Goal: Task Accomplishment & Management: Complete application form

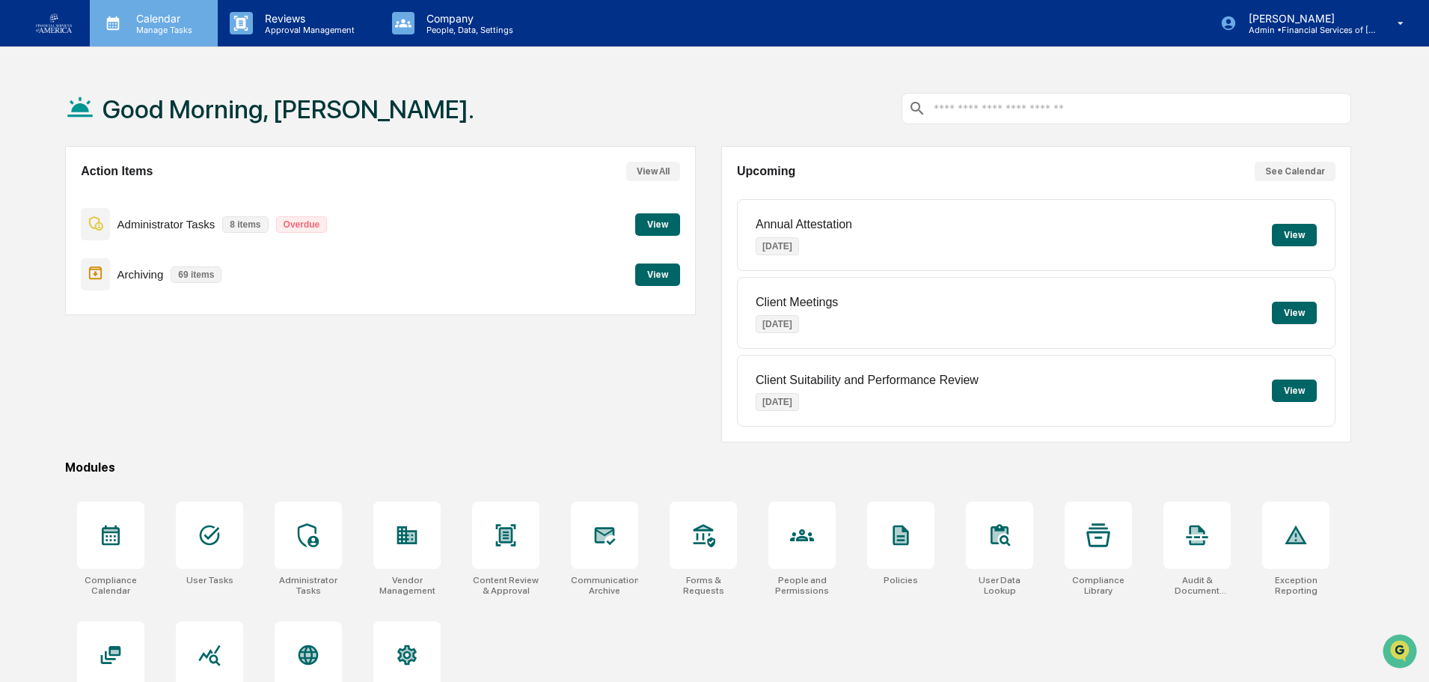
click at [146, 17] on p "Calendar" at bounding box center [162, 18] width 76 height 13
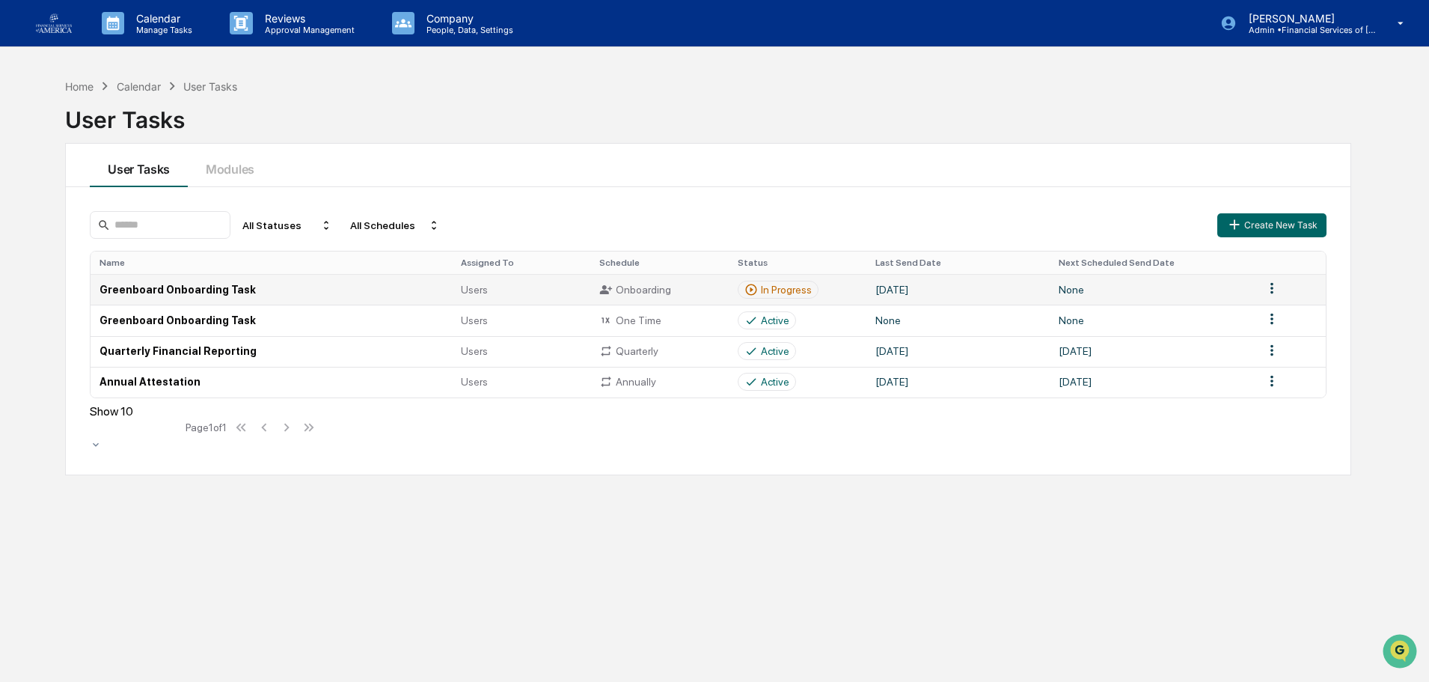
click at [162, 291] on td "Greenboard Onboarding Task" at bounding box center [271, 289] width 361 height 31
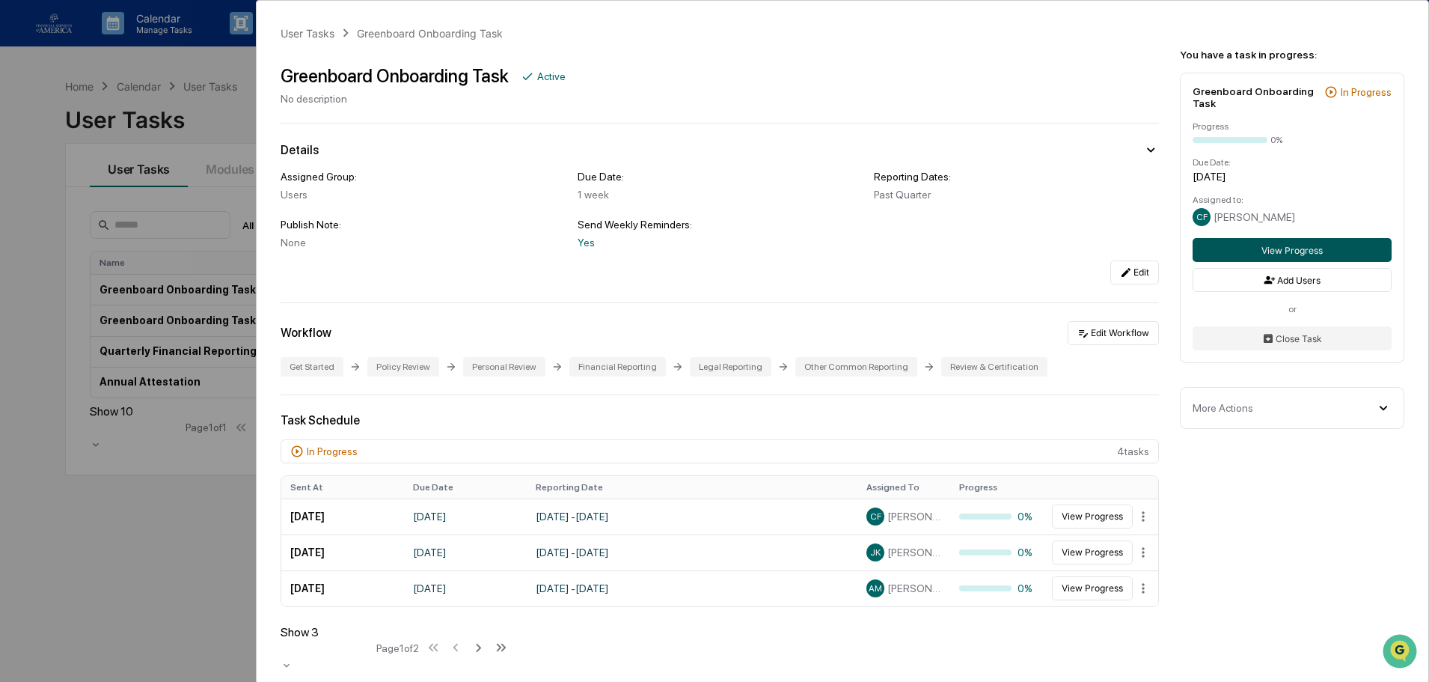
click at [705, 251] on button "View Progress" at bounding box center [1292, 250] width 199 height 24
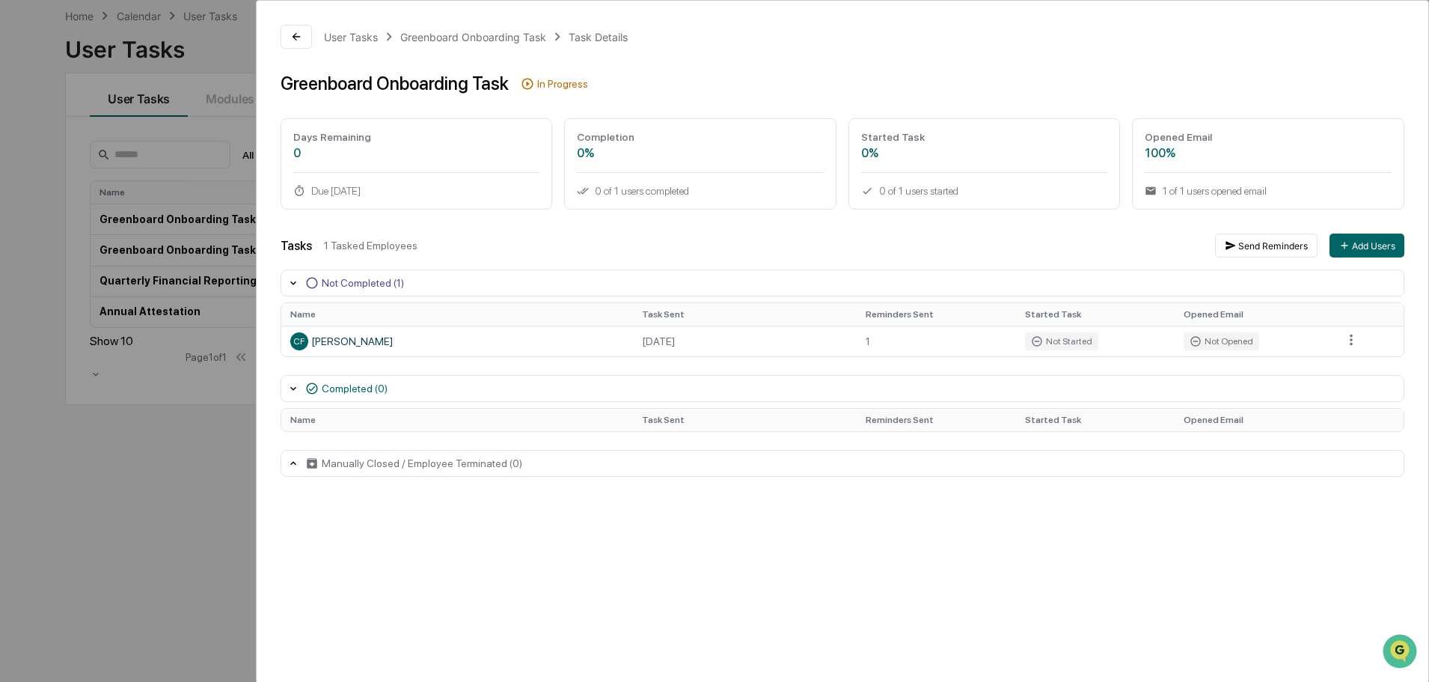
scroll to position [71, 0]
click at [294, 388] on icon at bounding box center [293, 388] width 12 height 12
click at [294, 388] on icon at bounding box center [293, 389] width 6 height 4
click at [287, 466] on icon at bounding box center [293, 463] width 12 height 12
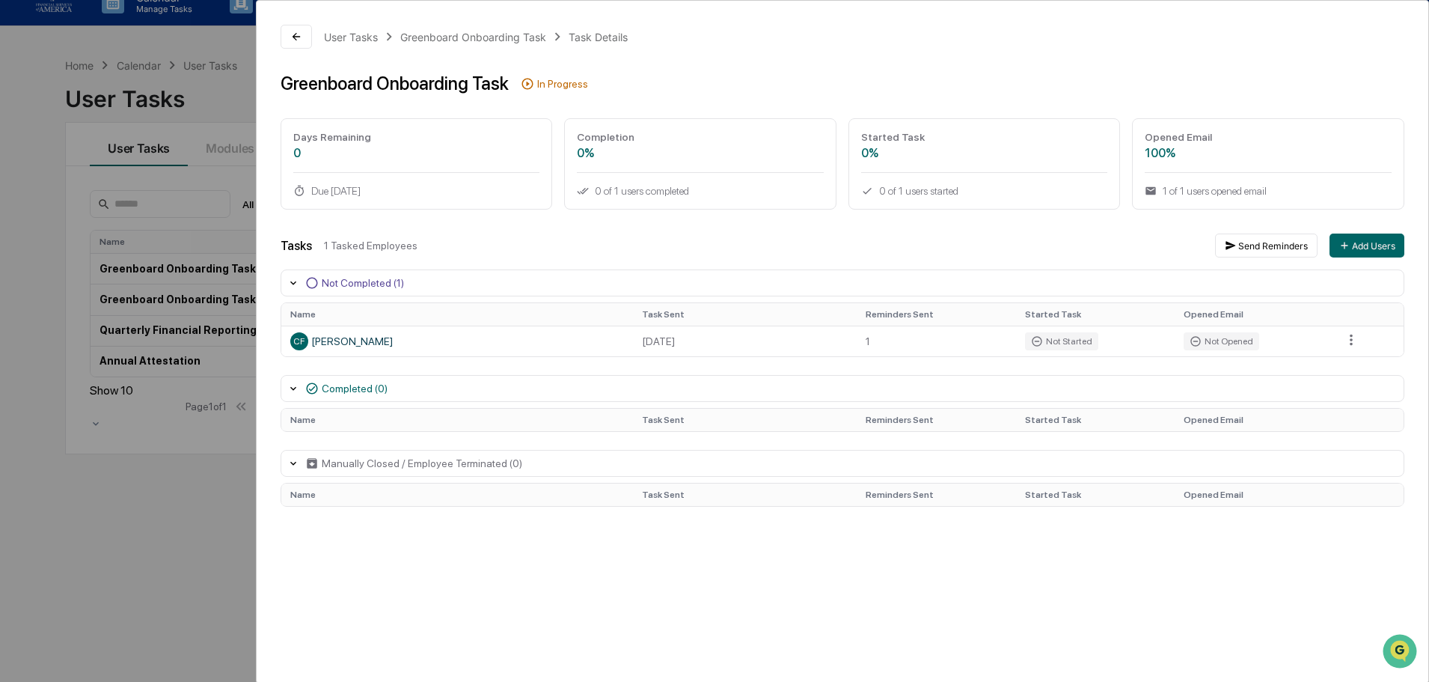
scroll to position [0, 0]
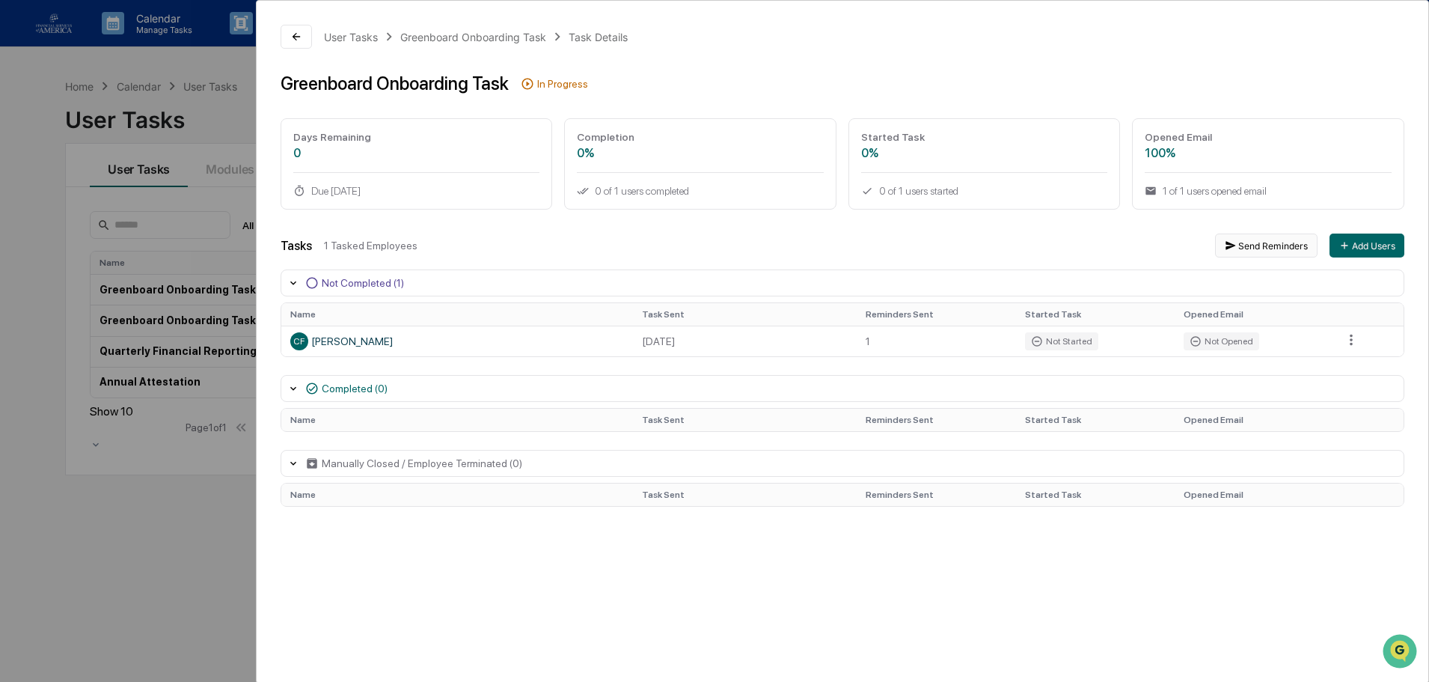
click at [705, 244] on button "Send Reminders" at bounding box center [1266, 245] width 102 height 24
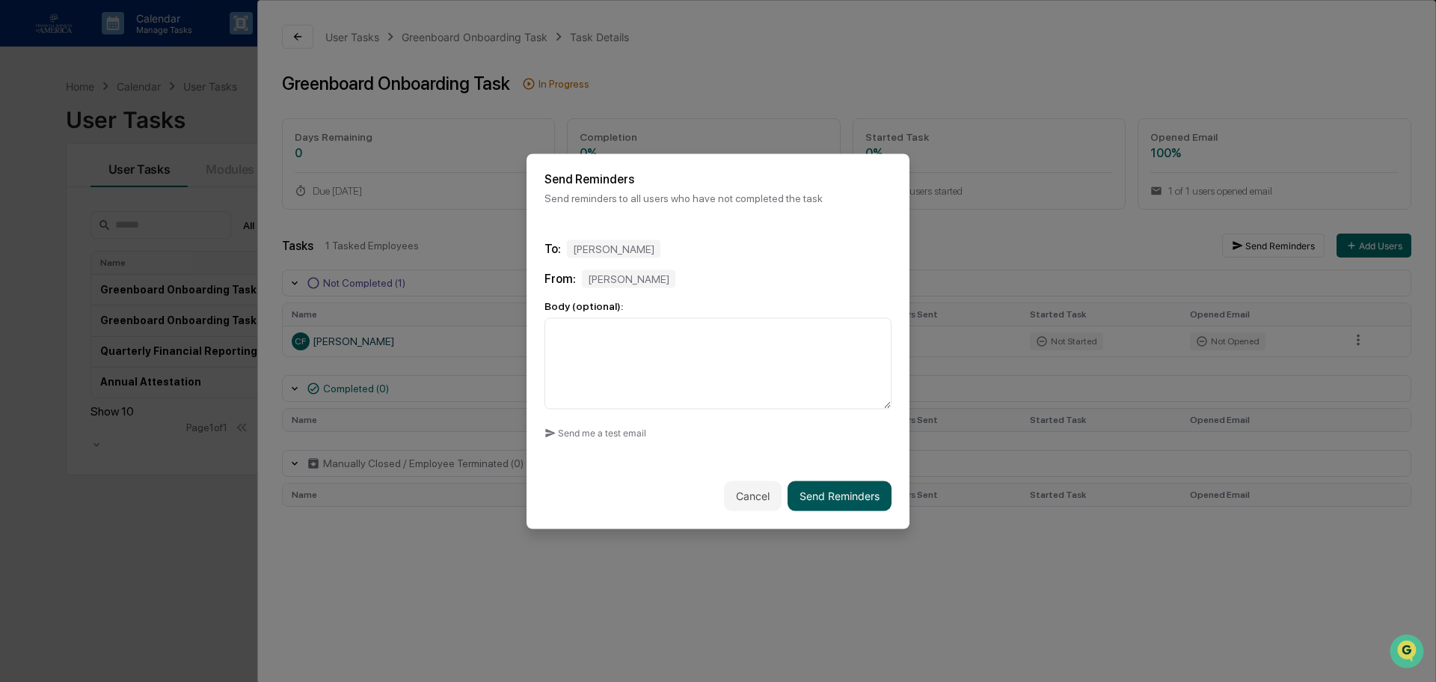
click at [705, 502] on button "Send Reminders" at bounding box center [840, 495] width 104 height 30
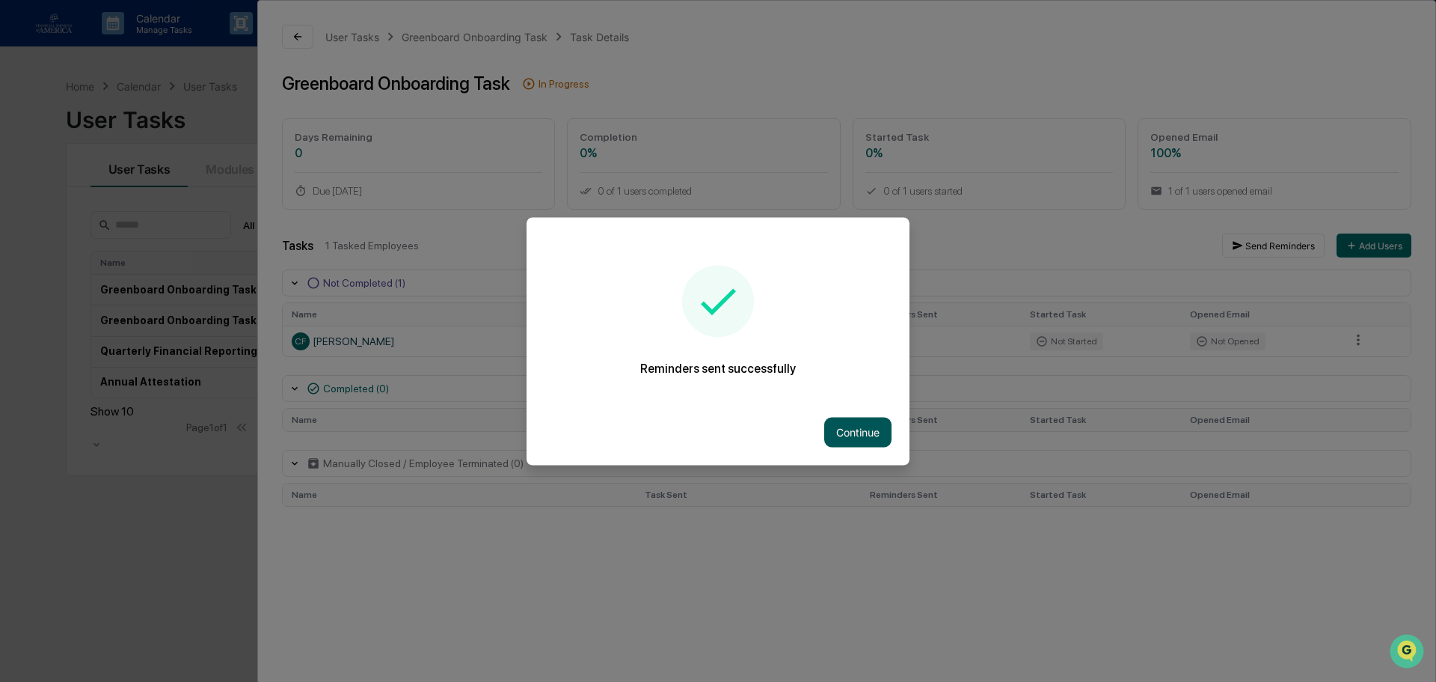
click at [705, 438] on button "Continue" at bounding box center [857, 432] width 67 height 30
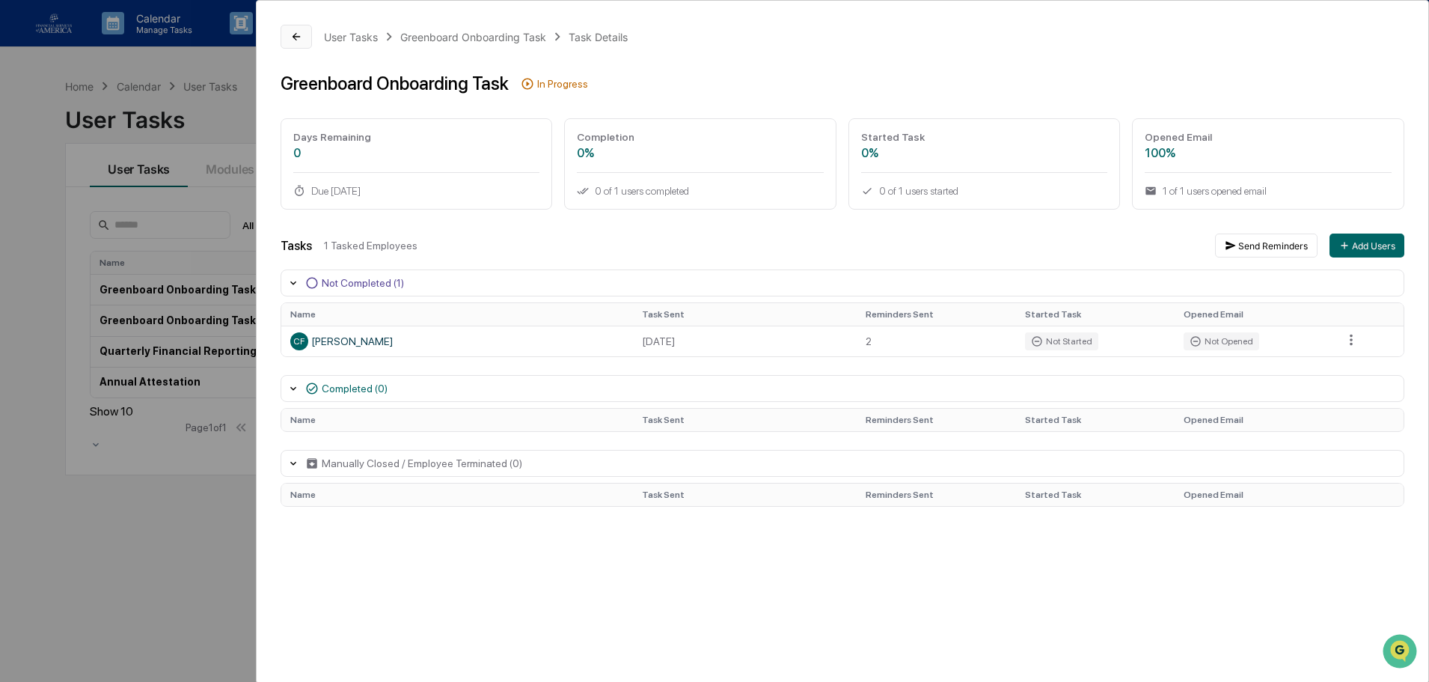
click at [282, 25] on button at bounding box center [296, 37] width 31 height 24
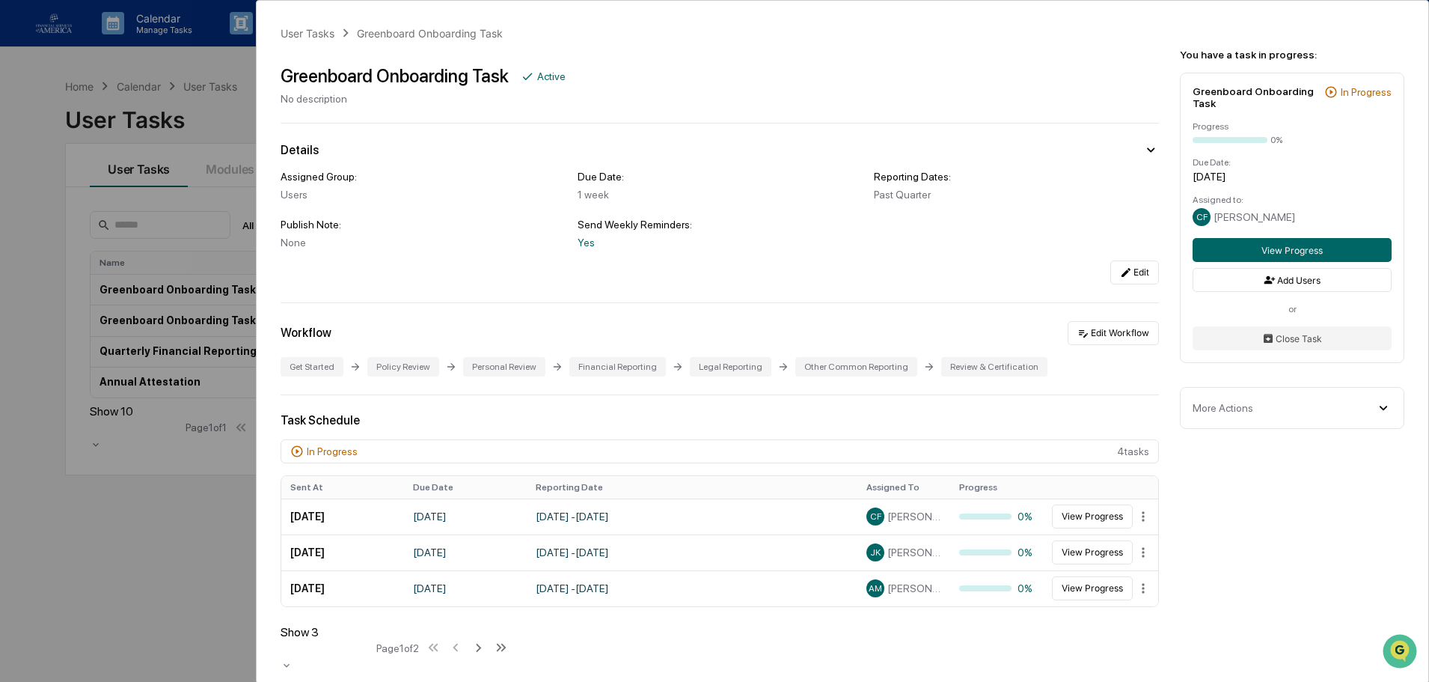
click at [216, 255] on div "User Tasks Greenboard Onboarding Task Greenboard Onboarding Task Active No desc…" at bounding box center [714, 341] width 1429 height 682
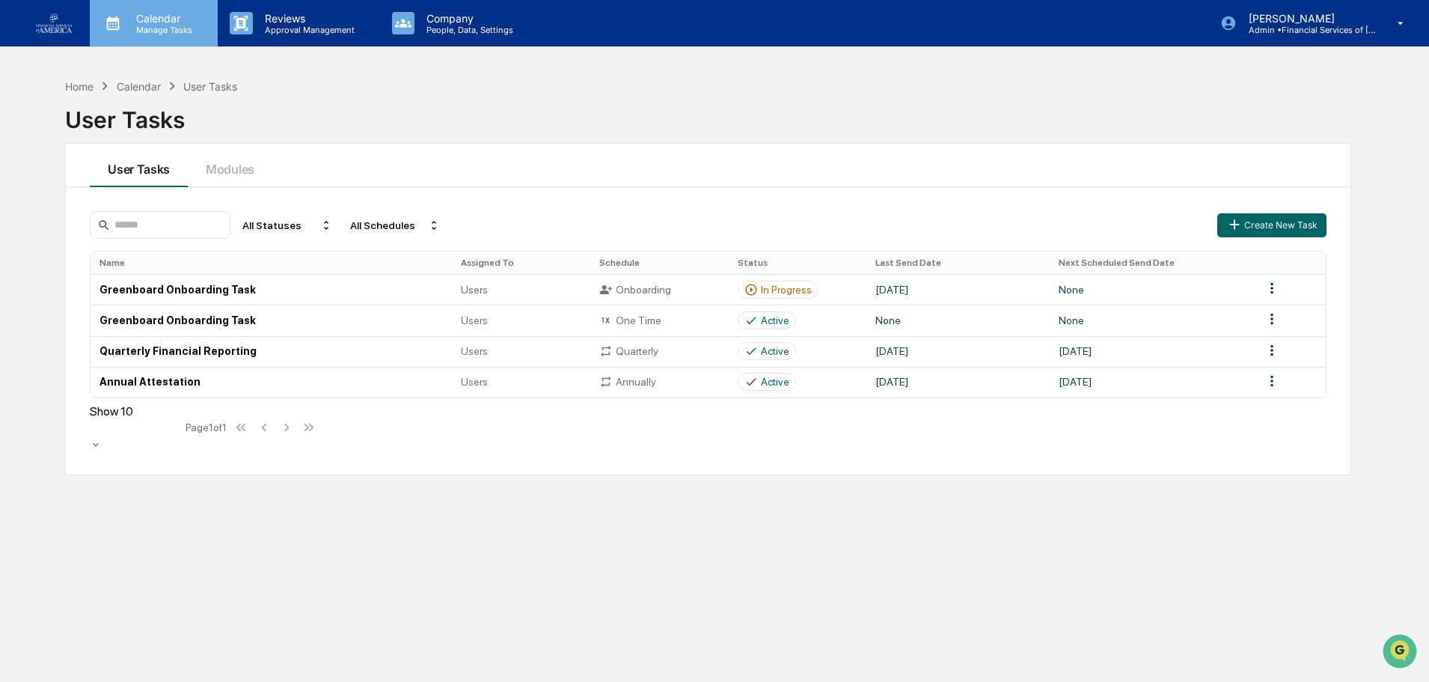
click at [124, 36] on div "Calendar Manage Tasks" at bounding box center [154, 23] width 128 height 46
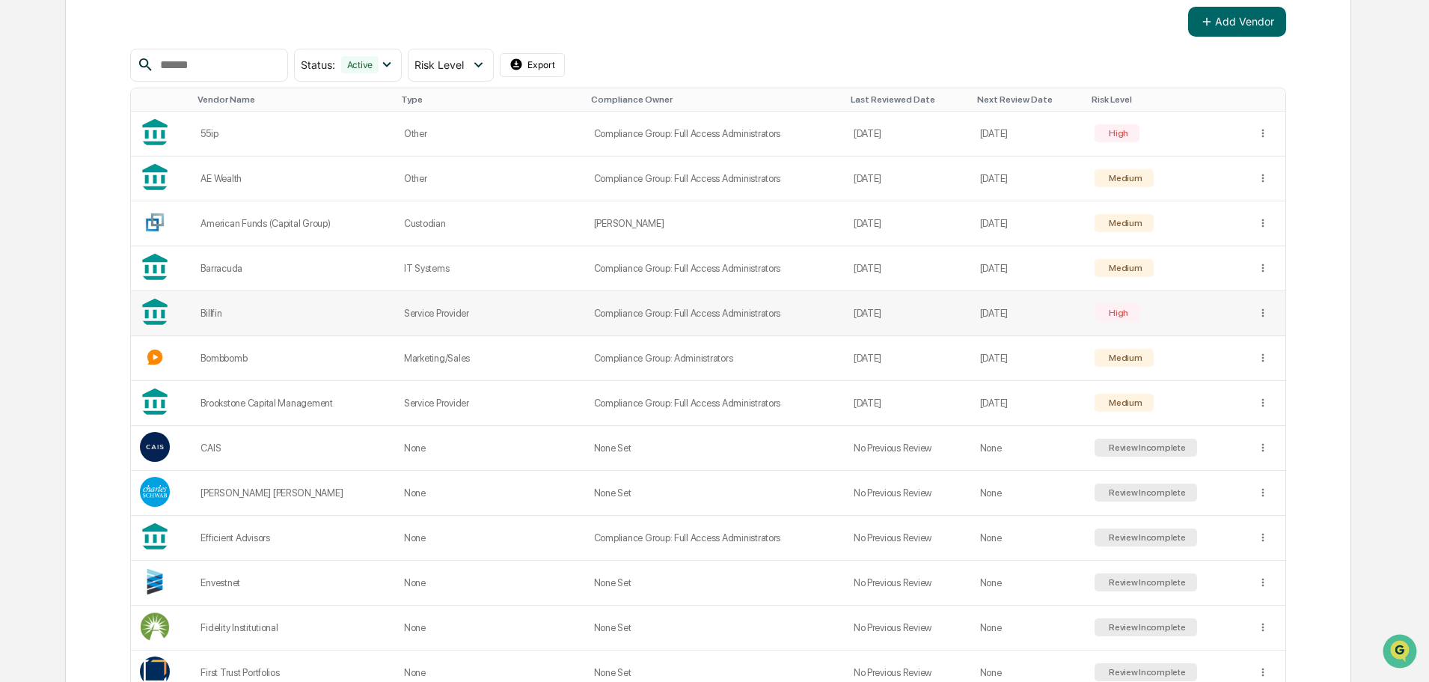
scroll to position [224, 0]
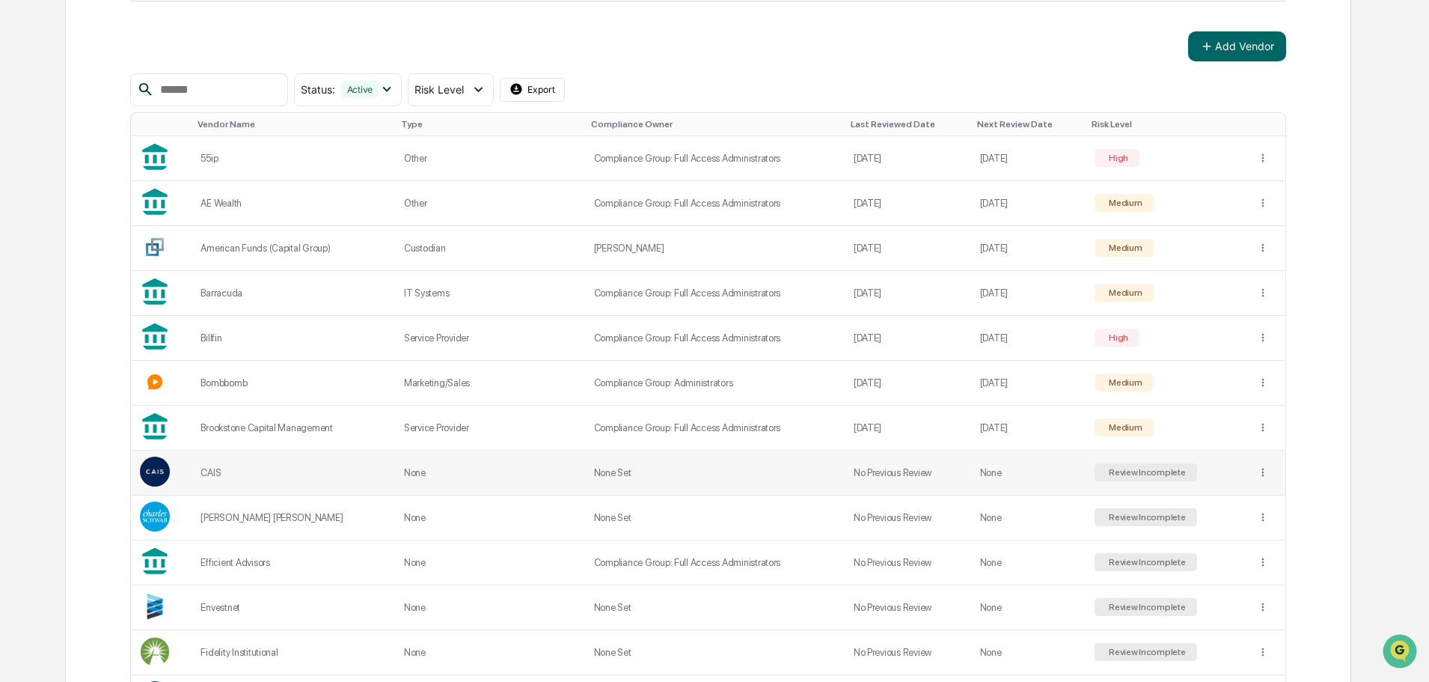
click at [239, 475] on div "CAIS" at bounding box center [294, 472] width 186 height 11
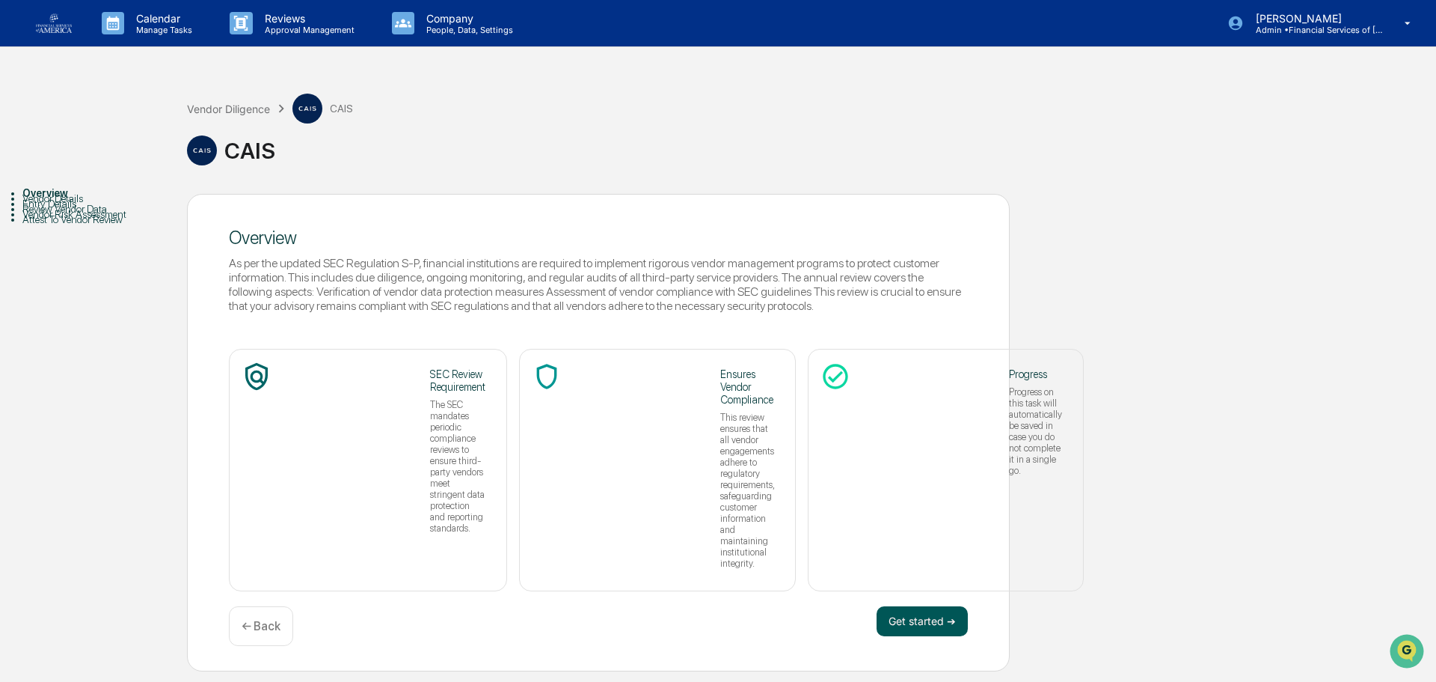
click at [705, 518] on button "Get started ➔" at bounding box center [922, 621] width 91 height 30
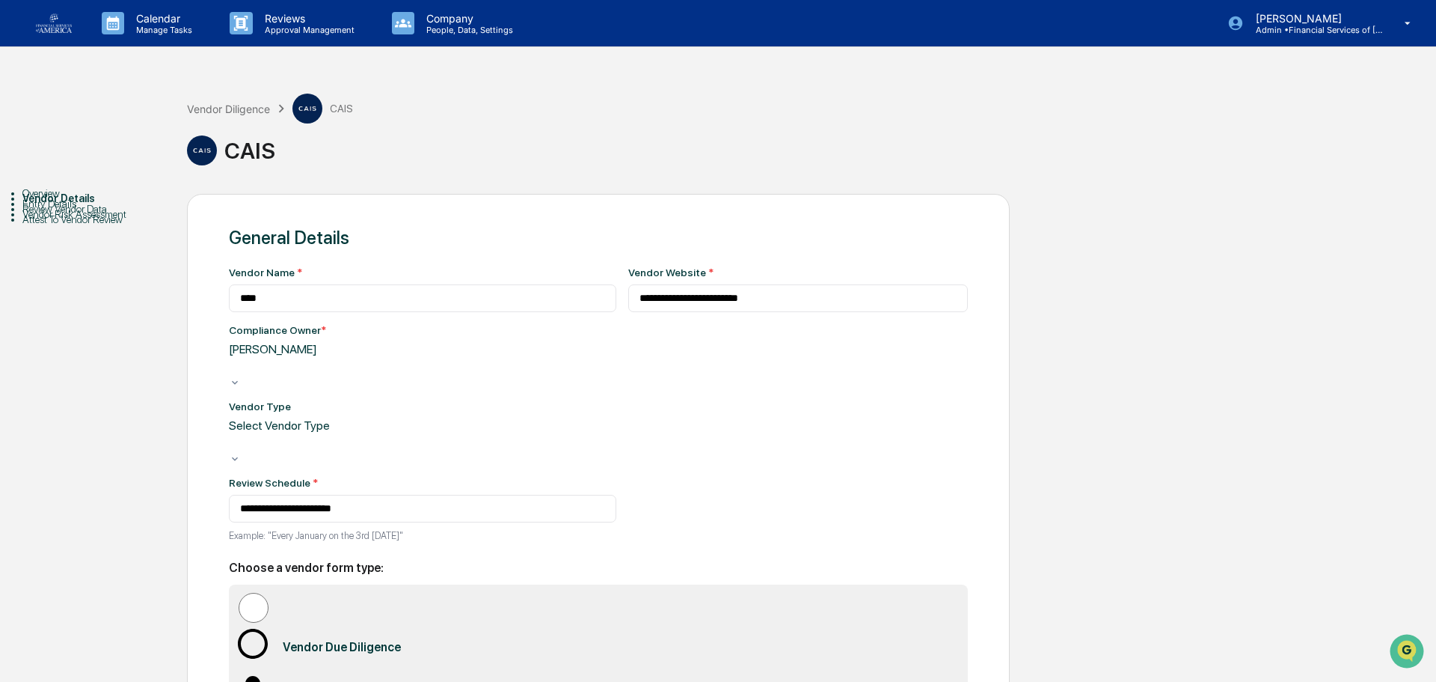
click at [233, 434] on div at bounding box center [231, 442] width 2 height 17
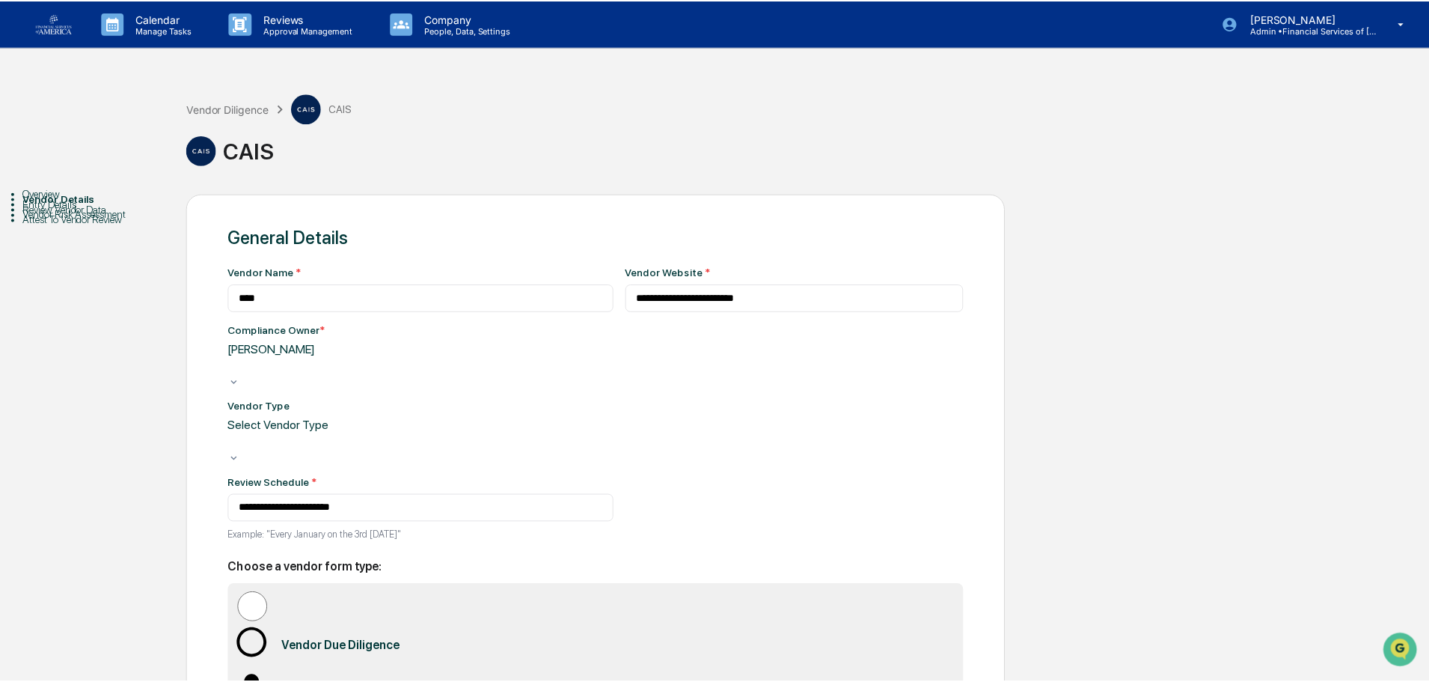
scroll to position [171, 0]
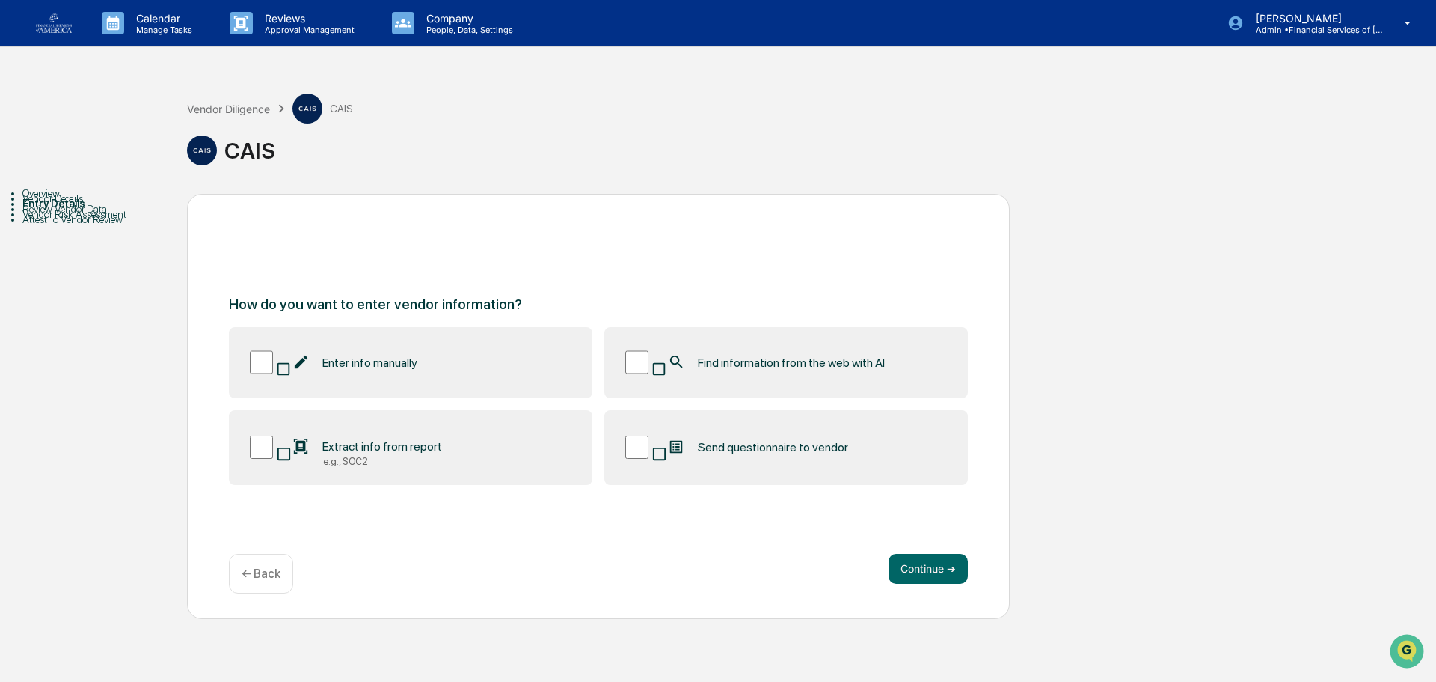
click at [705, 367] on span "Find information from the web with AI" at bounding box center [791, 362] width 187 height 14
click at [705, 518] on button "Continue ➔" at bounding box center [928, 569] width 79 height 30
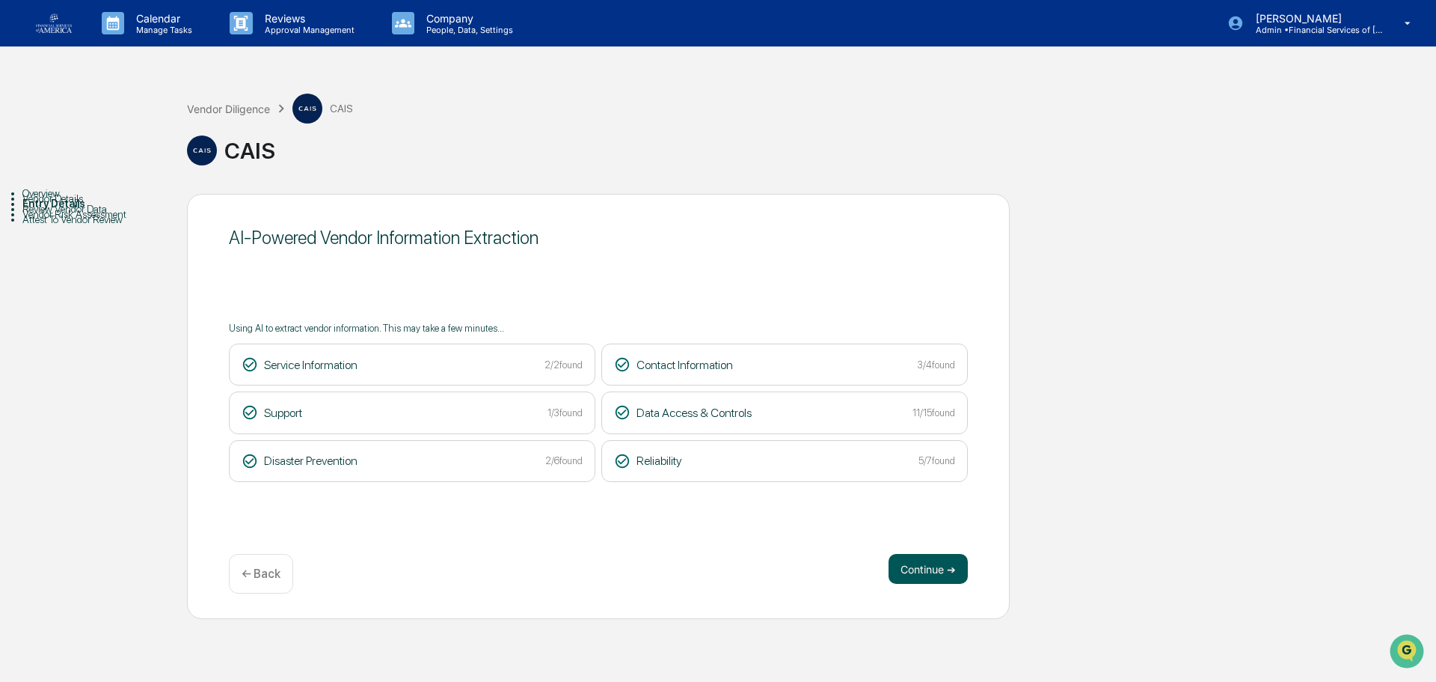
click at [705, 518] on button "Continue ➔" at bounding box center [928, 569] width 79 height 30
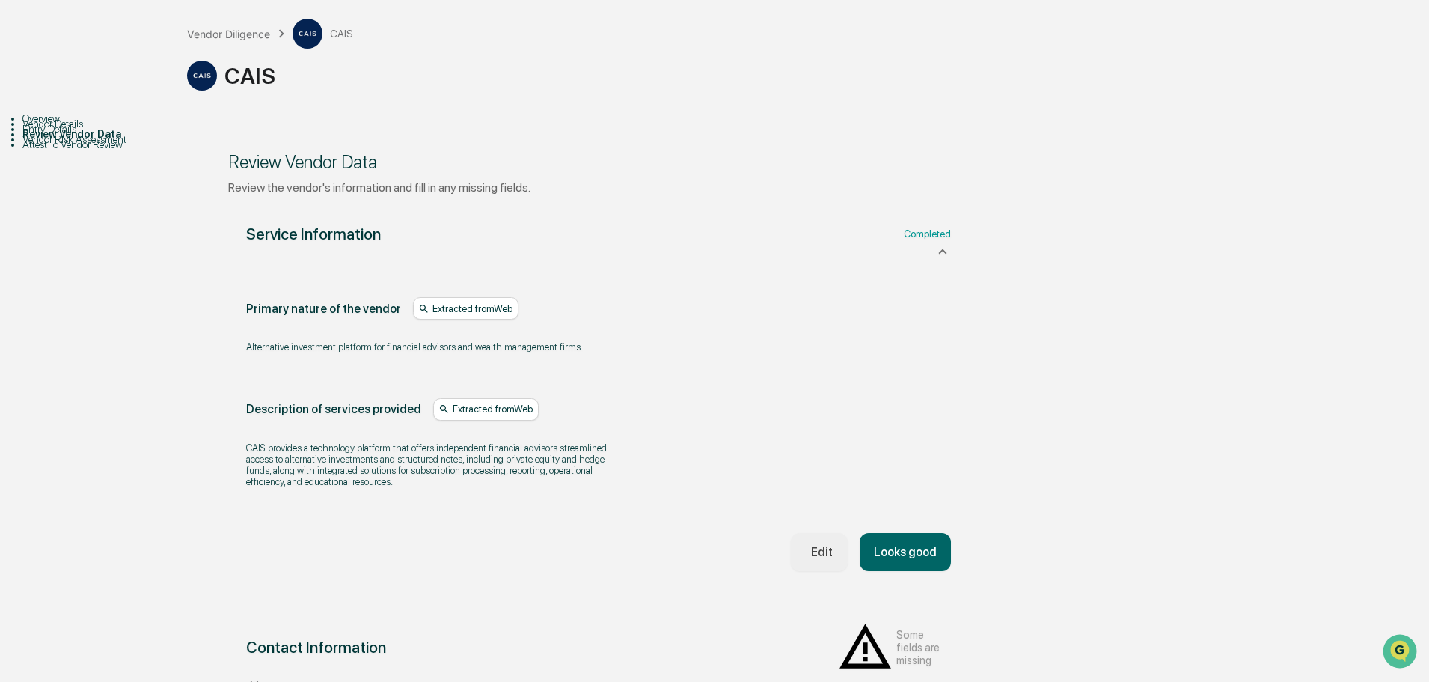
scroll to position [224, 0]
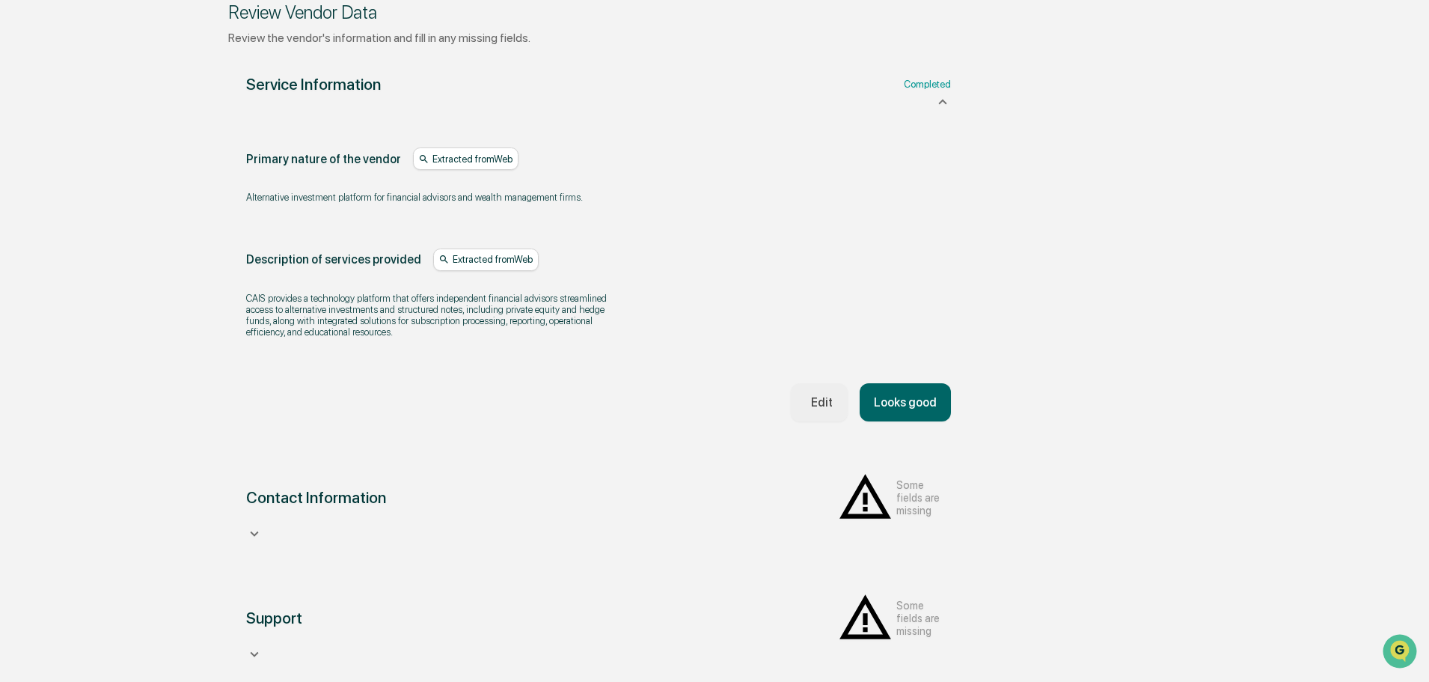
click at [705, 421] on button "Looks good" at bounding box center [905, 402] width 91 height 38
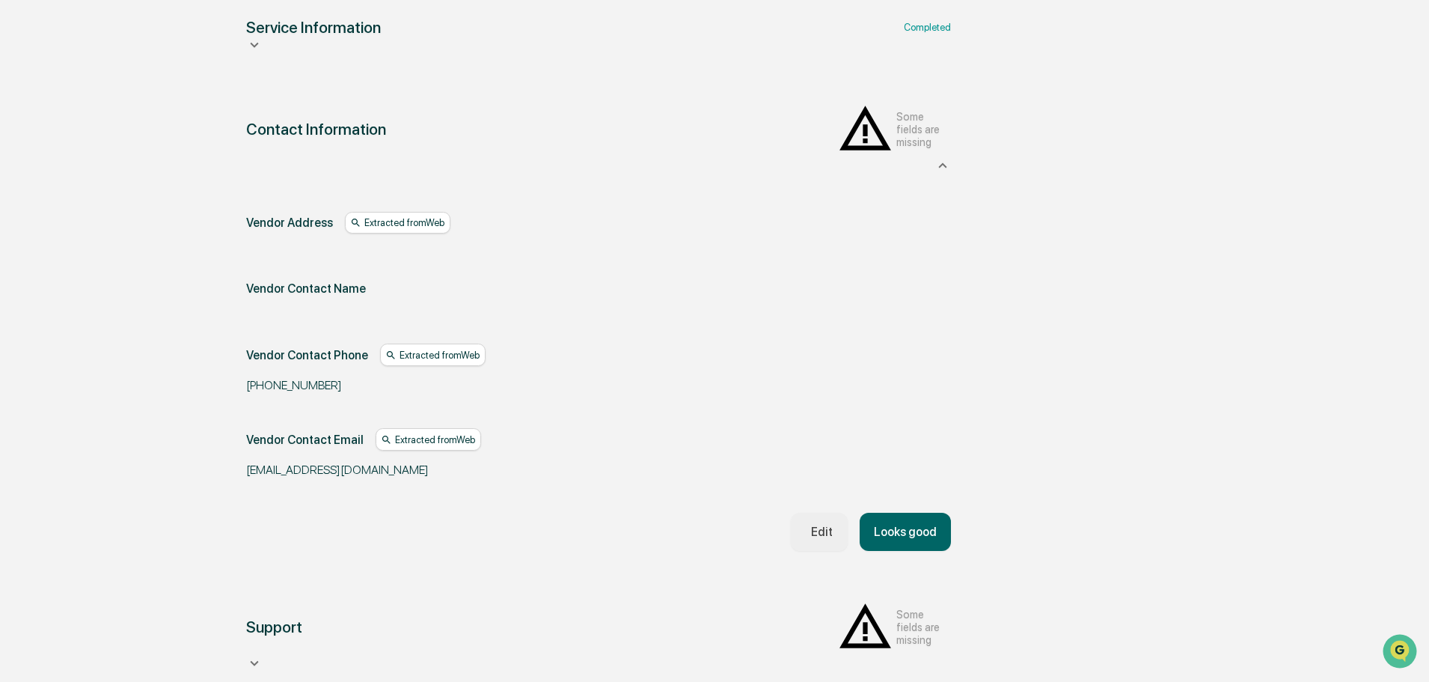
scroll to position [356, 0]
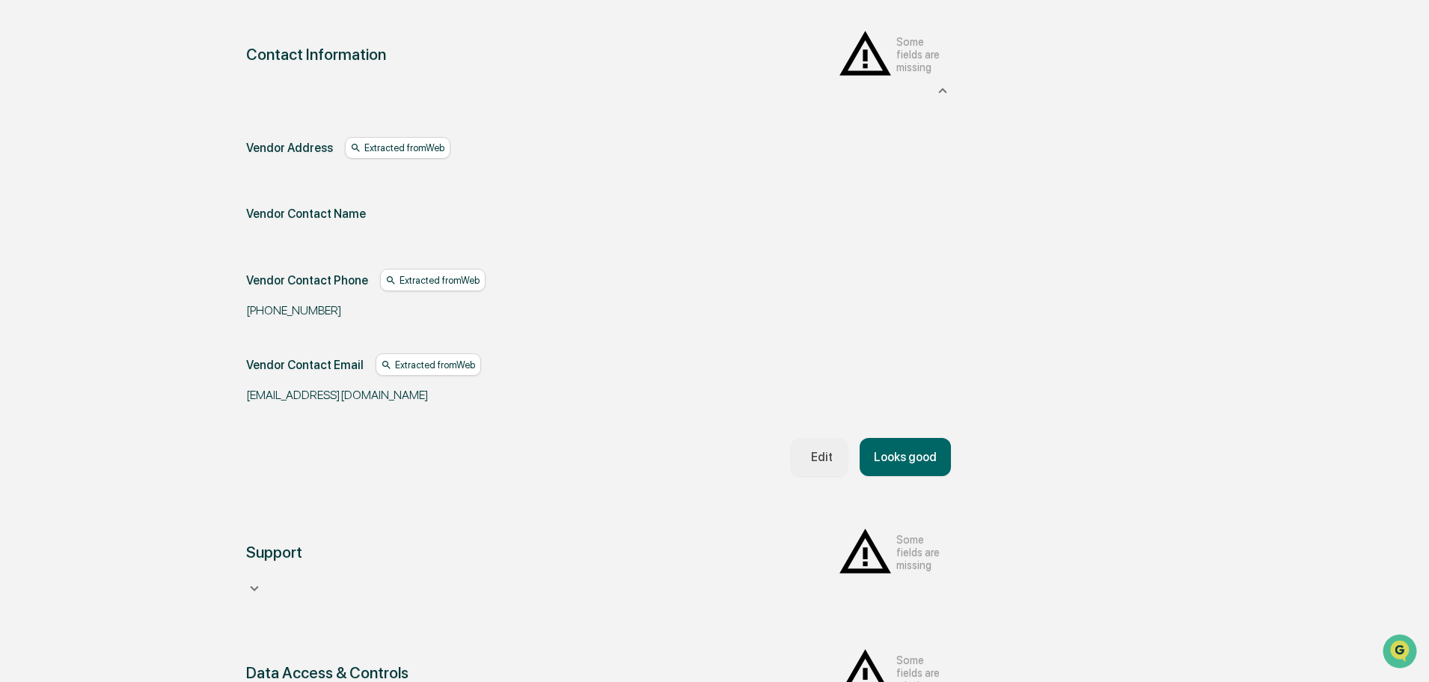
click at [705, 450] on div "Edit" at bounding box center [819, 457] width 28 height 14
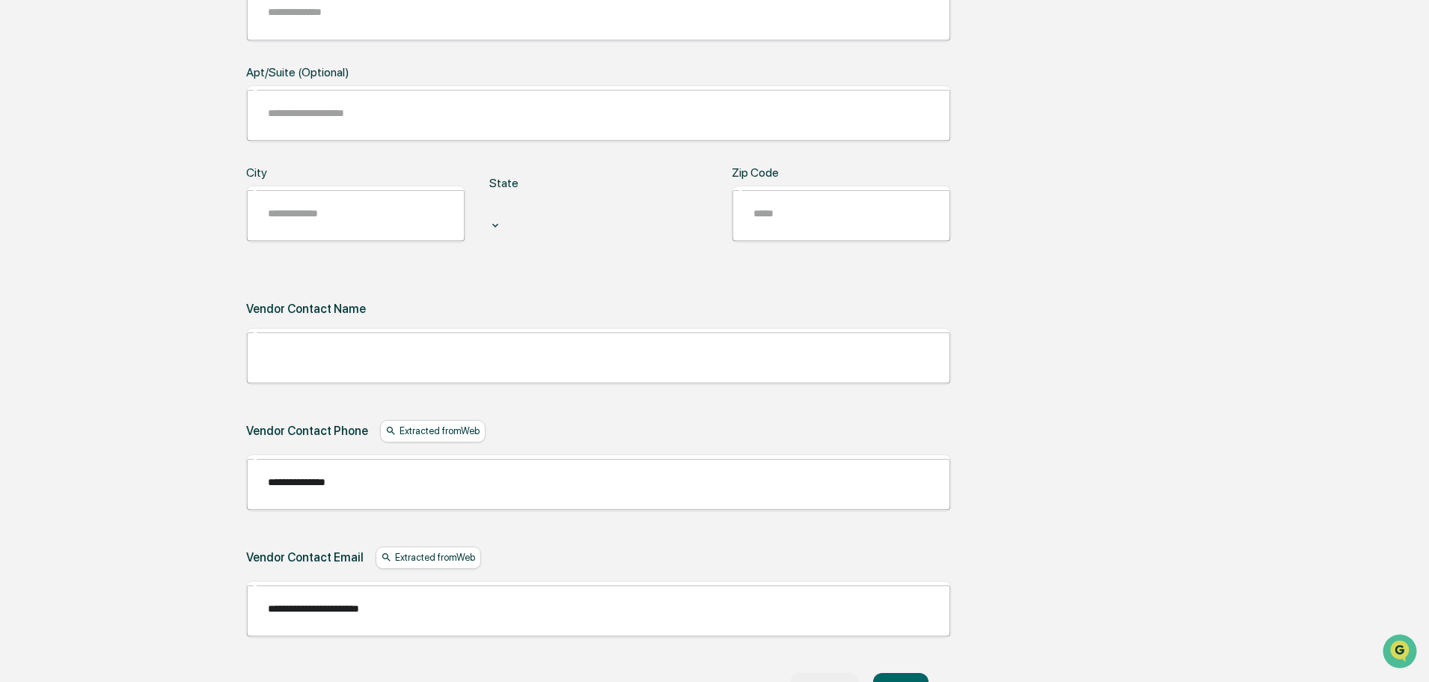
scroll to position [655, 0]
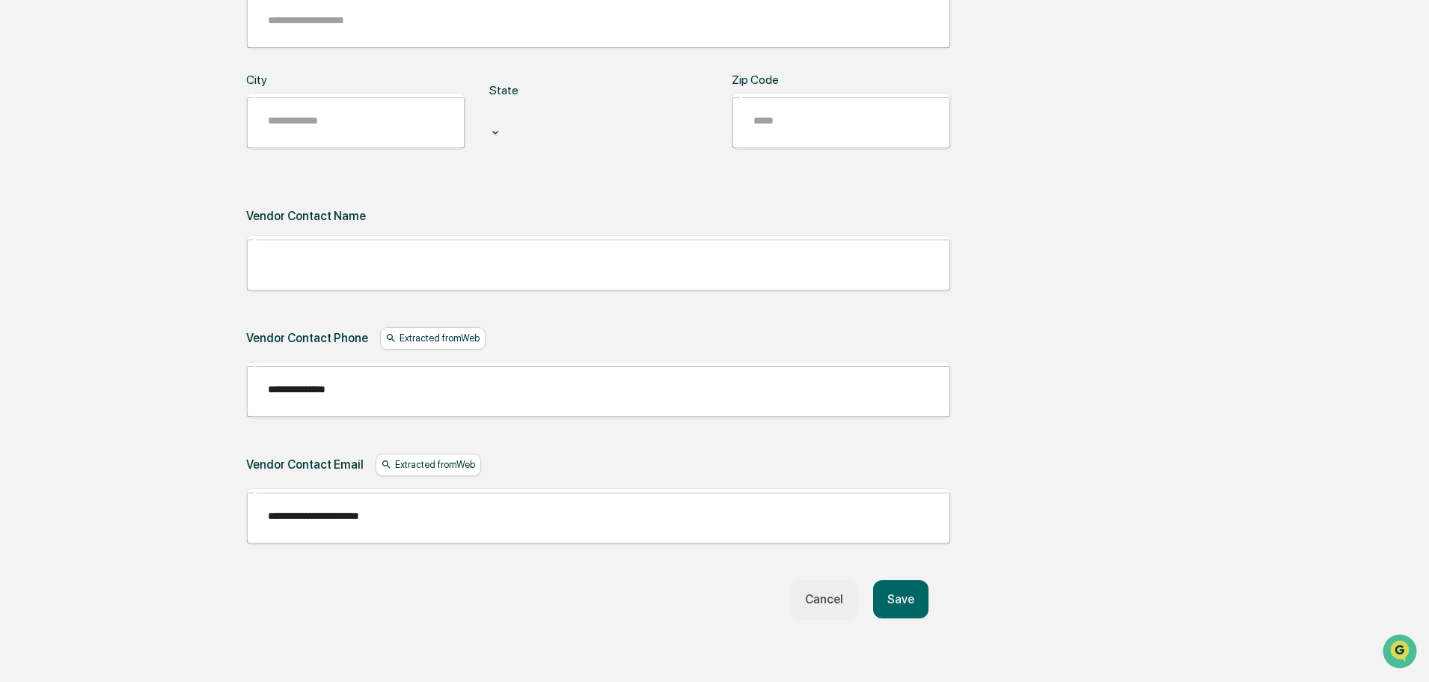
drag, startPoint x: 432, startPoint y: 369, endPoint x: -10, endPoint y: 357, distance: 441.6
paste input "text"
type input "**********"
click at [705, 518] on button "Save" at bounding box center [900, 599] width 55 height 38
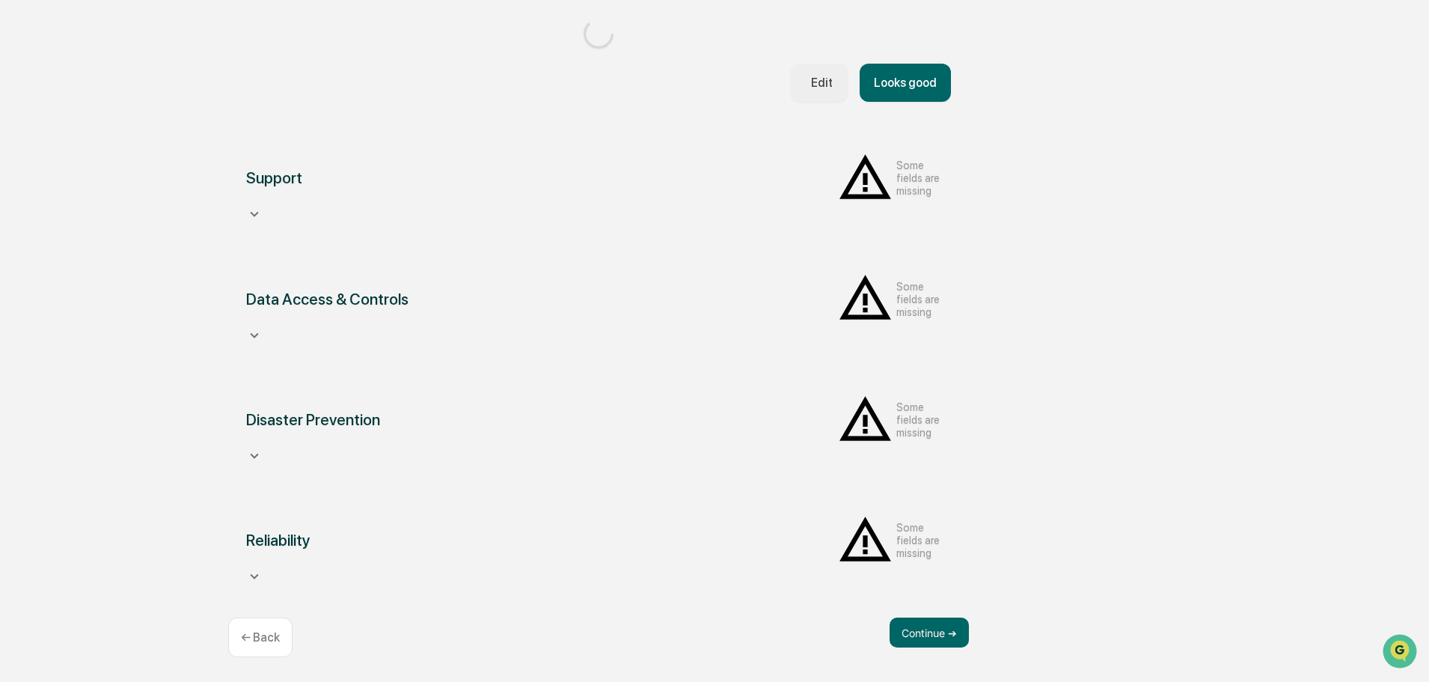
scroll to position [581, 0]
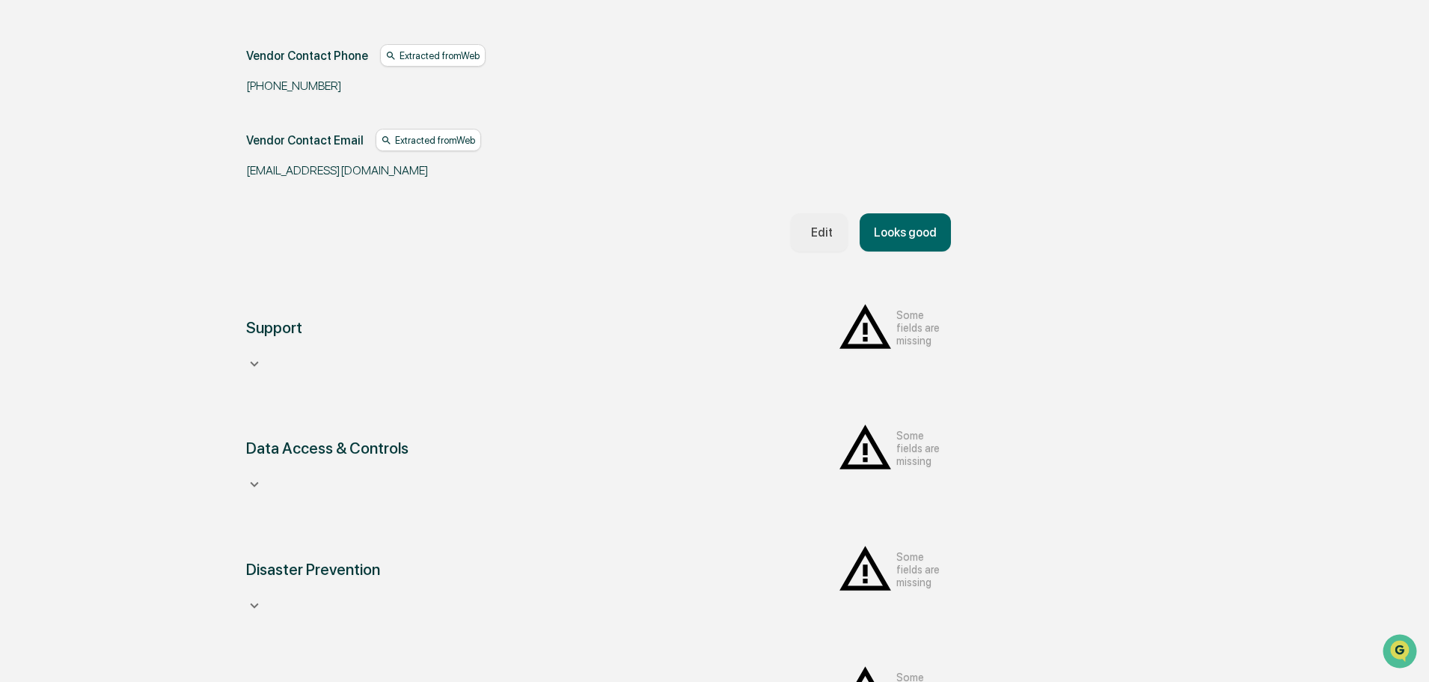
click at [705, 251] on div "Contact Information Some fields are missing Vendor Address Extracted from Web V…" at bounding box center [598, 27] width 741 height 486
click at [705, 233] on button "Looks good" at bounding box center [905, 232] width 91 height 38
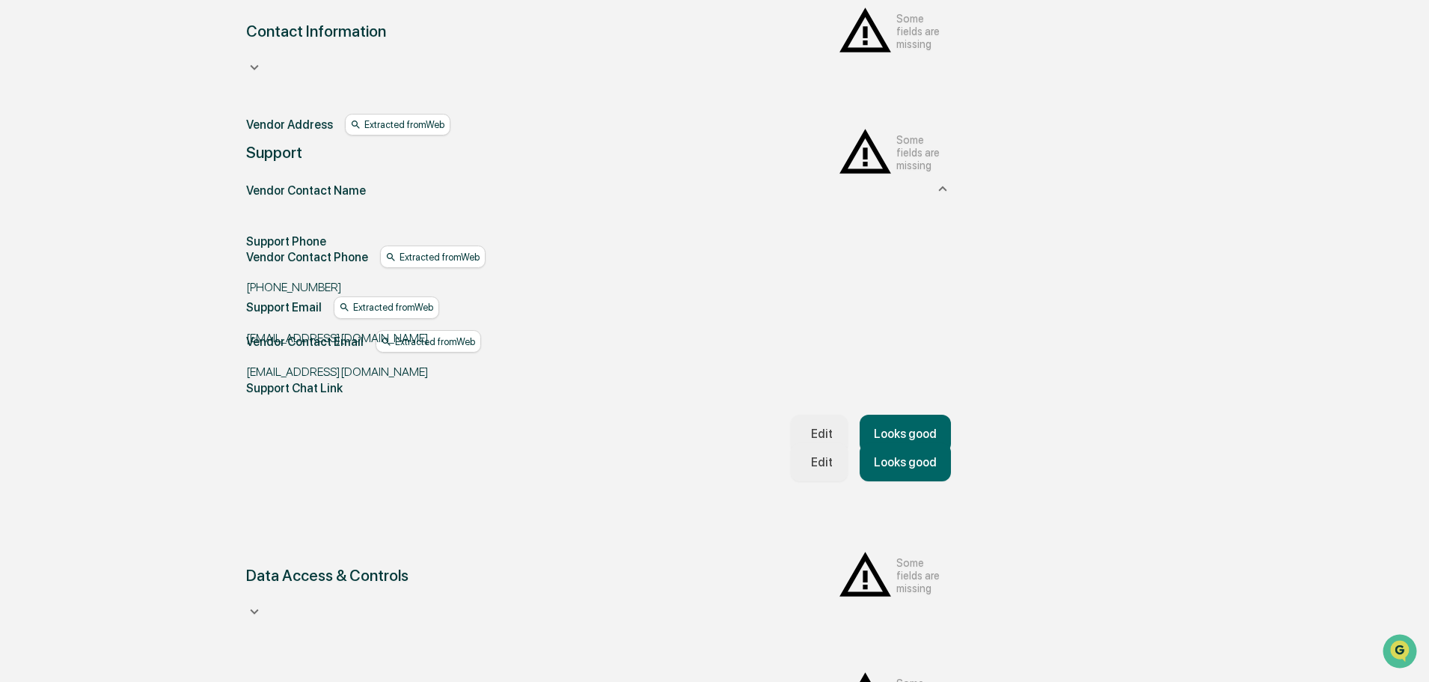
scroll to position [366, 0]
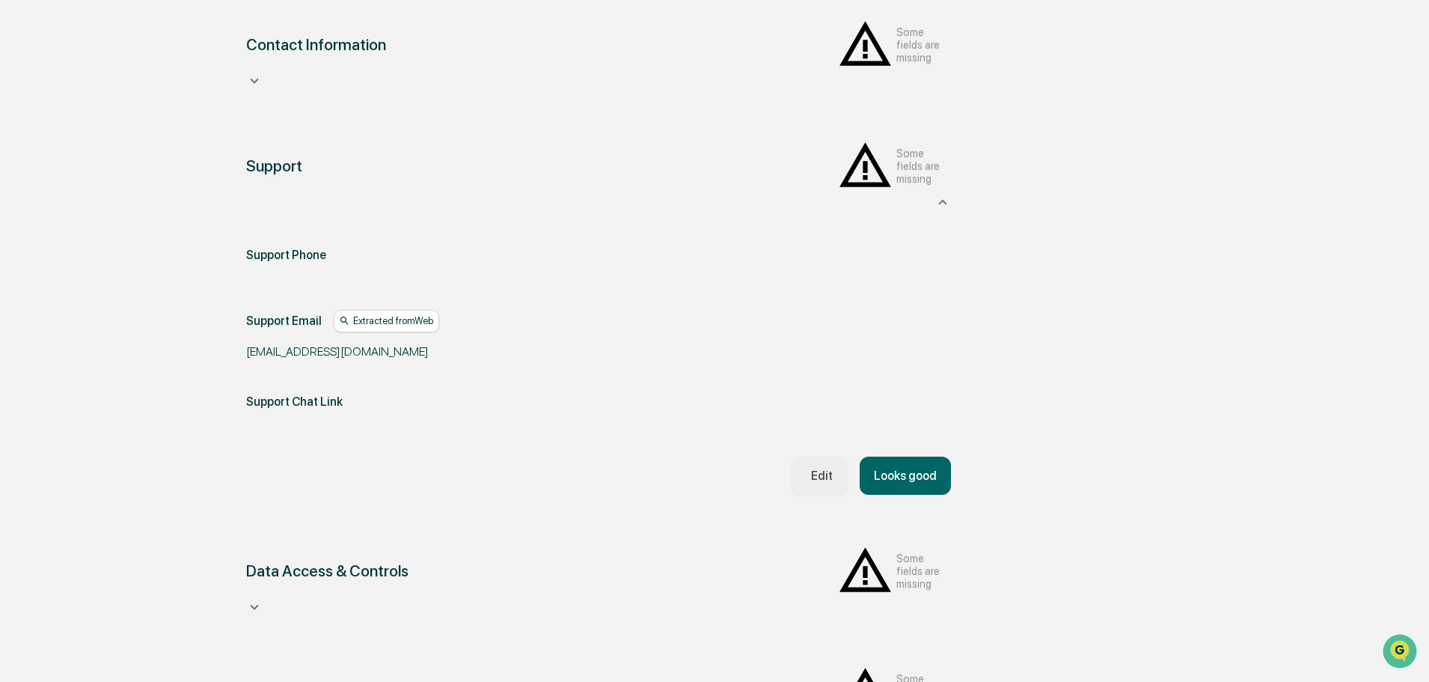
click at [705, 456] on button "Looks good" at bounding box center [905, 475] width 91 height 38
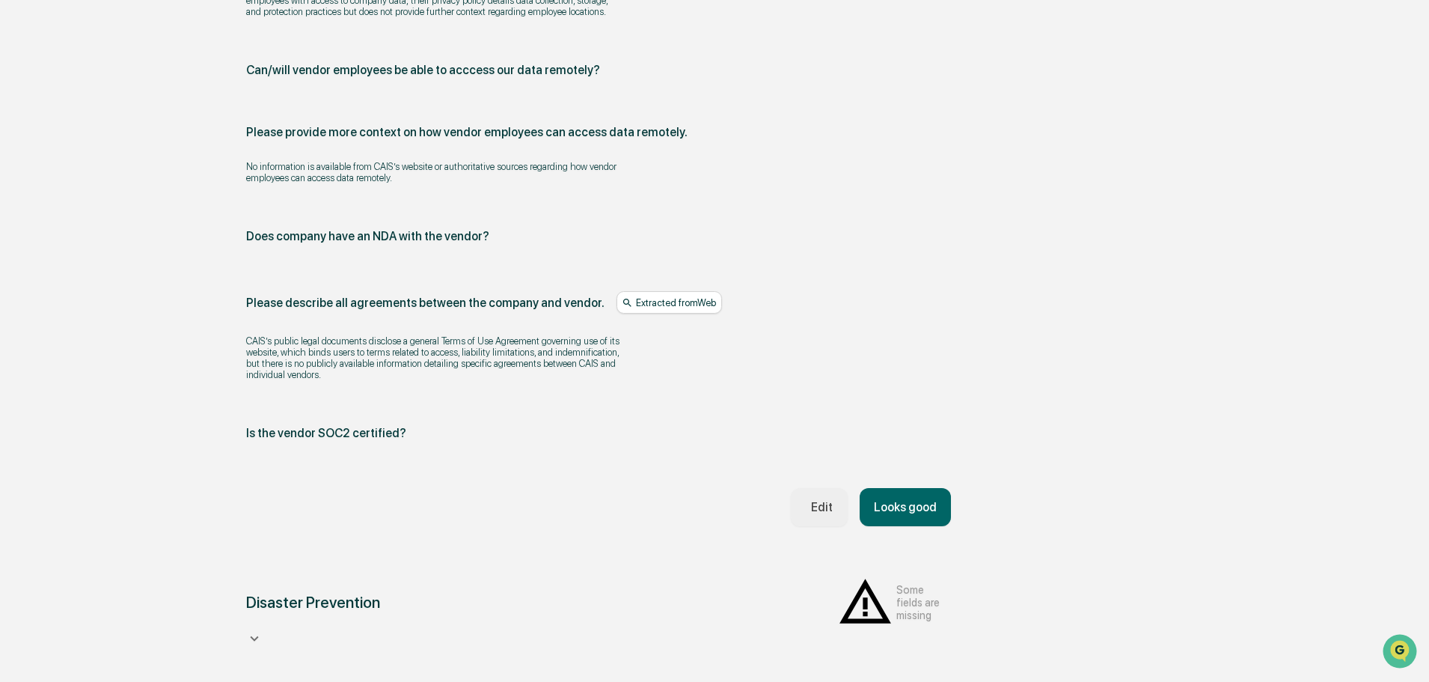
scroll to position [1831, 0]
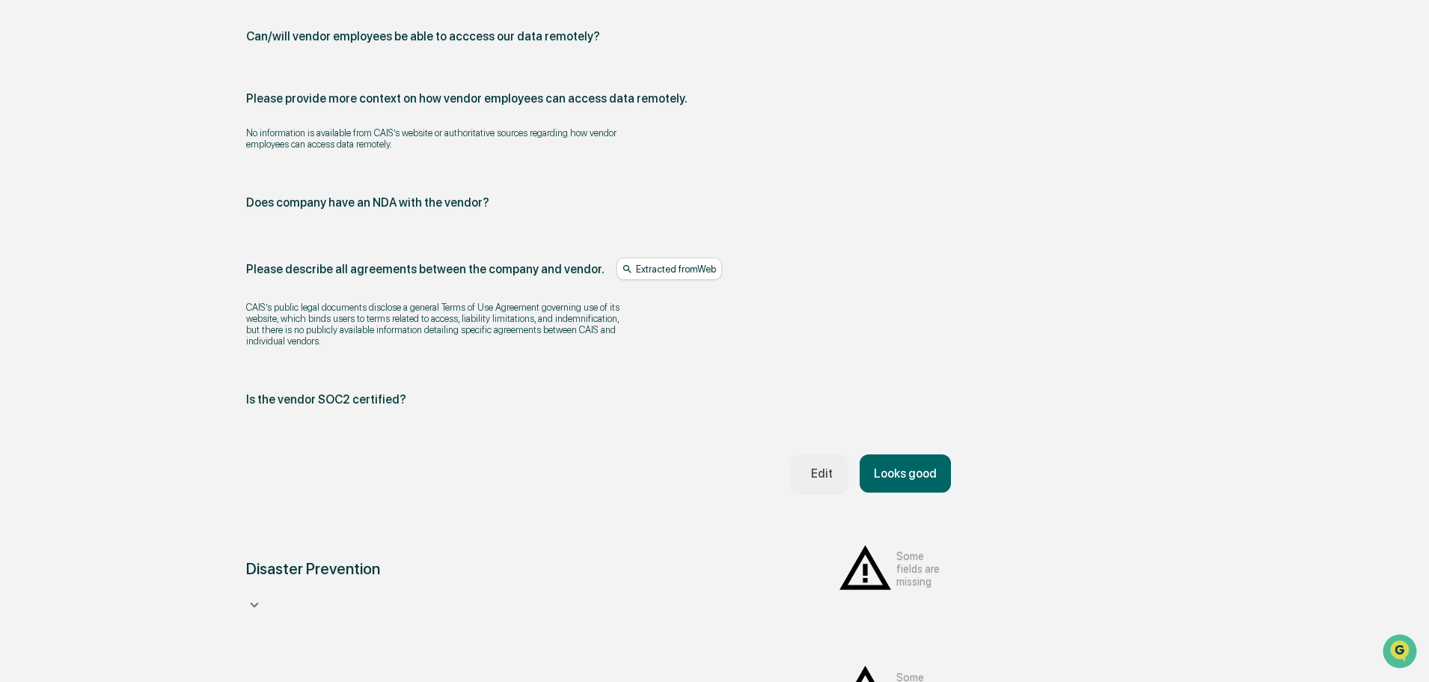
click at [705, 454] on button "Looks good" at bounding box center [905, 473] width 91 height 38
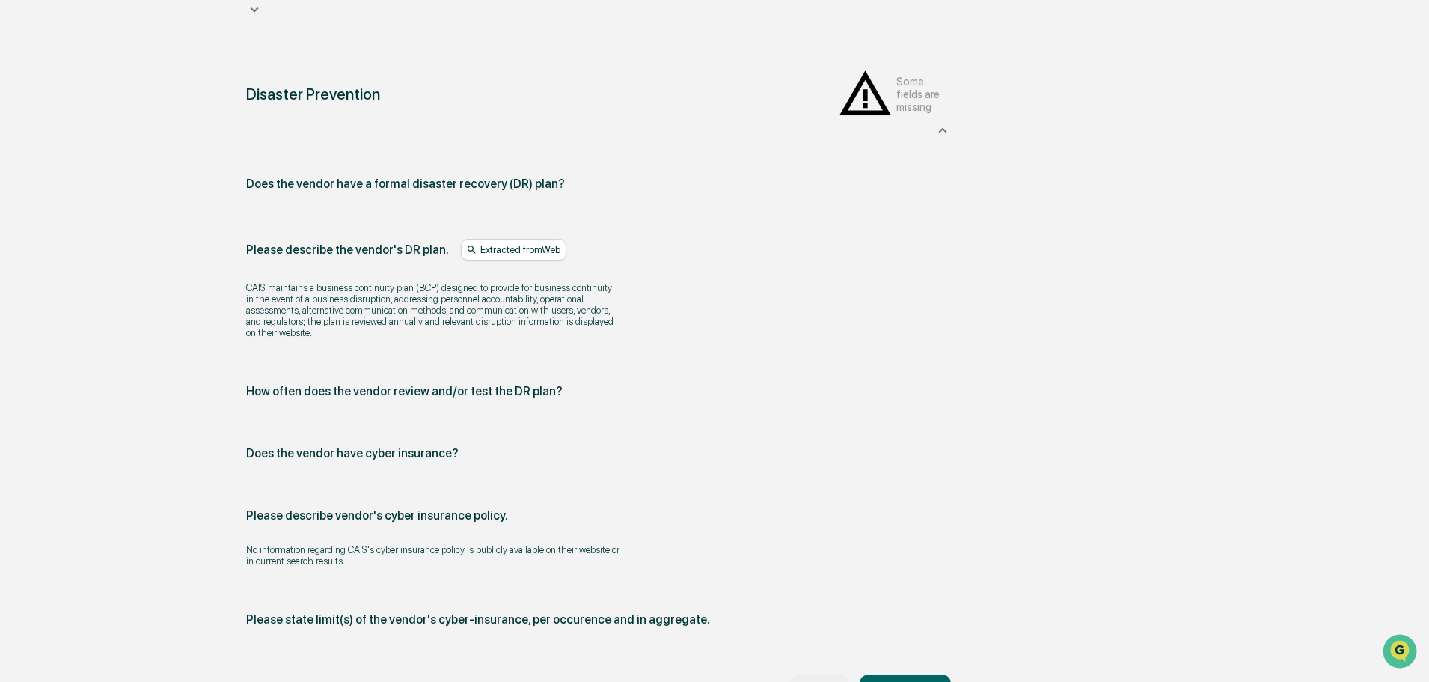
scroll to position [685, 0]
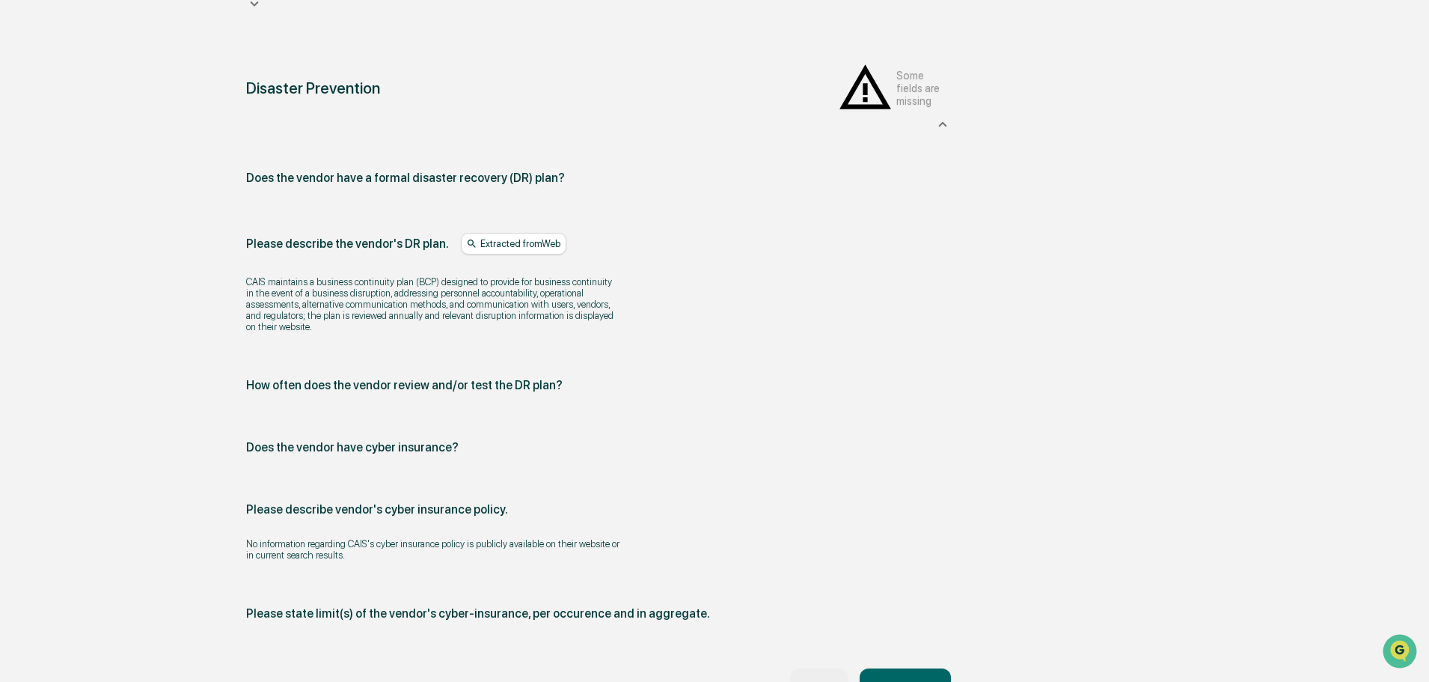
click at [705, 518] on button "Edit" at bounding box center [819, 687] width 56 height 38
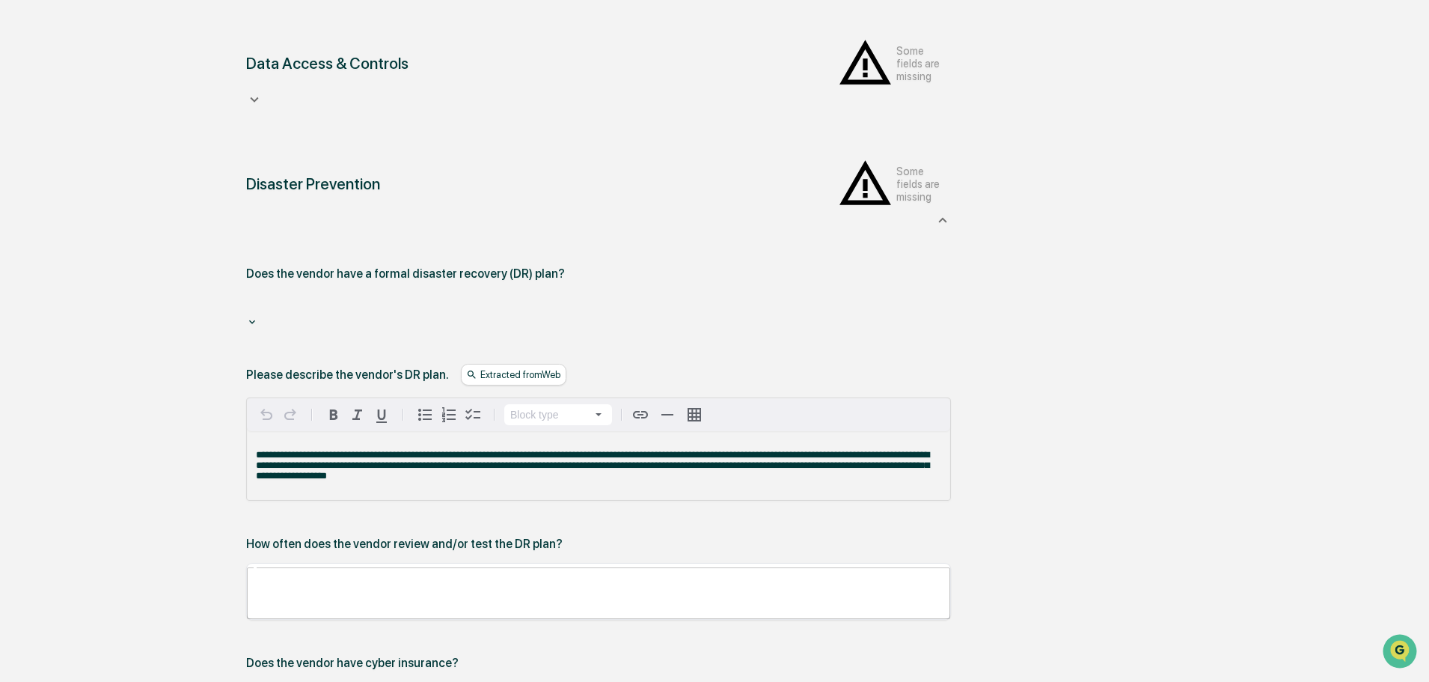
scroll to position [460, 0]
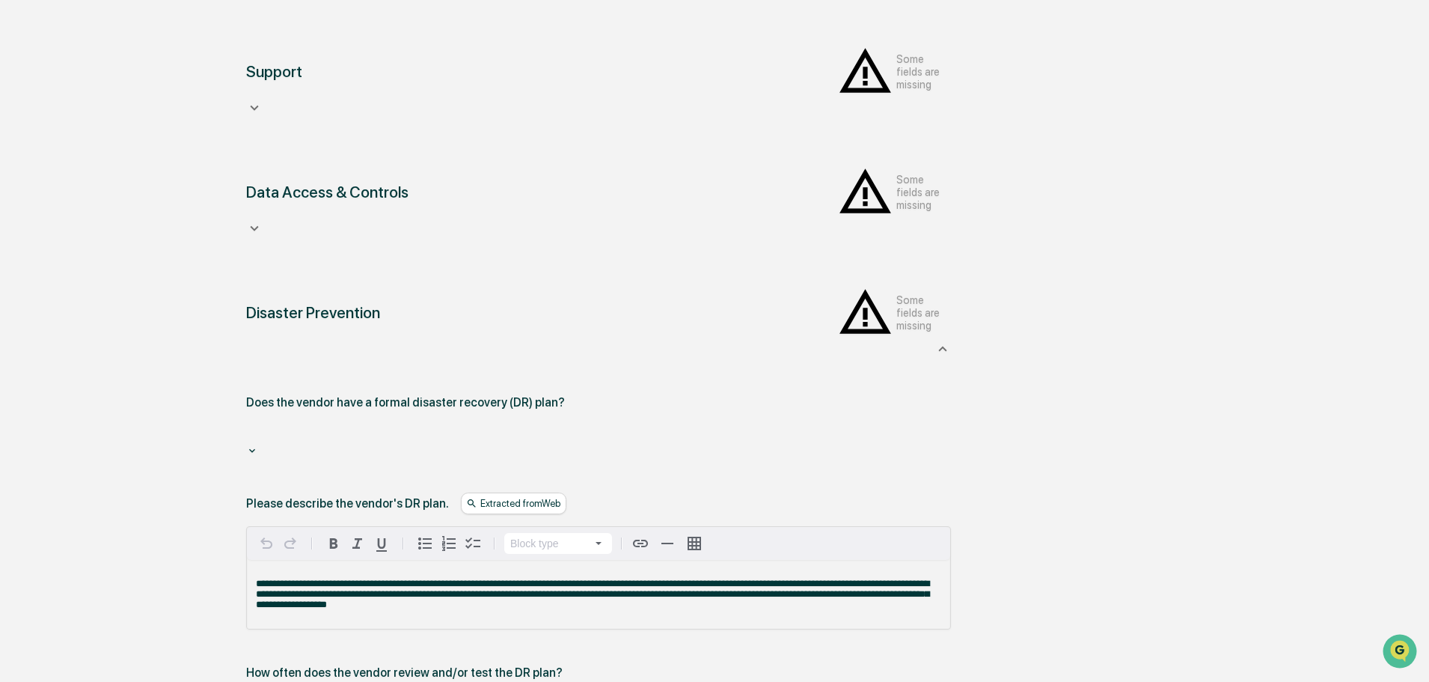
click at [363, 424] on div at bounding box center [599, 432] width 690 height 17
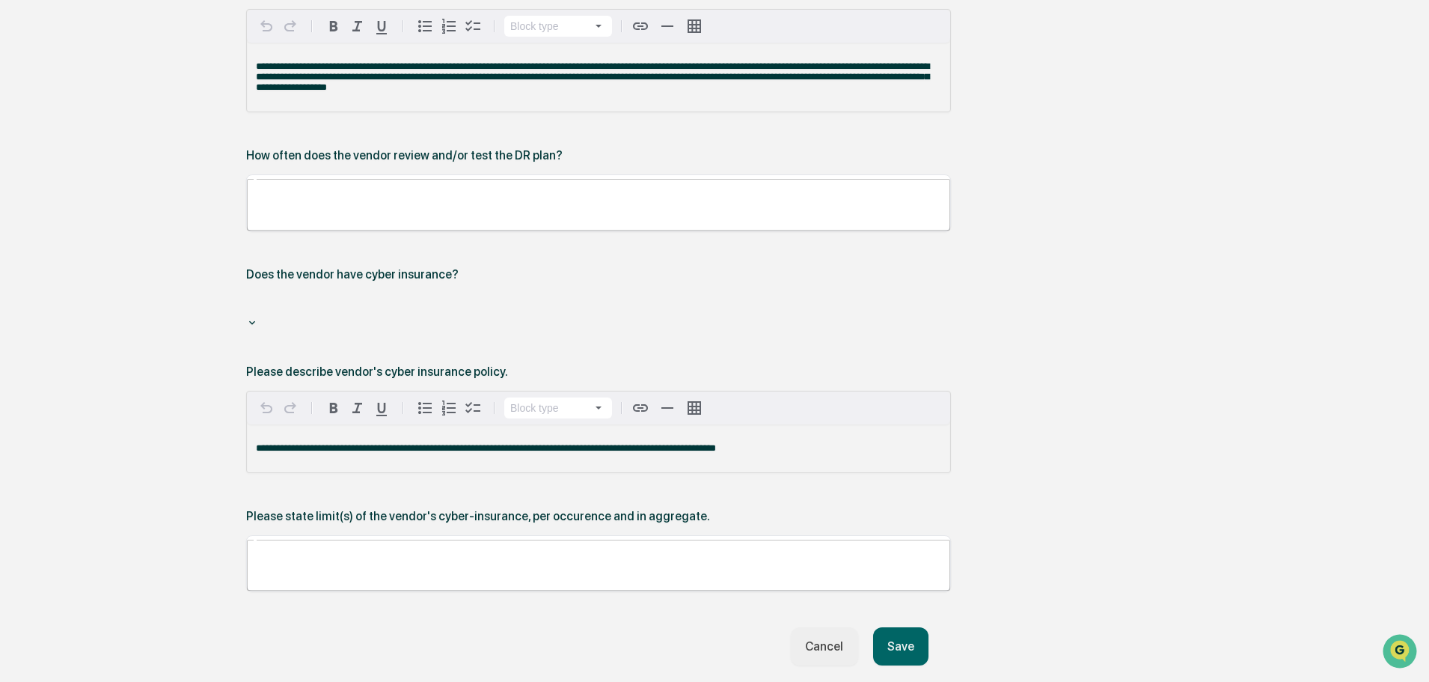
click at [705, 518] on button "Save" at bounding box center [900, 646] width 55 height 38
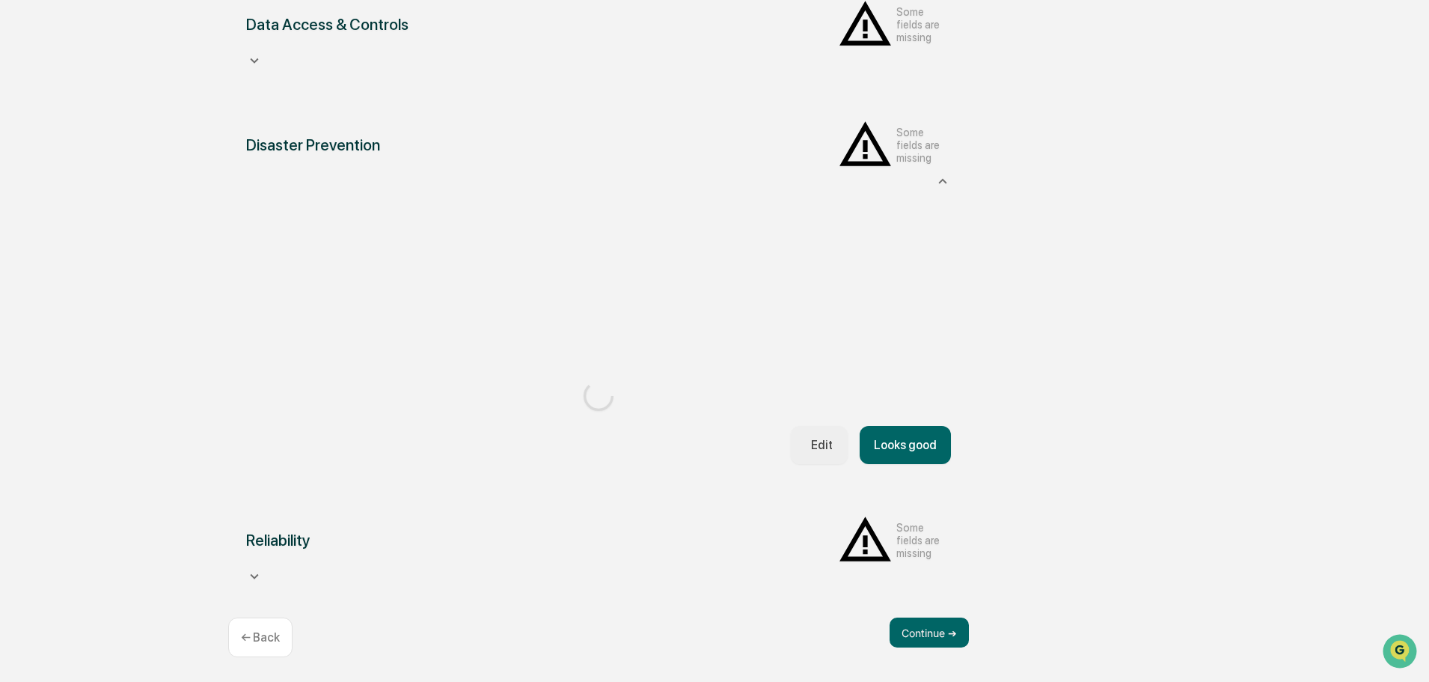
scroll to position [792, 0]
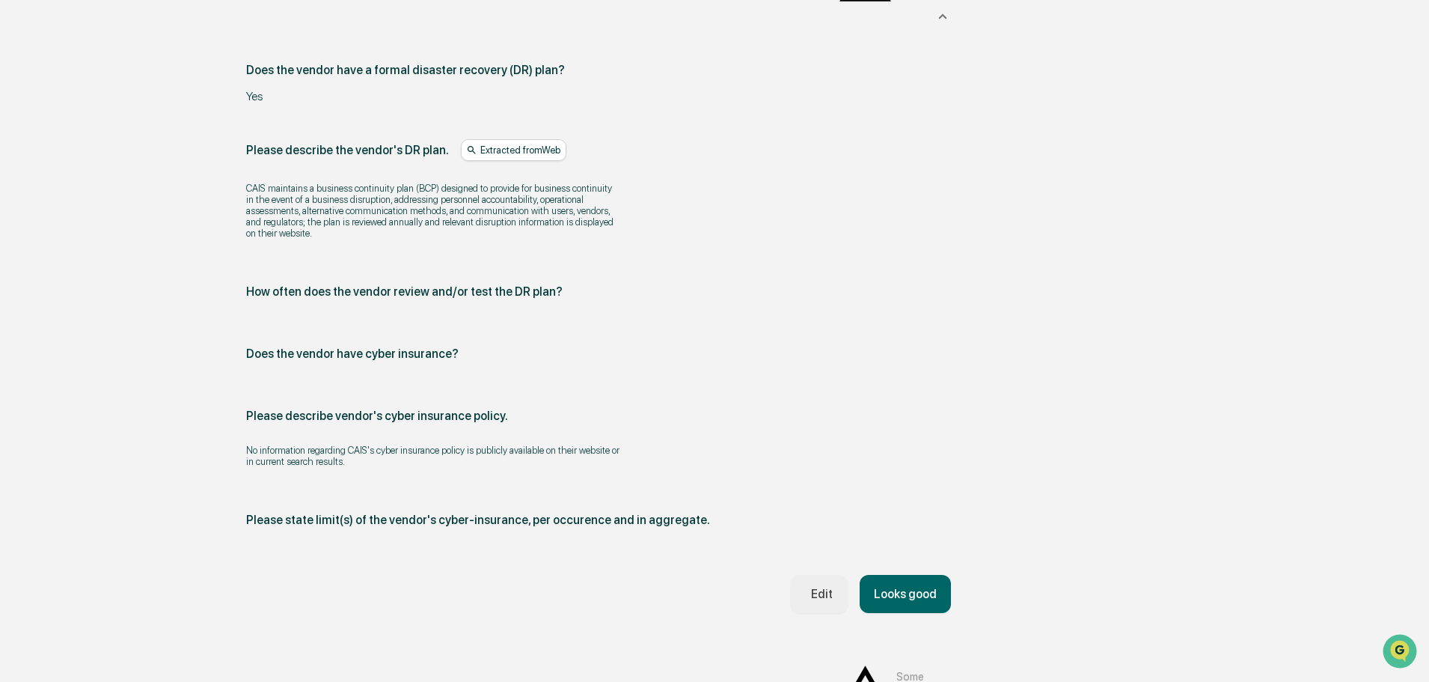
click at [705, 518] on button "Looks good" at bounding box center [905, 594] width 91 height 38
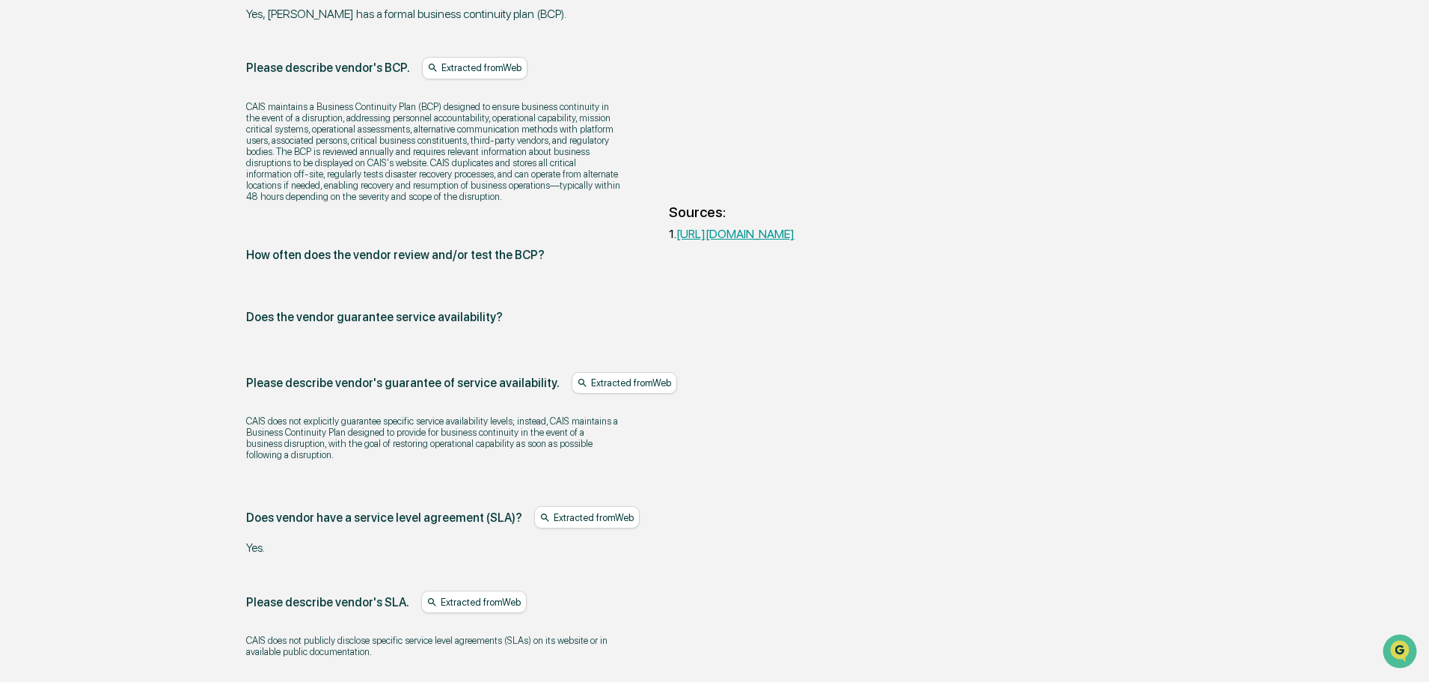
scroll to position [1010, 0]
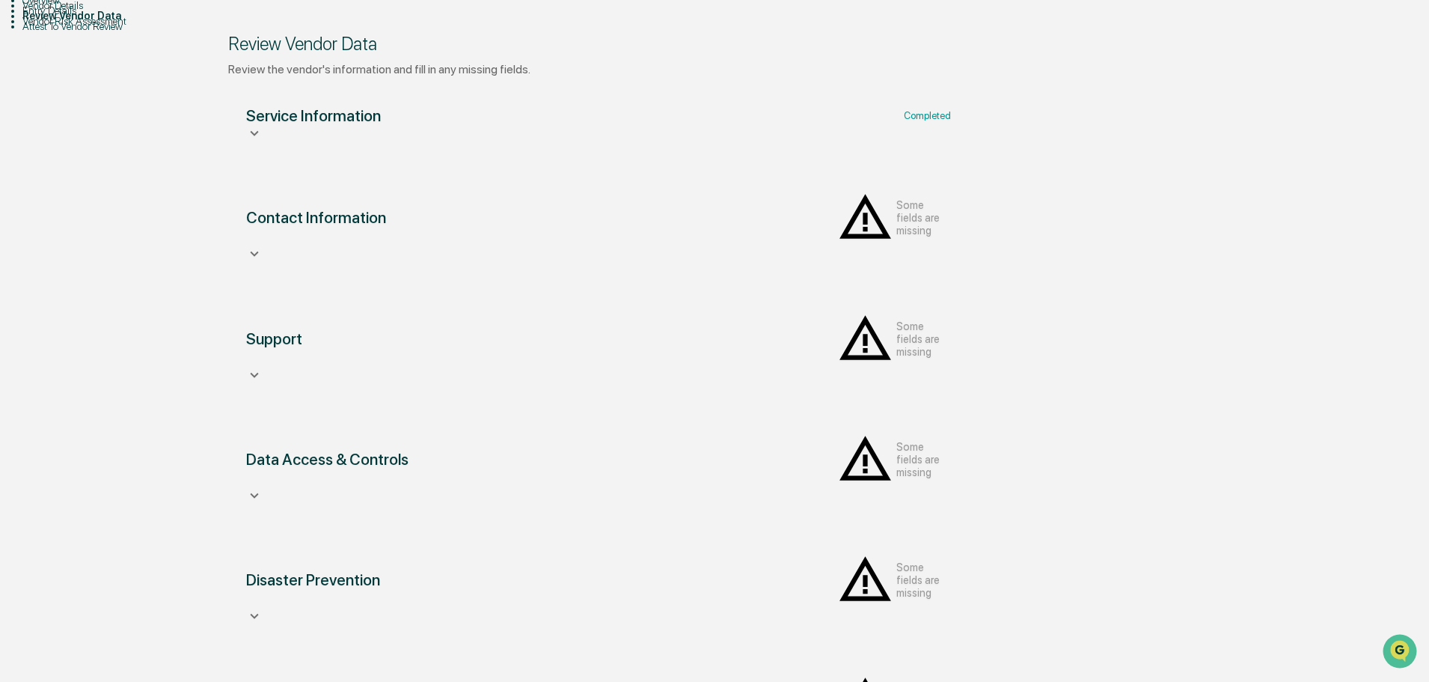
scroll to position [174, 0]
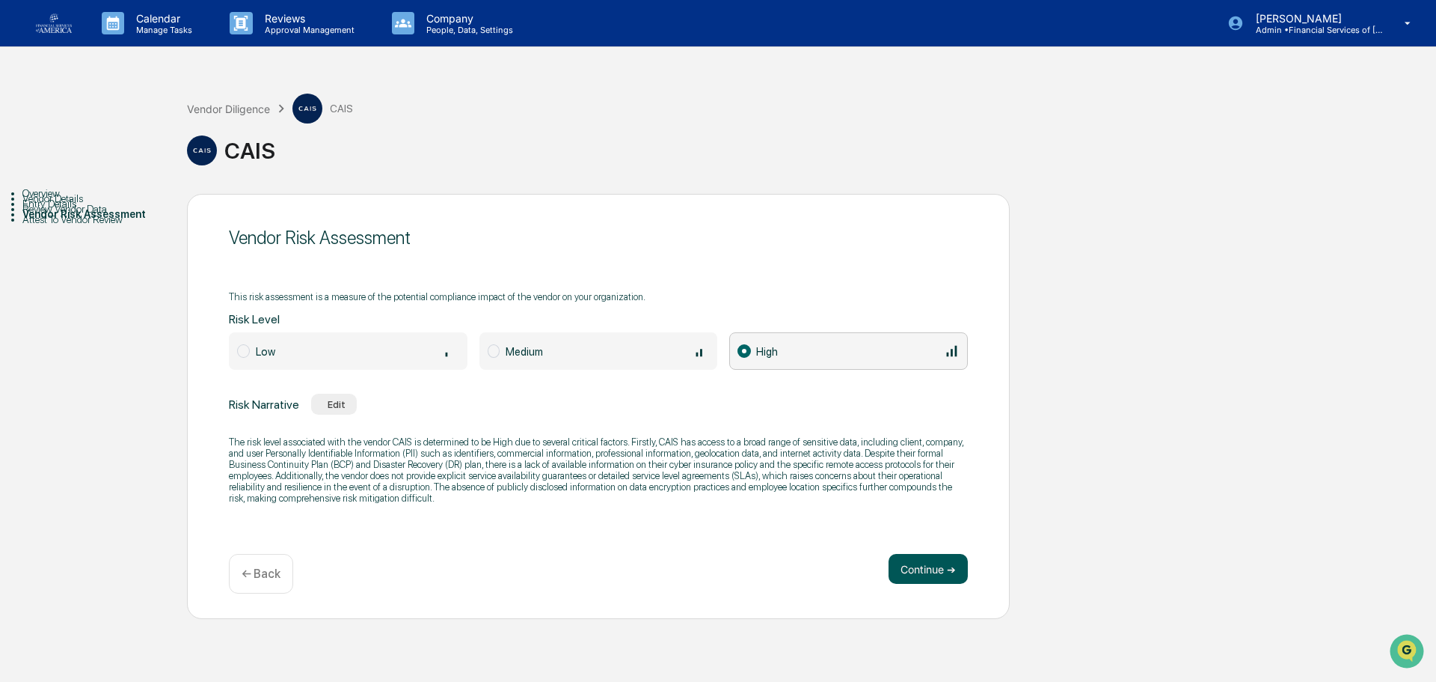
click at [705, 518] on button "Continue ➔" at bounding box center [928, 569] width 79 height 30
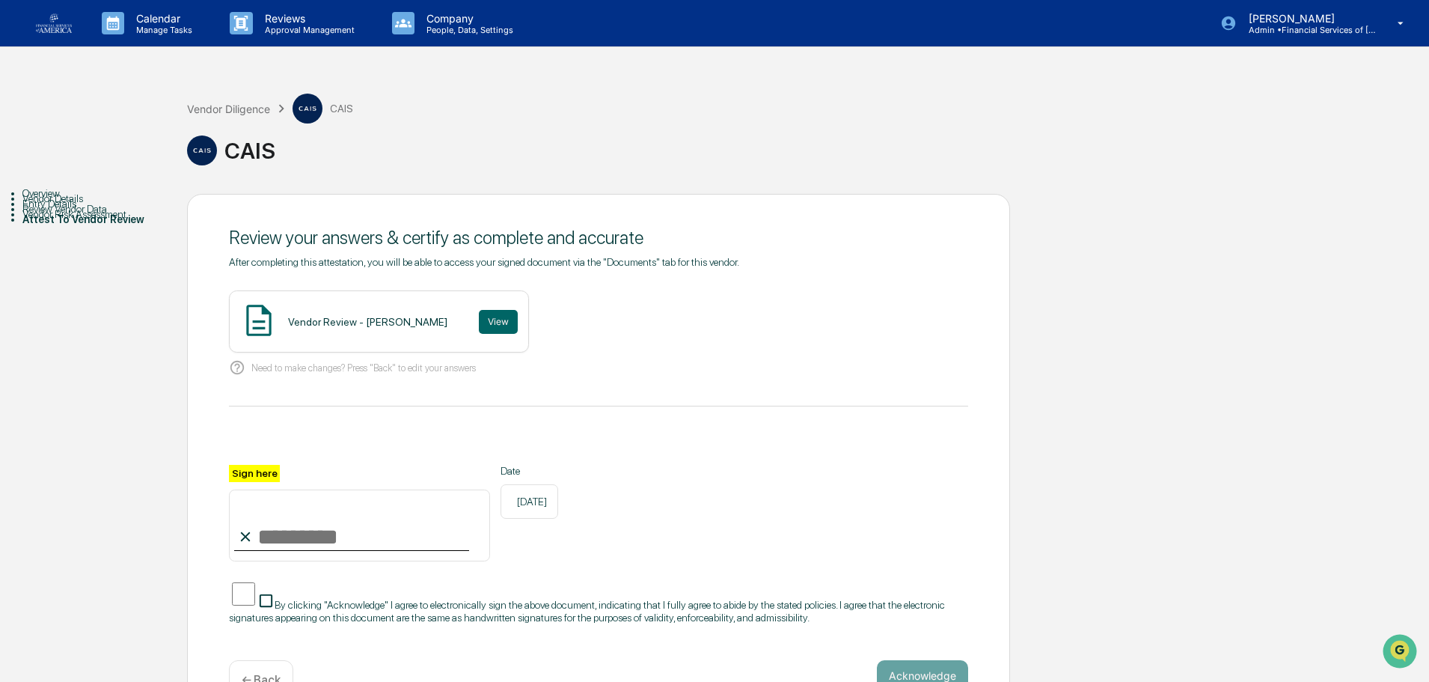
click at [373, 518] on input "Sign here" at bounding box center [359, 525] width 261 height 72
type input "**********"
click at [340, 518] on span "By clicking "Acknowledge" I agree to electronically sign the above document, in…" at bounding box center [587, 611] width 716 height 24
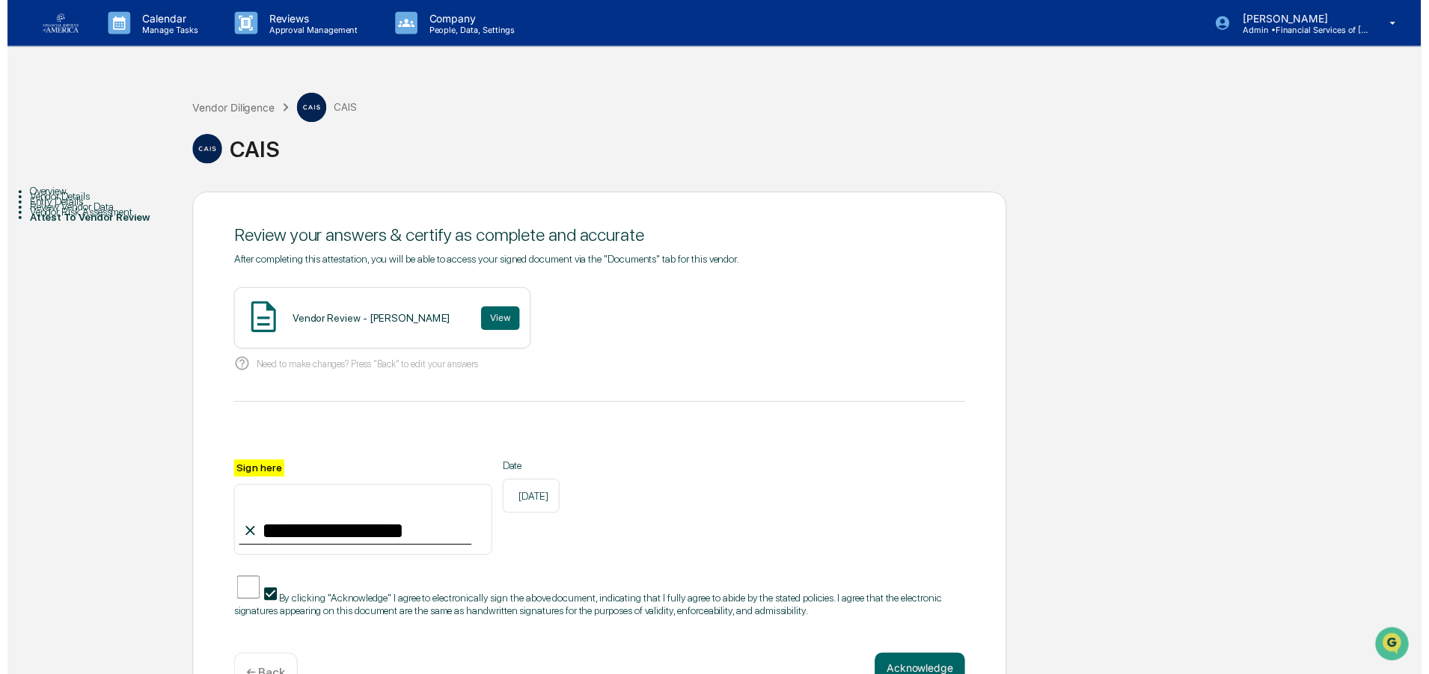
scroll to position [52, 0]
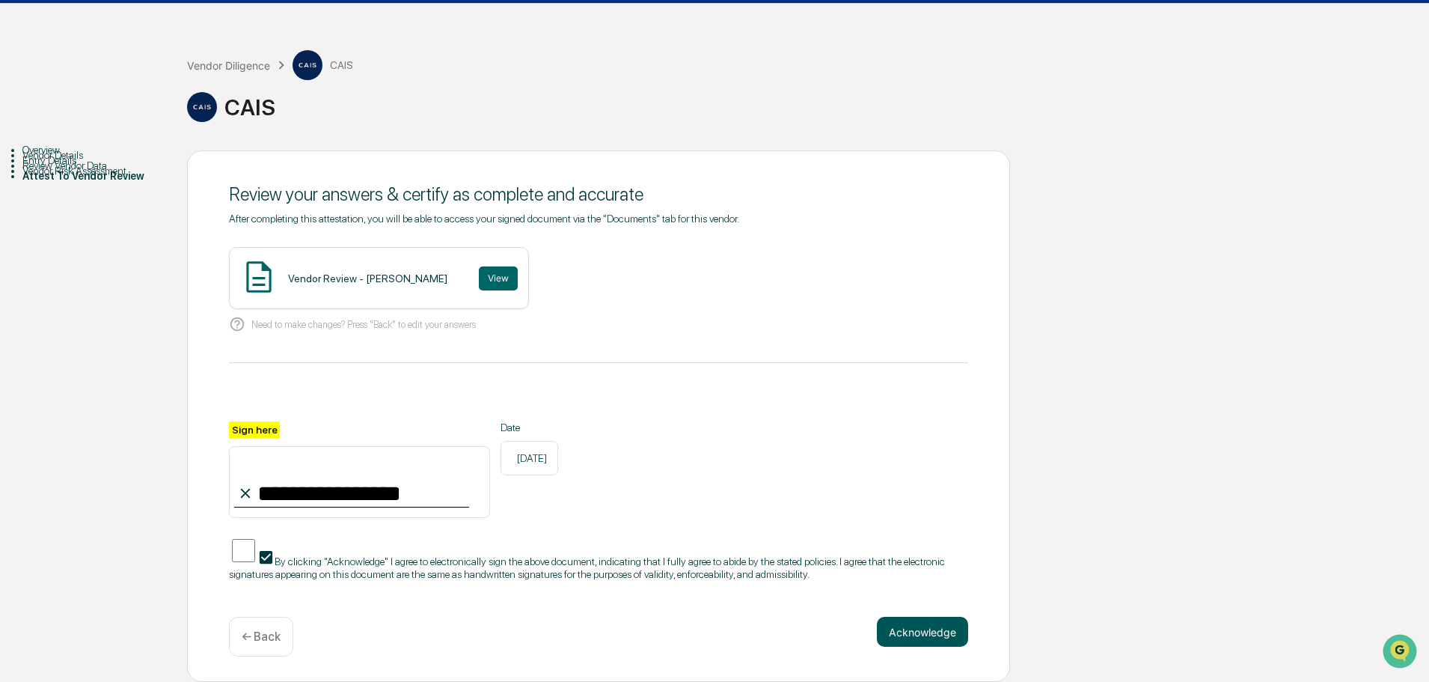
click at [705, 518] on button "Acknowledge" at bounding box center [922, 631] width 91 height 30
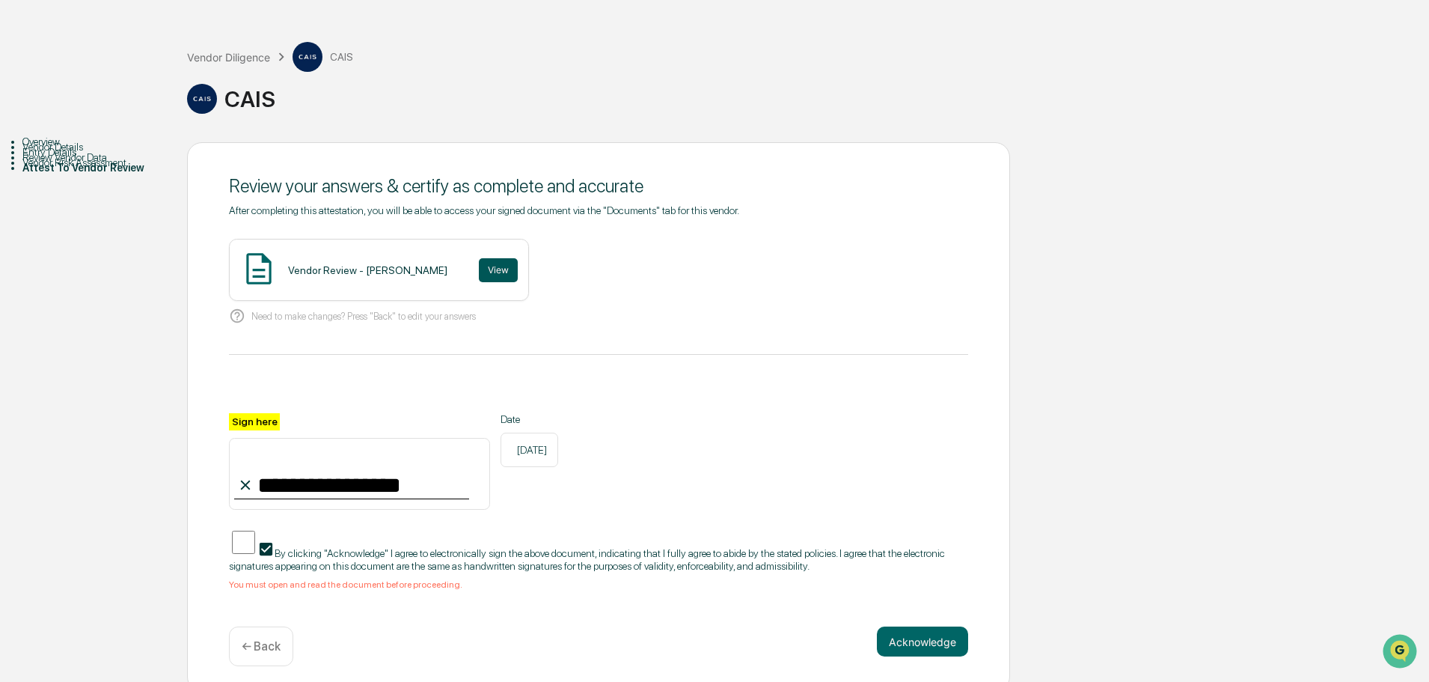
click at [498, 281] on button "View" at bounding box center [498, 270] width 39 height 24
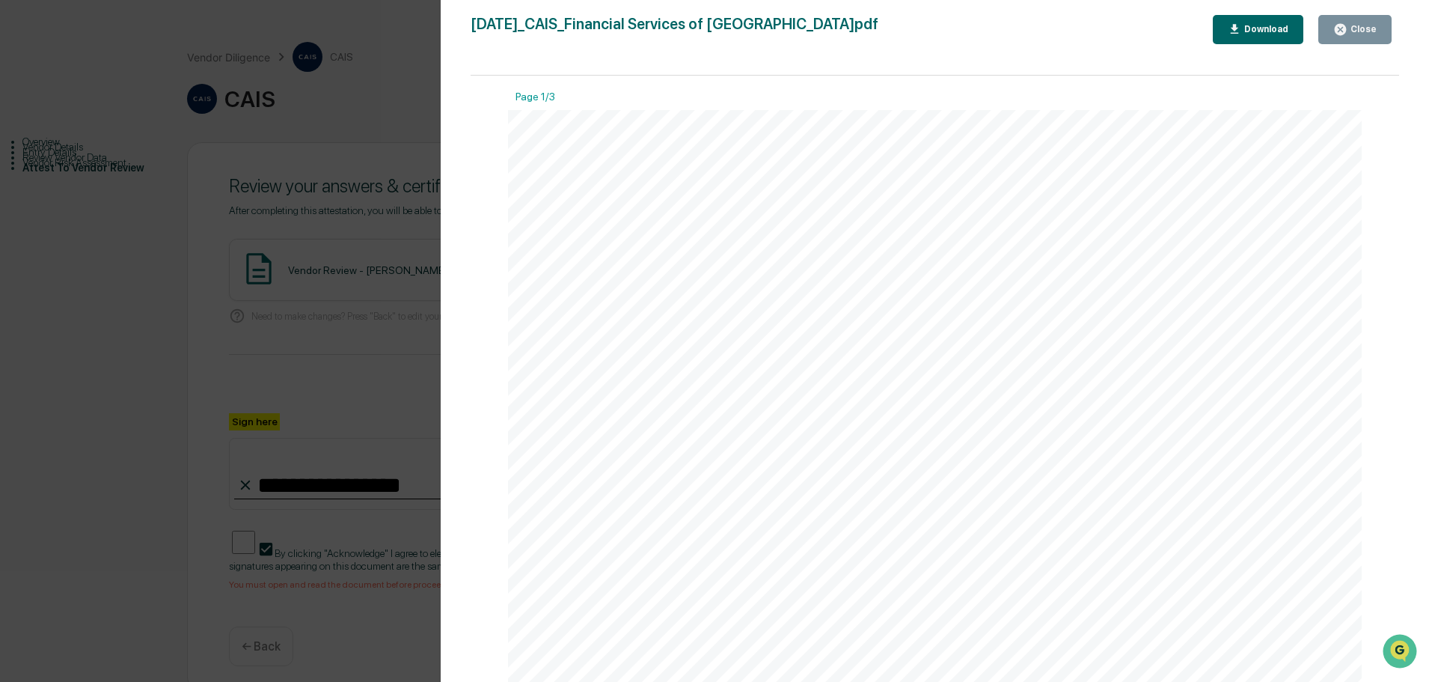
click at [233, 324] on div "Version History 08/15/2025, 01:31 PM Nicholas Shaheen 2025-08-15_CAIS_Financial…" at bounding box center [714, 341] width 1429 height 682
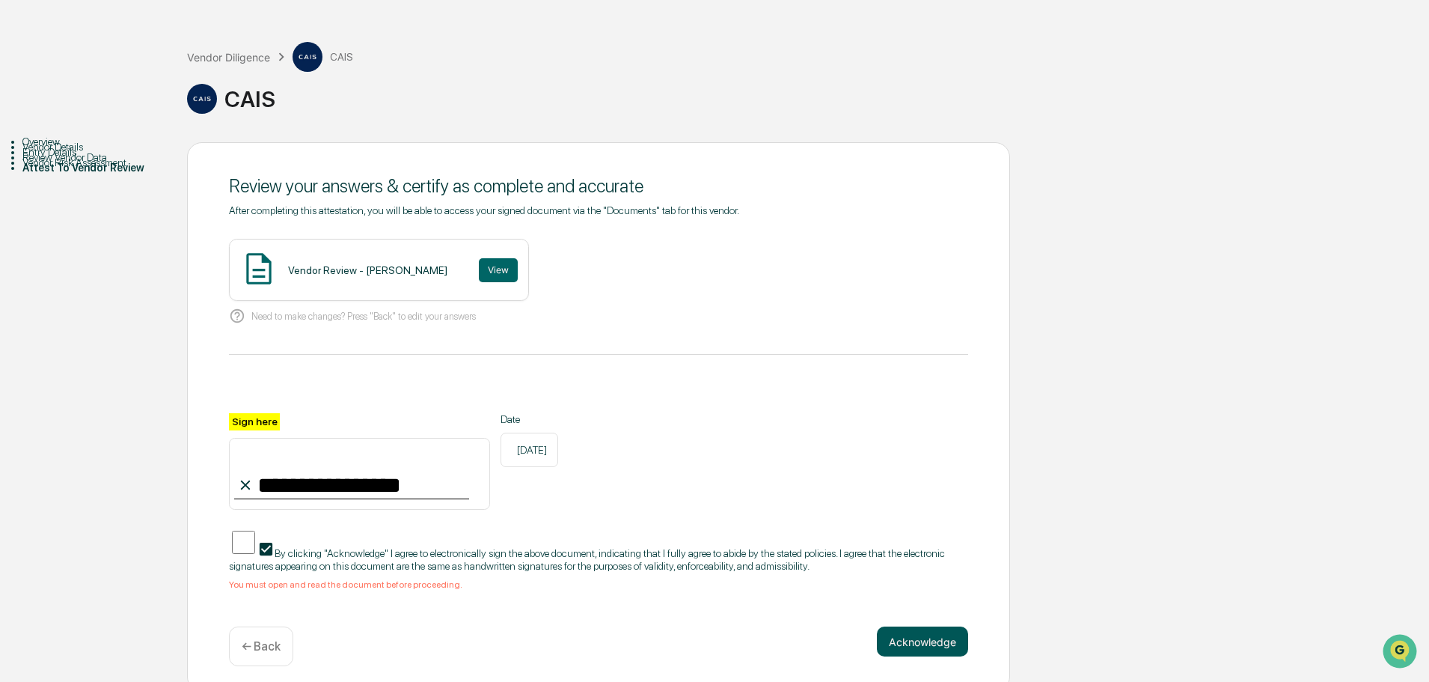
click at [705, 518] on button "Acknowledge" at bounding box center [922, 641] width 91 height 30
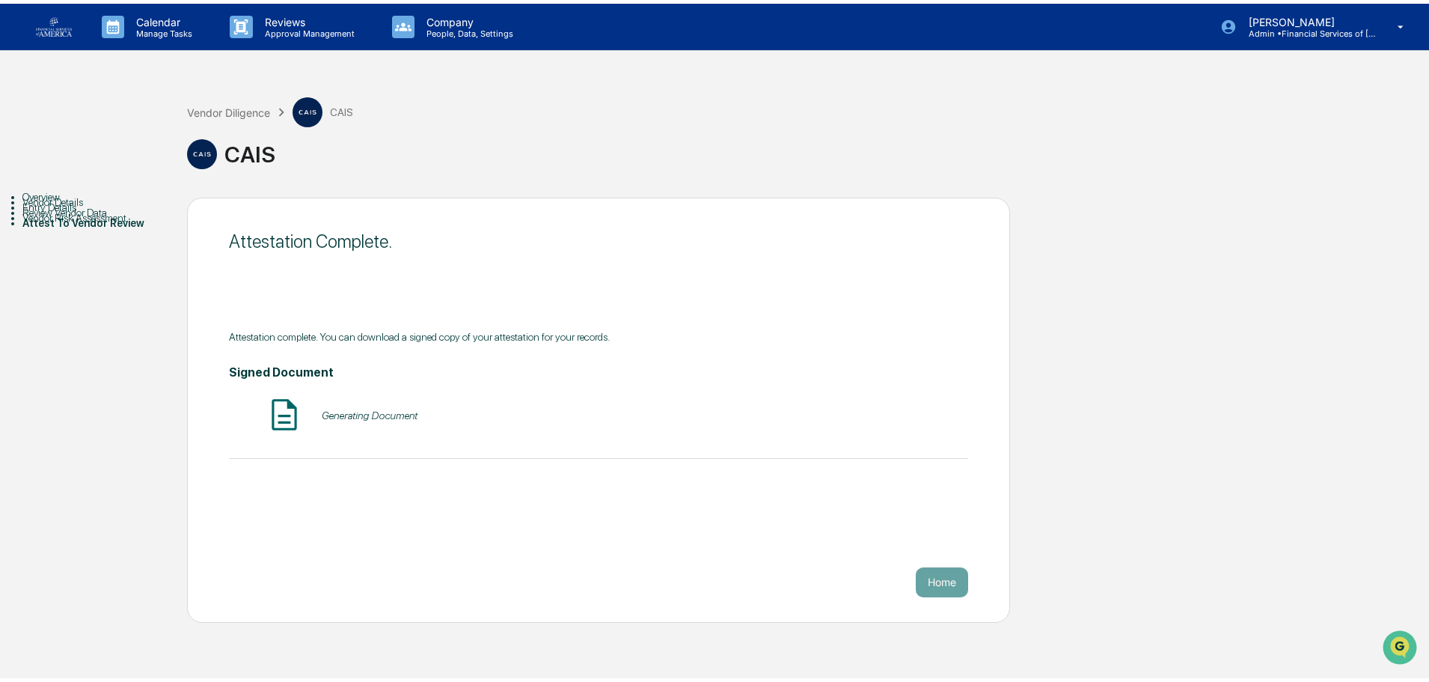
scroll to position [0, 0]
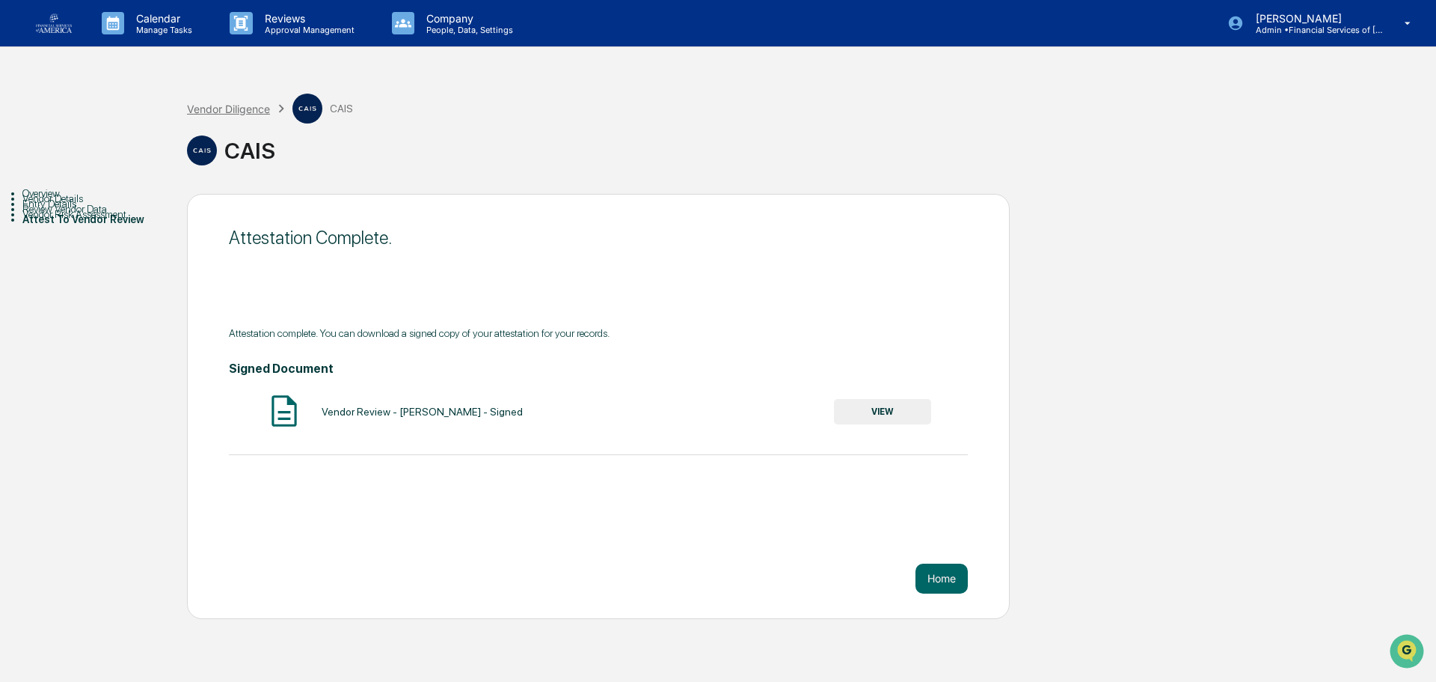
click at [253, 111] on div "Vendor Diligence" at bounding box center [228, 108] width 83 height 13
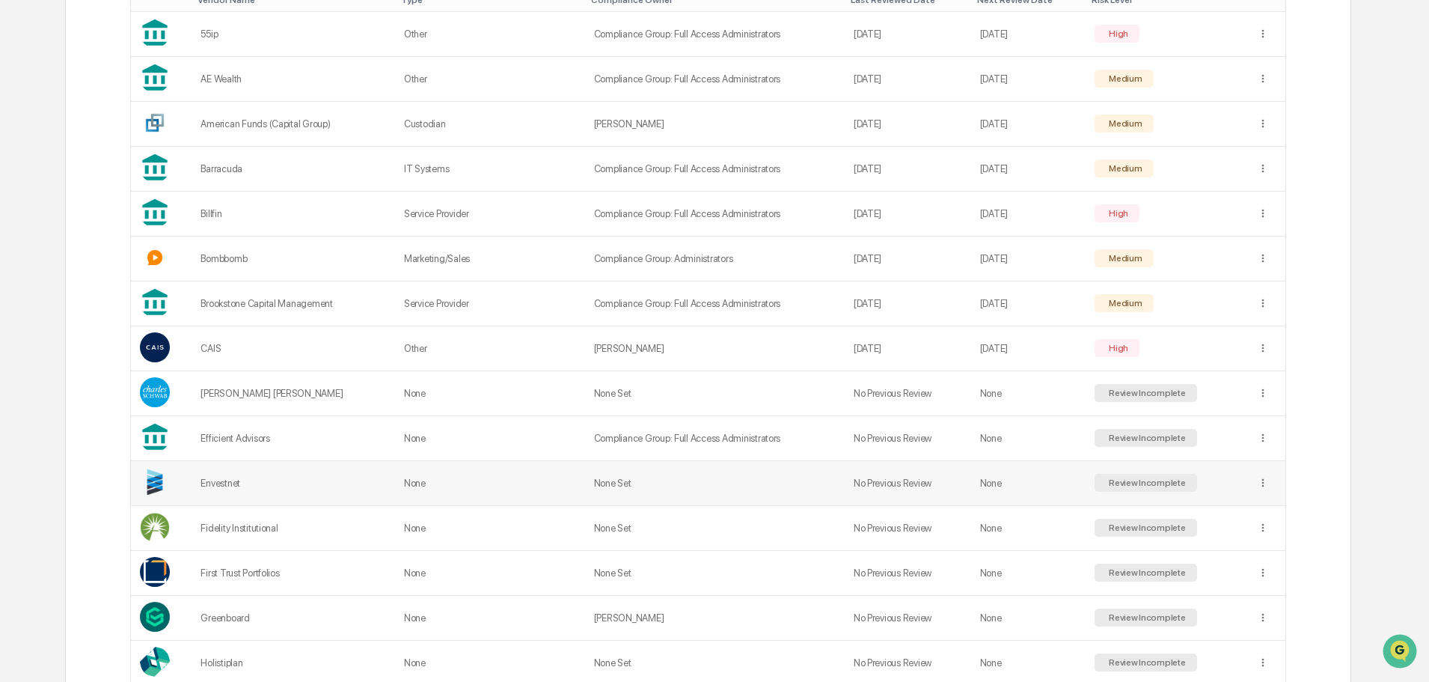
scroll to position [374, 0]
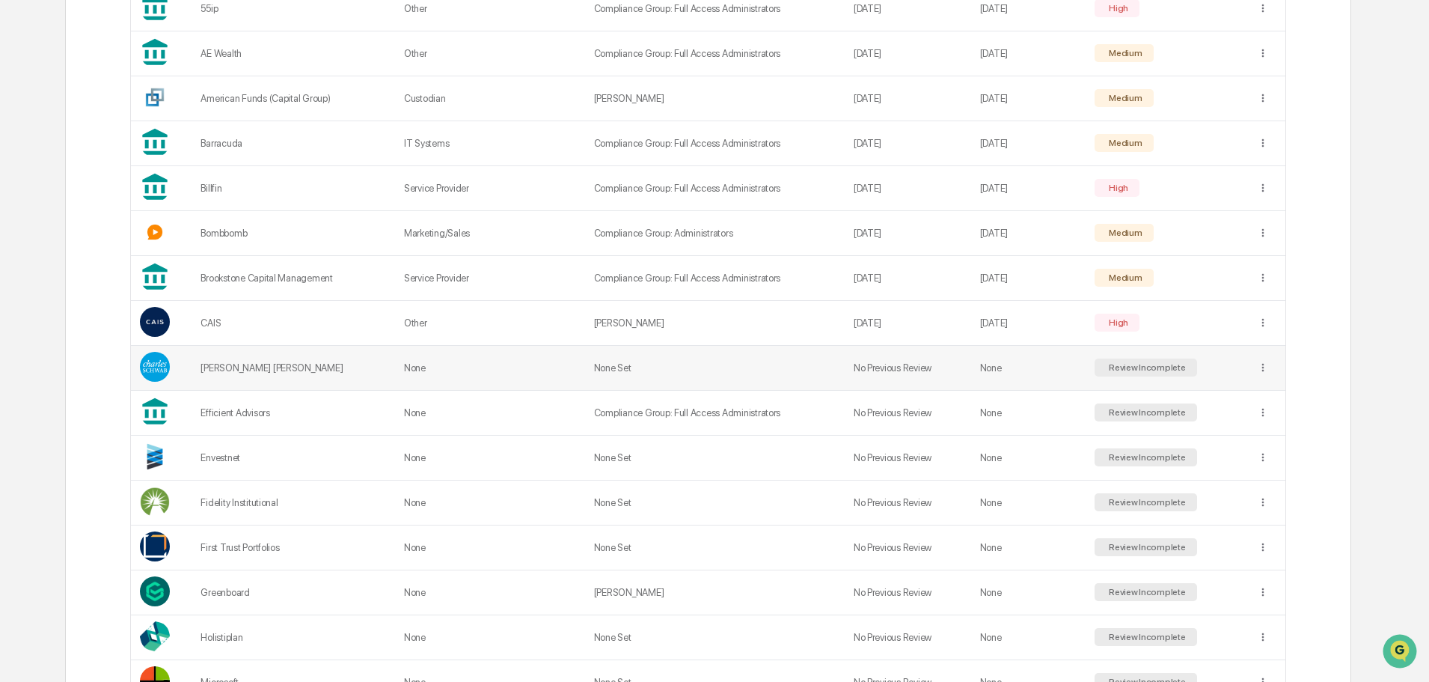
click at [255, 363] on div "[PERSON_NAME] [PERSON_NAME]" at bounding box center [294, 367] width 186 height 11
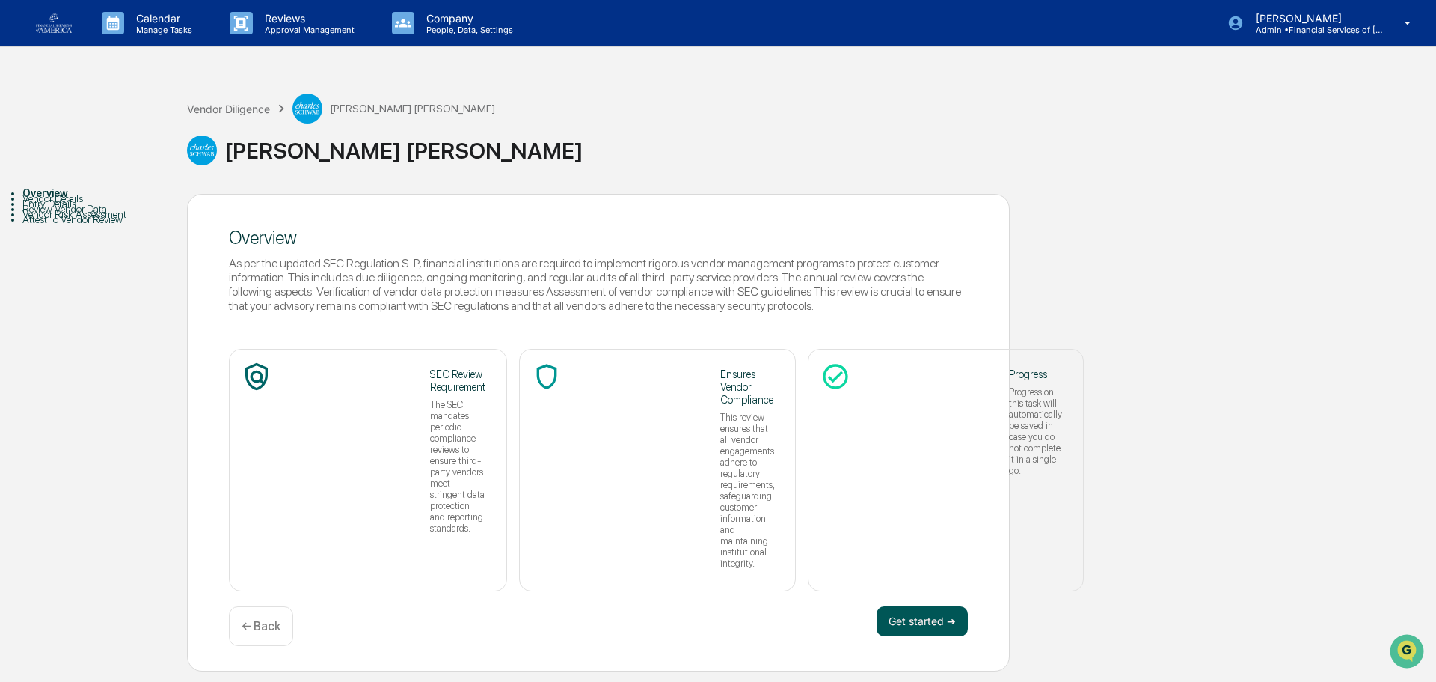
click at [705, 518] on button "Get started ➔" at bounding box center [922, 621] width 91 height 30
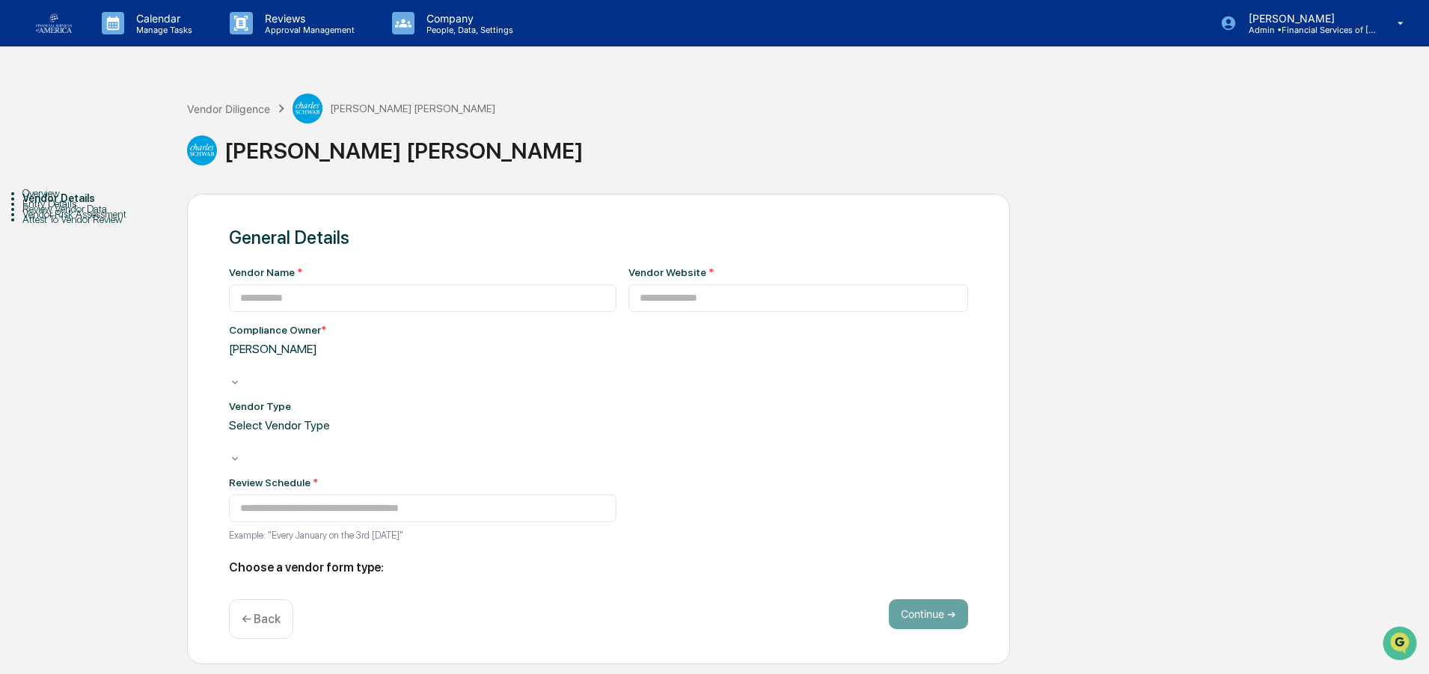
type input "**********"
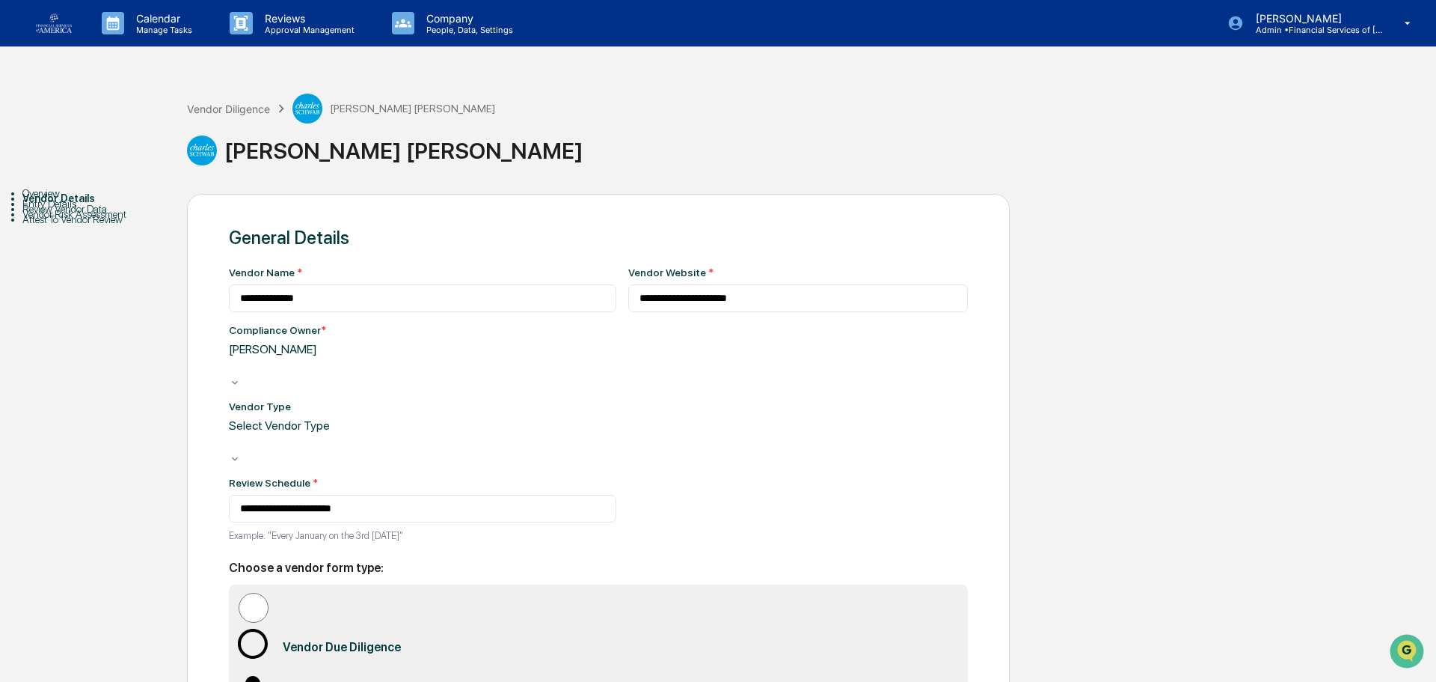
click at [233, 375] on div at bounding box center [231, 366] width 2 height 17
click at [428, 495] on input "**********" at bounding box center [423, 509] width 388 height 28
click at [287, 495] on input "**********" at bounding box center [423, 509] width 388 height 28
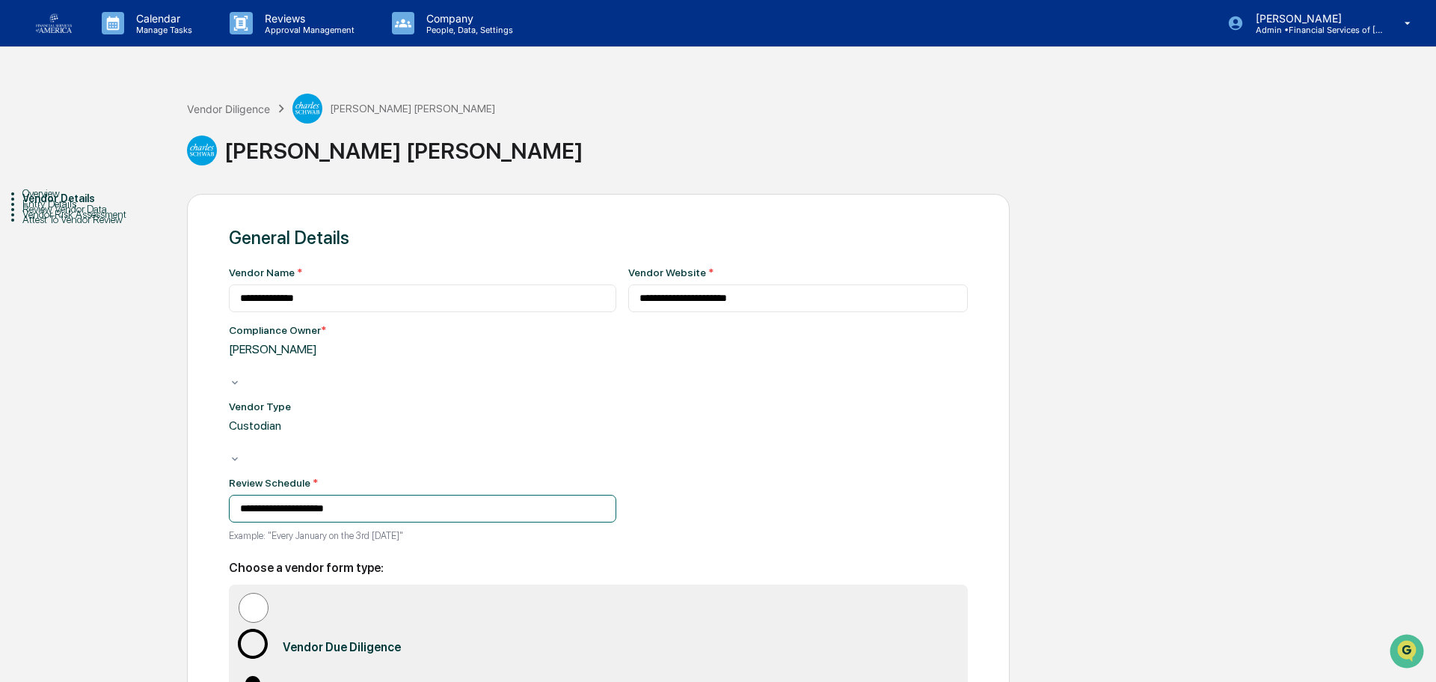
type input "**********"
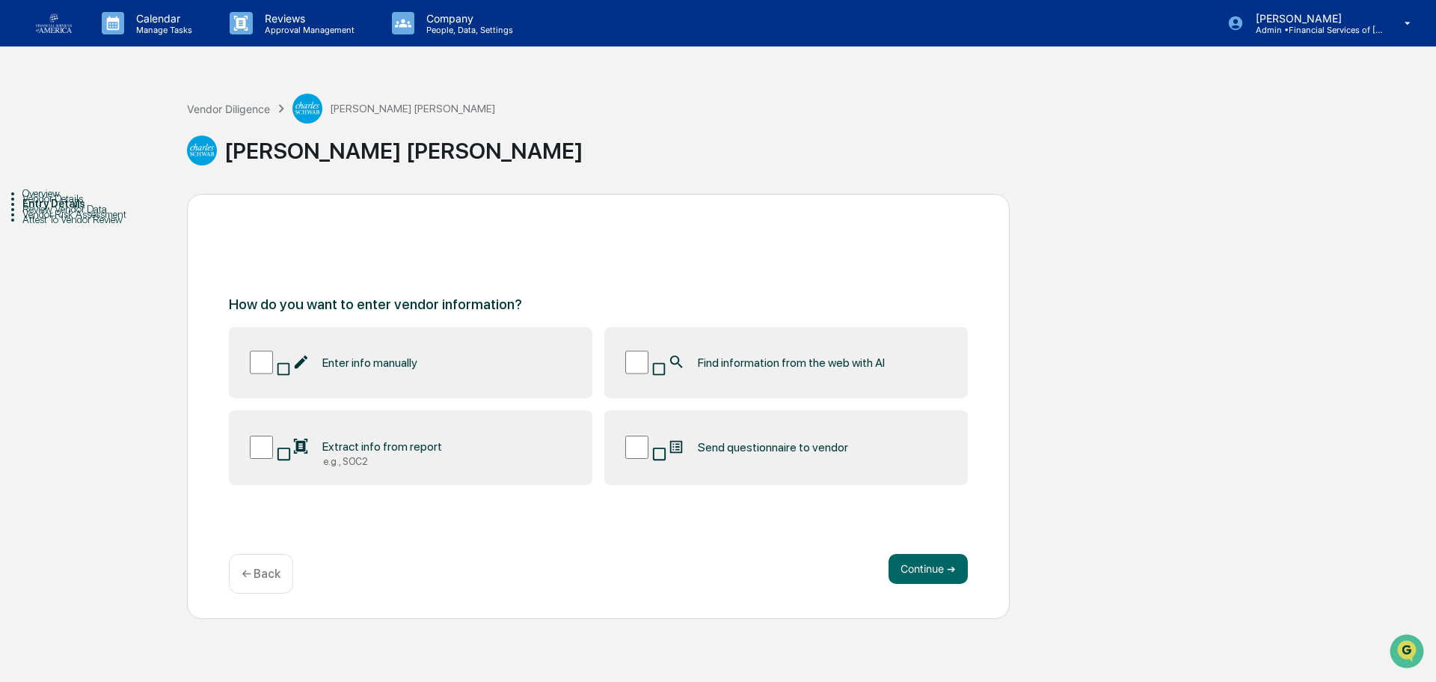
click at [698, 358] on span "Find information from the web with AI" at bounding box center [791, 362] width 187 height 14
click at [705, 518] on button "Continue ➔" at bounding box center [928, 569] width 79 height 30
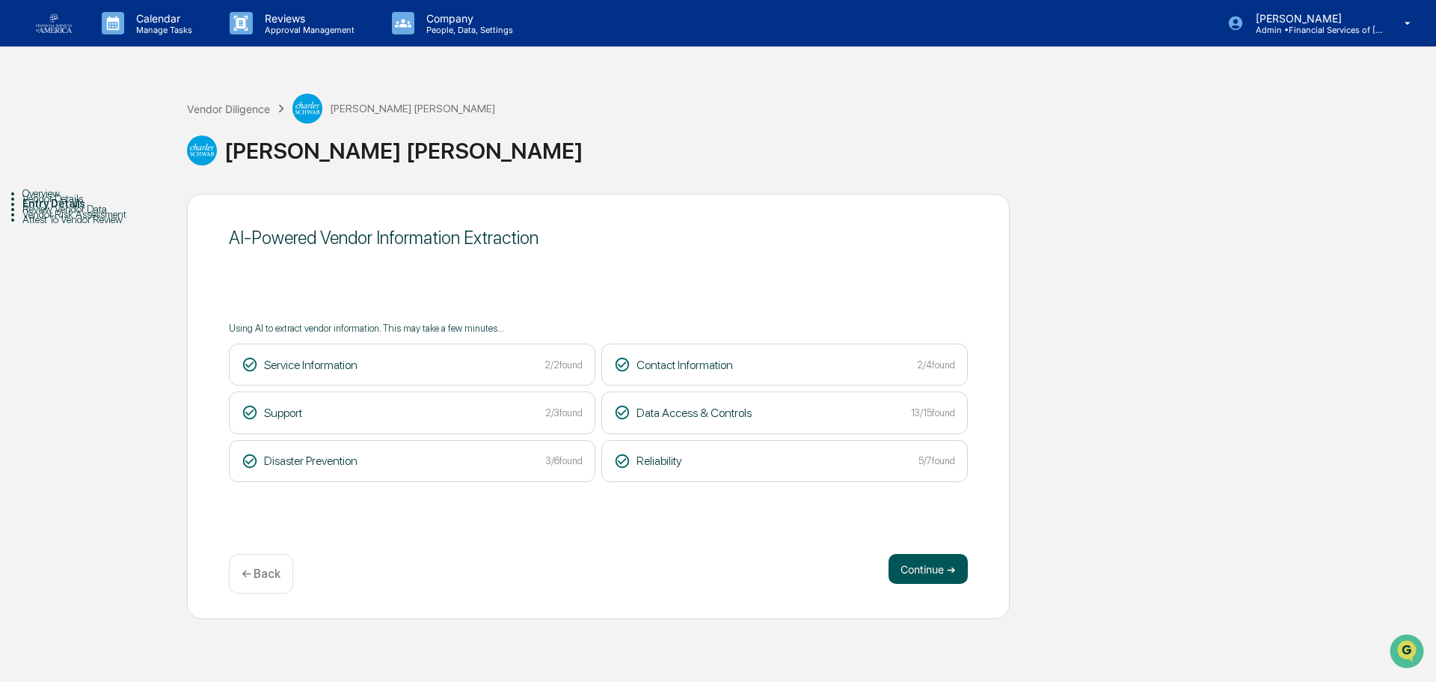
click at [705, 518] on button "Continue ➔" at bounding box center [928, 569] width 79 height 30
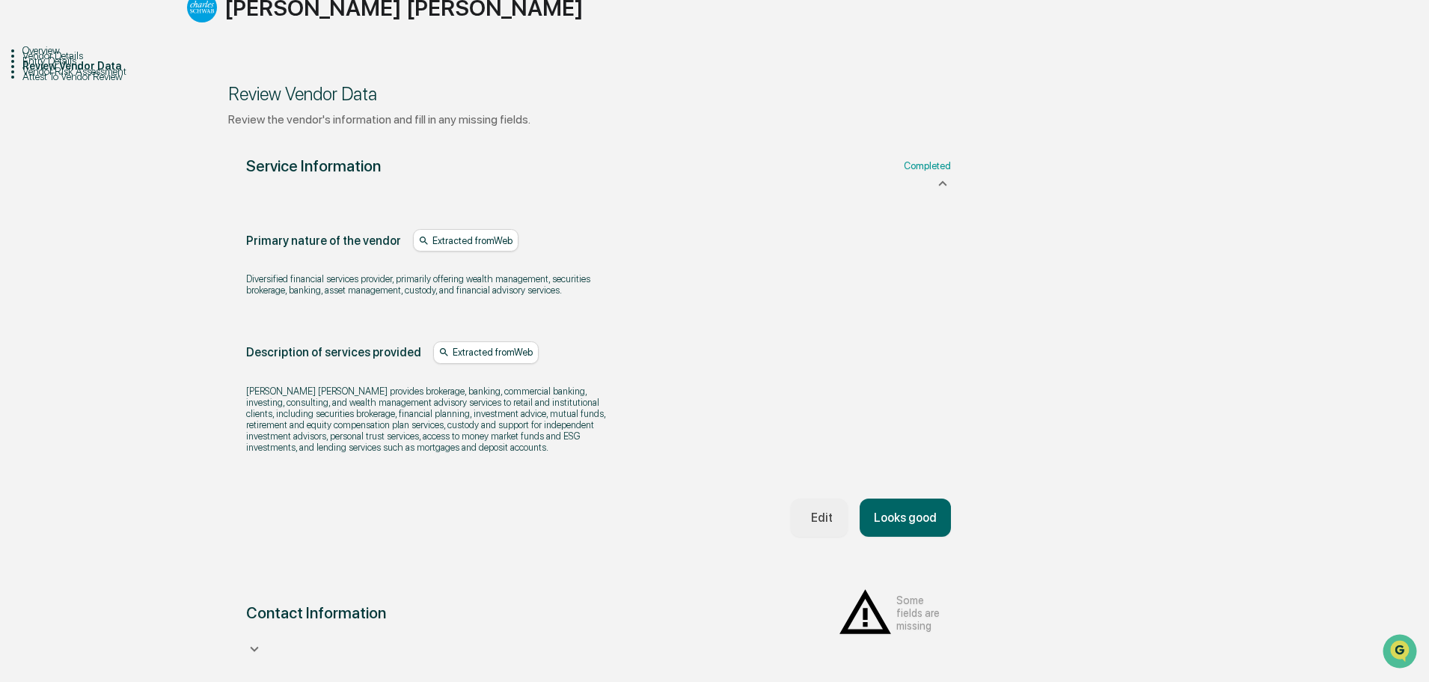
scroll to position [150, 0]
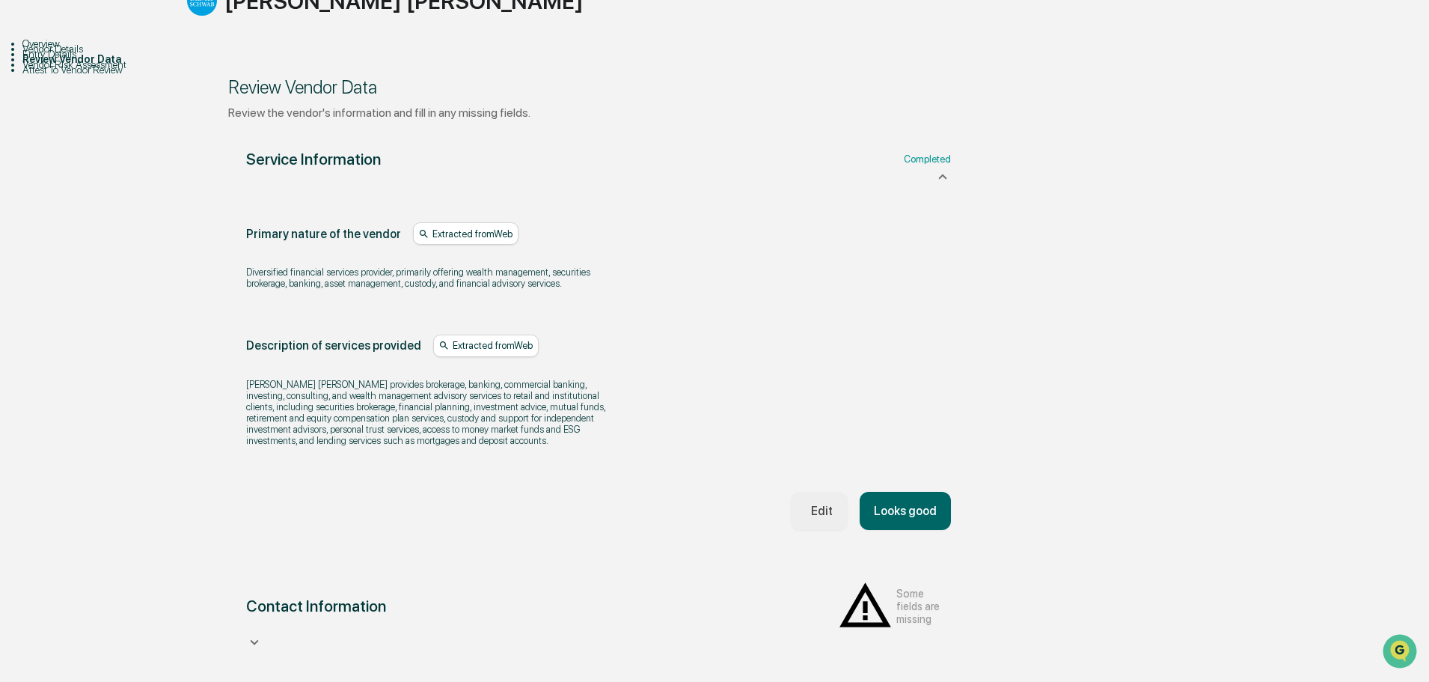
click at [705, 518] on button "Looks good" at bounding box center [905, 511] width 91 height 38
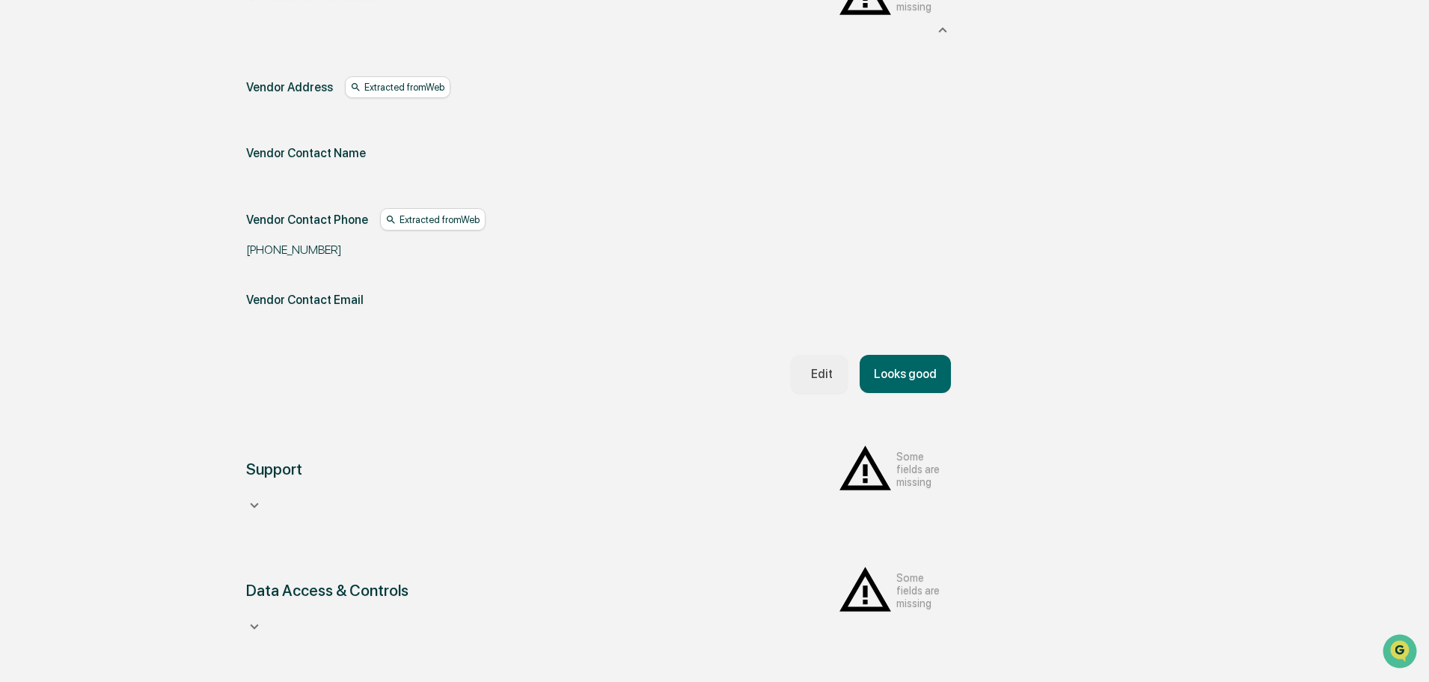
scroll to position [260, 0]
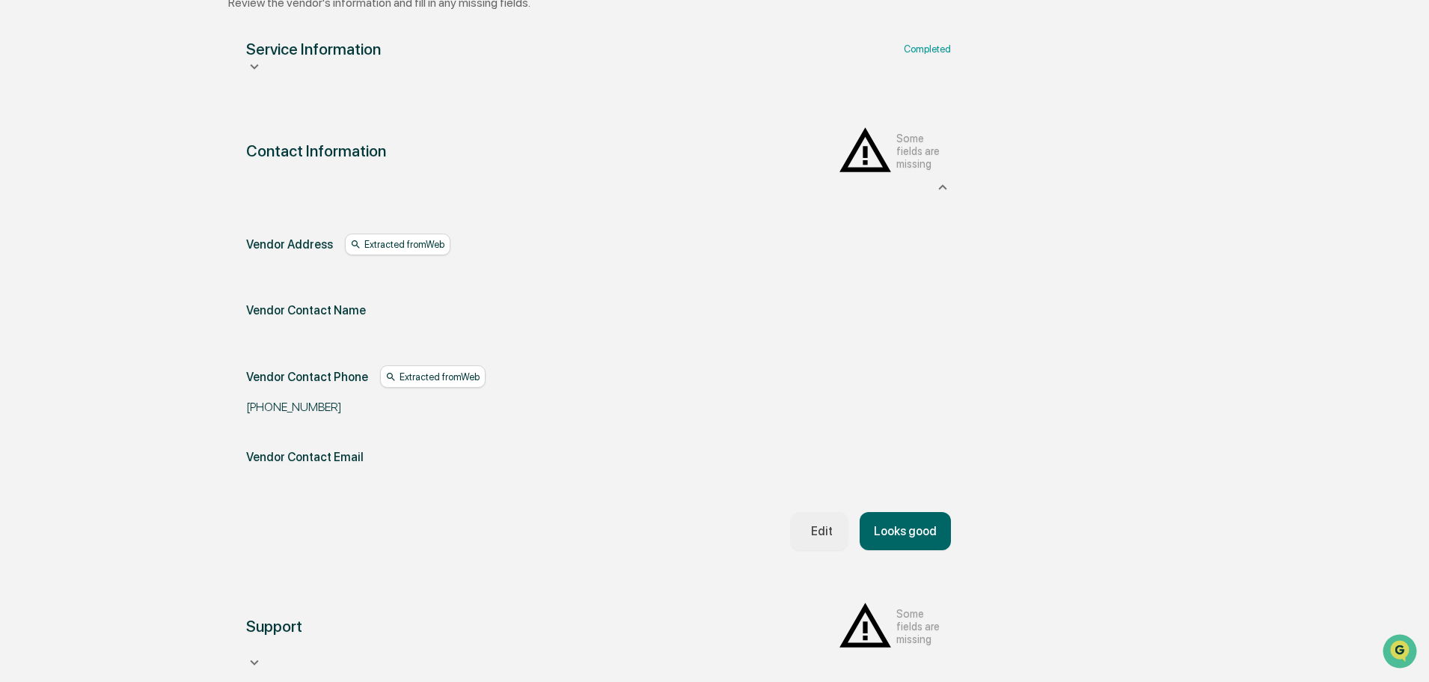
click at [705, 518] on button "Edit" at bounding box center [819, 531] width 56 height 38
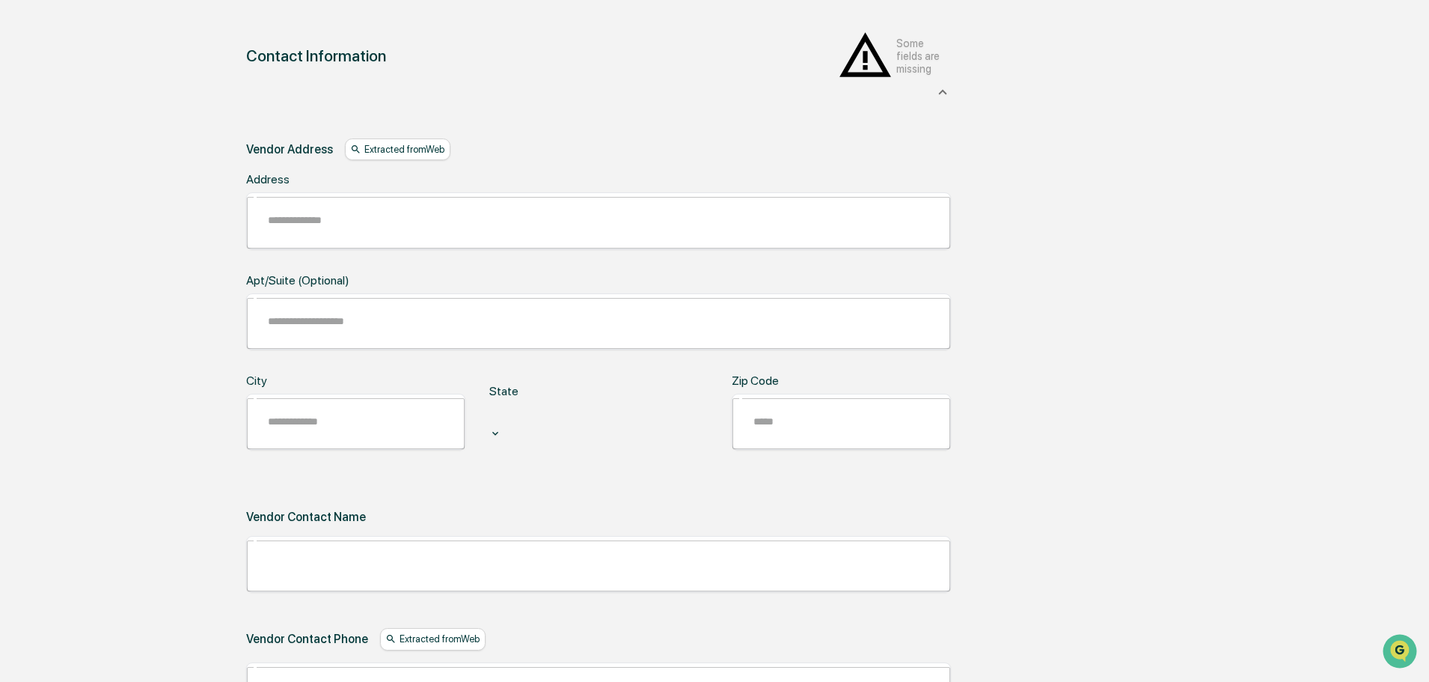
scroll to position [409, 0]
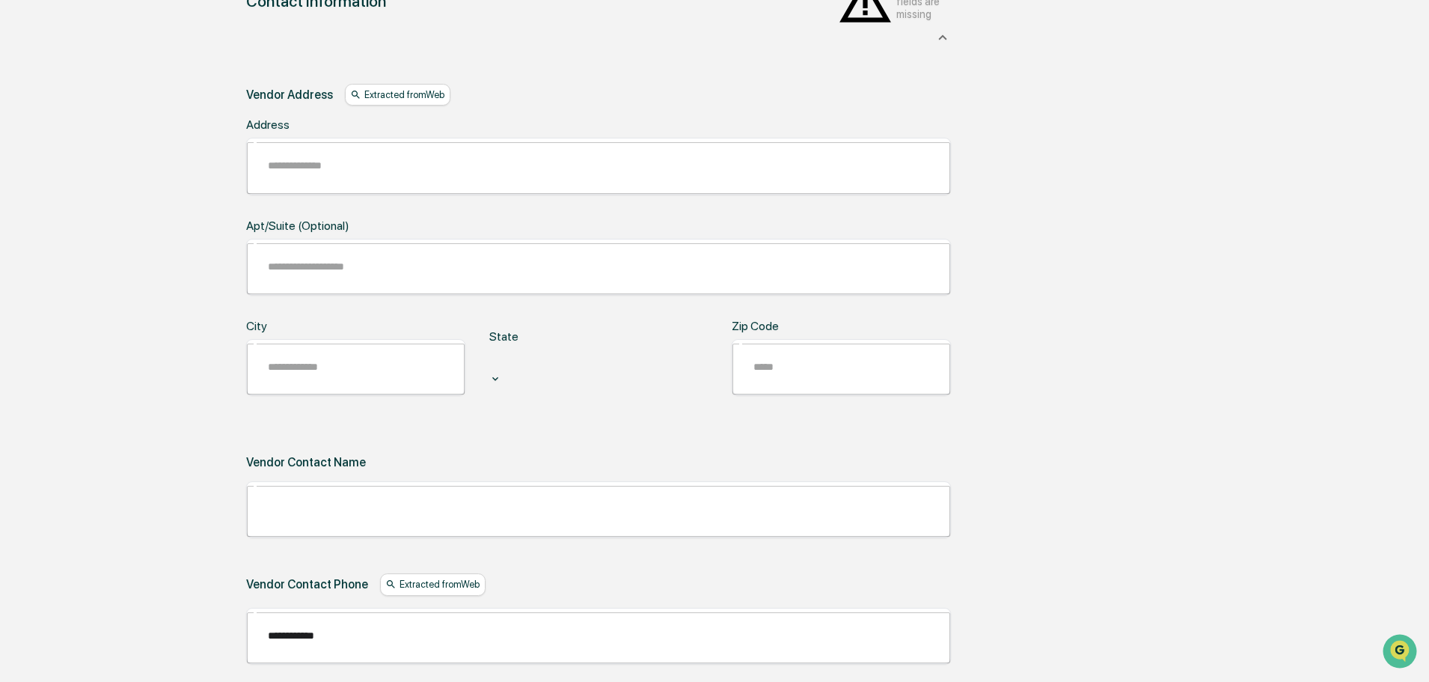
click at [376, 518] on input "**********" at bounding box center [608, 636] width 703 height 40
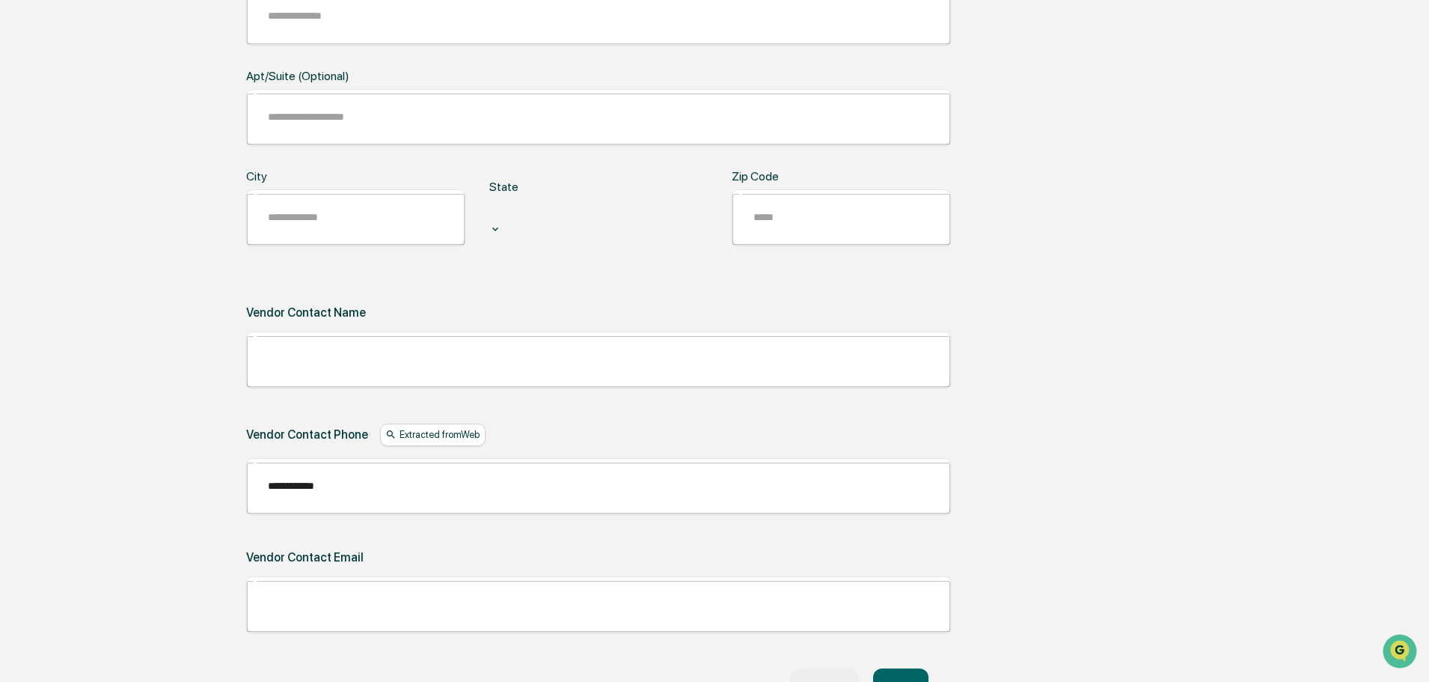
type input "**********"
click at [705, 518] on button "Save" at bounding box center [900, 687] width 55 height 38
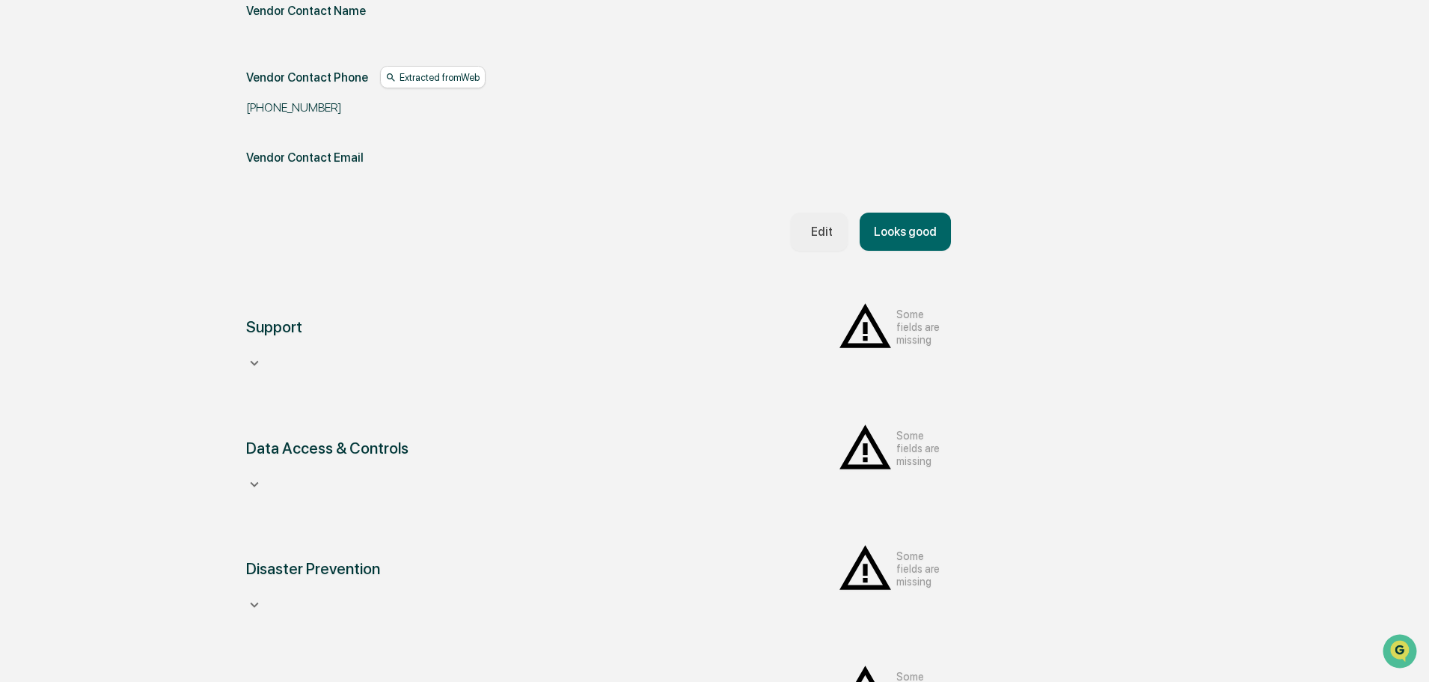
click at [705, 217] on button "Looks good" at bounding box center [905, 231] width 91 height 38
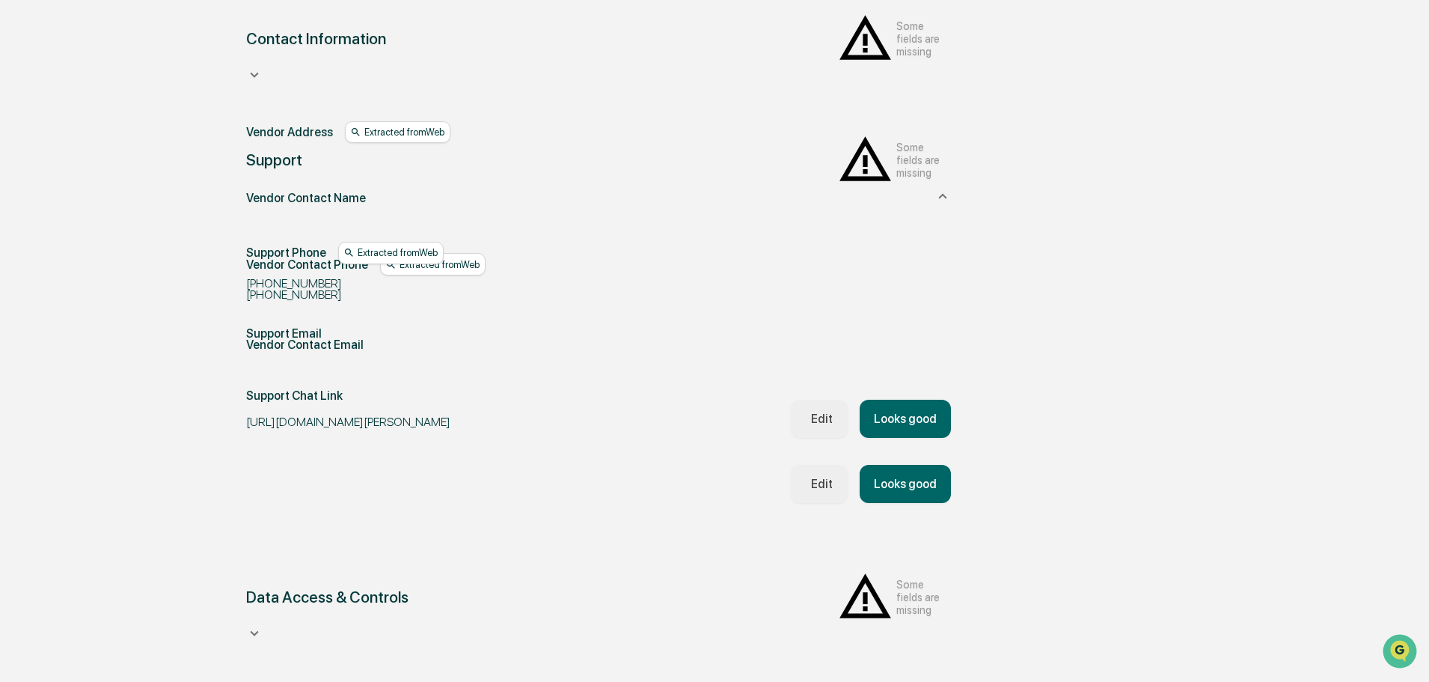
scroll to position [366, 0]
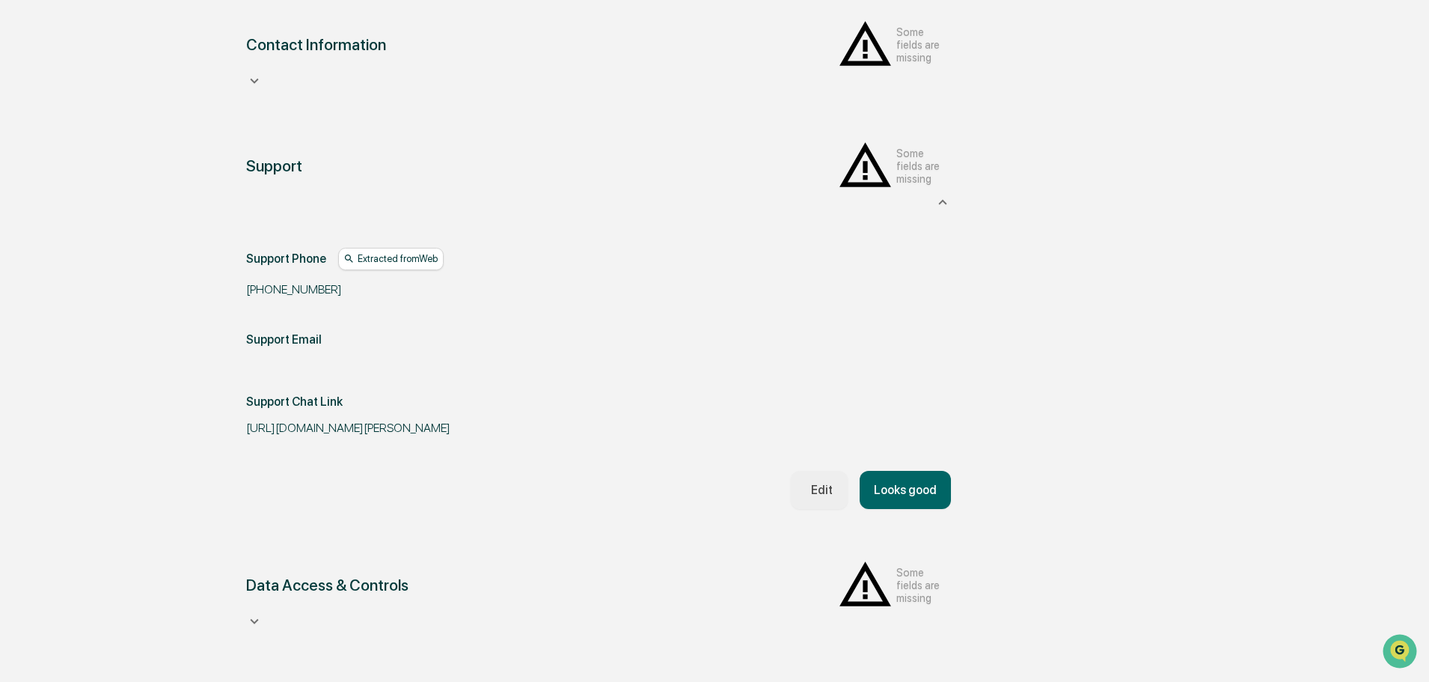
click at [705, 483] on div "Edit" at bounding box center [819, 490] width 28 height 14
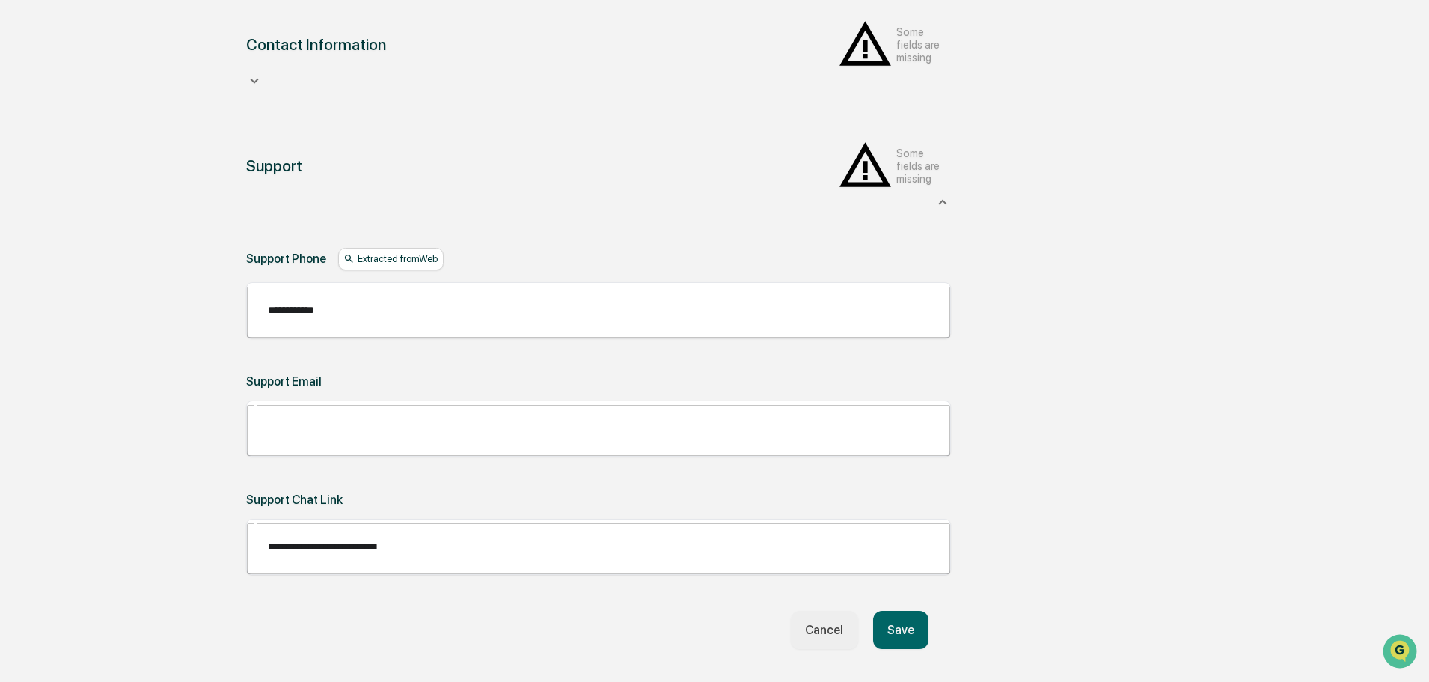
drag, startPoint x: 474, startPoint y: 444, endPoint x: 215, endPoint y: 428, distance: 258.6
click at [215, 428] on div "Review Vendor Data Review the vendor's information and fill in any missing fiel…" at bounding box center [598, 479] width 823 height 1303
drag, startPoint x: 548, startPoint y: 437, endPoint x: 97, endPoint y: 414, distance: 451.7
click at [97, 414] on div "Overview Vendor Details Entry Details Review Vendor Data Vendor Risk Assessment…" at bounding box center [714, 479] width 1414 height 1303
drag, startPoint x: 374, startPoint y: 249, endPoint x: 296, endPoint y: 242, distance: 78.1
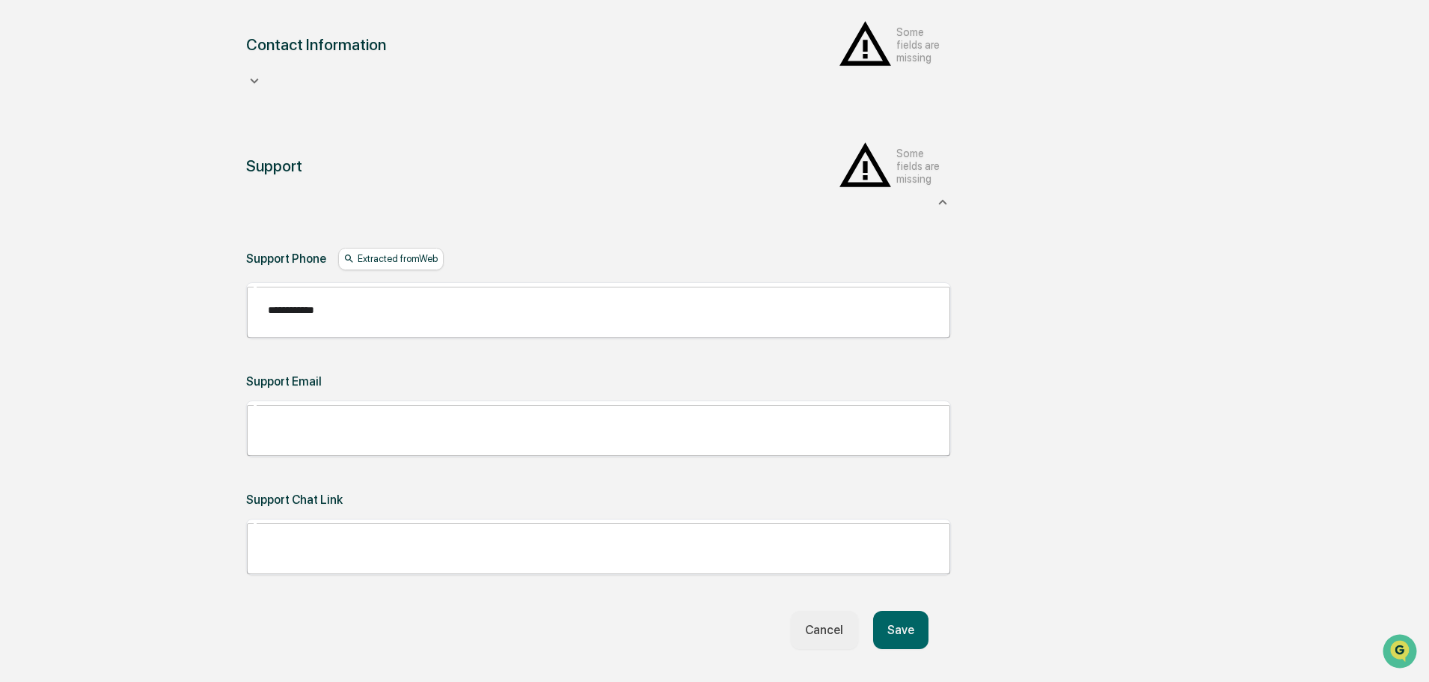
click at [296, 290] on input "**********" at bounding box center [608, 310] width 703 height 40
type input "**********"
click at [705, 518] on button "Save" at bounding box center [900, 629] width 55 height 38
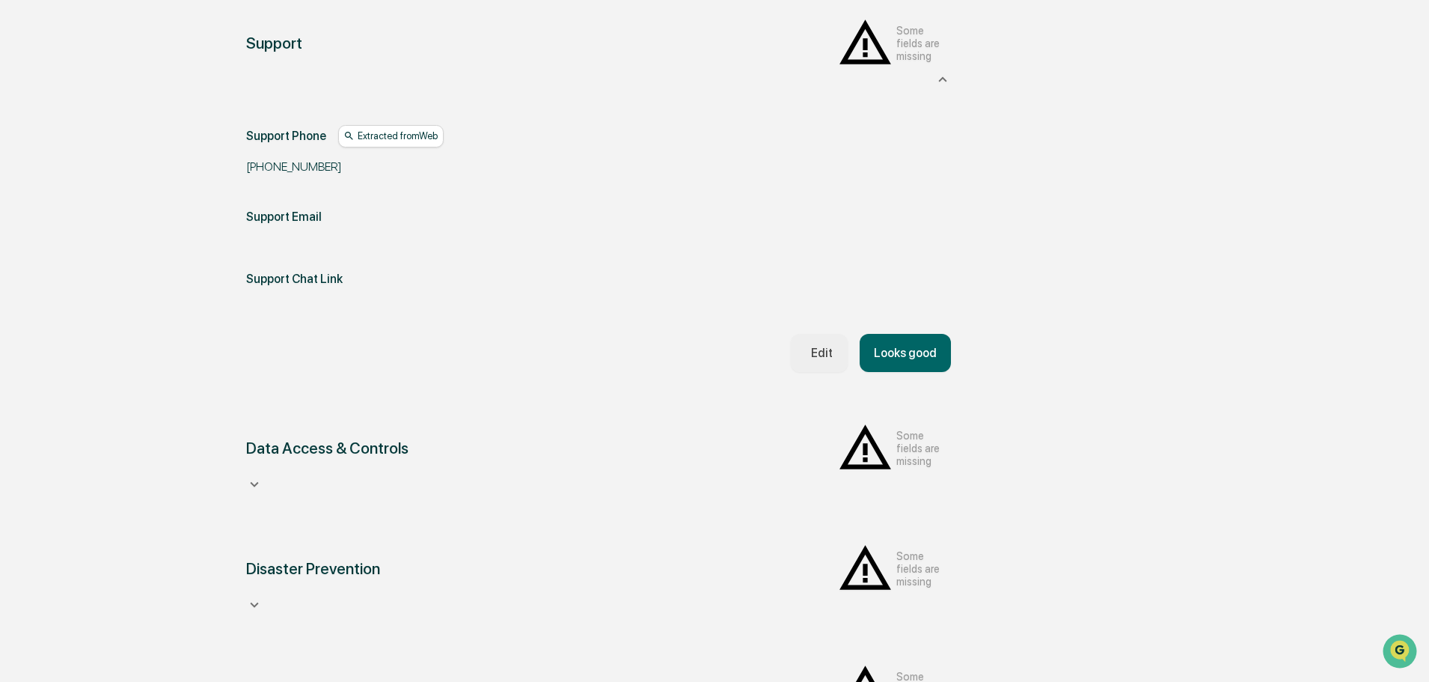
click at [705, 334] on button "Looks good" at bounding box center [905, 353] width 91 height 38
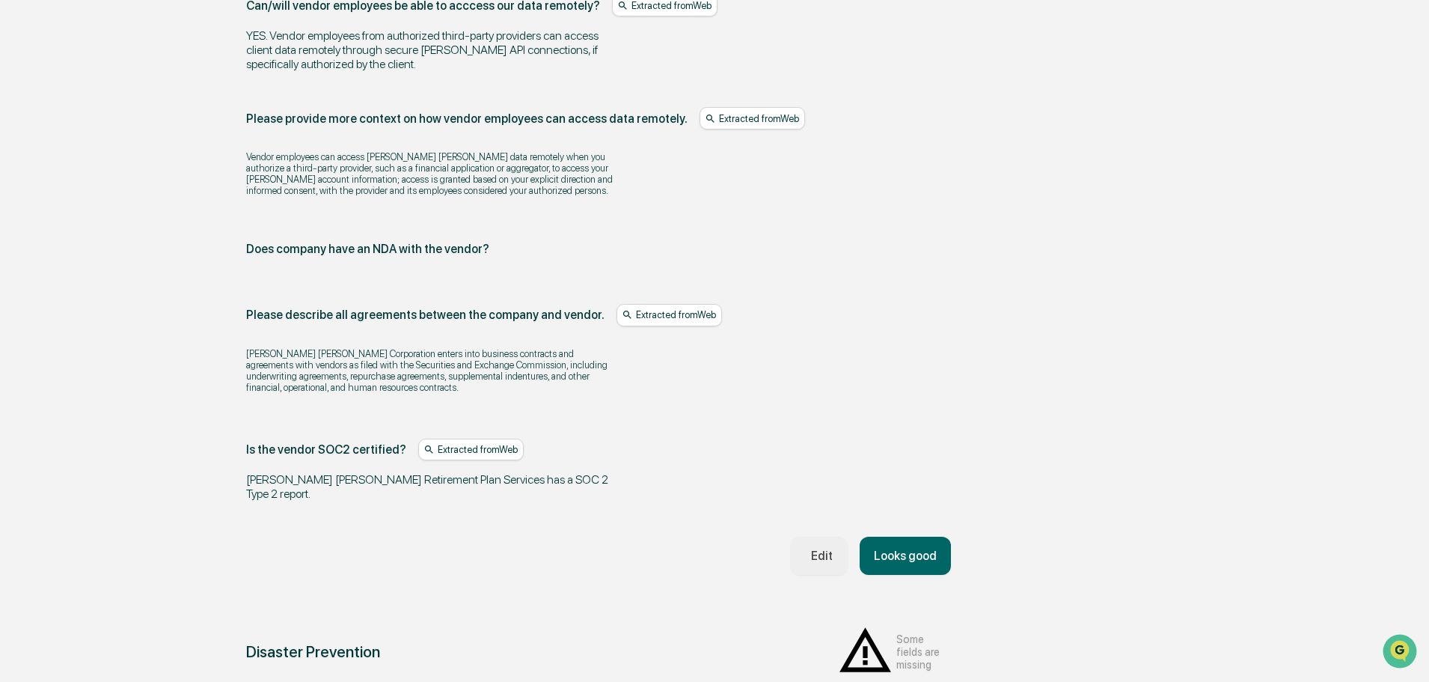
scroll to position [1934, 0]
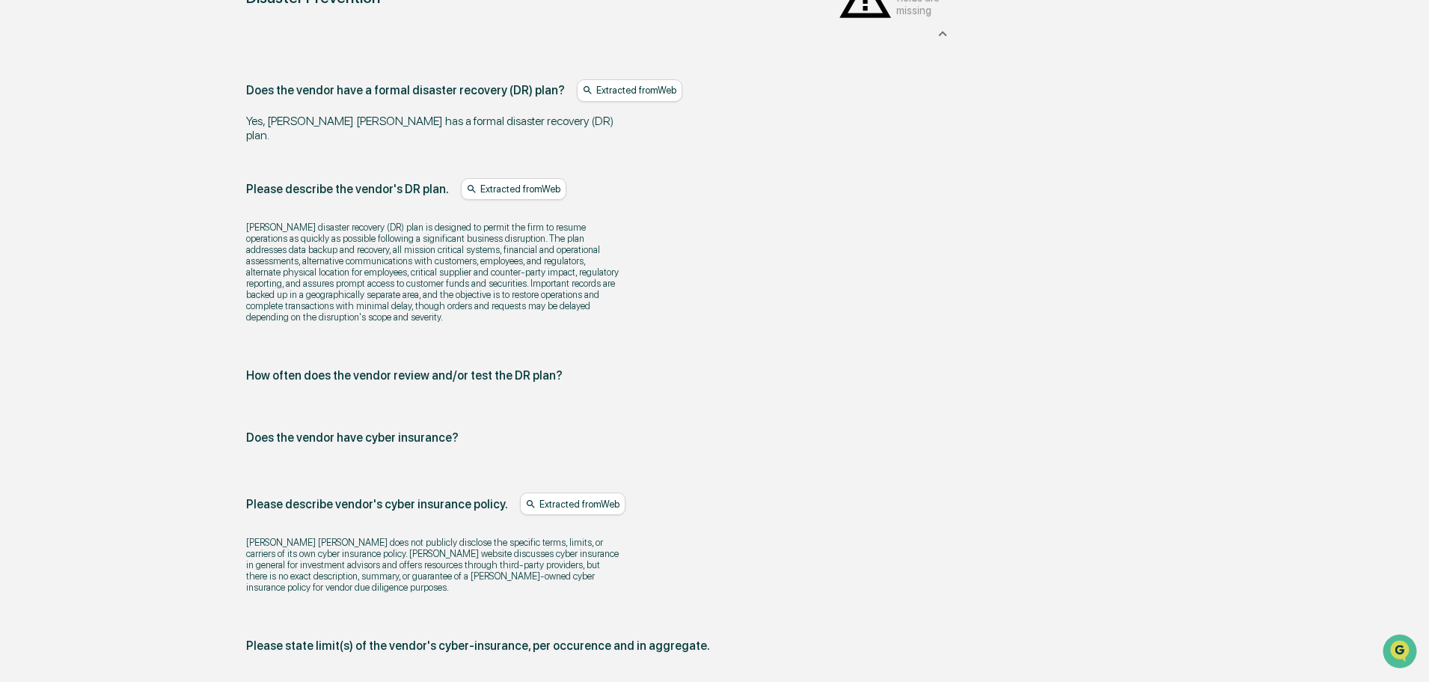
scroll to position [2532, 0]
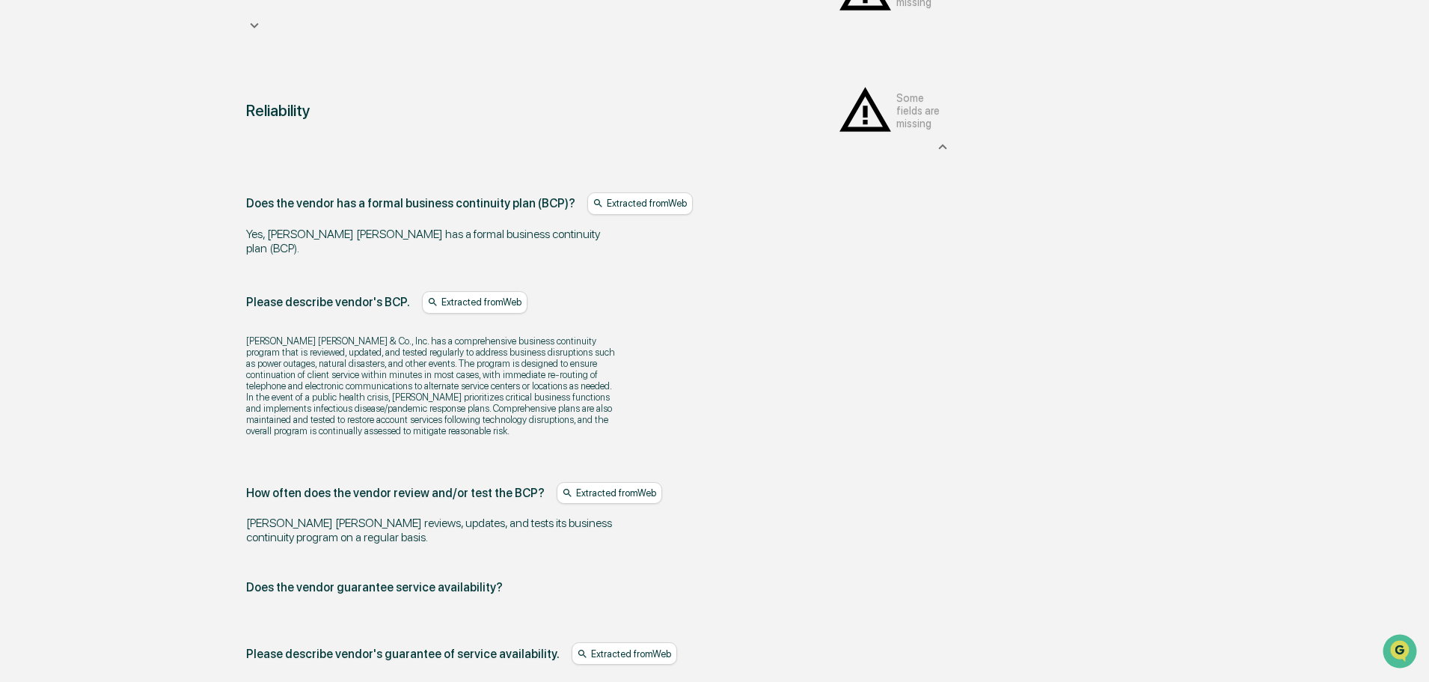
scroll to position [1008, 0]
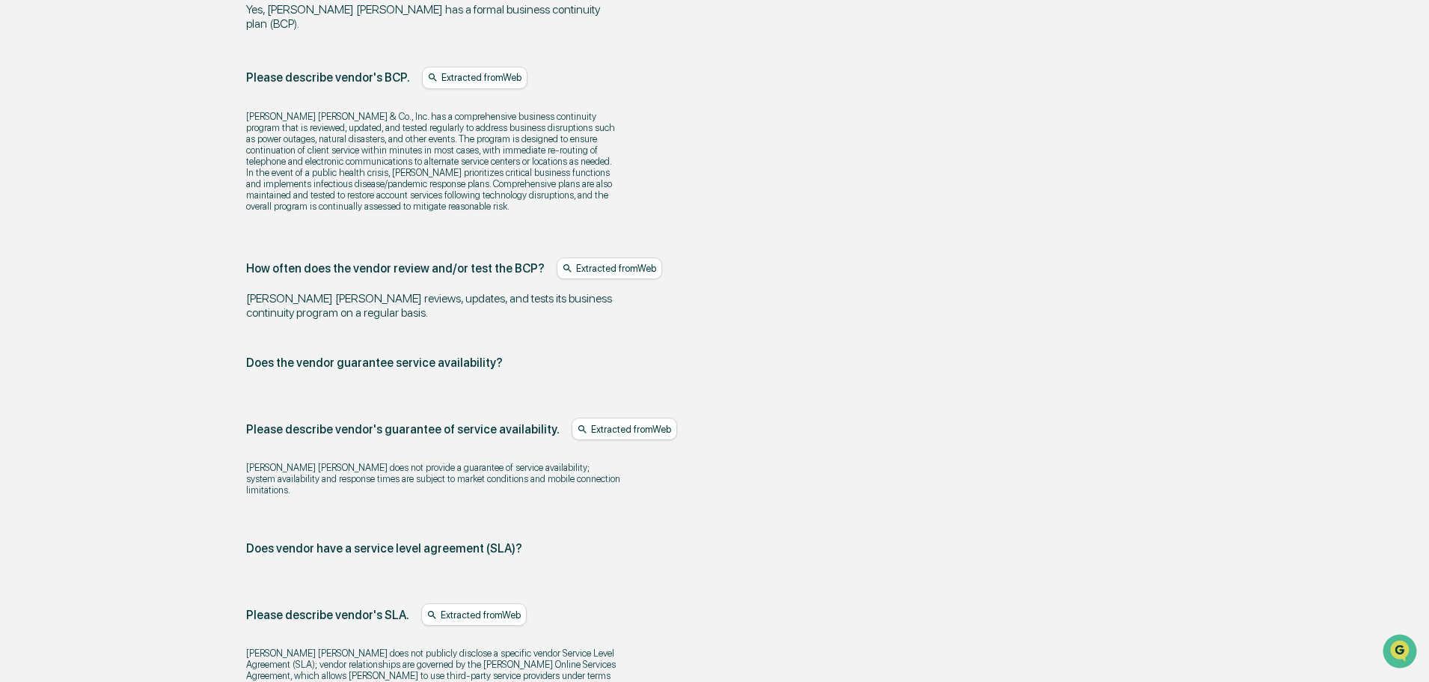
click at [705, 518] on div "Does the vendor has a formal business continuity plan (BCP)? Extracted from Web…" at bounding box center [598, 340] width 705 height 745
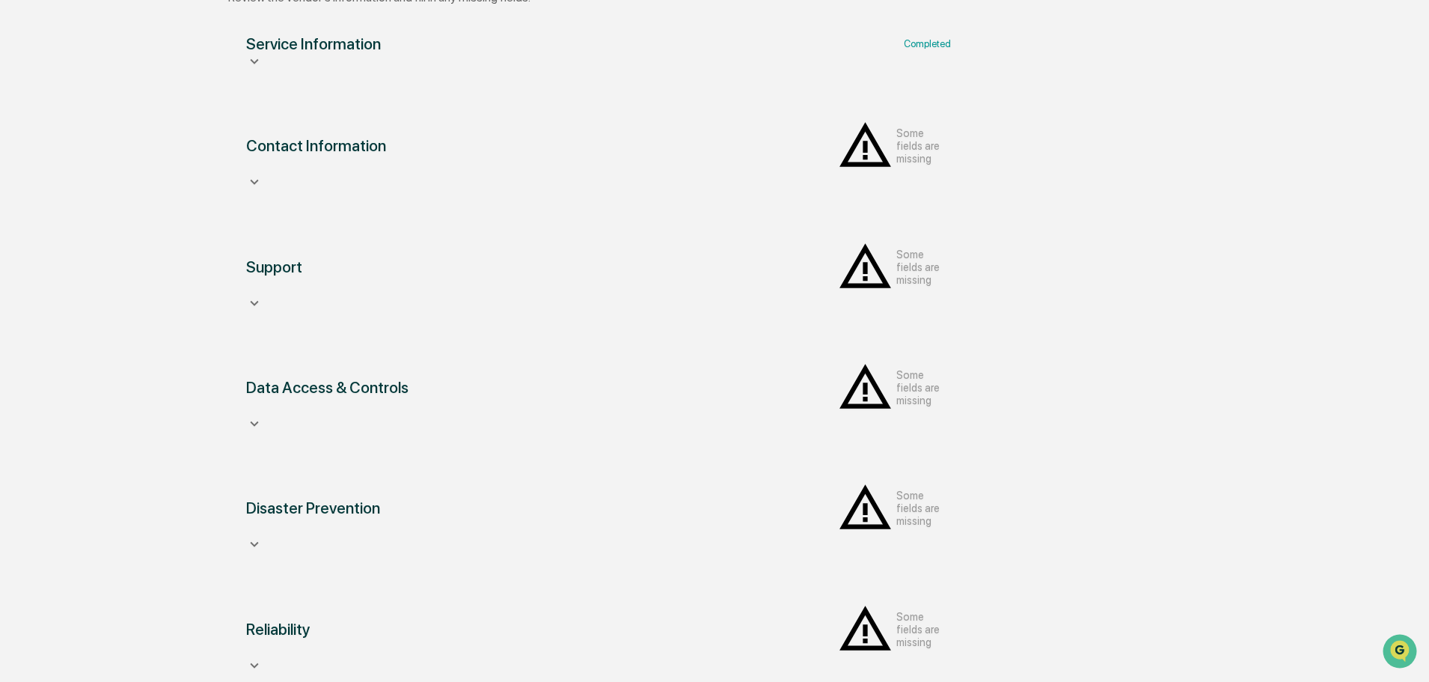
scroll to position [174, 0]
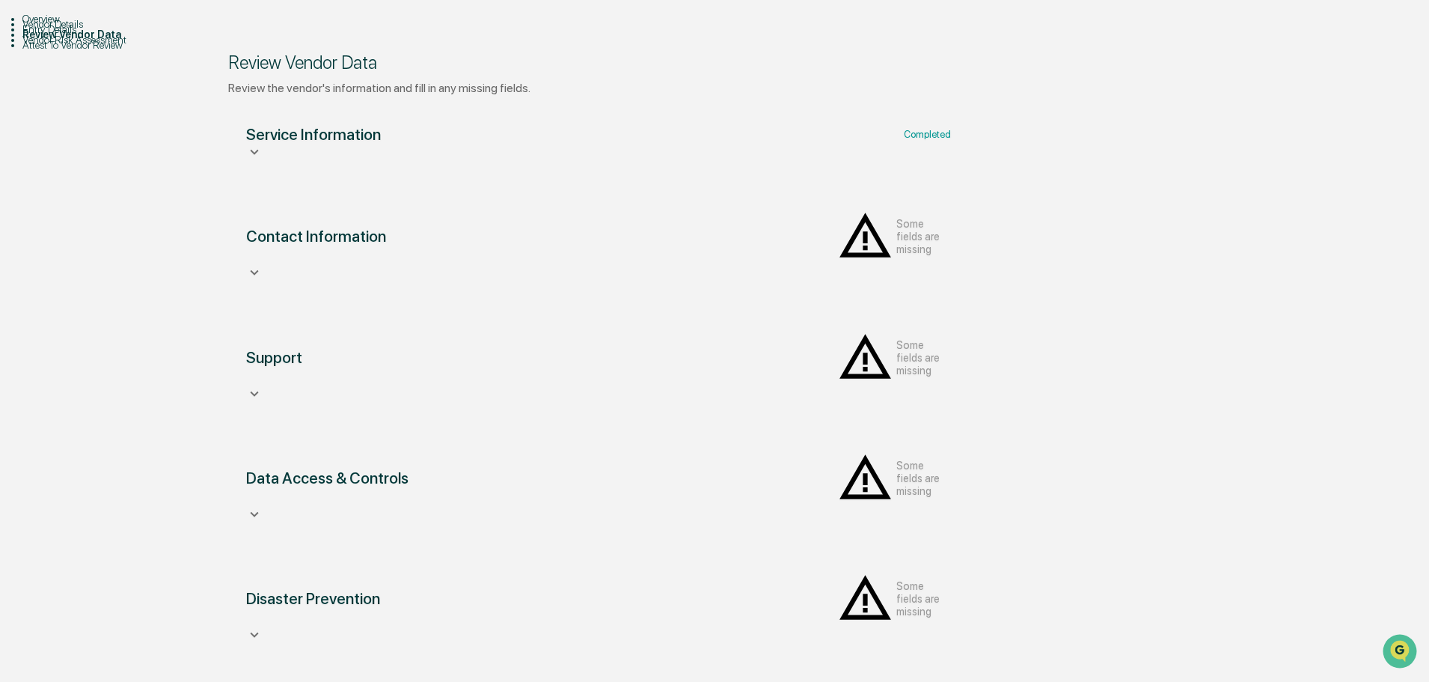
click at [263, 160] on icon at bounding box center [254, 152] width 16 height 16
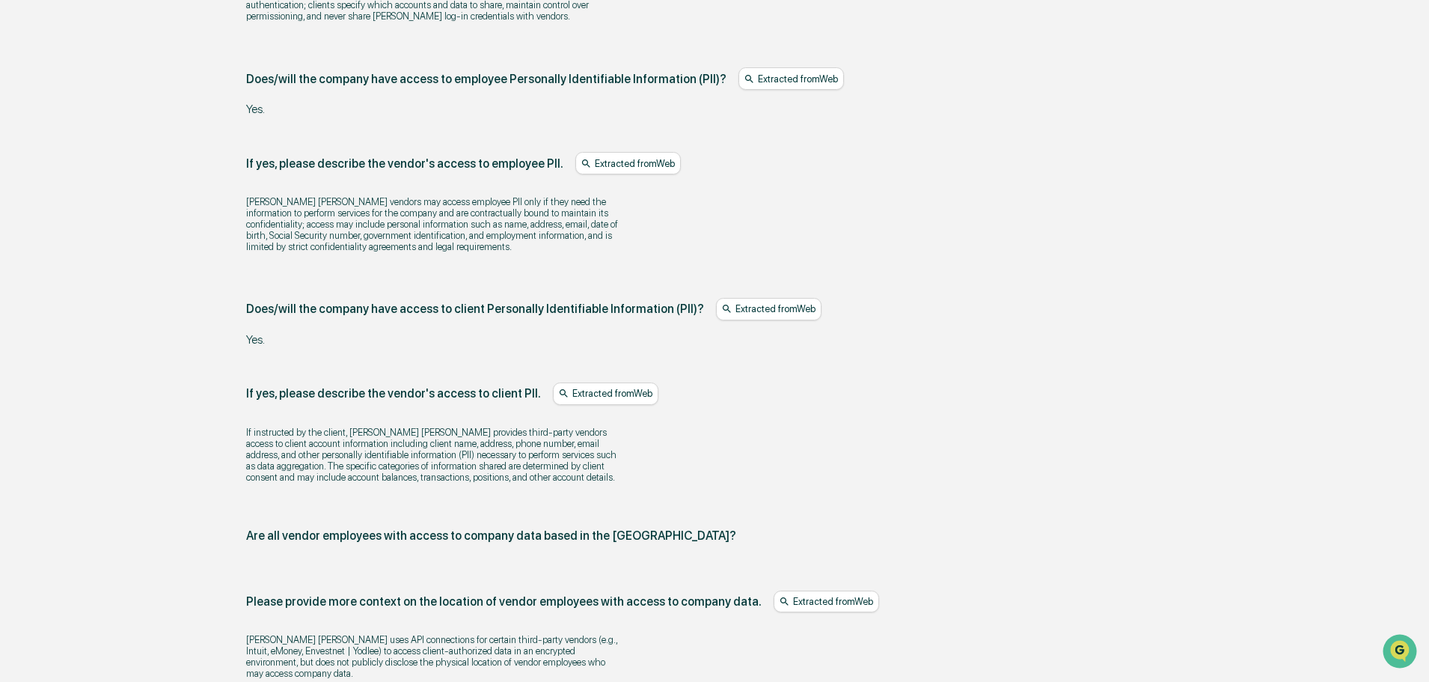
scroll to position [1671, 0]
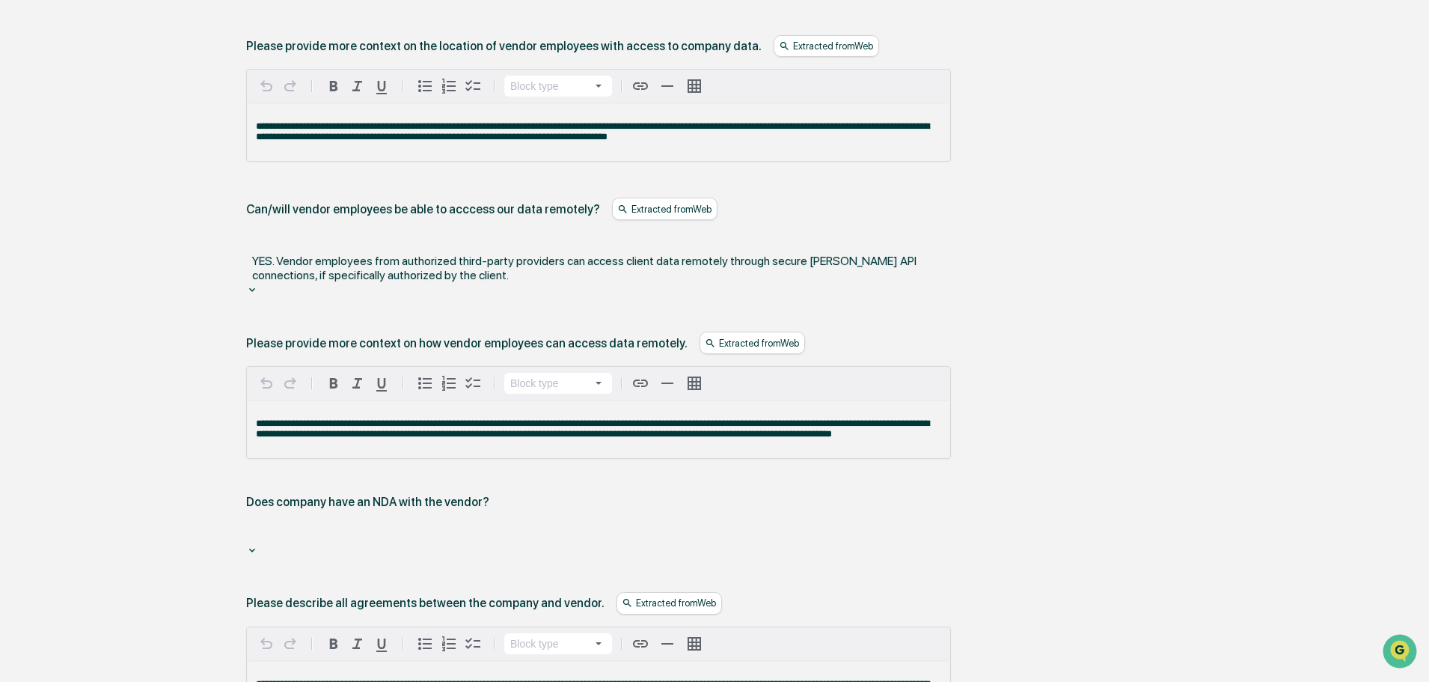
scroll to position [1885, 0]
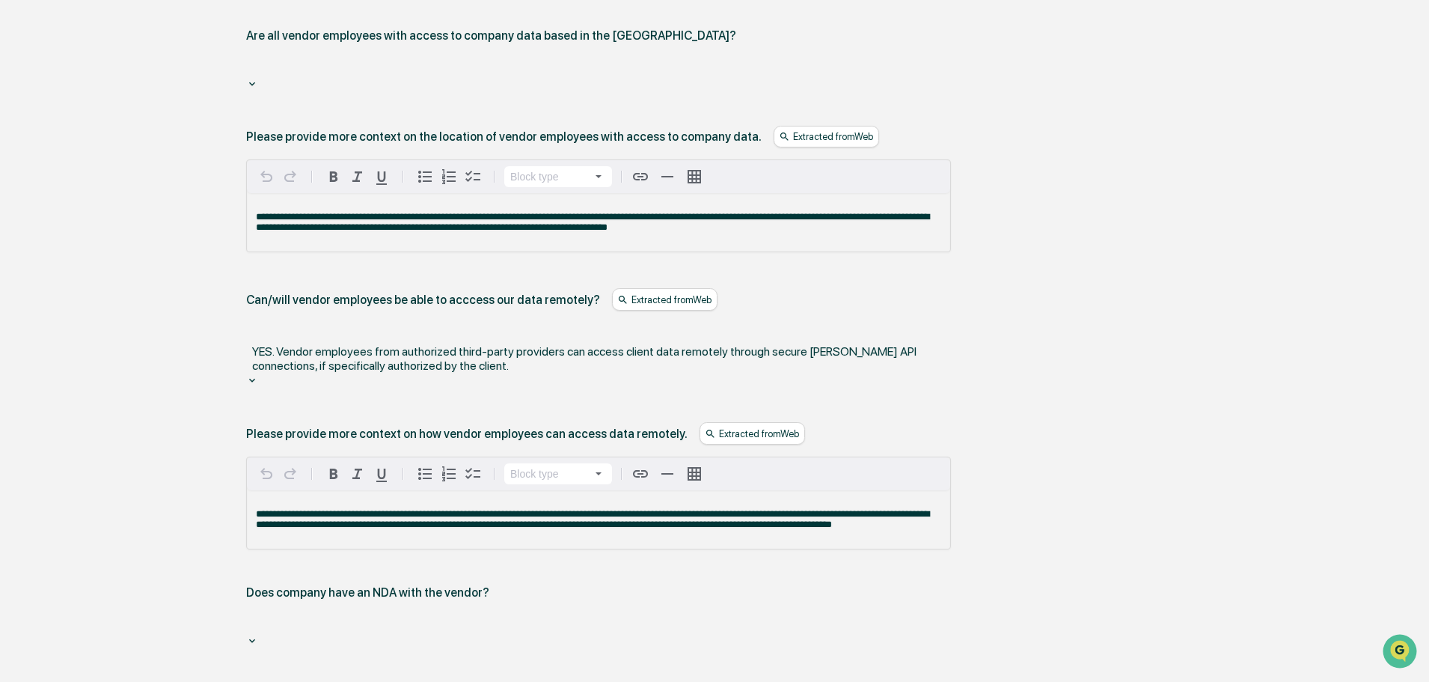
click at [336, 518] on div at bounding box center [599, 622] width 690 height 17
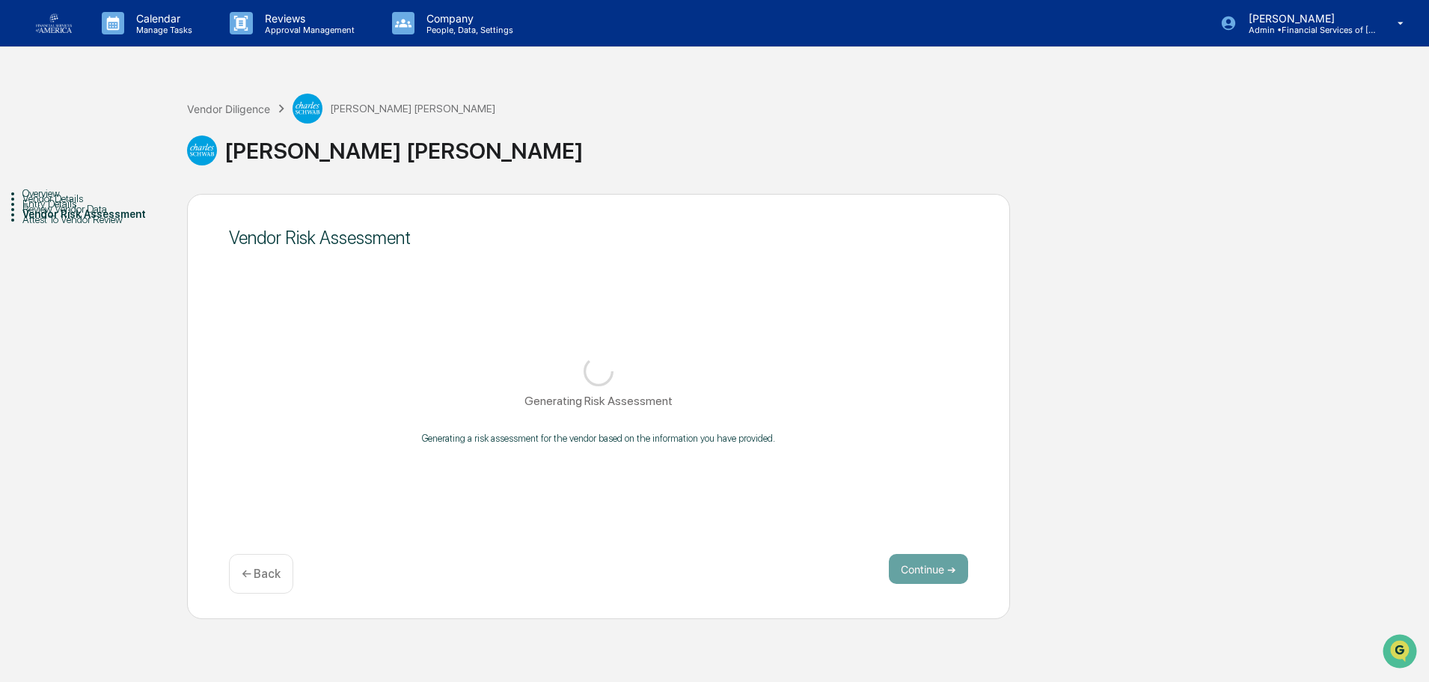
scroll to position [0, 0]
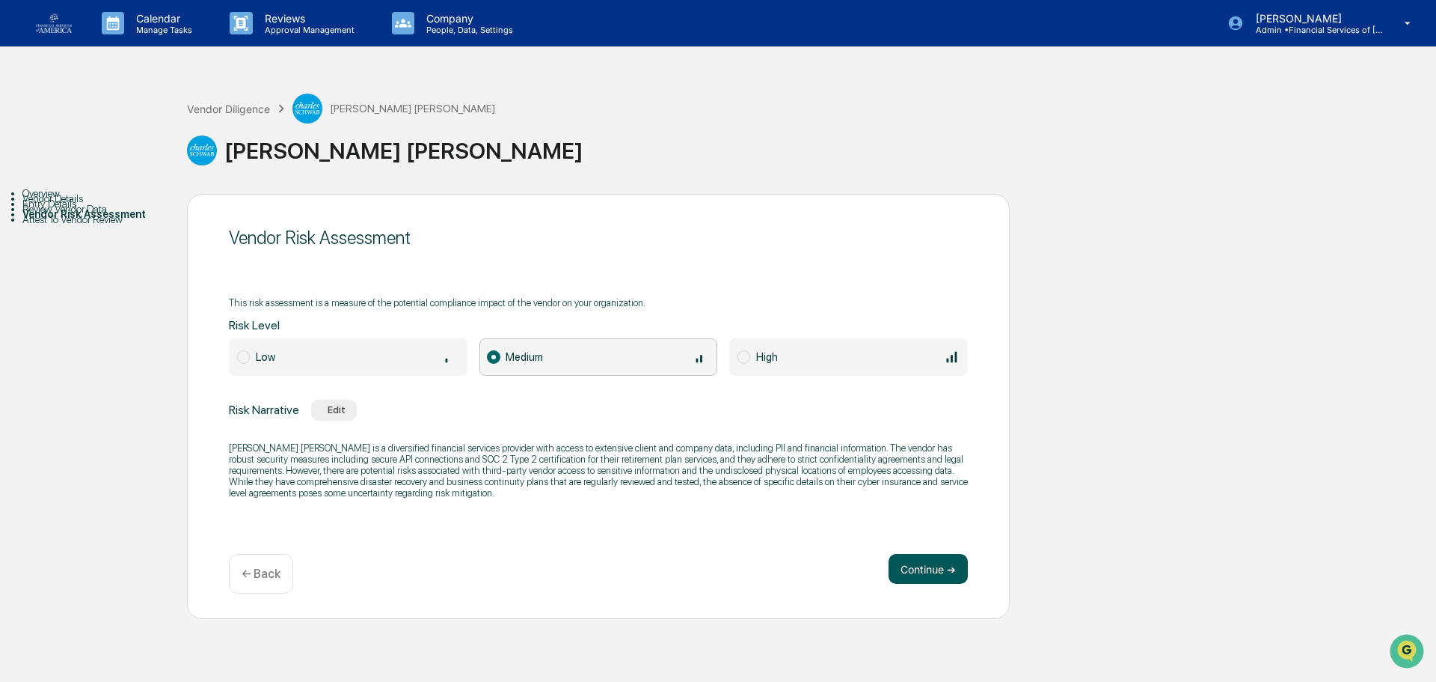
click at [705, 518] on button "Continue ➔" at bounding box center [928, 569] width 79 height 30
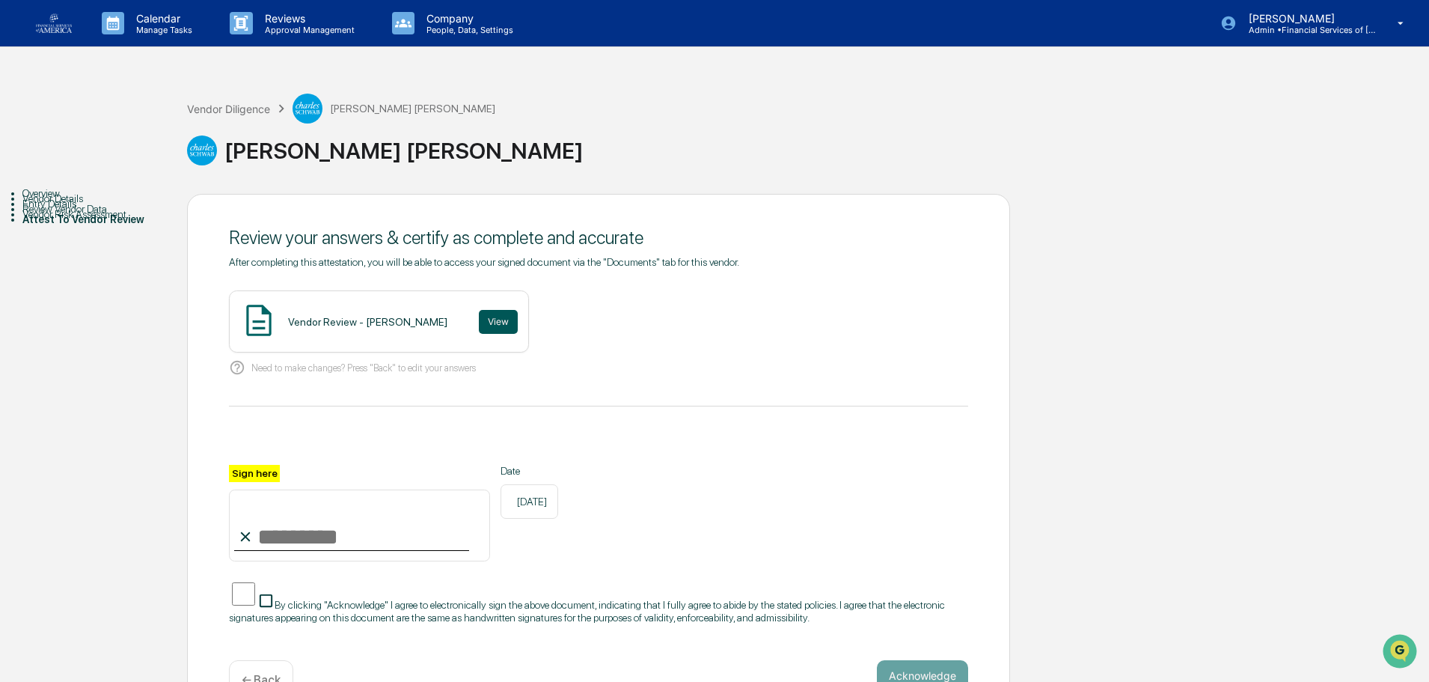
click at [498, 326] on button "View" at bounding box center [498, 322] width 39 height 24
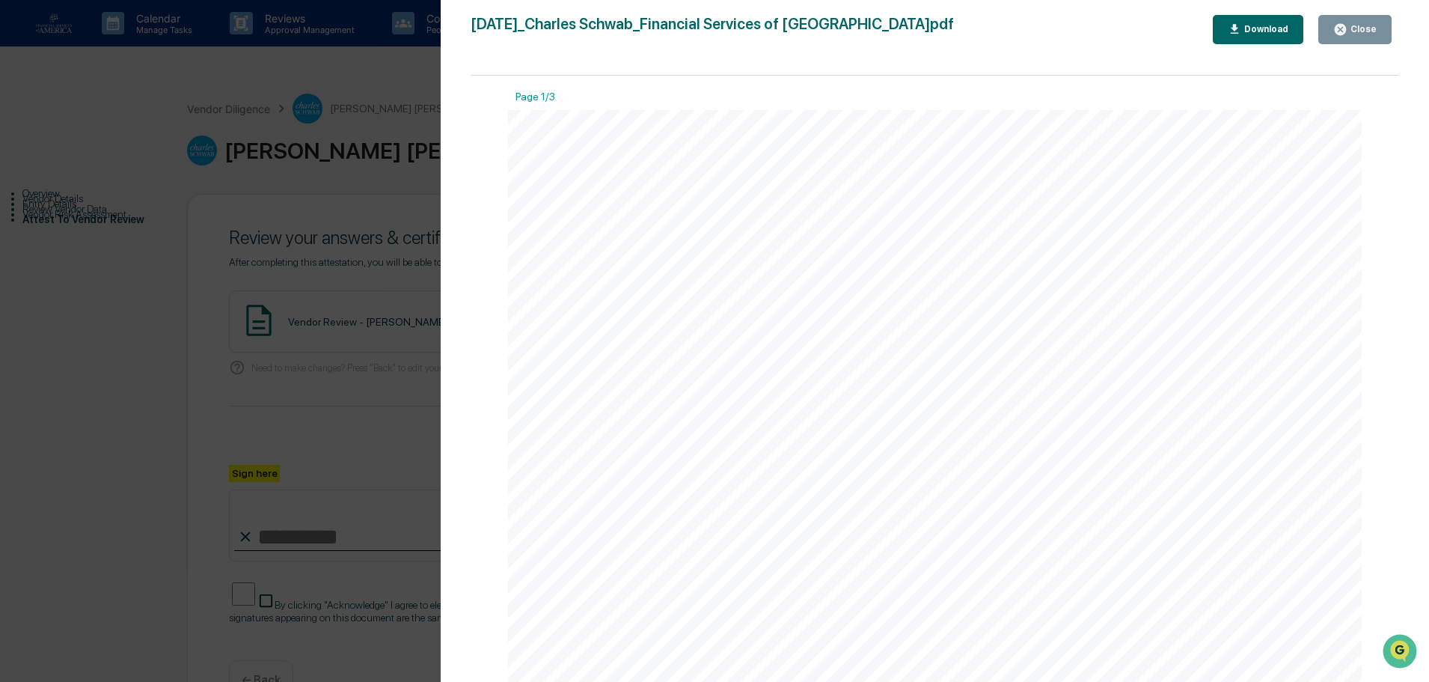
click at [705, 25] on icon "button" at bounding box center [1340, 29] width 11 height 11
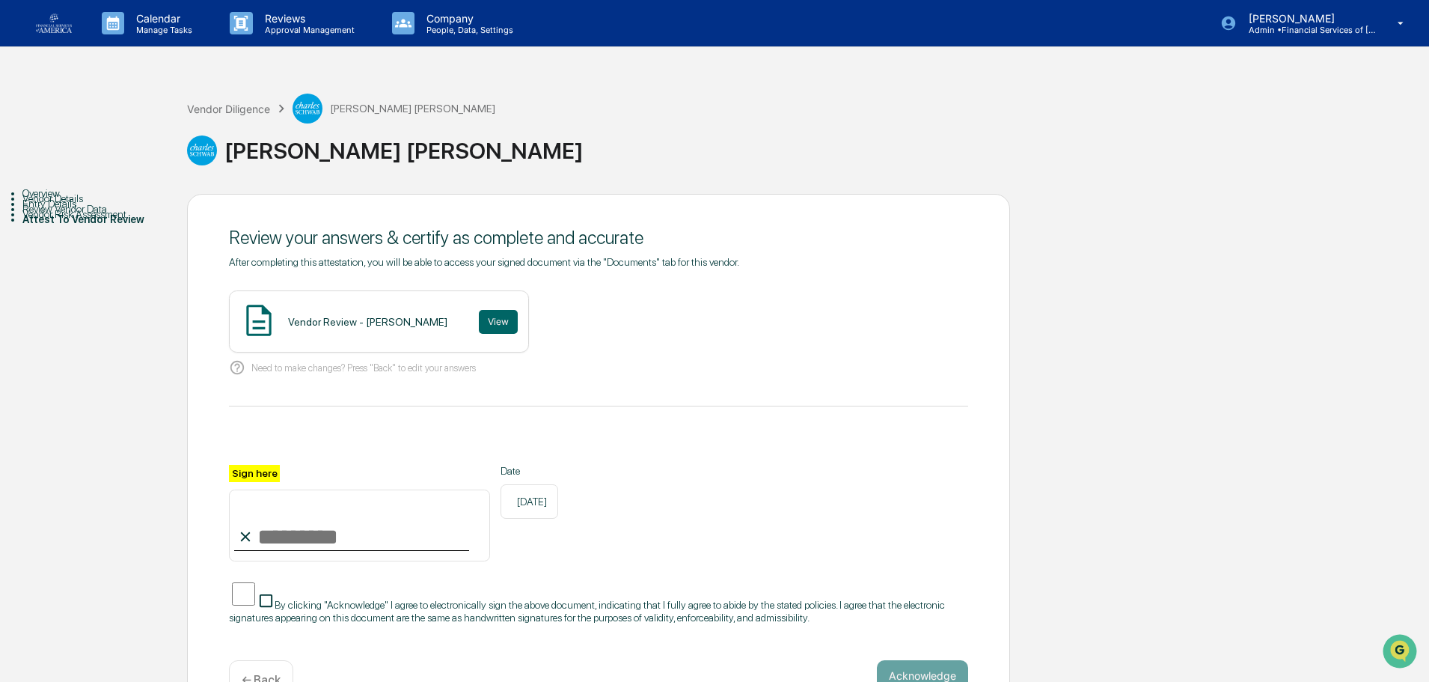
click at [294, 518] on input "Sign here" at bounding box center [359, 525] width 261 height 72
type input "**********"
click at [249, 518] on span "By clicking "Acknowledge" I agree to electronically sign the above document, in…" at bounding box center [587, 611] width 716 height 24
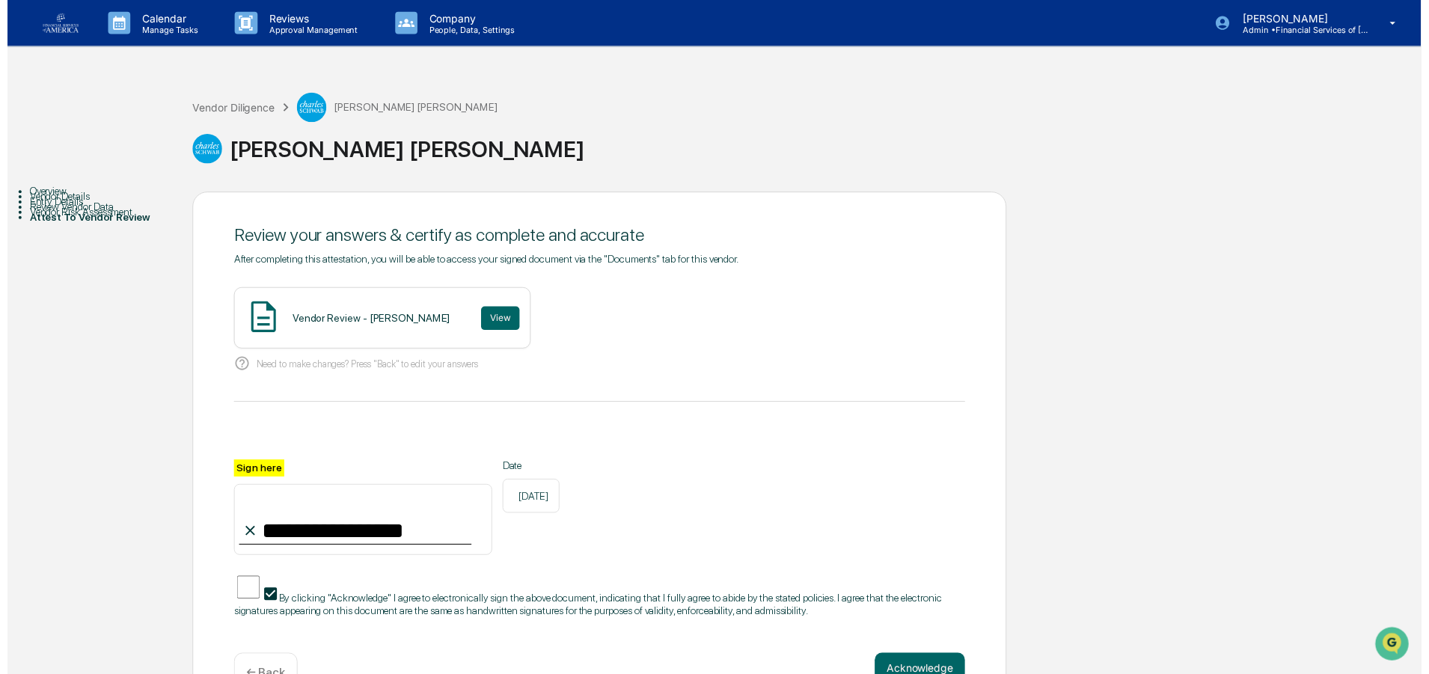
scroll to position [52, 0]
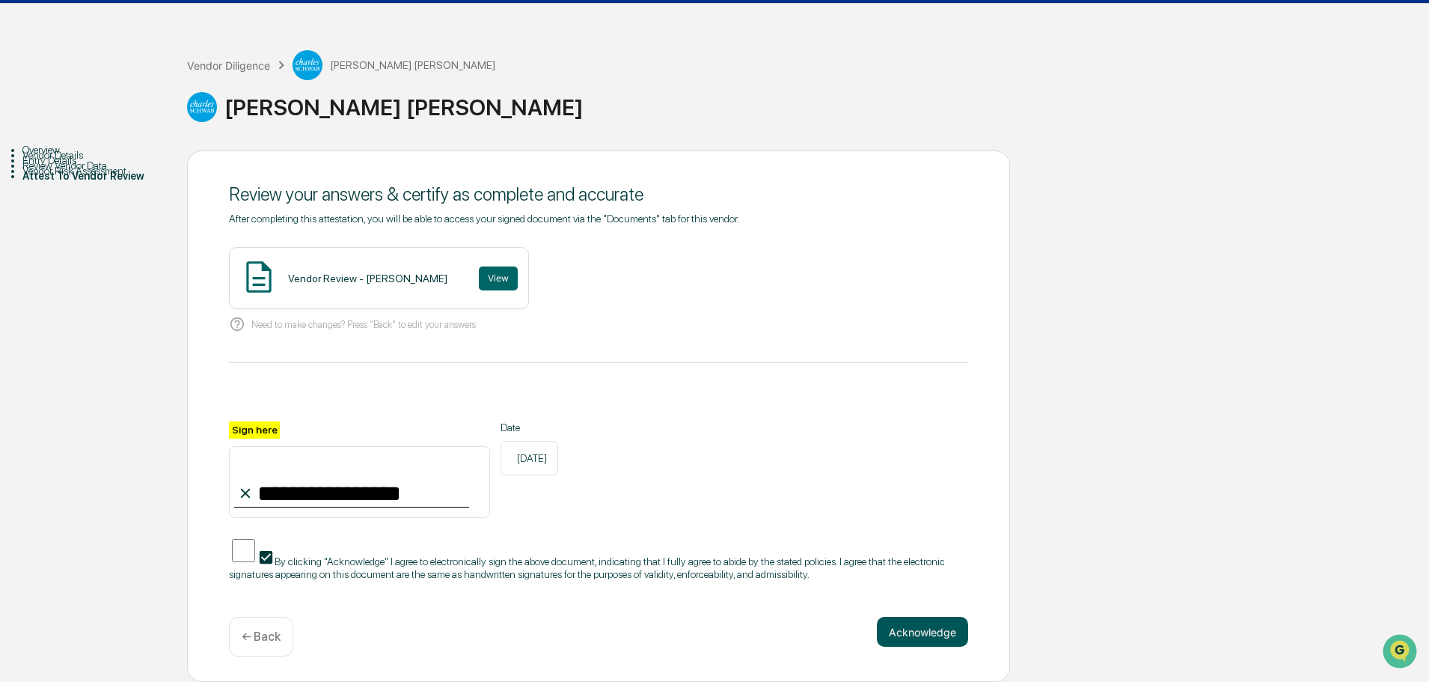
click at [705, 518] on button "Acknowledge" at bounding box center [922, 631] width 91 height 30
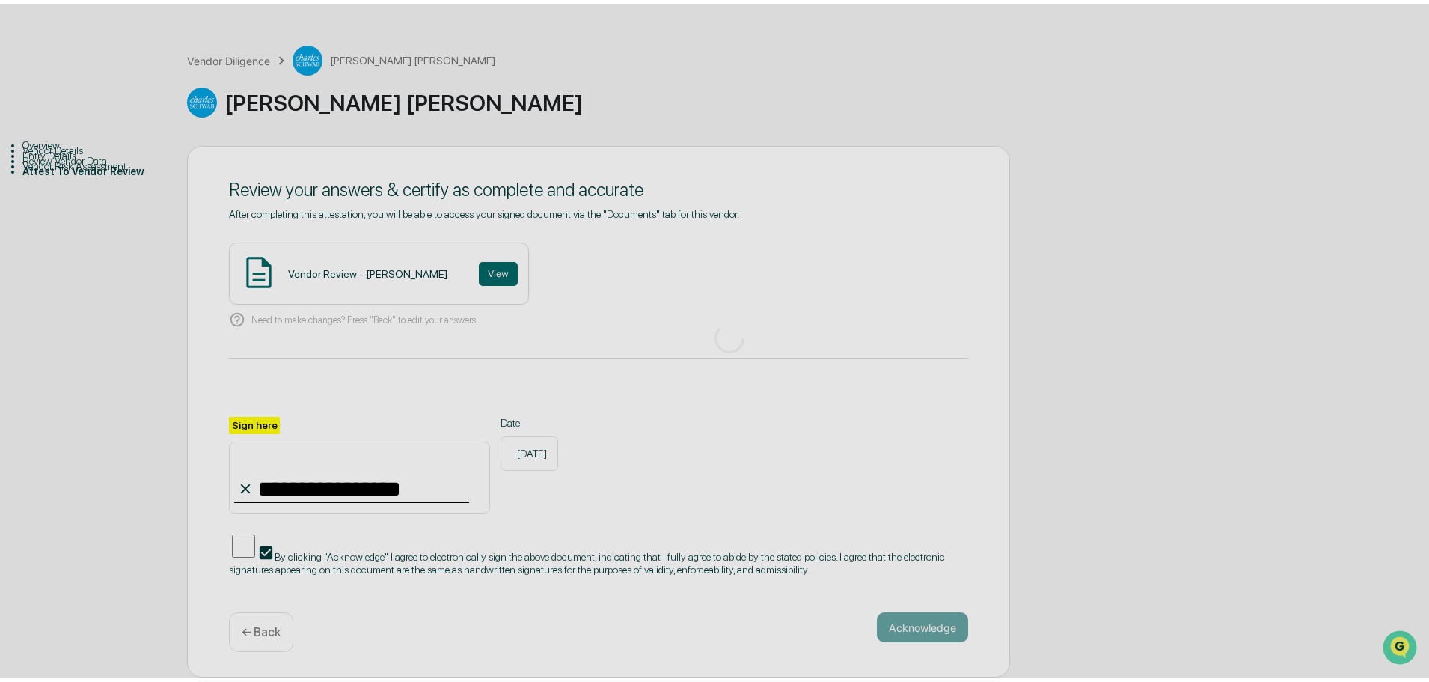
scroll to position [0, 0]
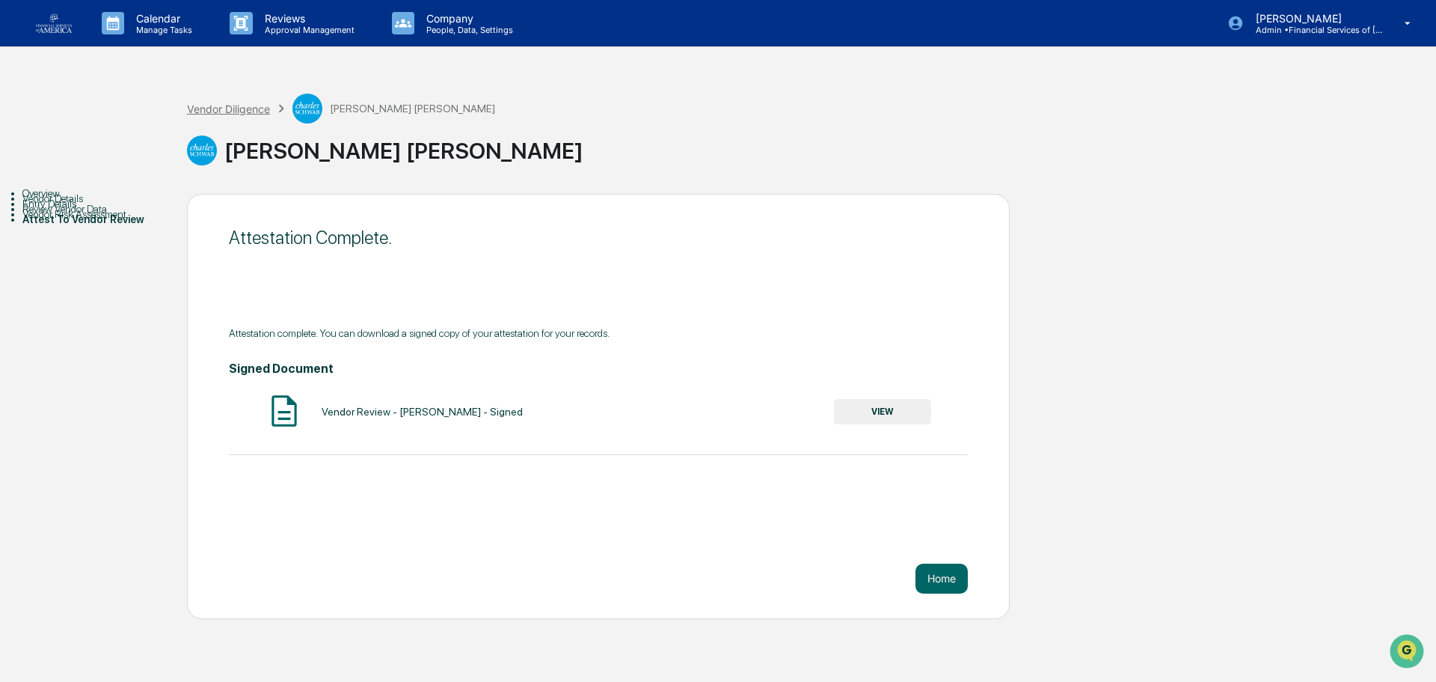
click at [240, 108] on div "Vendor Diligence" at bounding box center [228, 108] width 83 height 13
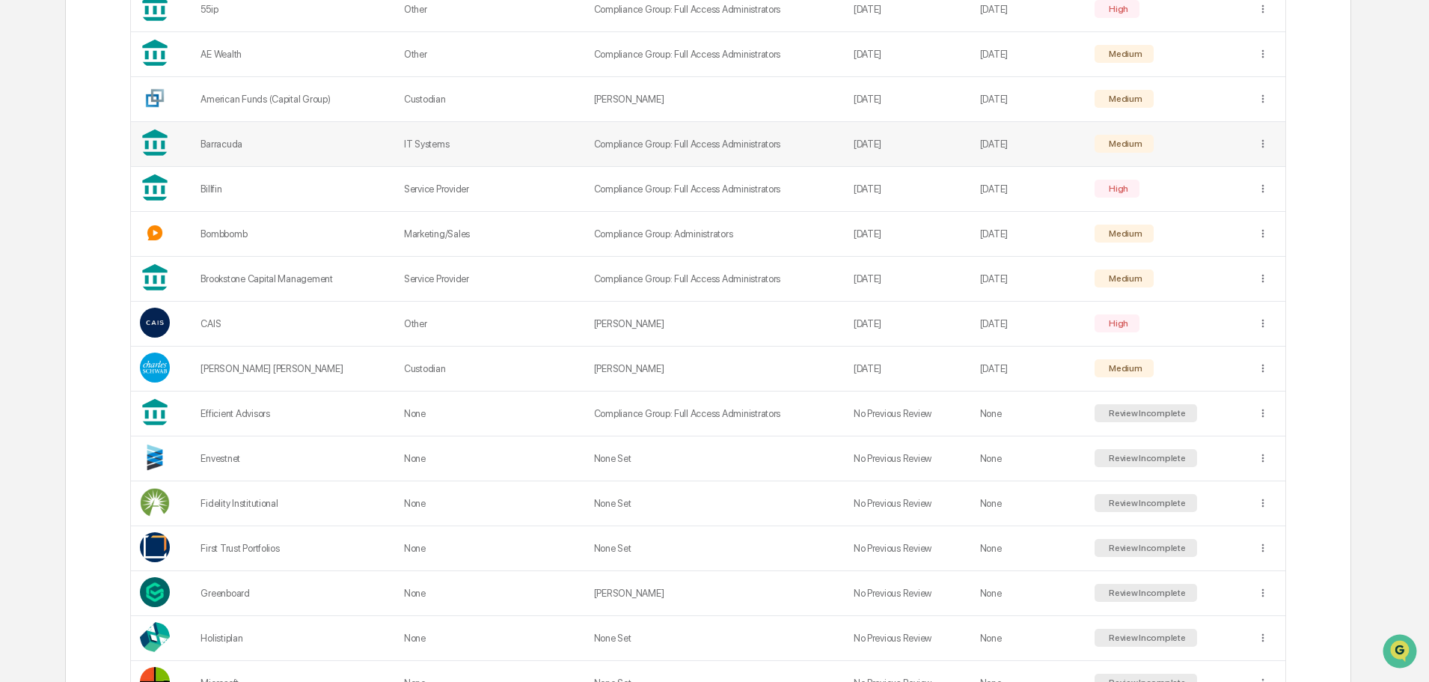
scroll to position [374, 0]
click at [255, 411] on div "Efficient Advisors" at bounding box center [294, 412] width 186 height 11
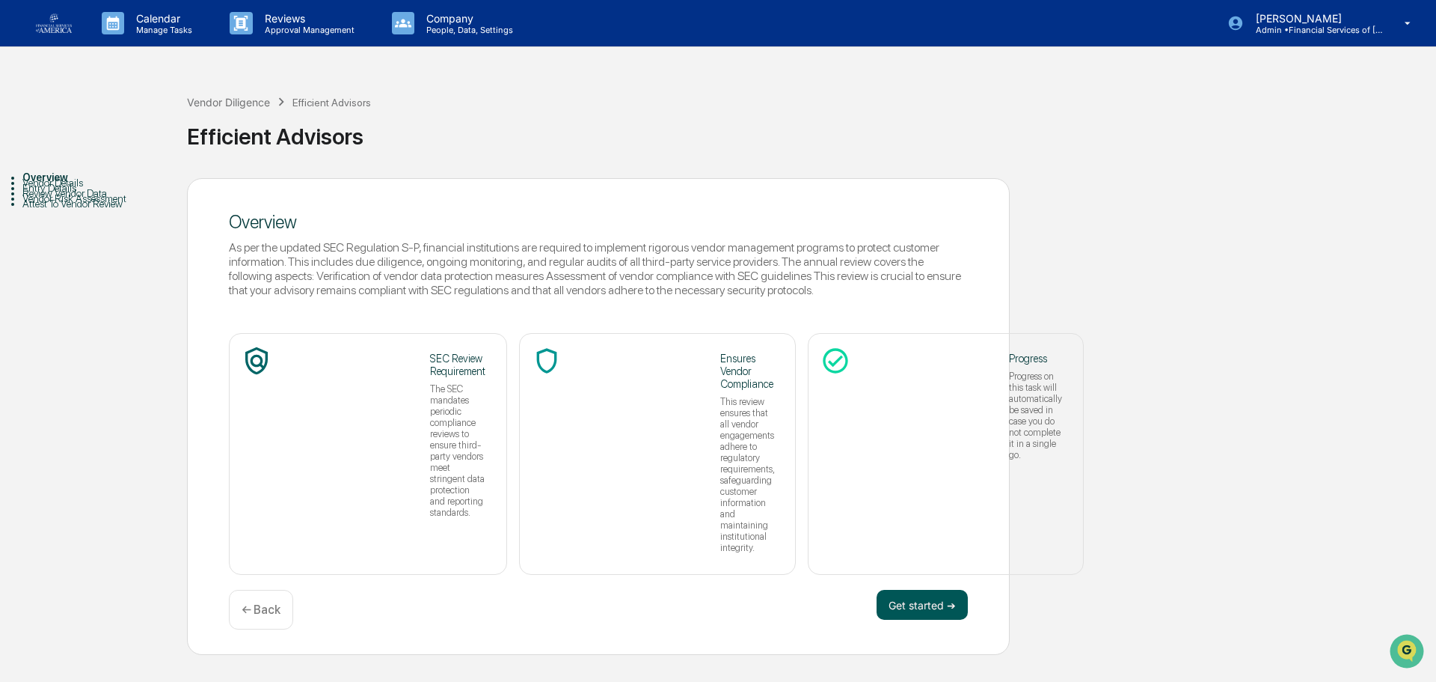
click at [705, 518] on button "Get started ➔" at bounding box center [922, 605] width 91 height 30
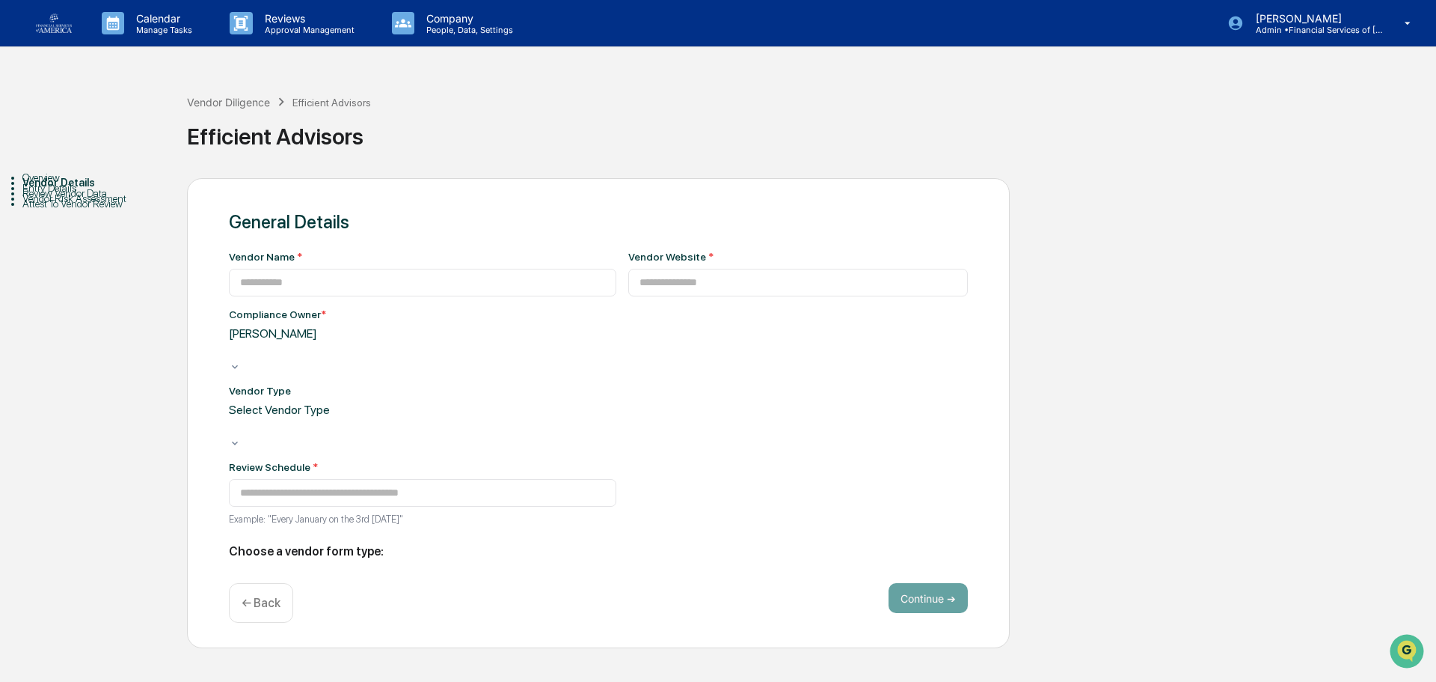
type input "**********"
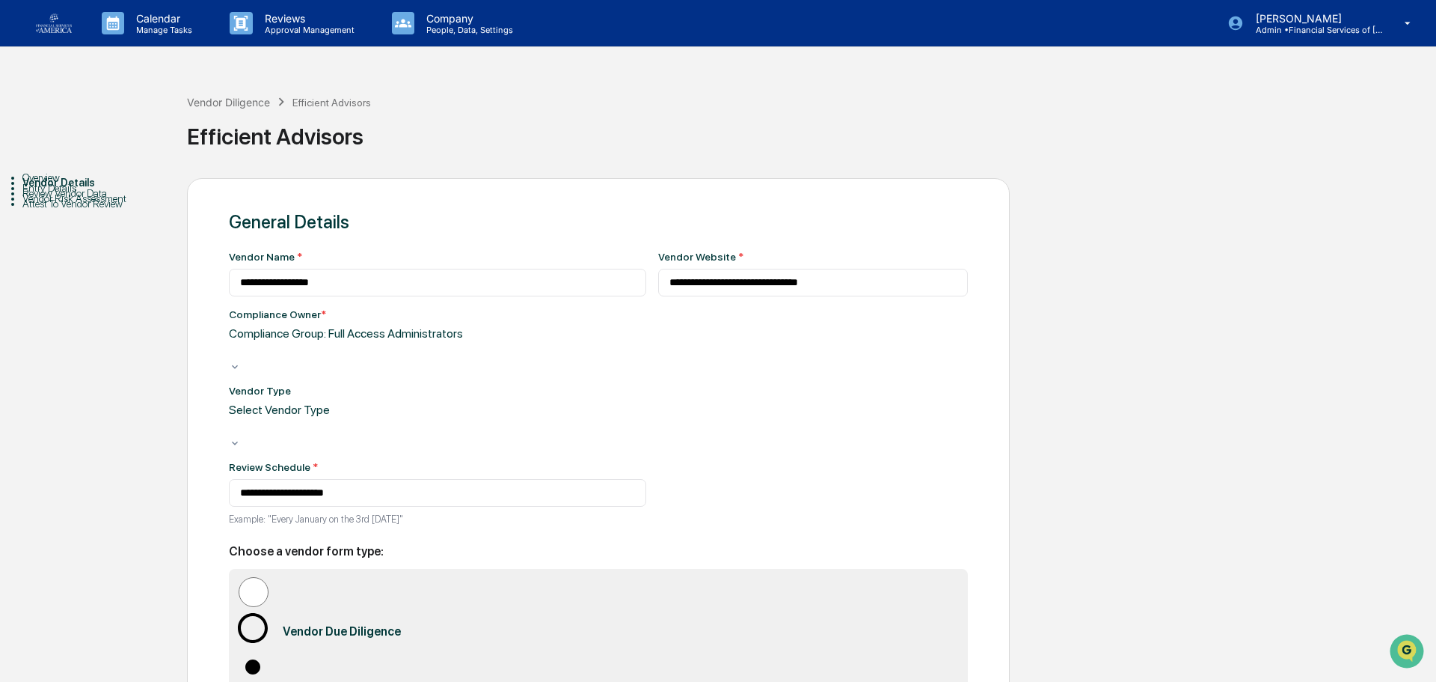
click at [352, 385] on div "Vendor Type Select Vendor Type" at bounding box center [437, 417] width 417 height 64
click at [233, 359] on div at bounding box center [231, 350] width 2 height 17
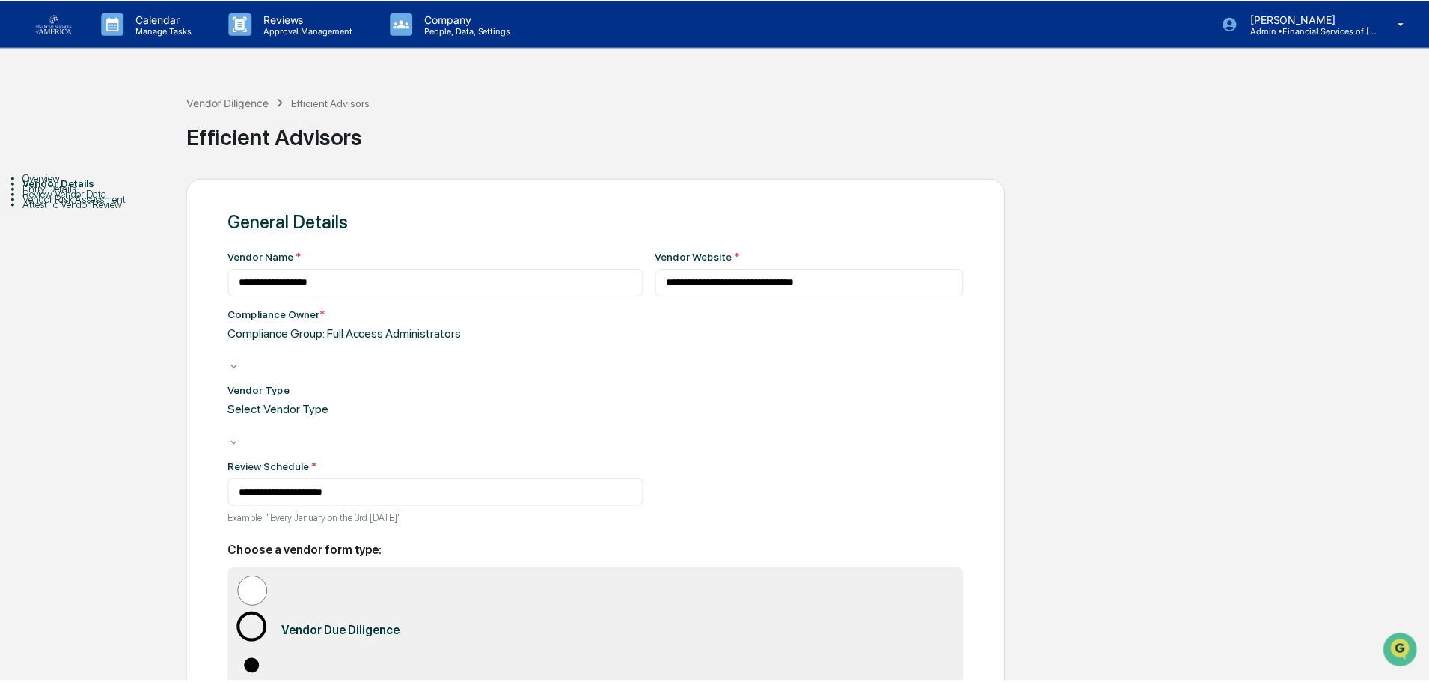
scroll to position [171, 0]
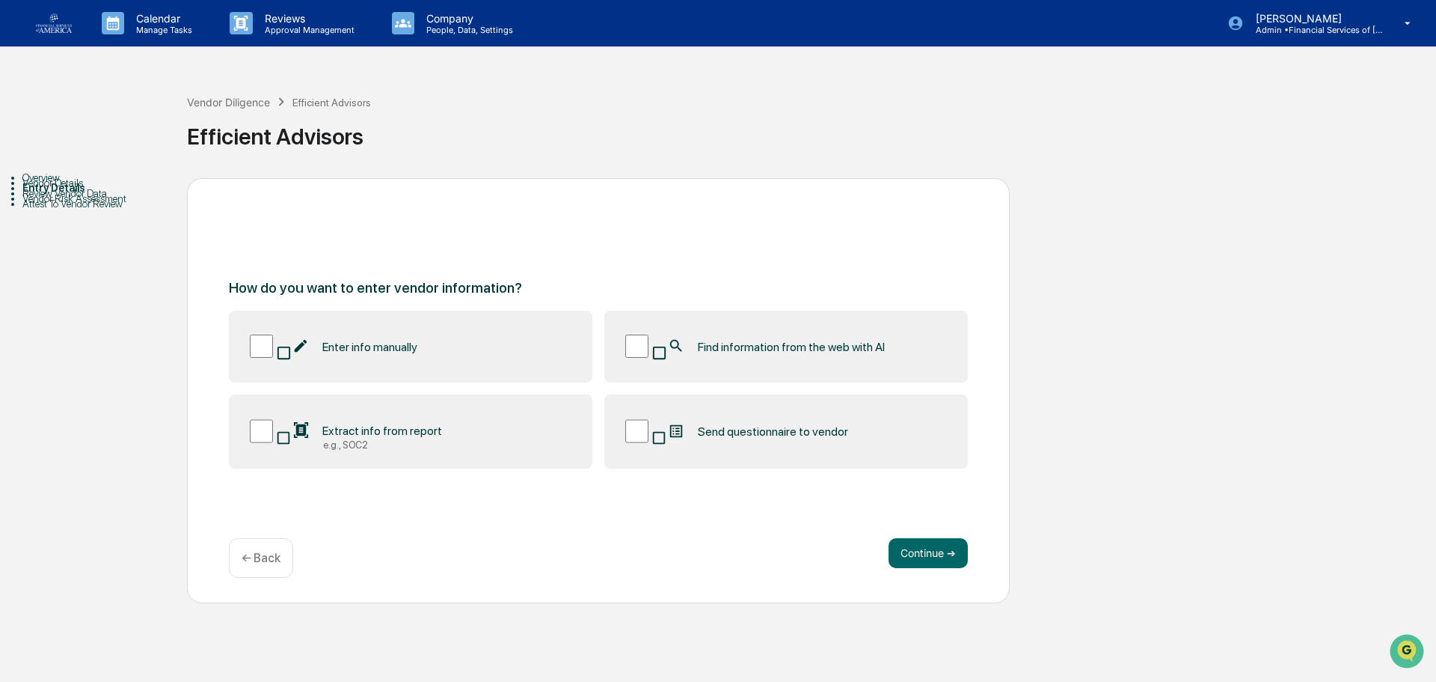
drag, startPoint x: 740, startPoint y: 354, endPoint x: 779, endPoint y: 379, distance: 46.5
click at [705, 354] on div "Find information from the web with AI" at bounding box center [776, 346] width 217 height 18
click at [705, 518] on button "Continue ➔" at bounding box center [928, 553] width 79 height 30
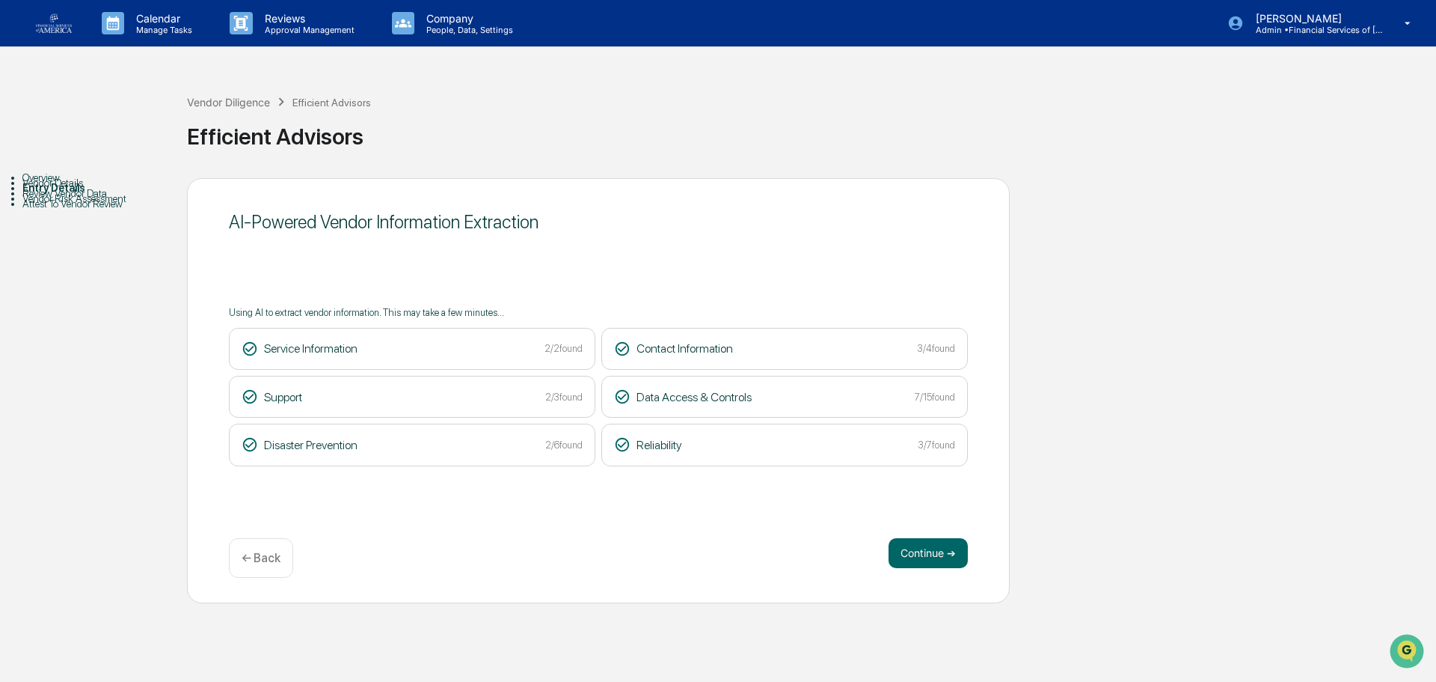
click at [705, 272] on div "Overview Vendor Details Entry Details Review Vendor Data Vendor Risk Assessment…" at bounding box center [717, 390] width 1421 height 425
click at [705, 518] on button "Continue ➔" at bounding box center [928, 553] width 79 height 30
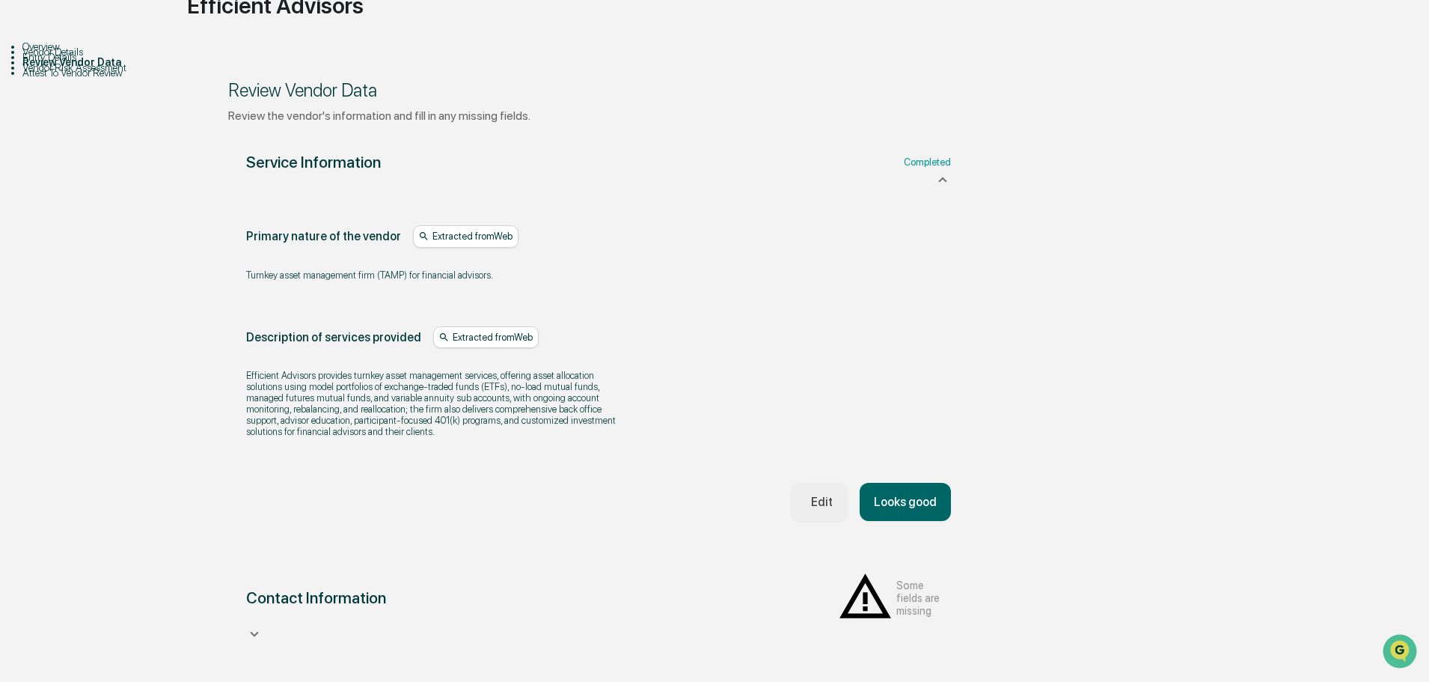
scroll to position [224, 0]
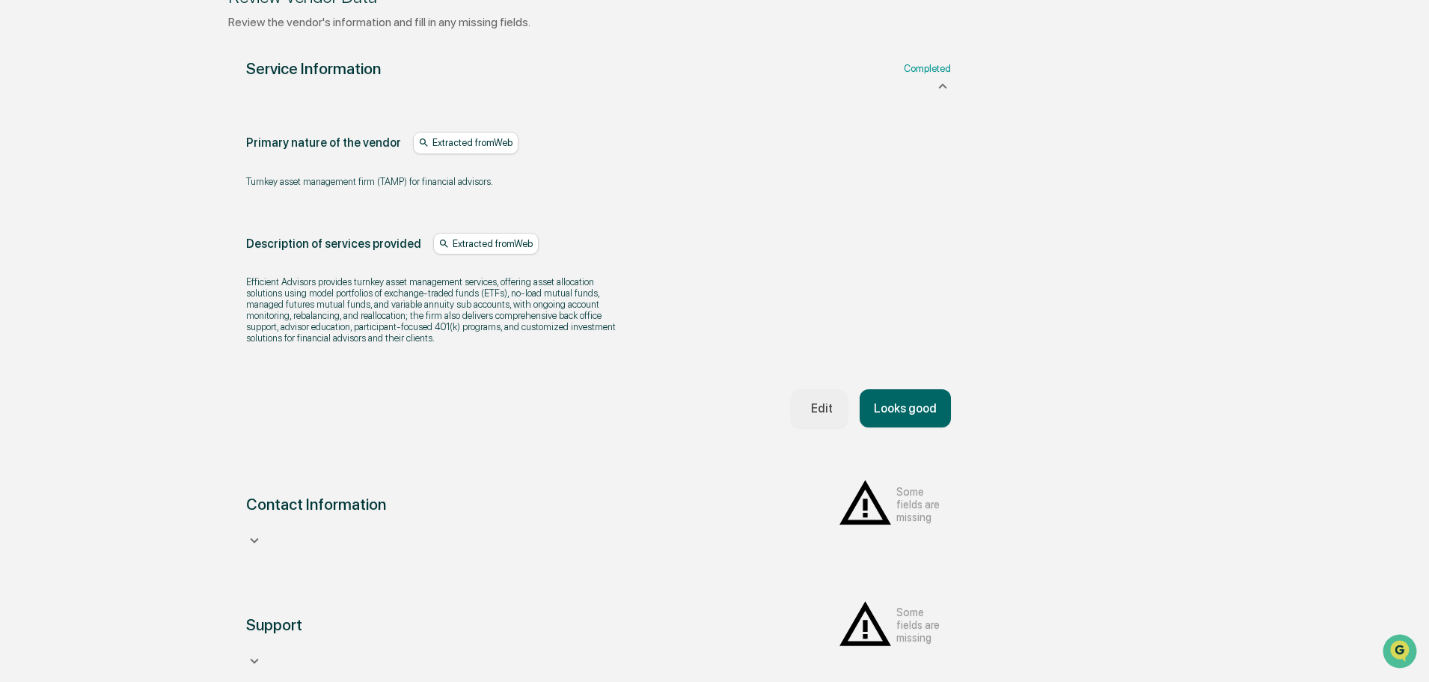
click at [705, 427] on button "Looks good" at bounding box center [905, 408] width 91 height 38
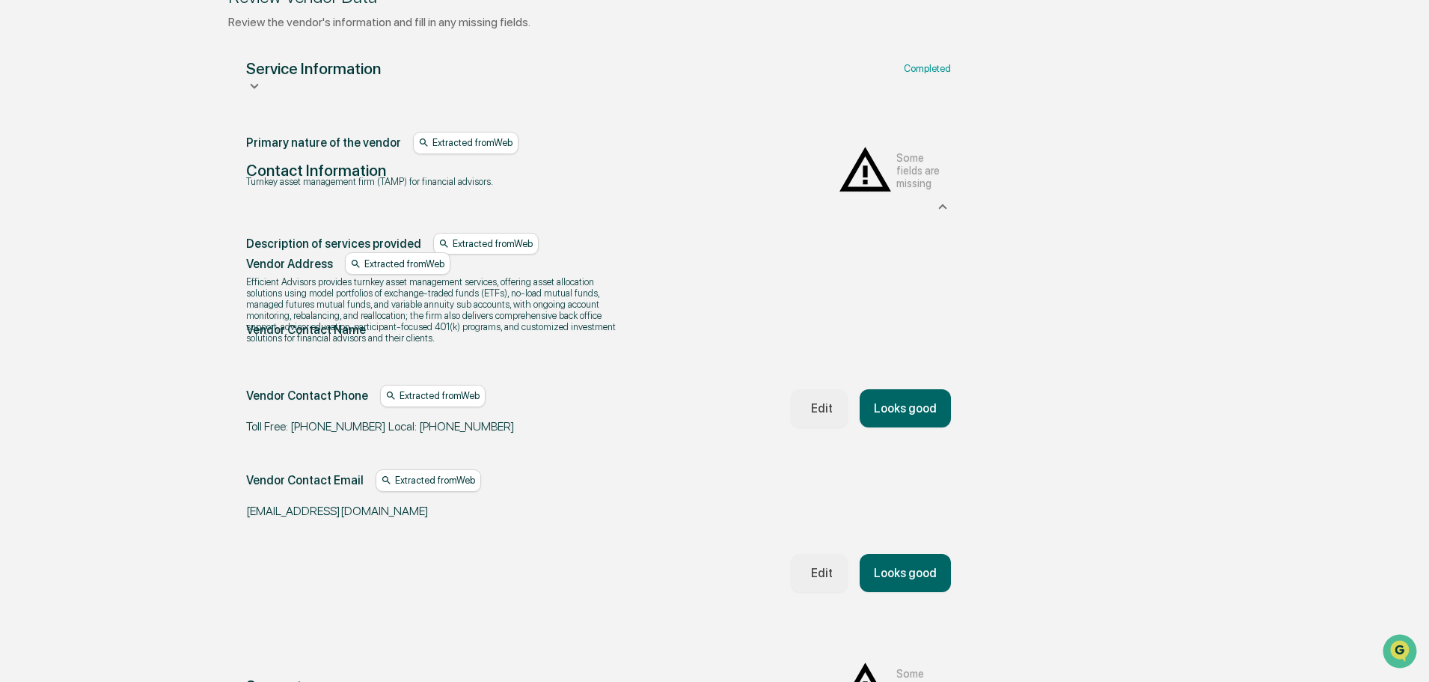
scroll to position [266, 0]
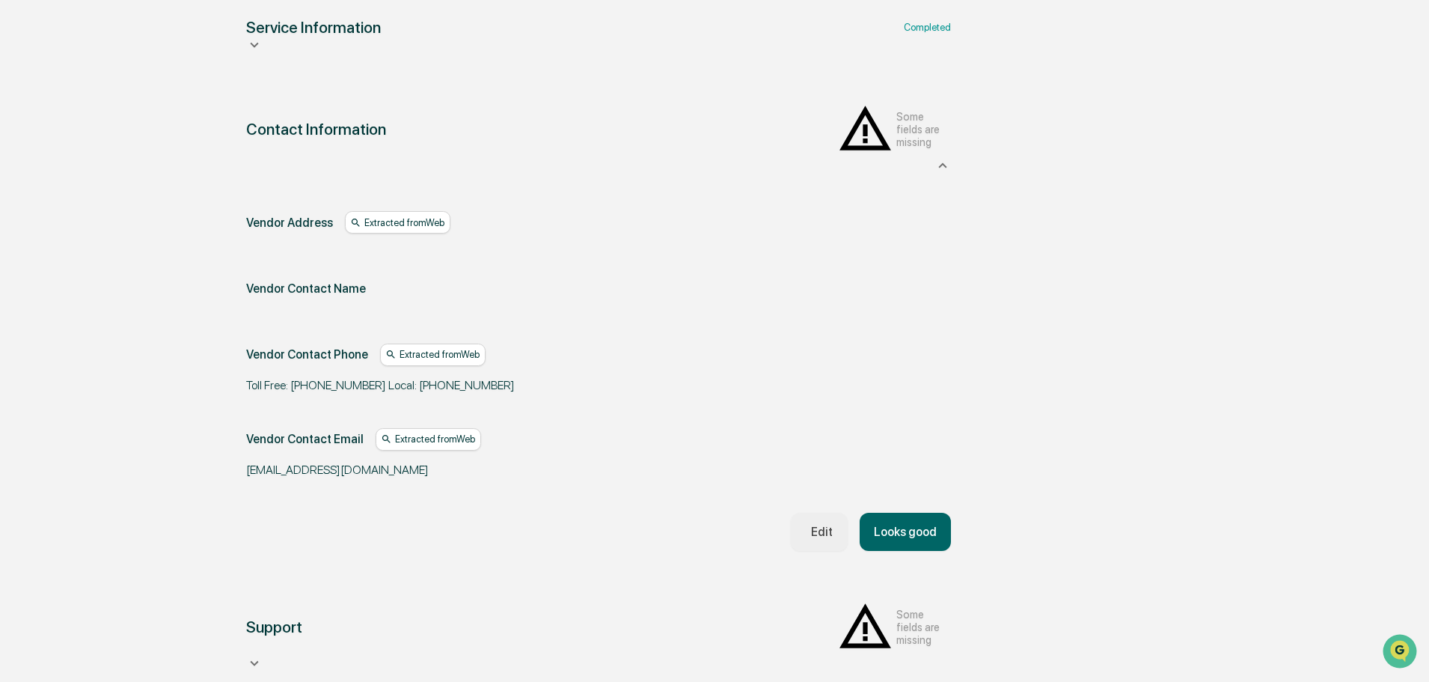
click at [705, 516] on button "Looks good" at bounding box center [905, 531] width 91 height 38
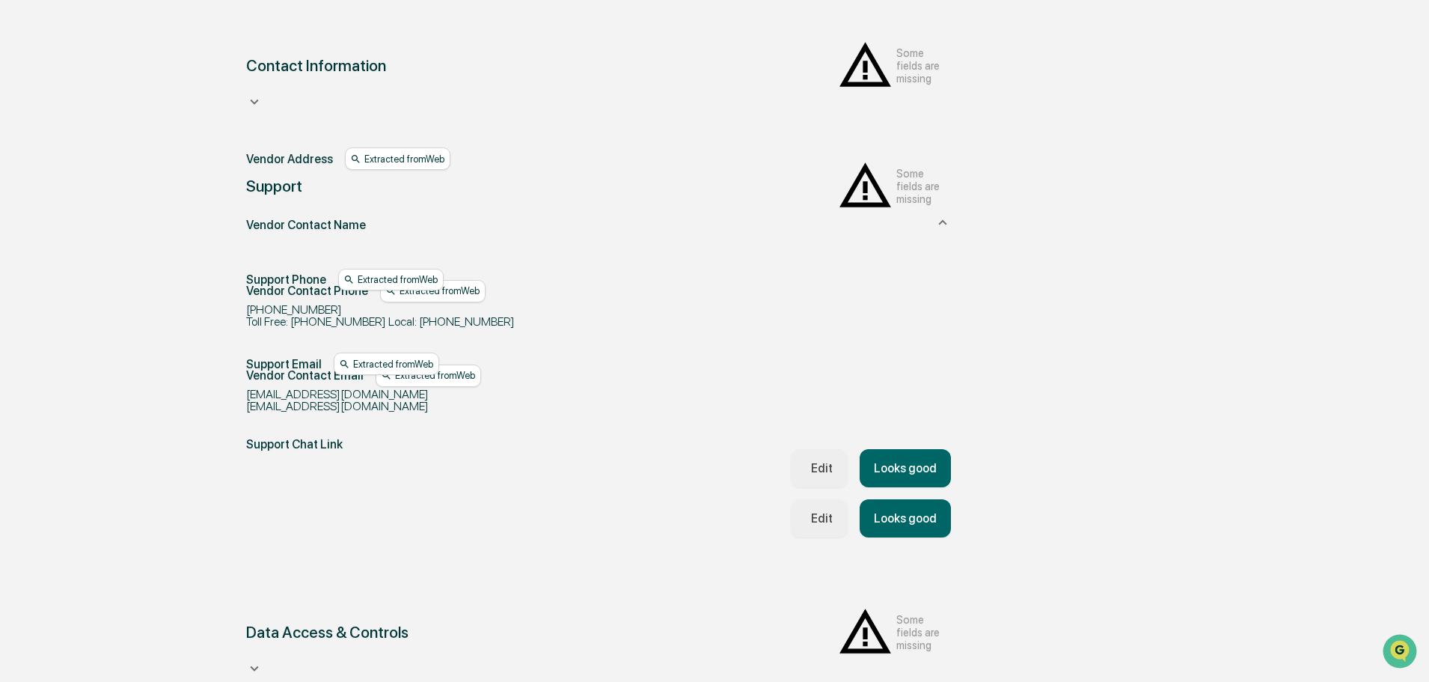
scroll to position [350, 0]
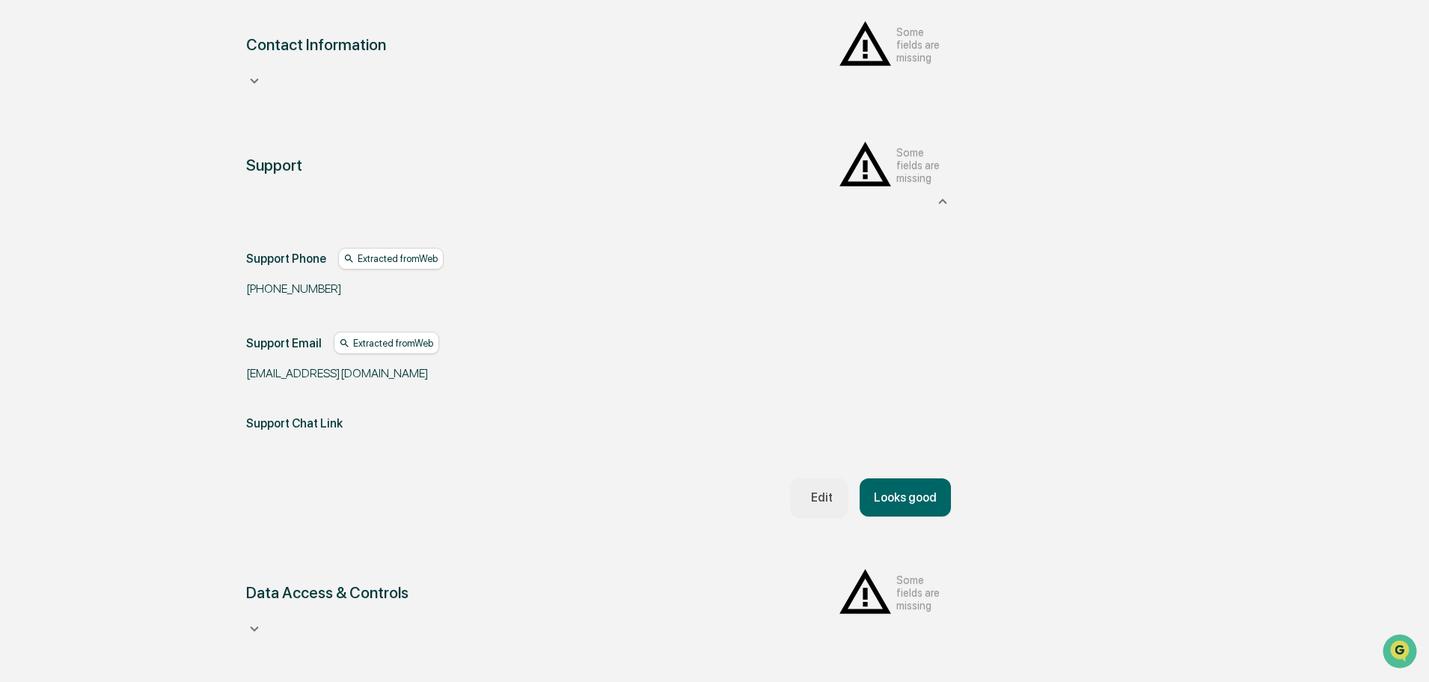
click at [705, 478] on button "Looks good" at bounding box center [905, 497] width 91 height 38
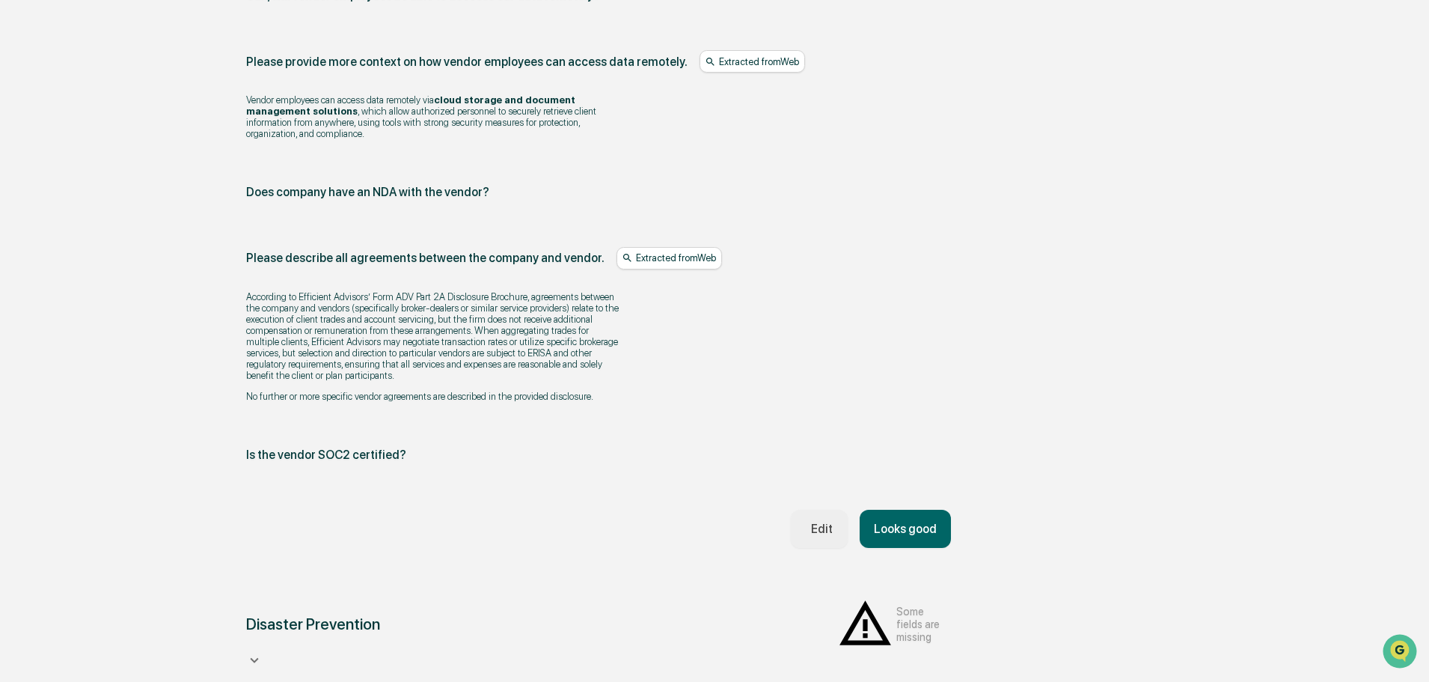
scroll to position [1685, 0]
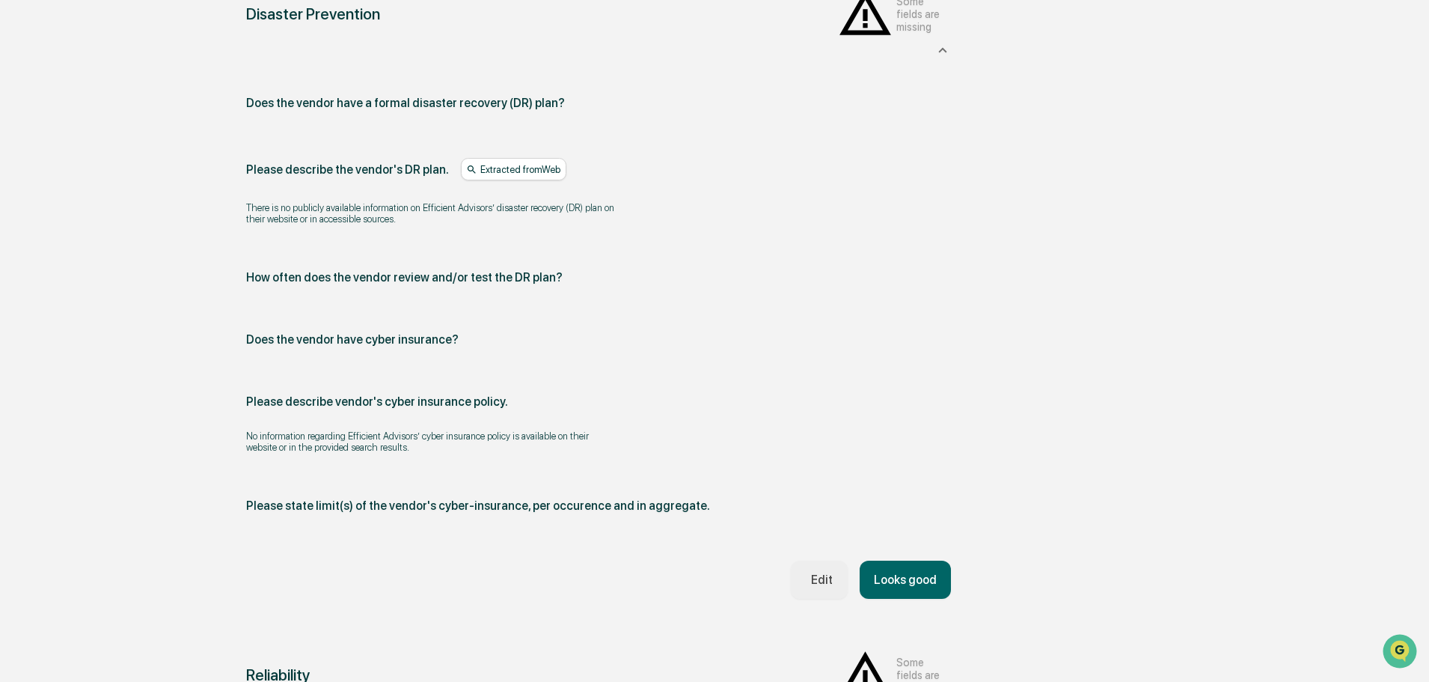
scroll to position [2255, 0]
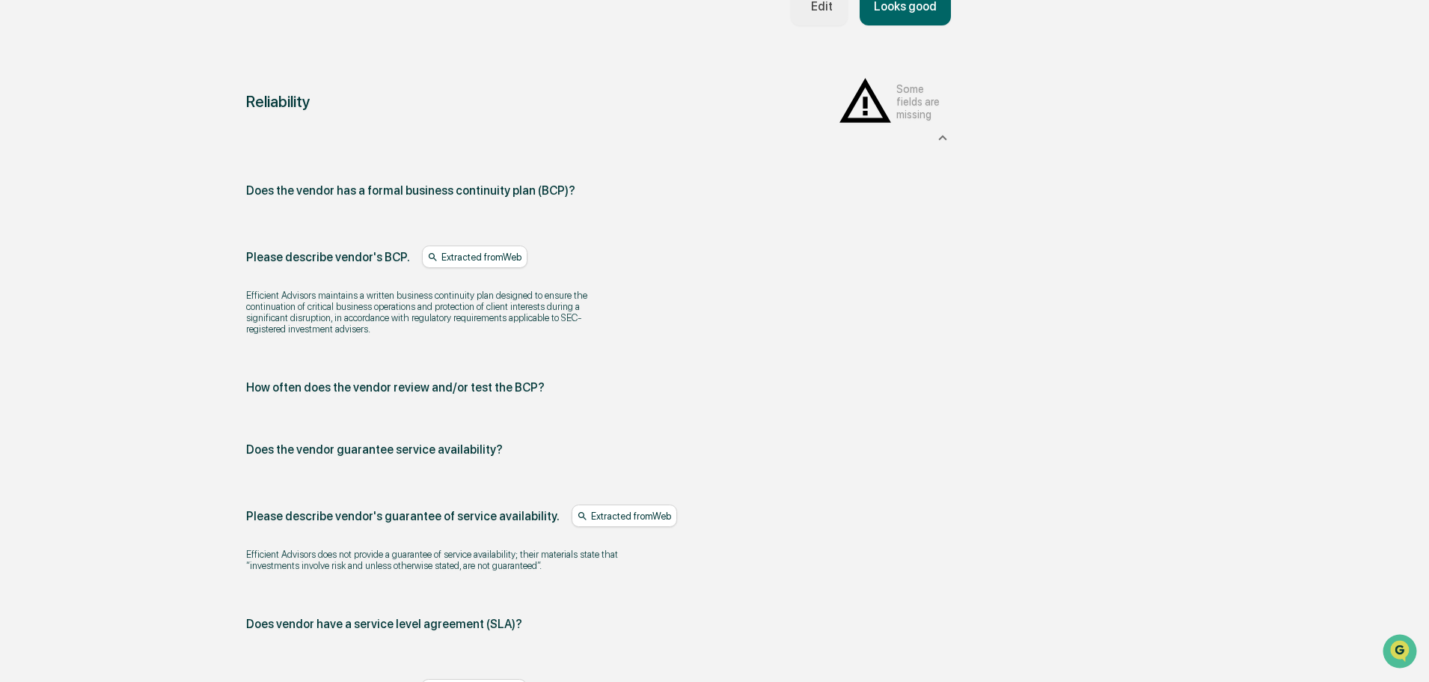
scroll to position [2928, 0]
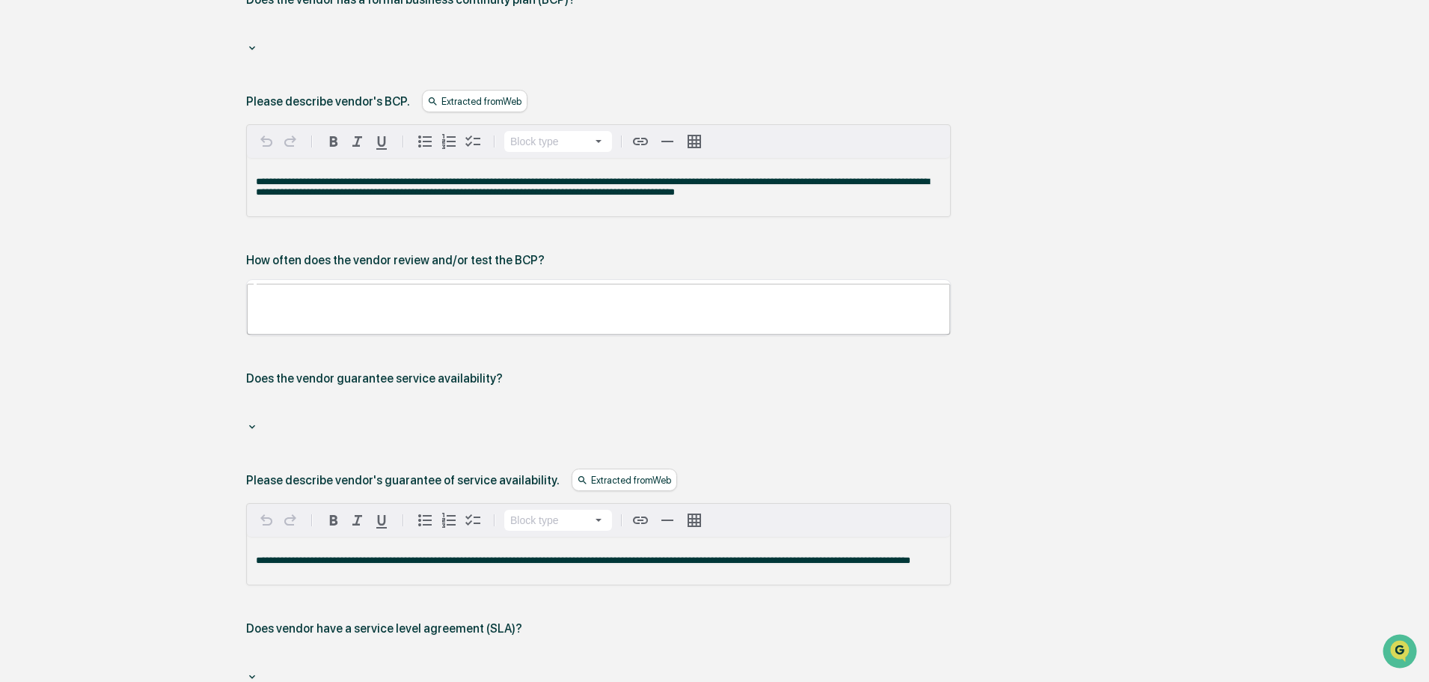
scroll to position [2704, 0]
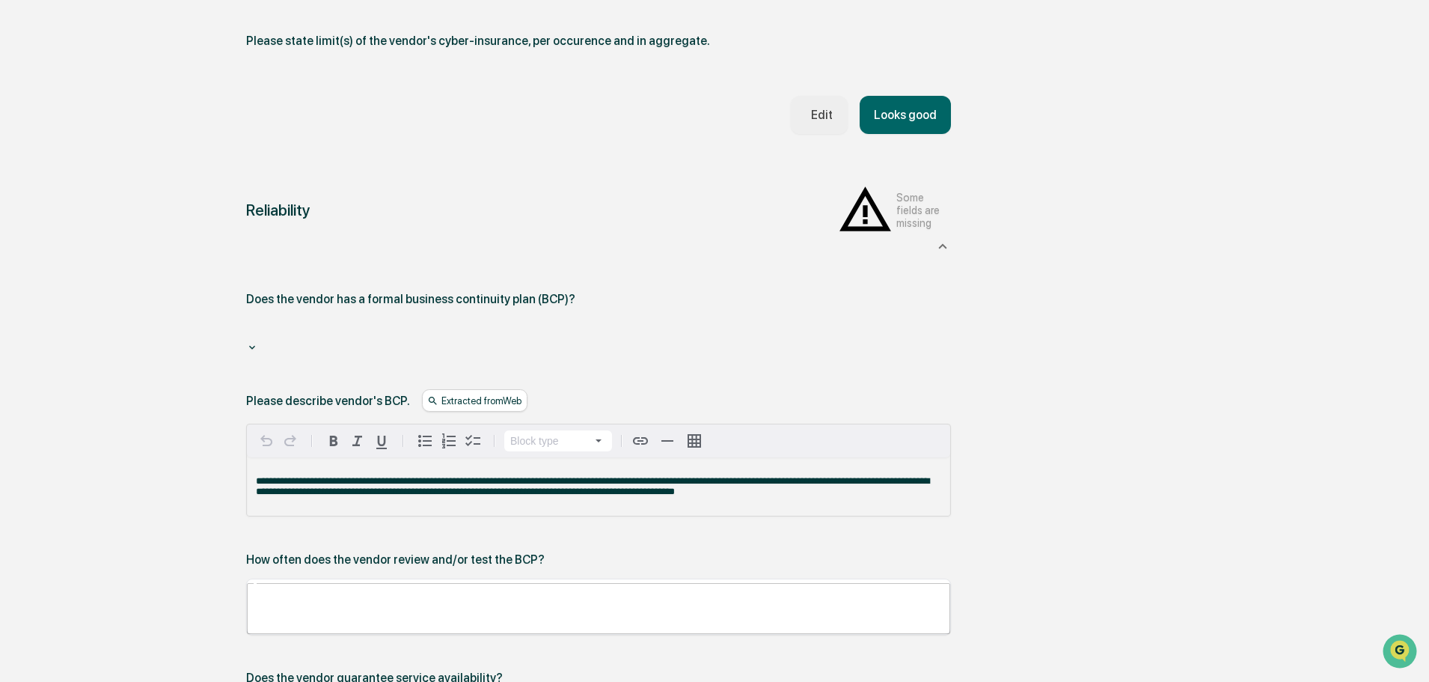
click at [348, 321] on div at bounding box center [599, 329] width 690 height 17
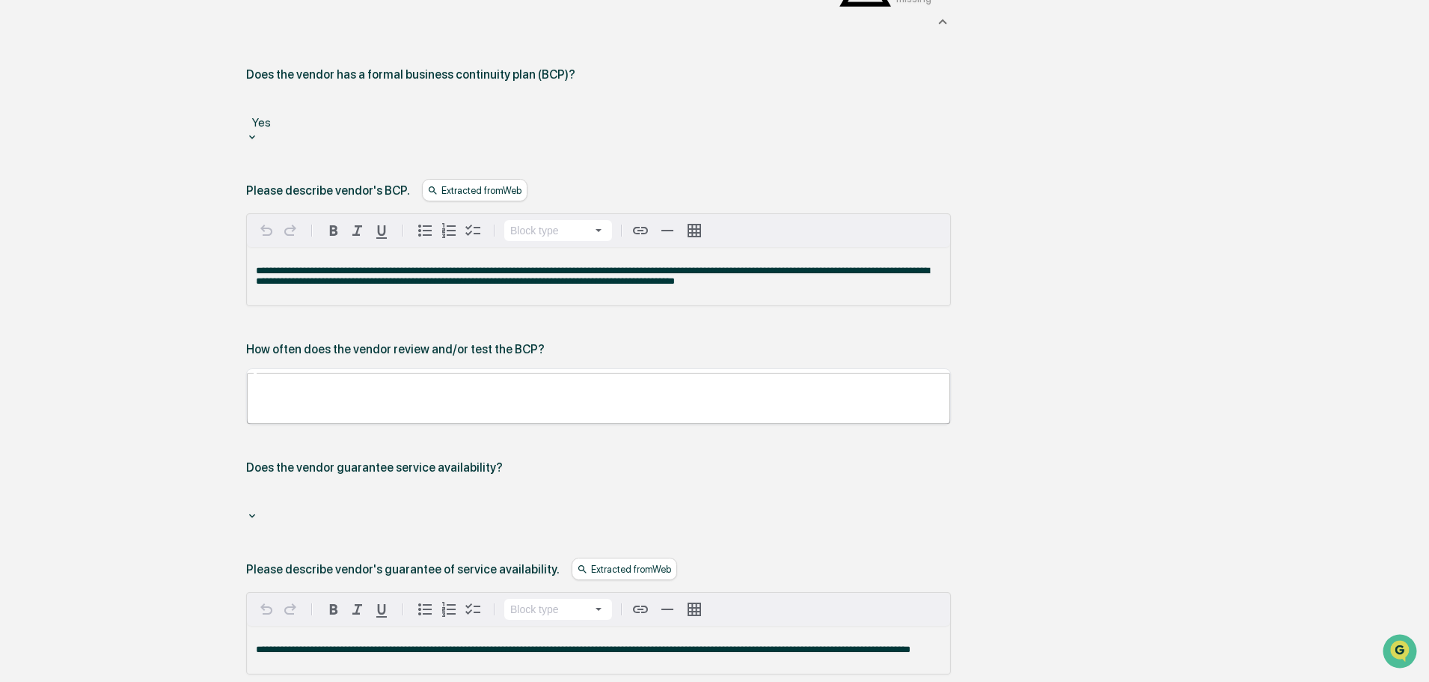
scroll to position [3153, 0]
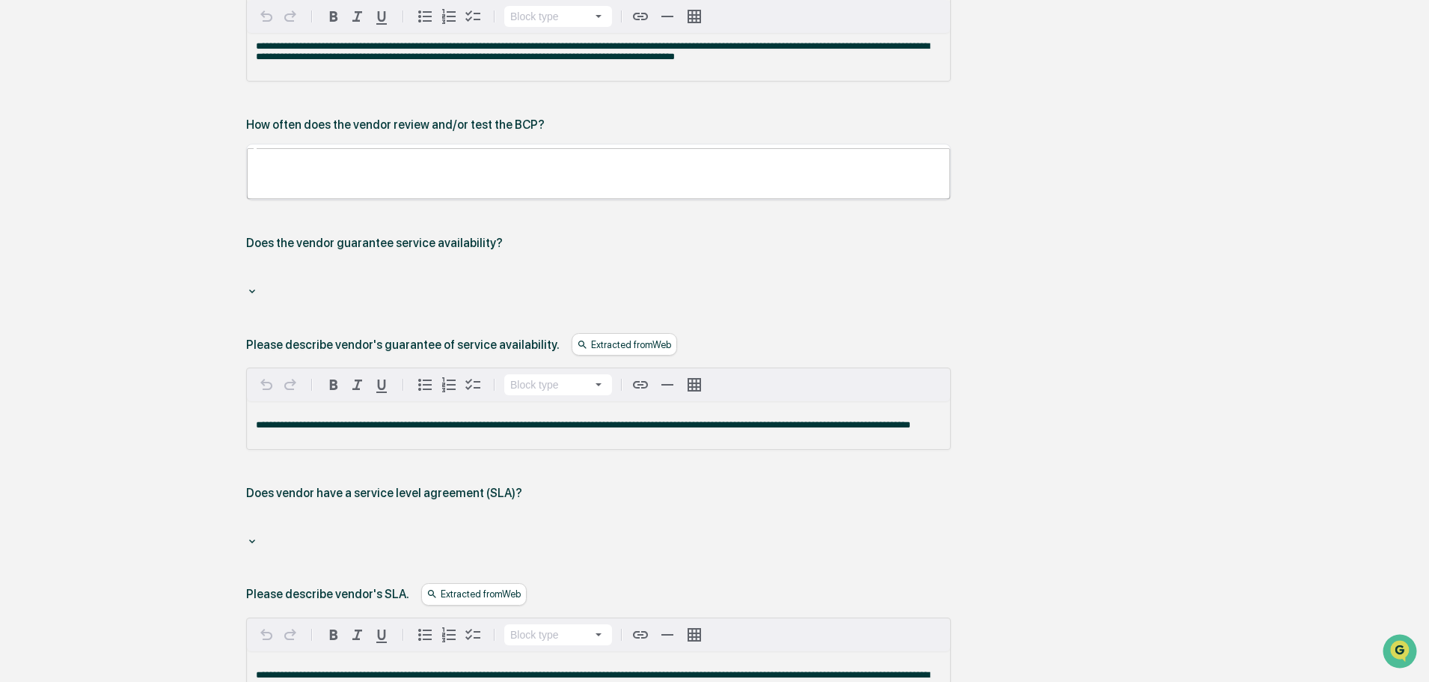
click at [405, 515] on div at bounding box center [599, 523] width 690 height 17
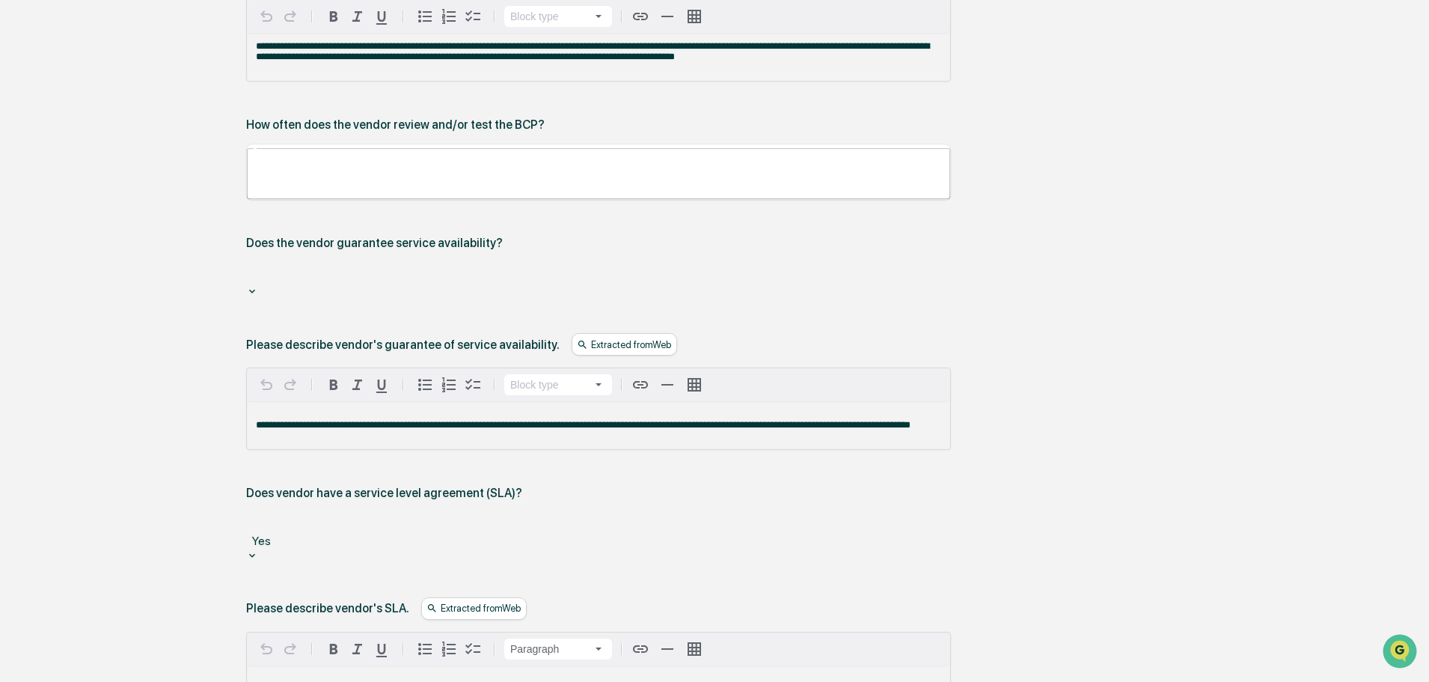
drag, startPoint x: 421, startPoint y: 539, endPoint x: 235, endPoint y: 524, distance: 186.8
click at [235, 518] on div "**********" at bounding box center [598, 277] width 741 height 1124
click at [426, 518] on p "**********" at bounding box center [598, 694] width 685 height 21
drag, startPoint x: 417, startPoint y: 535, endPoint x: 88, endPoint y: 480, distance: 333.1
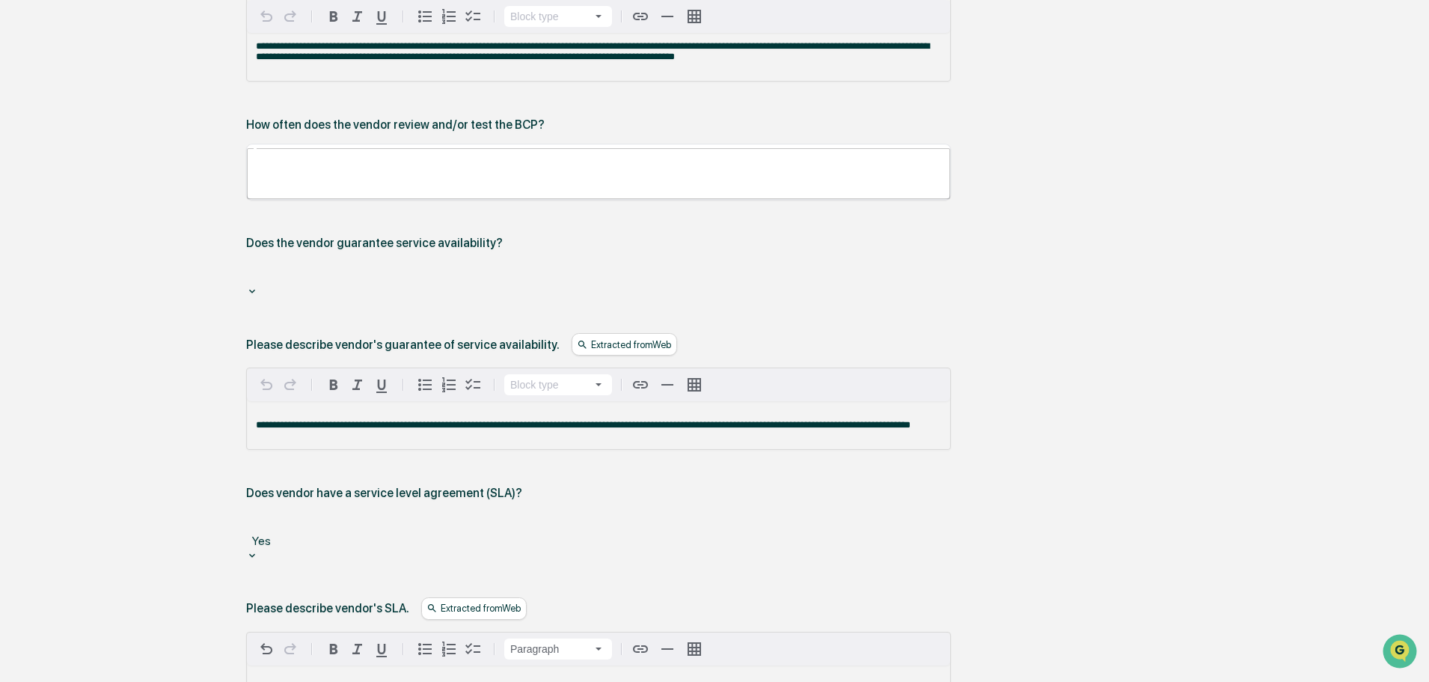
click at [554, 518] on p "**********" at bounding box center [598, 689] width 685 height 10
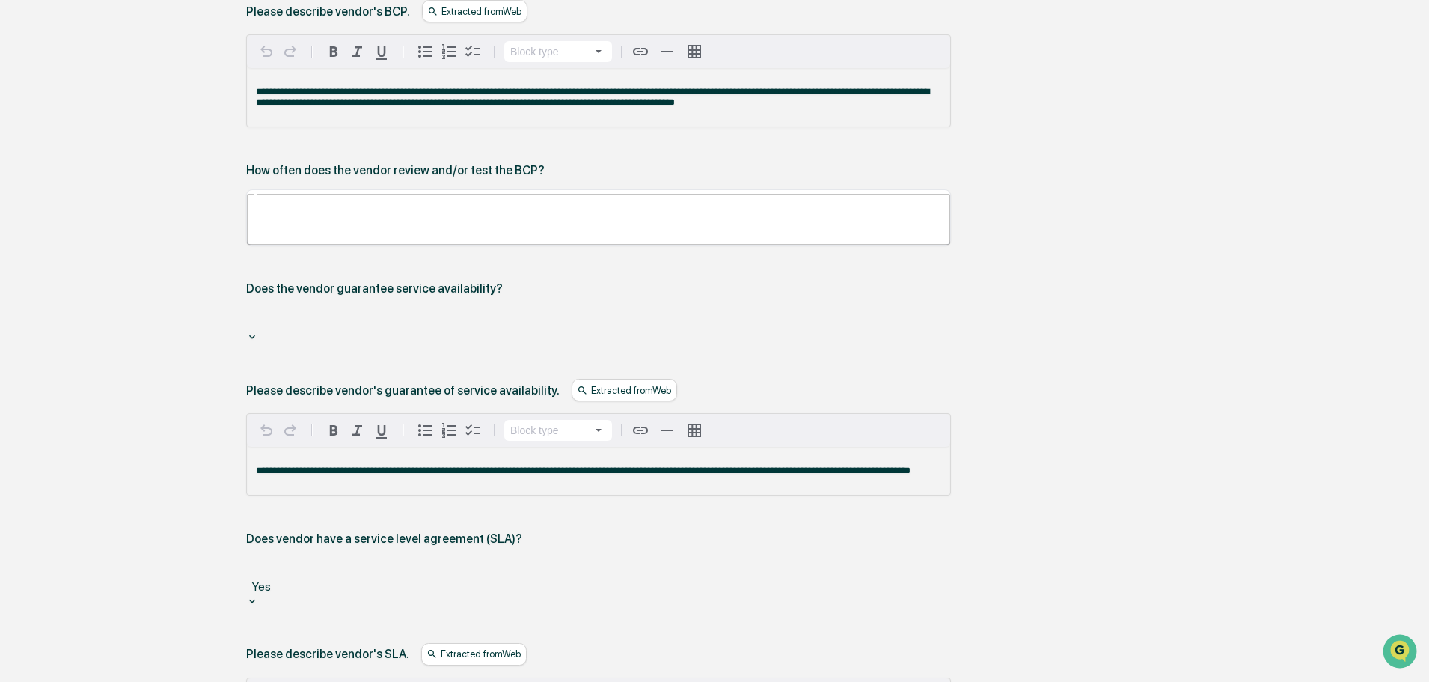
scroll to position [3218, 0]
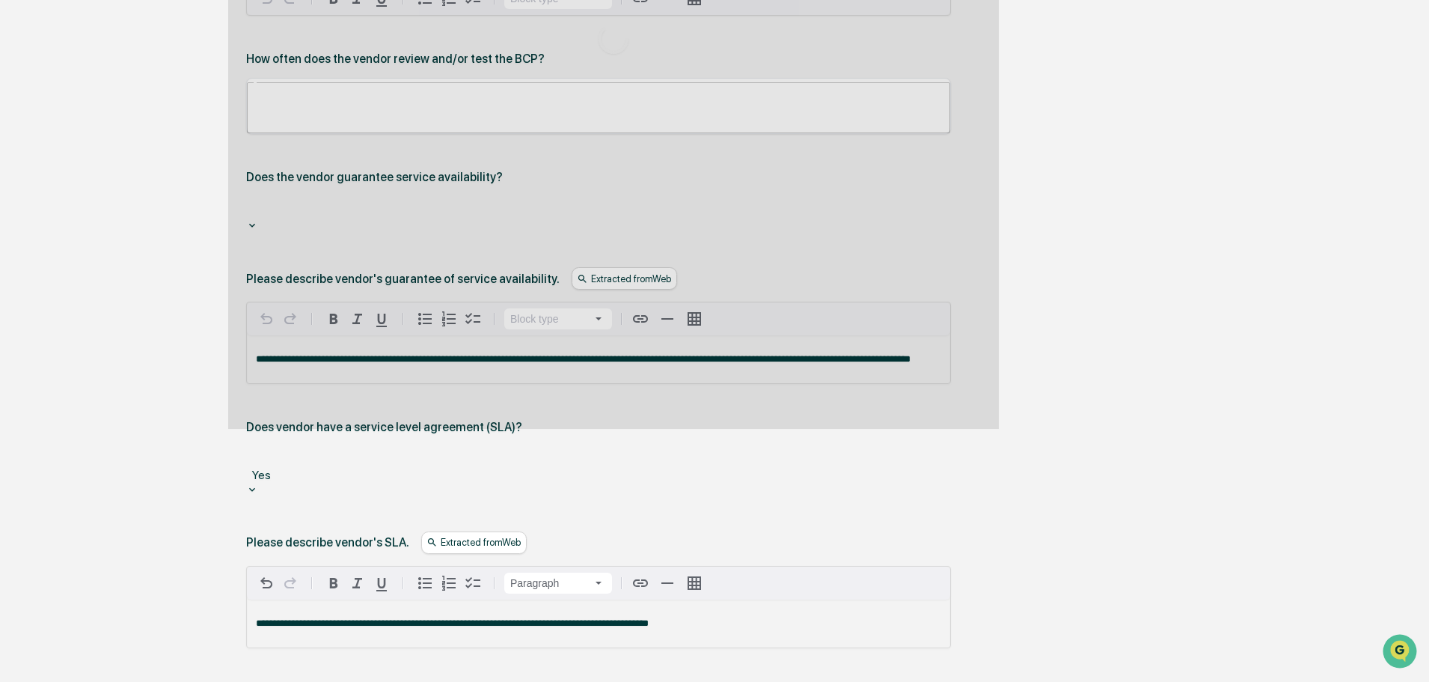
scroll to position [2996, 0]
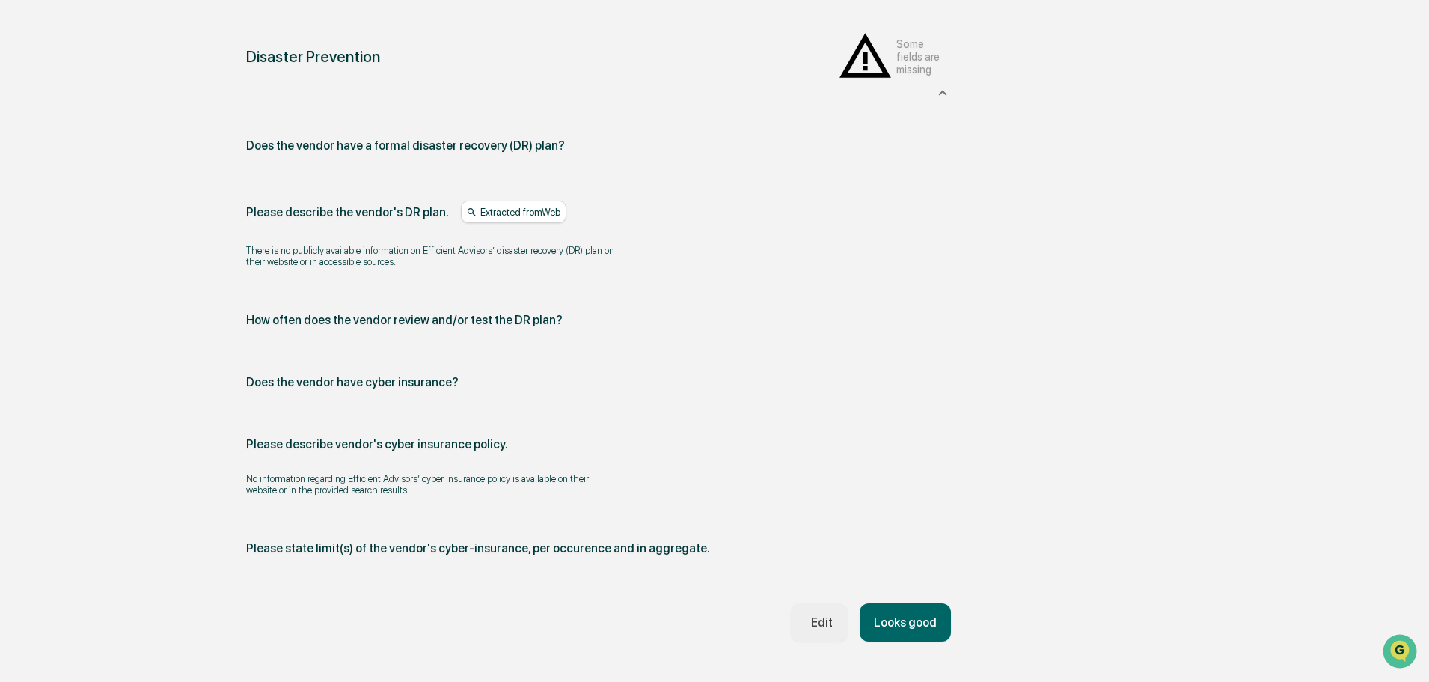
scroll to position [2255, 0]
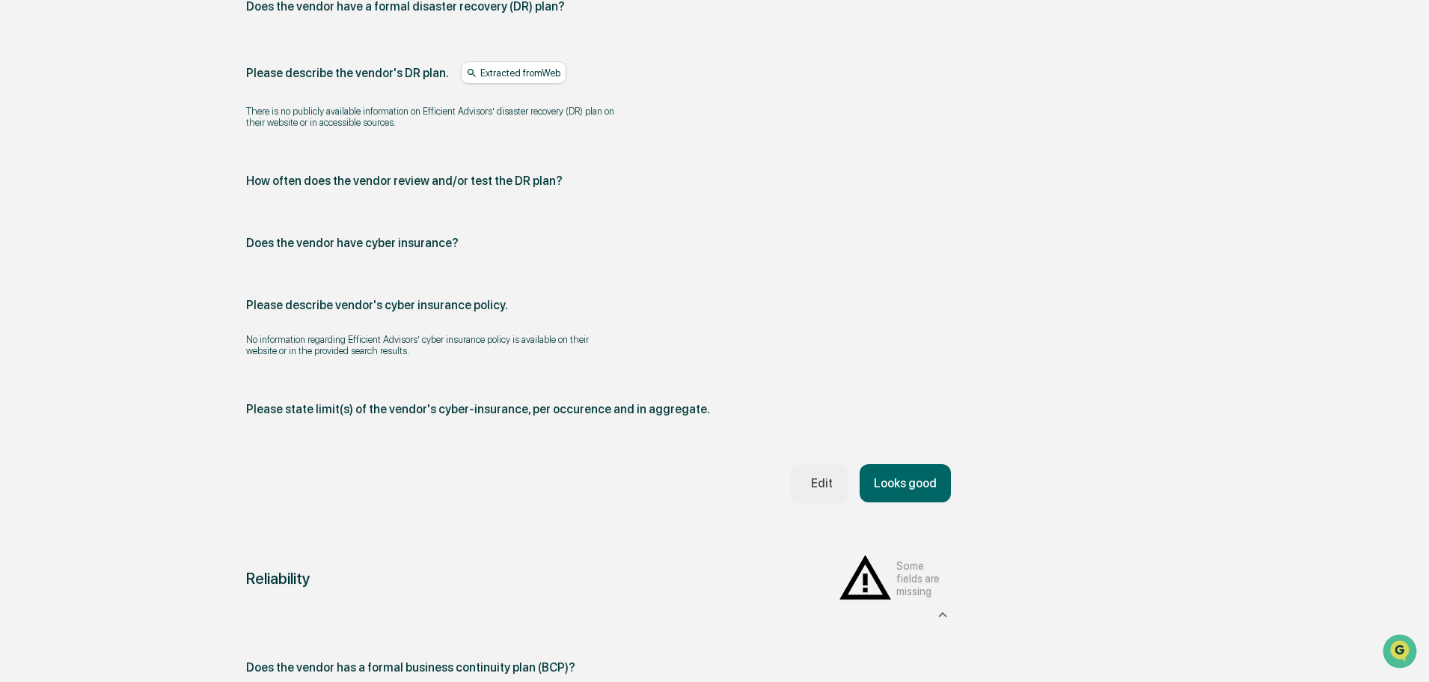
scroll to position [2405, 0]
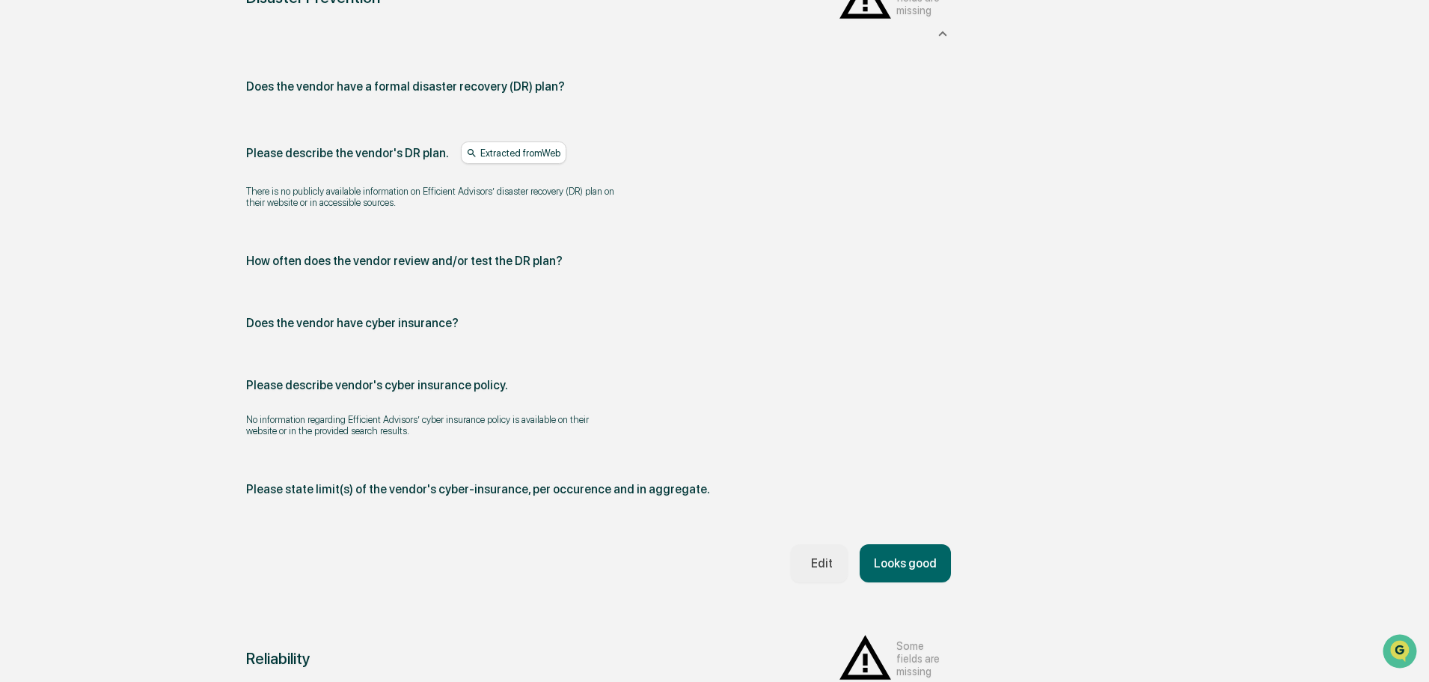
drag, startPoint x: 809, startPoint y: 471, endPoint x: 765, endPoint y: 429, distance: 61.4
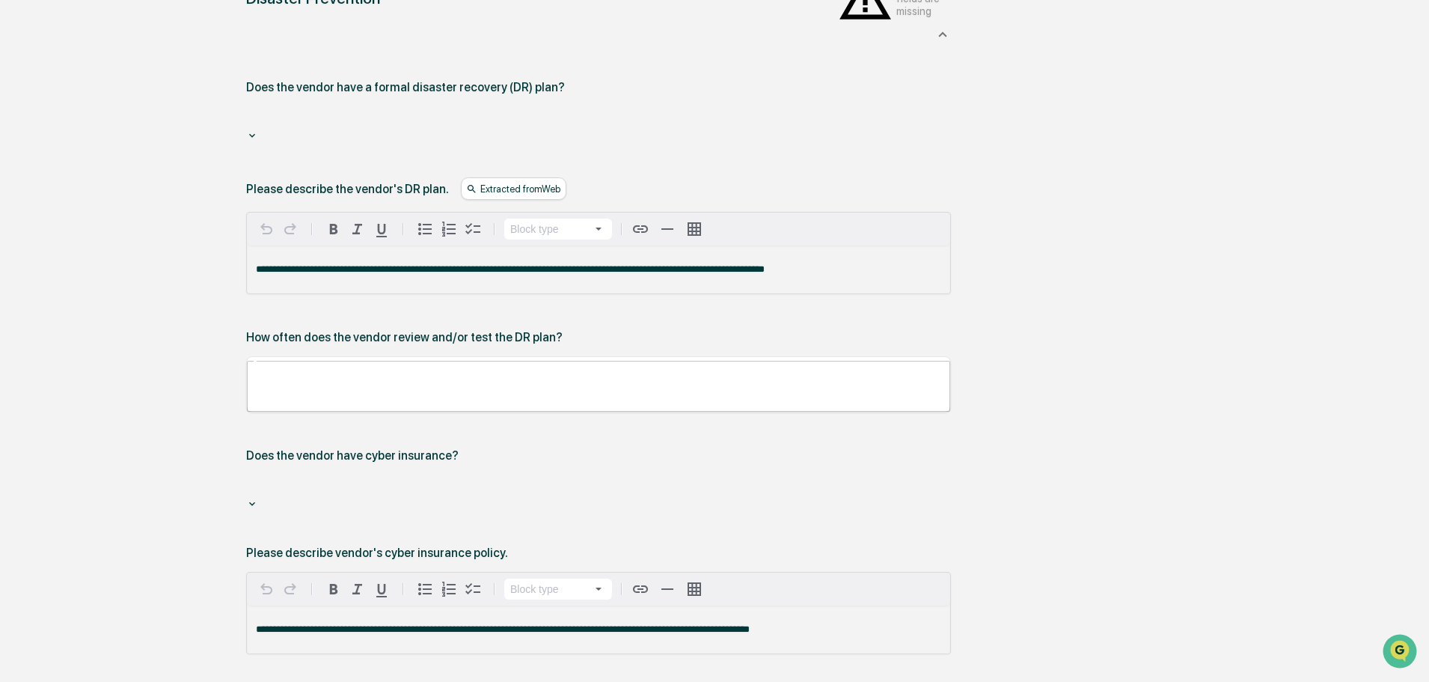
scroll to position [1881, 0]
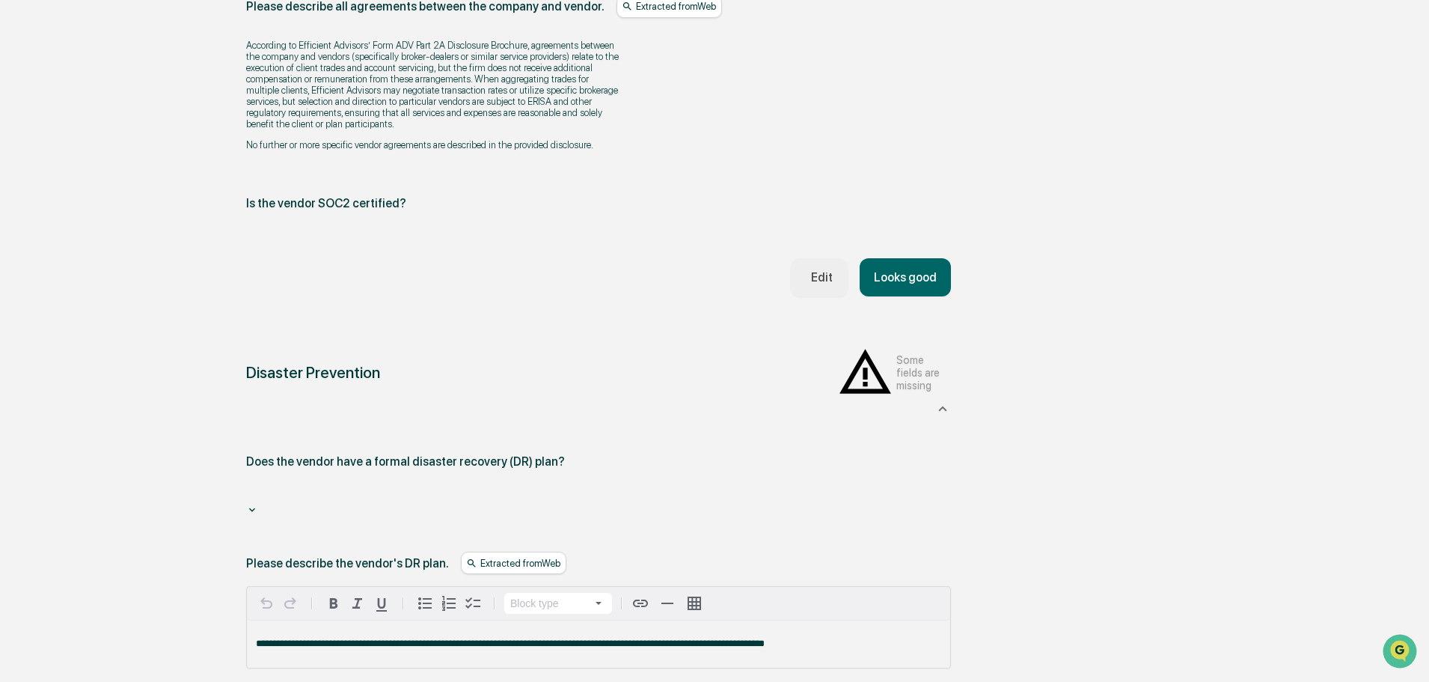
click at [355, 483] on div at bounding box center [599, 491] width 690 height 17
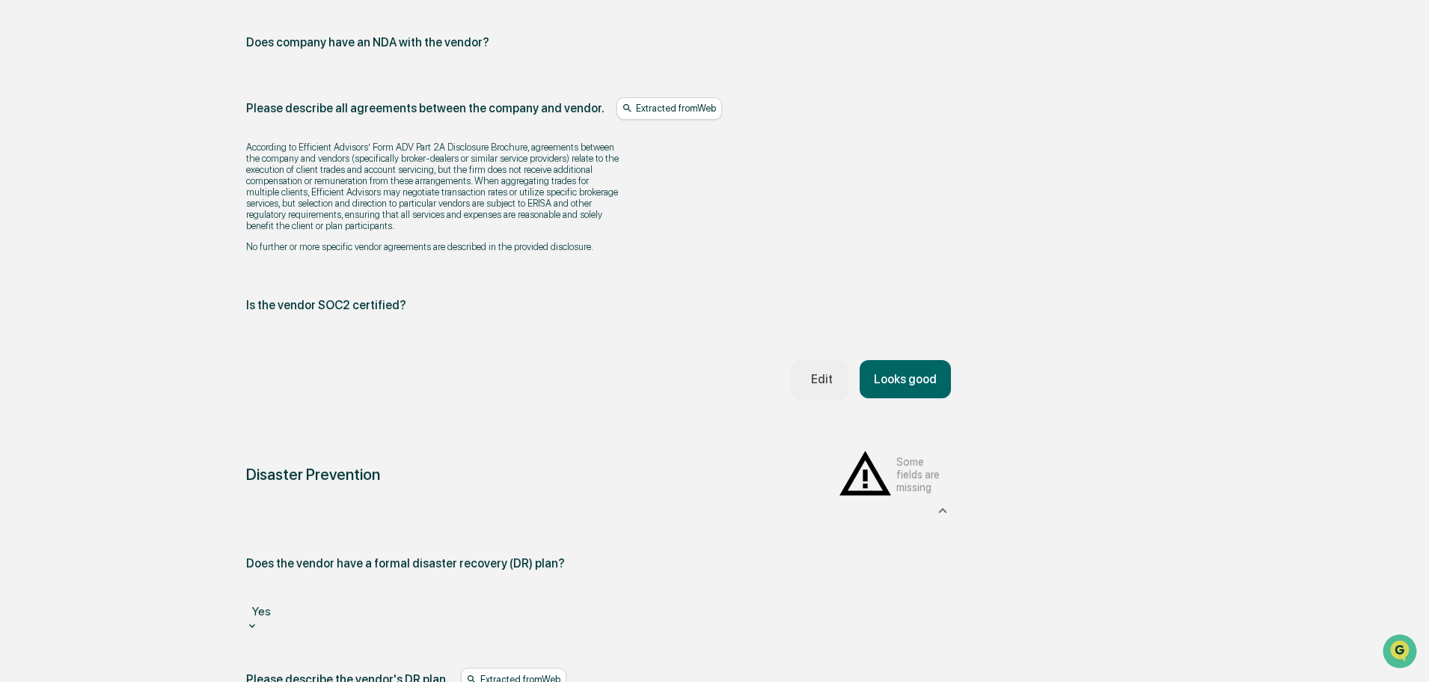
scroll to position [1582, 0]
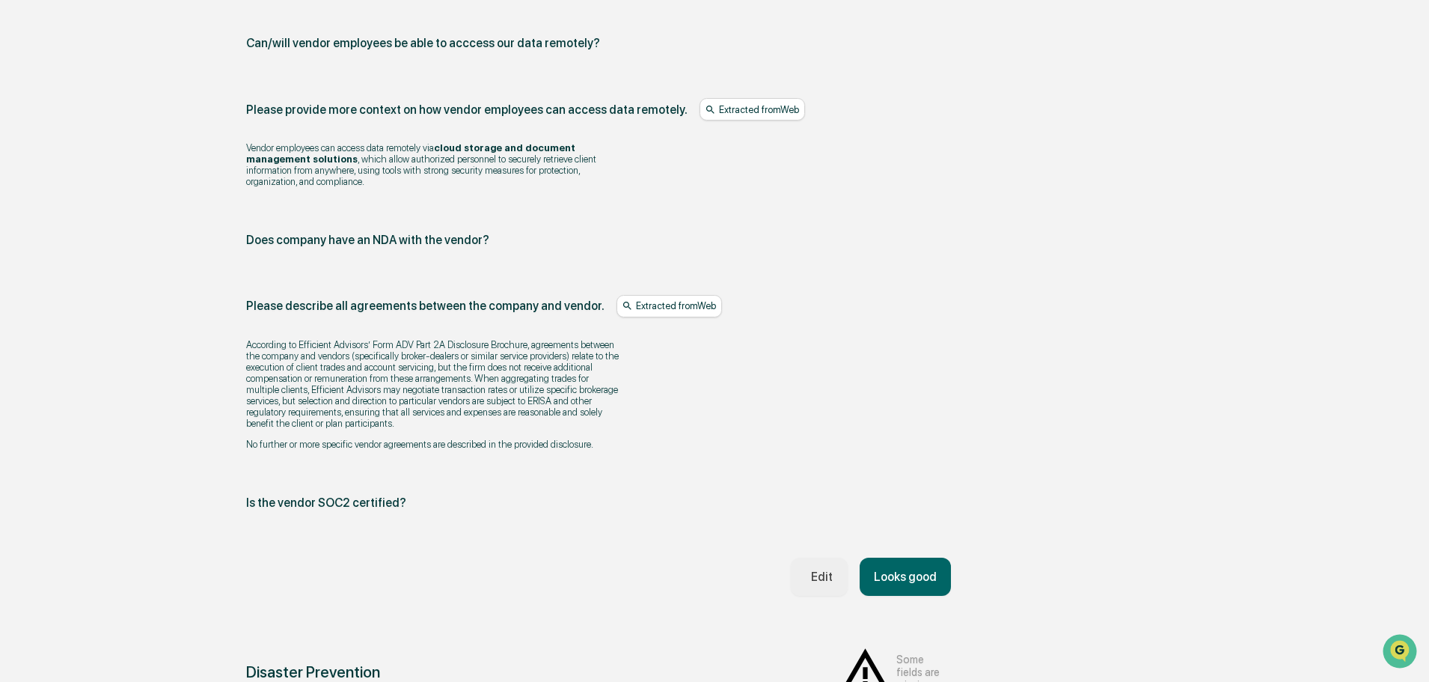
click at [705, 518] on button "Edit" at bounding box center [819, 576] width 56 height 38
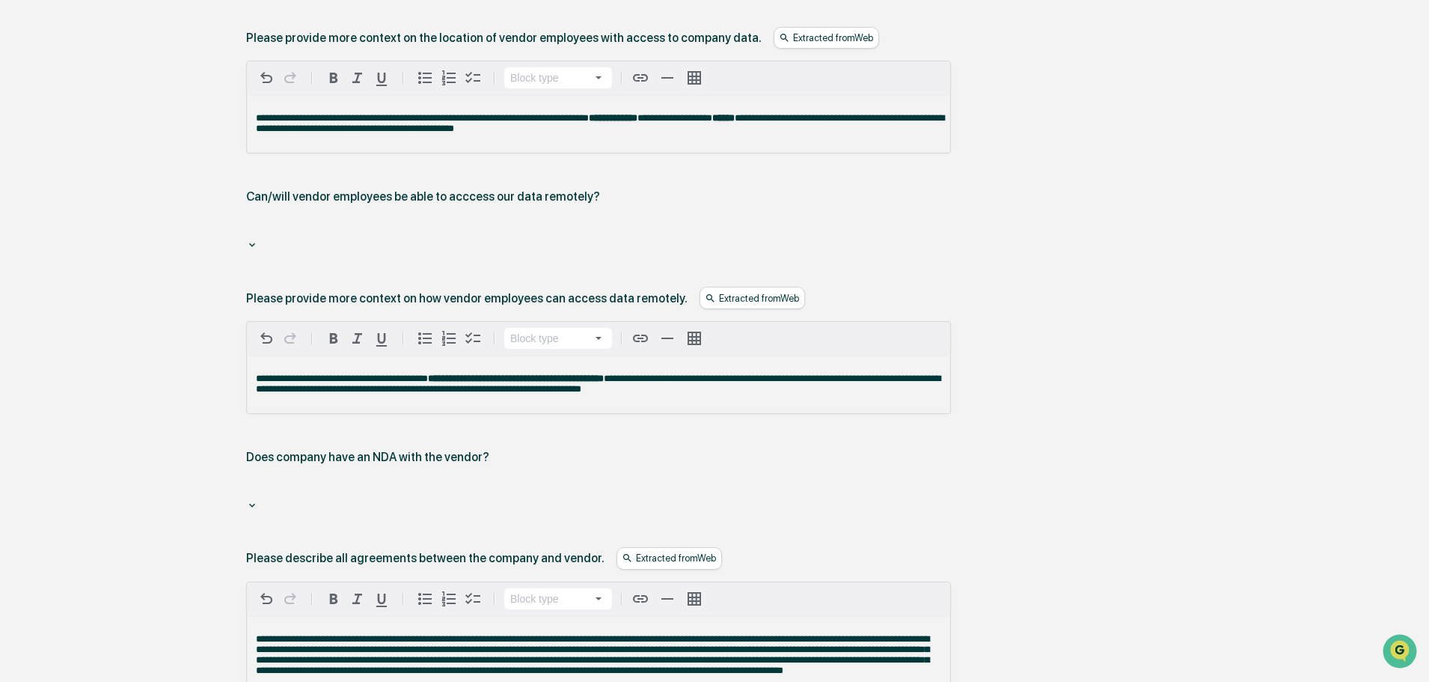
scroll to position [1956, 0]
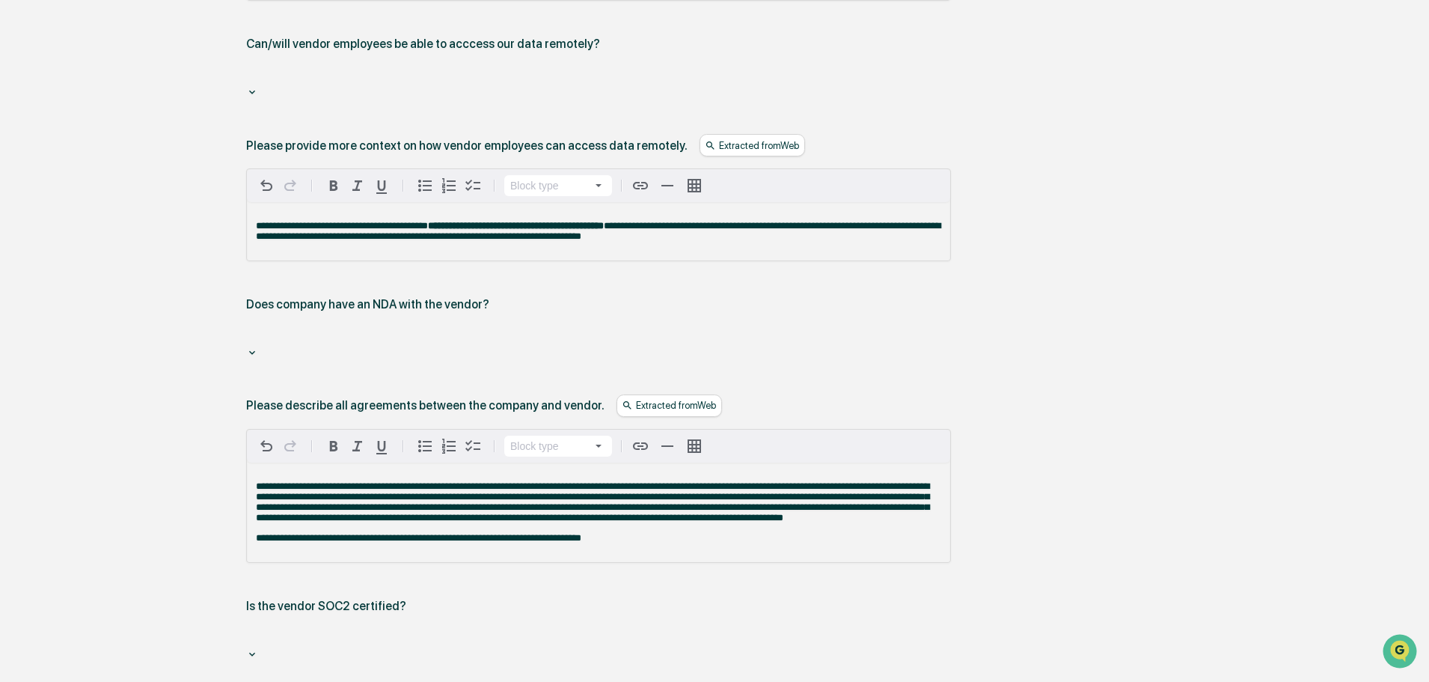
click at [419, 323] on div at bounding box center [598, 340] width 705 height 35
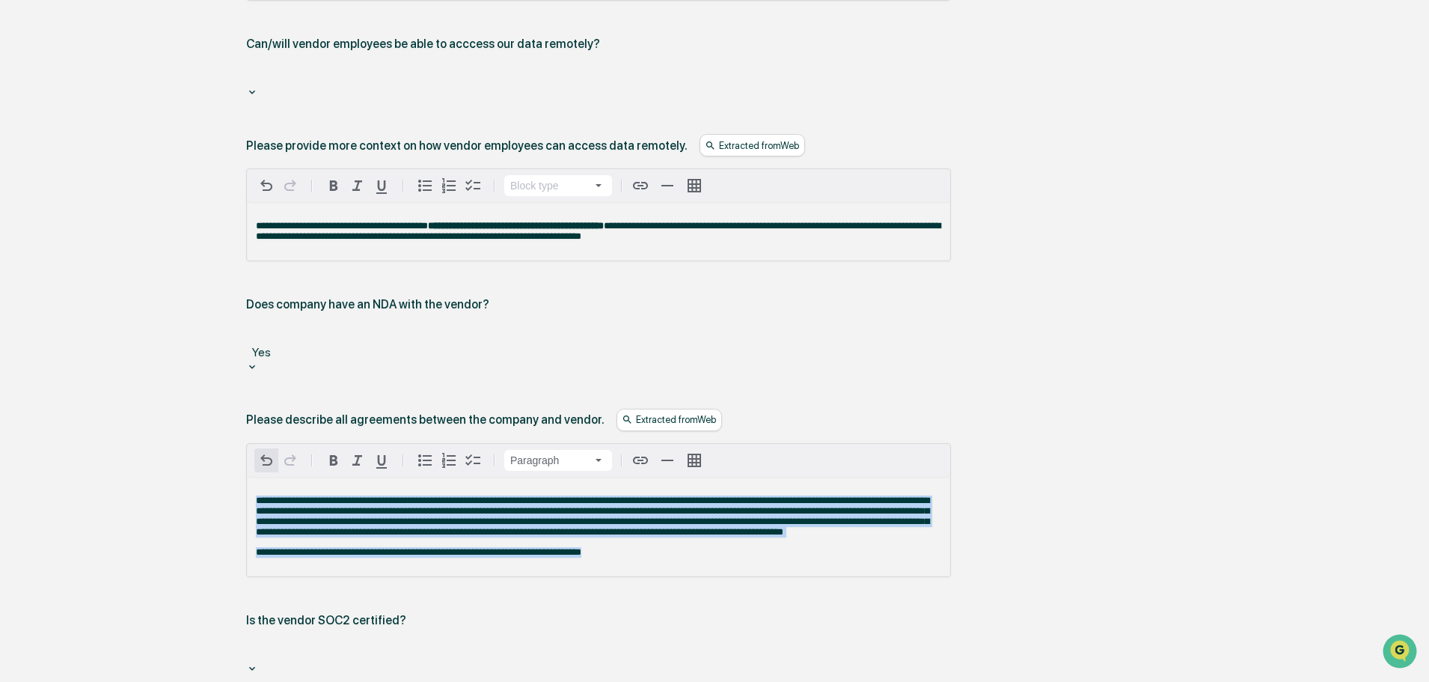
drag, startPoint x: 638, startPoint y: 422, endPoint x: 268, endPoint y: 328, distance: 382.0
click at [268, 444] on div "**********" at bounding box center [598, 510] width 703 height 132
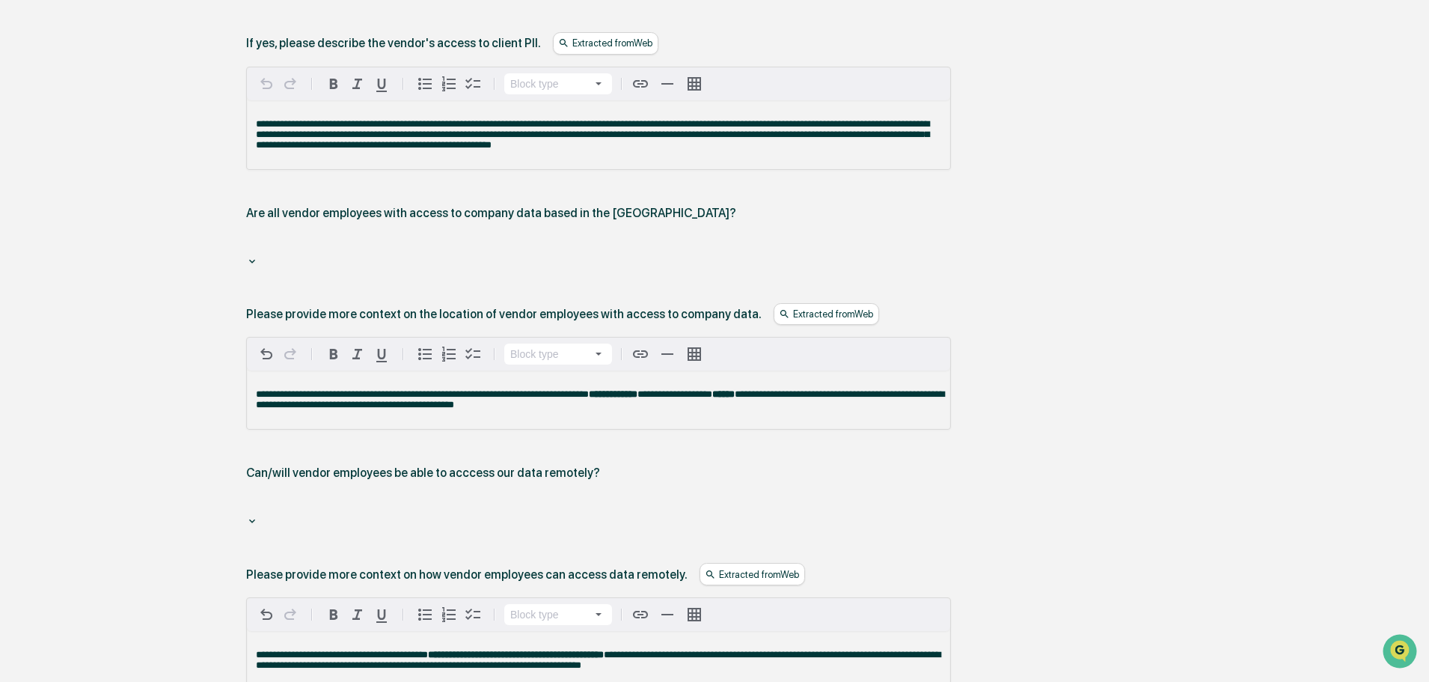
scroll to position [1507, 0]
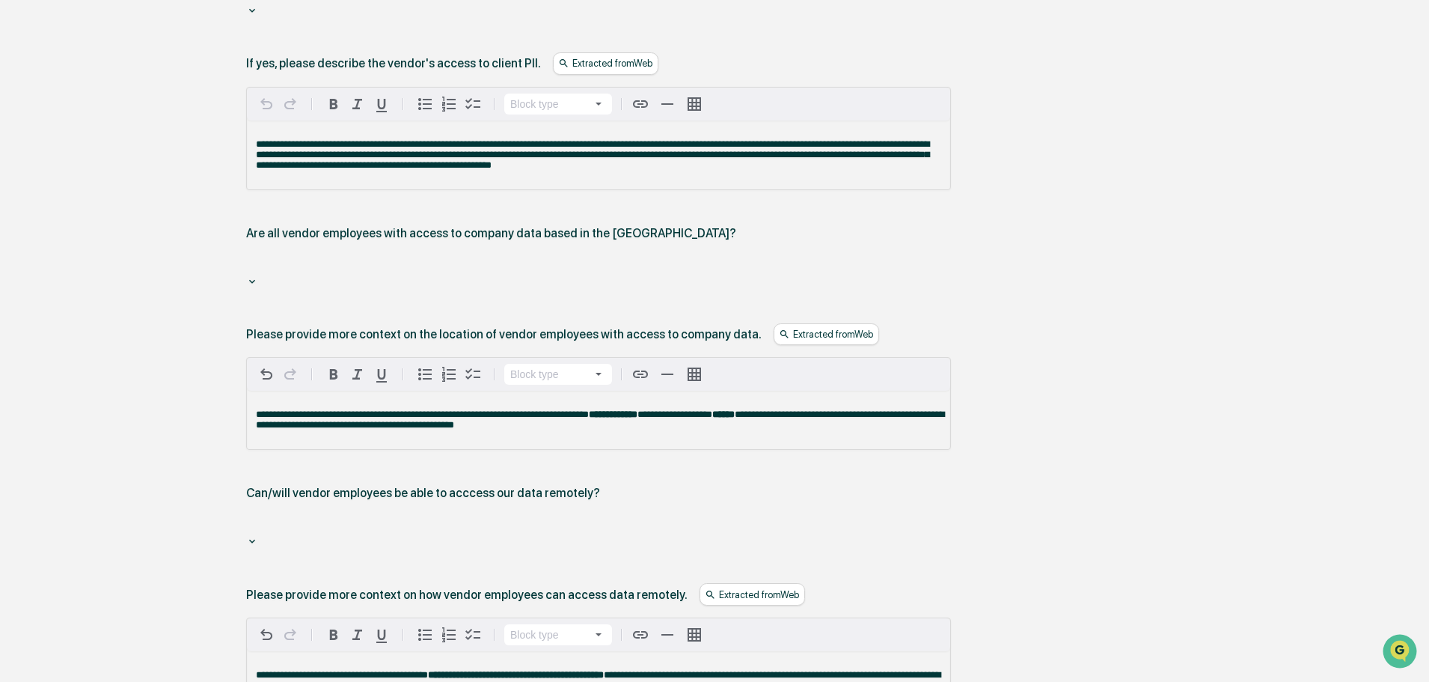
click at [376, 515] on div at bounding box center [599, 523] width 690 height 17
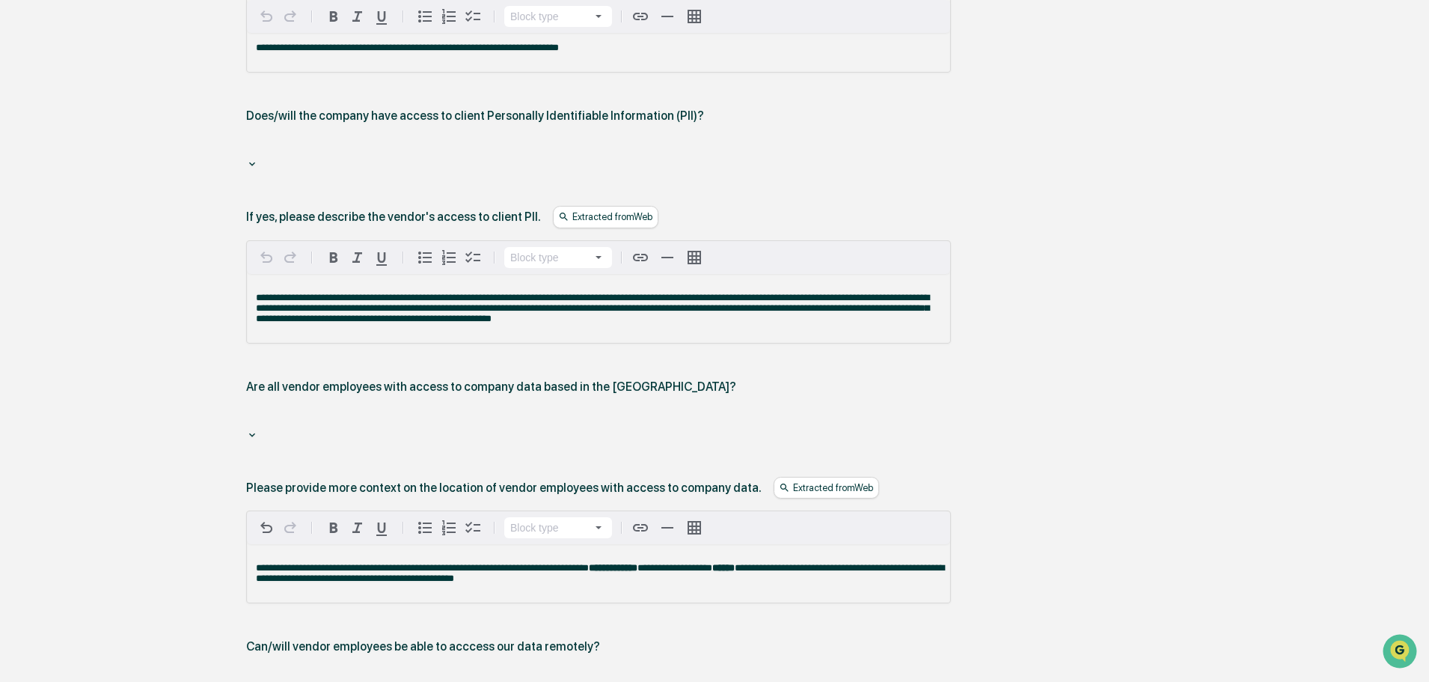
scroll to position [1282, 0]
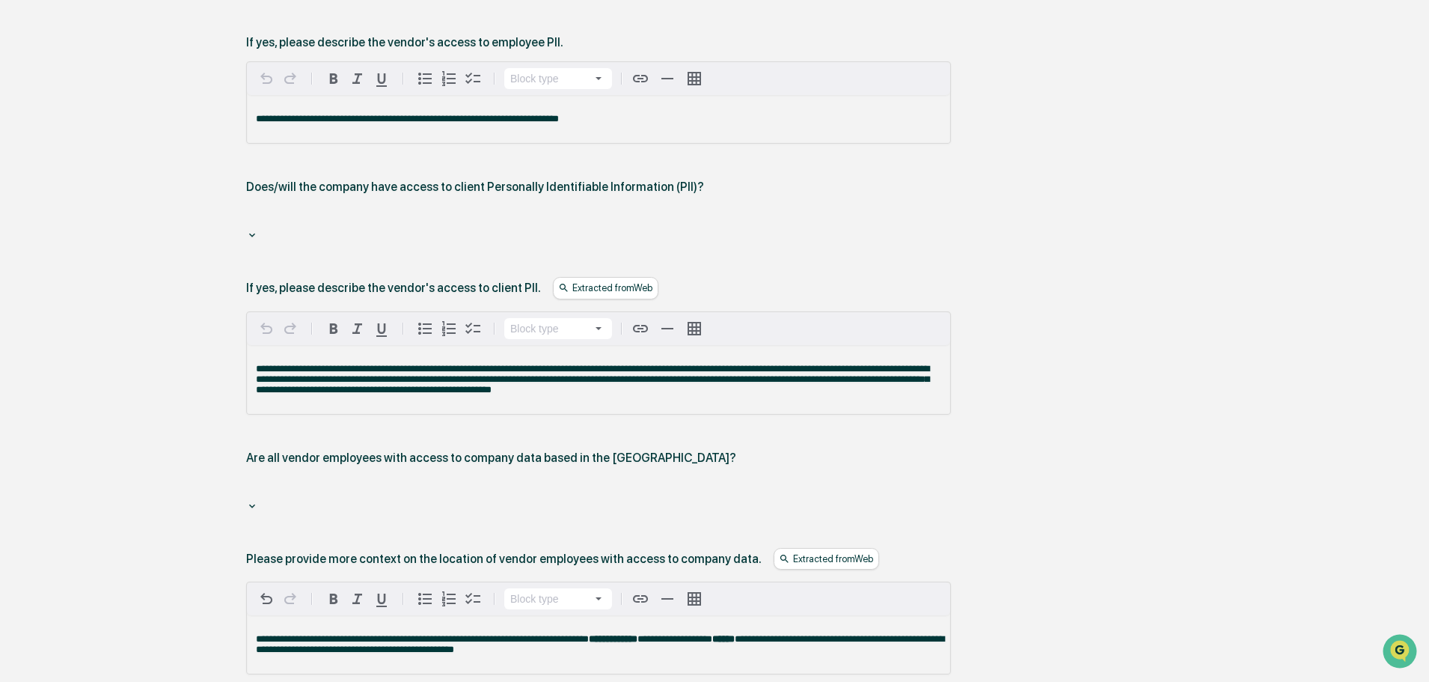
click at [343, 480] on div at bounding box center [599, 488] width 690 height 17
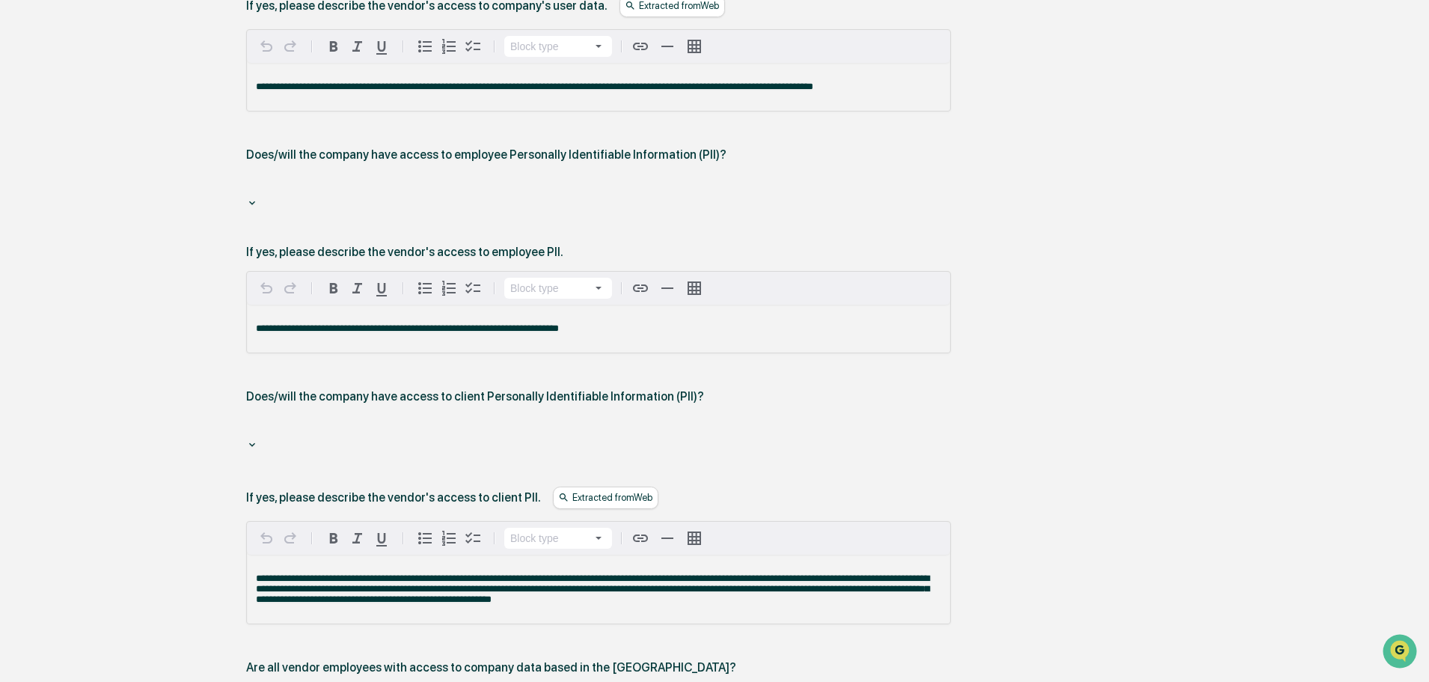
scroll to position [1058, 0]
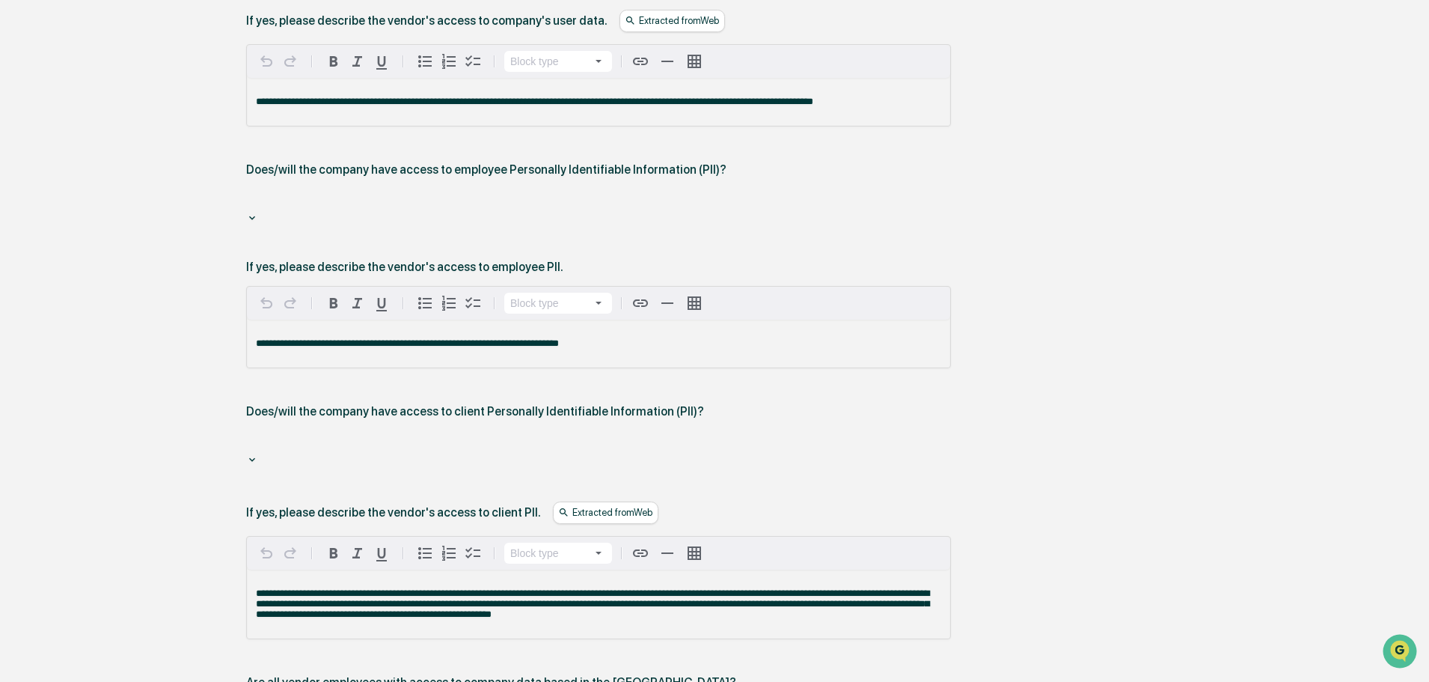
click at [331, 433] on div at bounding box center [599, 441] width 690 height 17
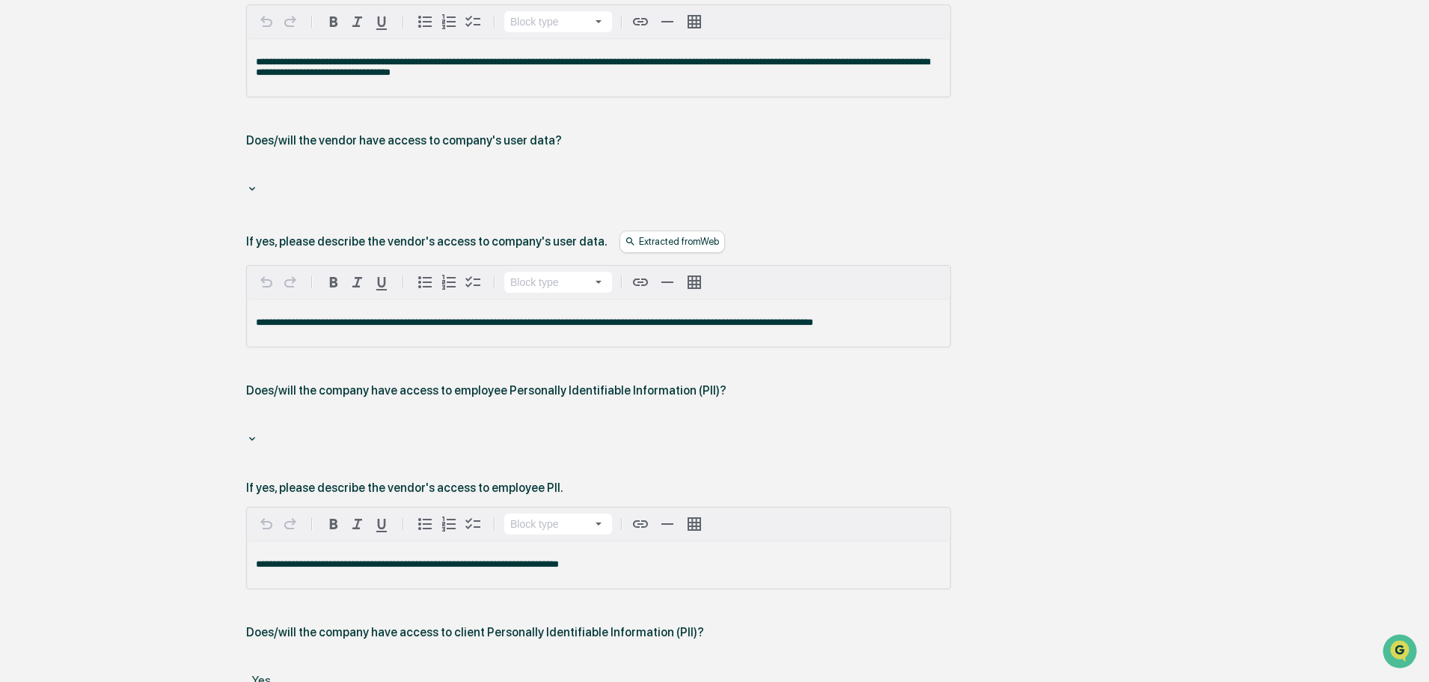
scroll to position [833, 0]
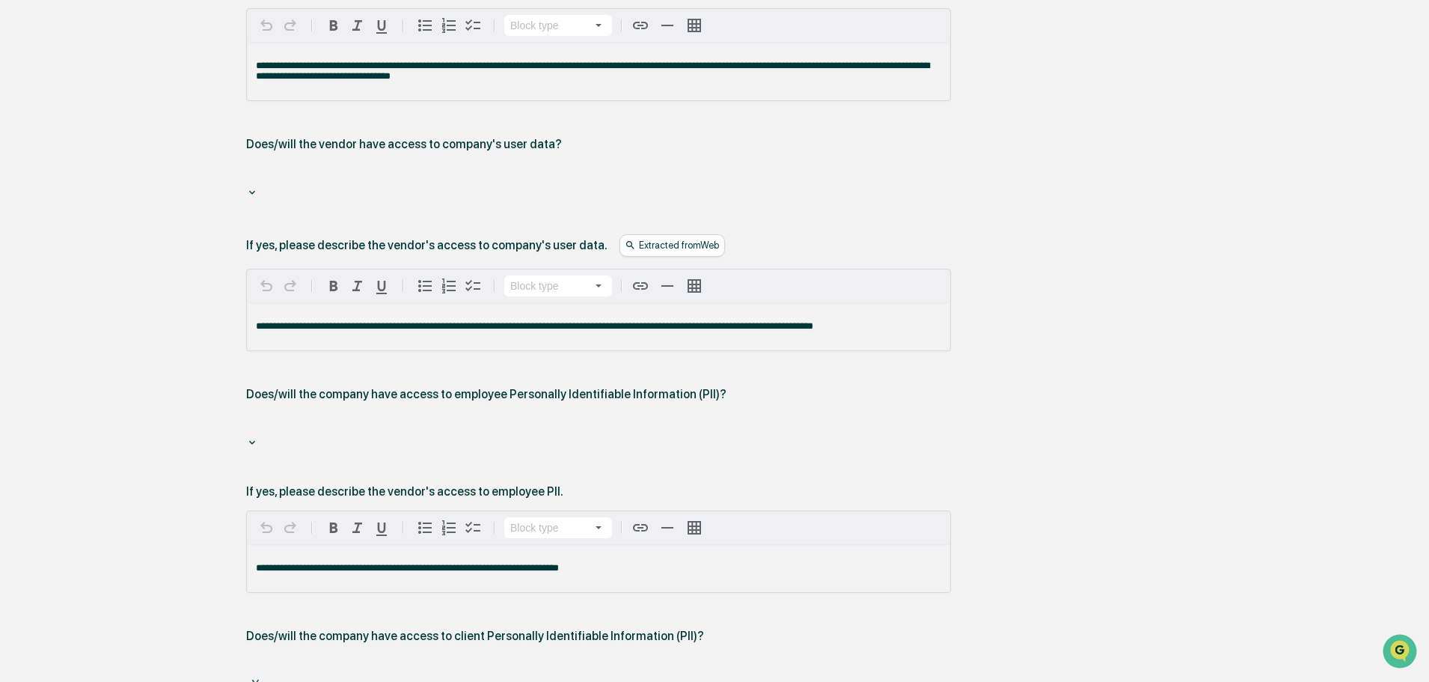
click at [348, 387] on div "Does/will the company have access to employee Personally Identifiable Informati…" at bounding box center [598, 417] width 705 height 61
click at [331, 416] on div at bounding box center [599, 424] width 690 height 17
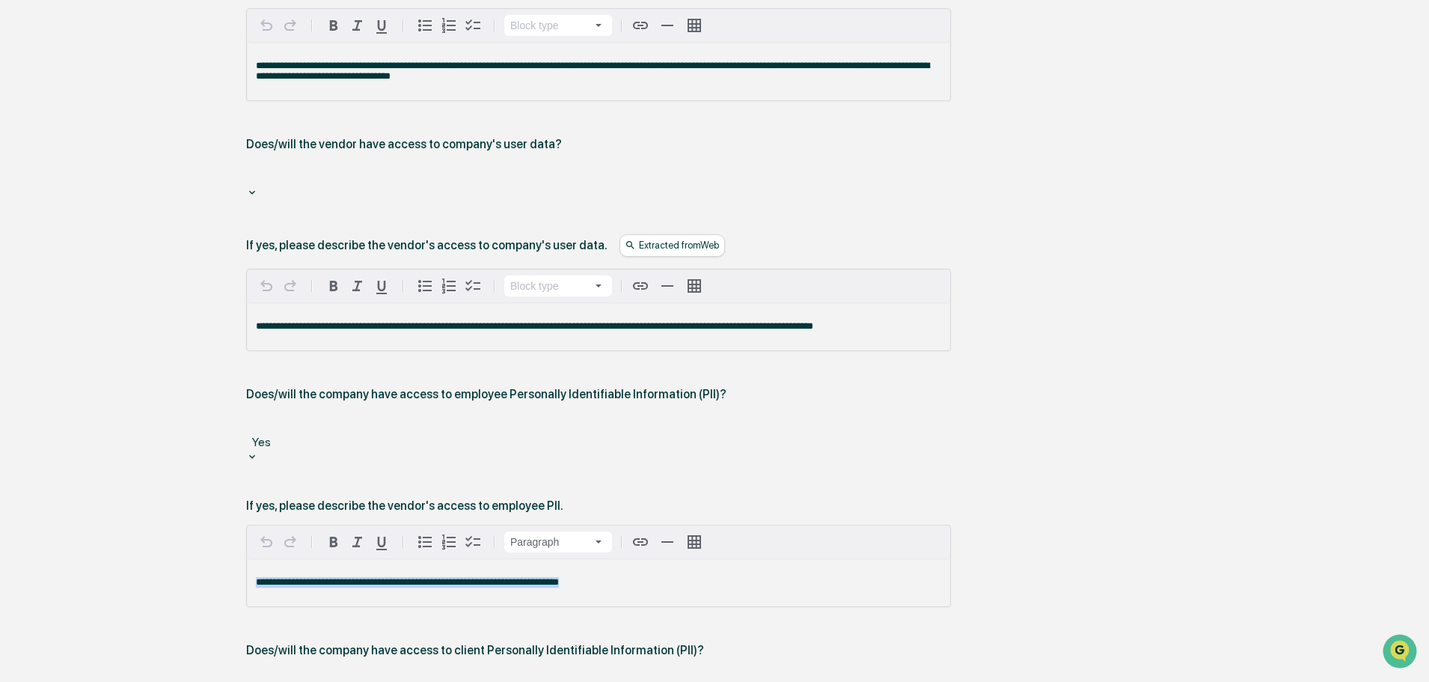
drag, startPoint x: 615, startPoint y: 462, endPoint x: 166, endPoint y: 443, distance: 449.3
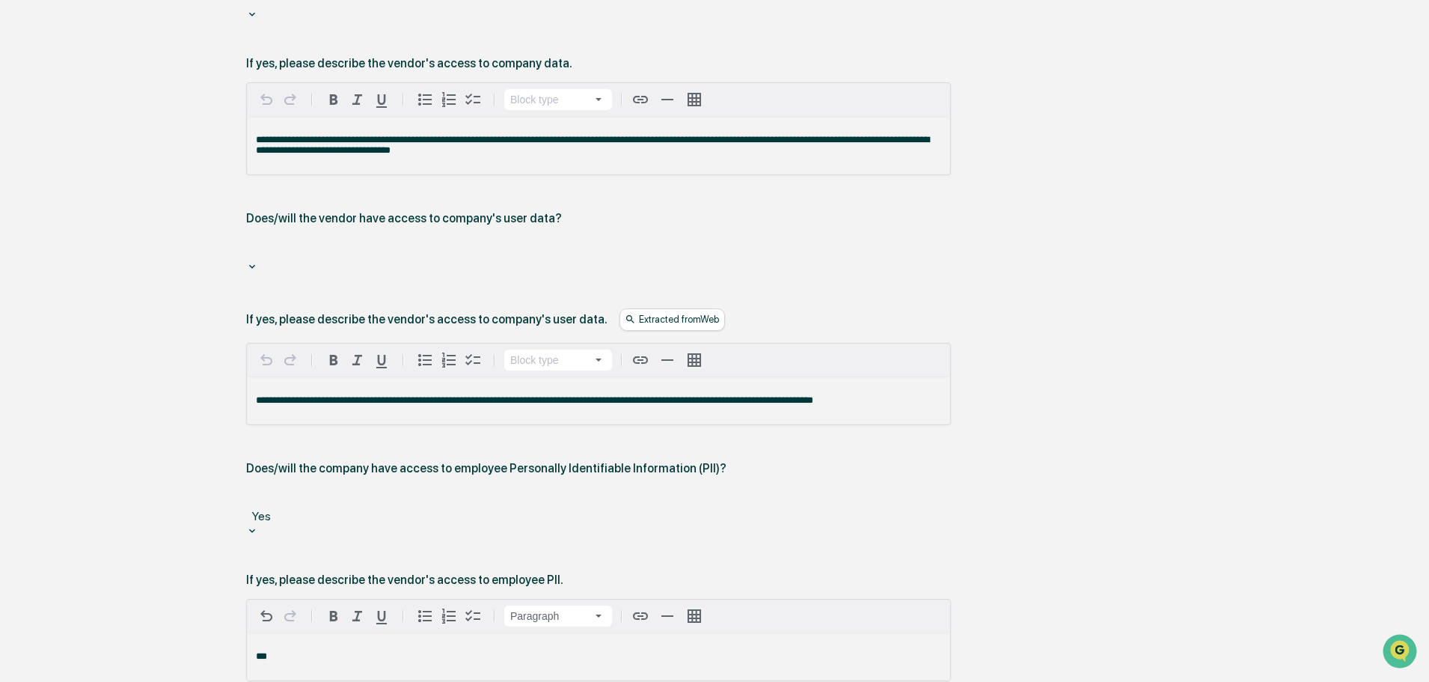
scroll to position [759, 0]
click at [444, 241] on div at bounding box center [599, 249] width 690 height 17
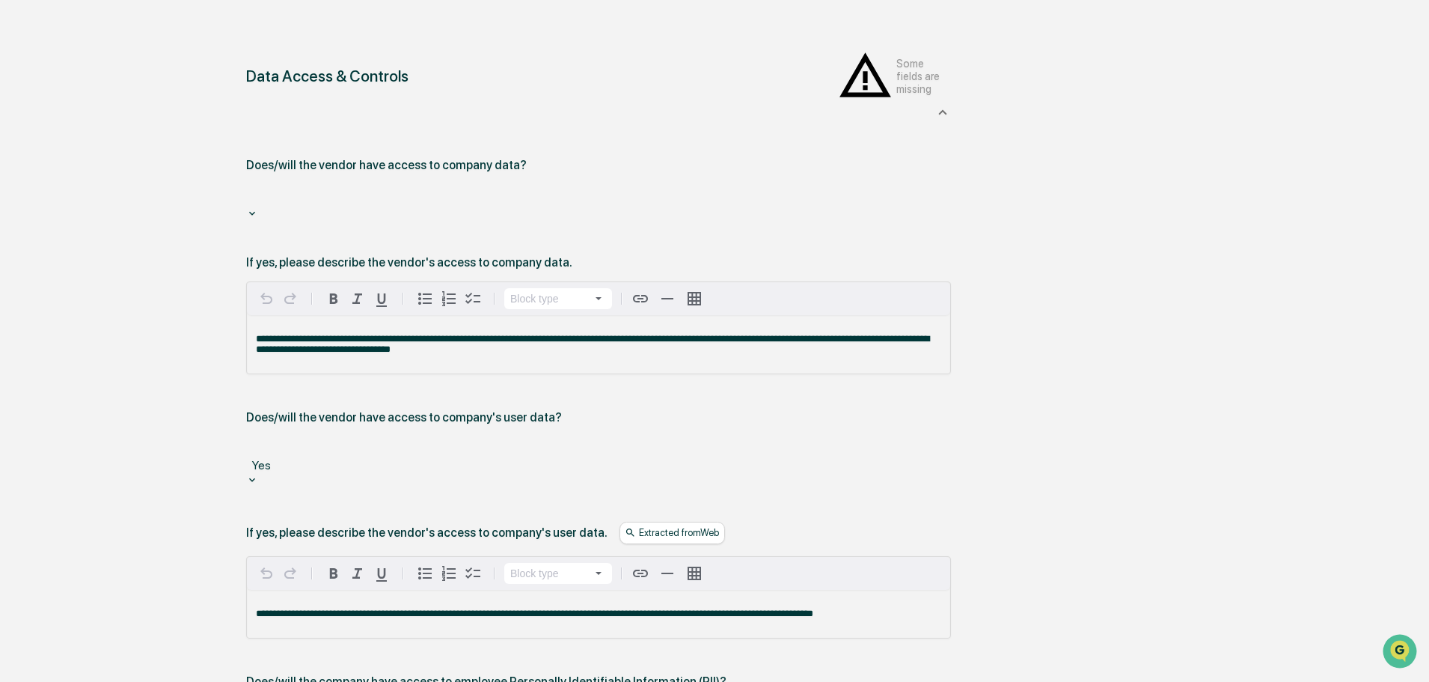
scroll to position [534, 0]
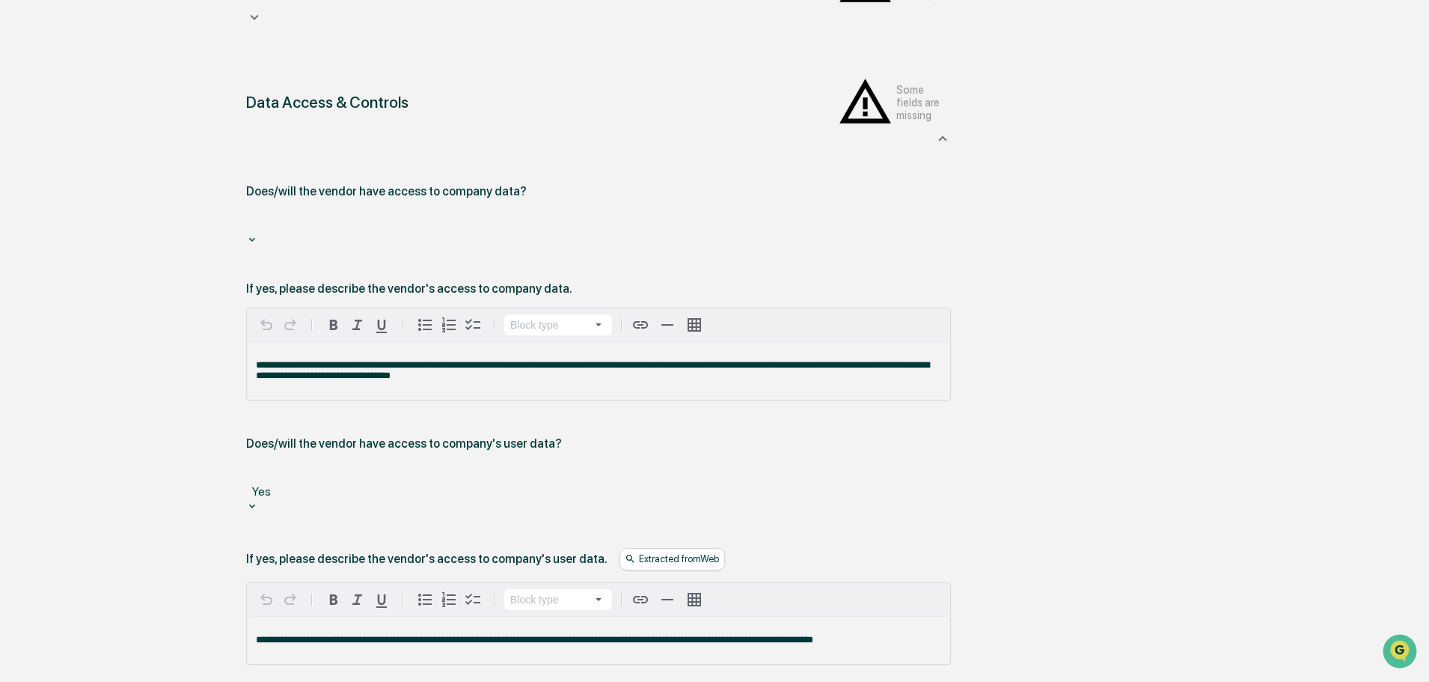
click at [430, 213] on div at bounding box center [599, 221] width 690 height 17
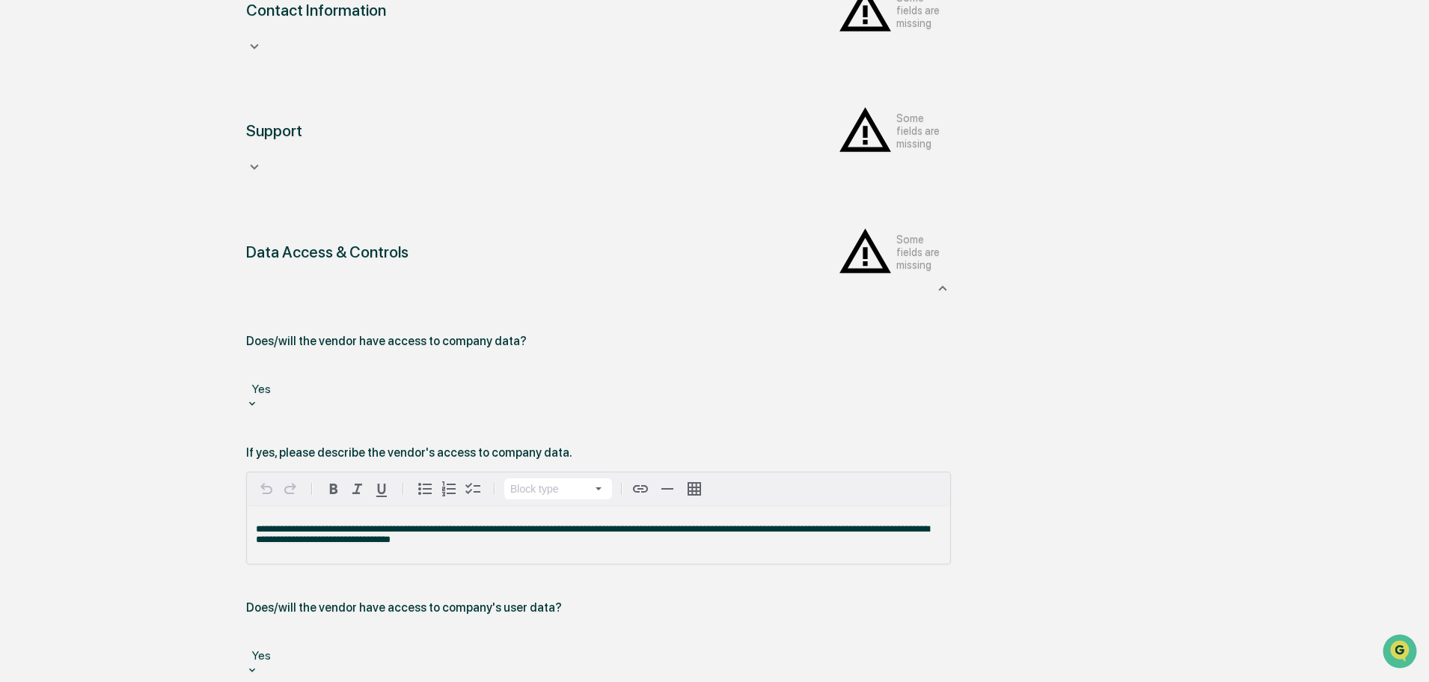
scroll to position [459, 0]
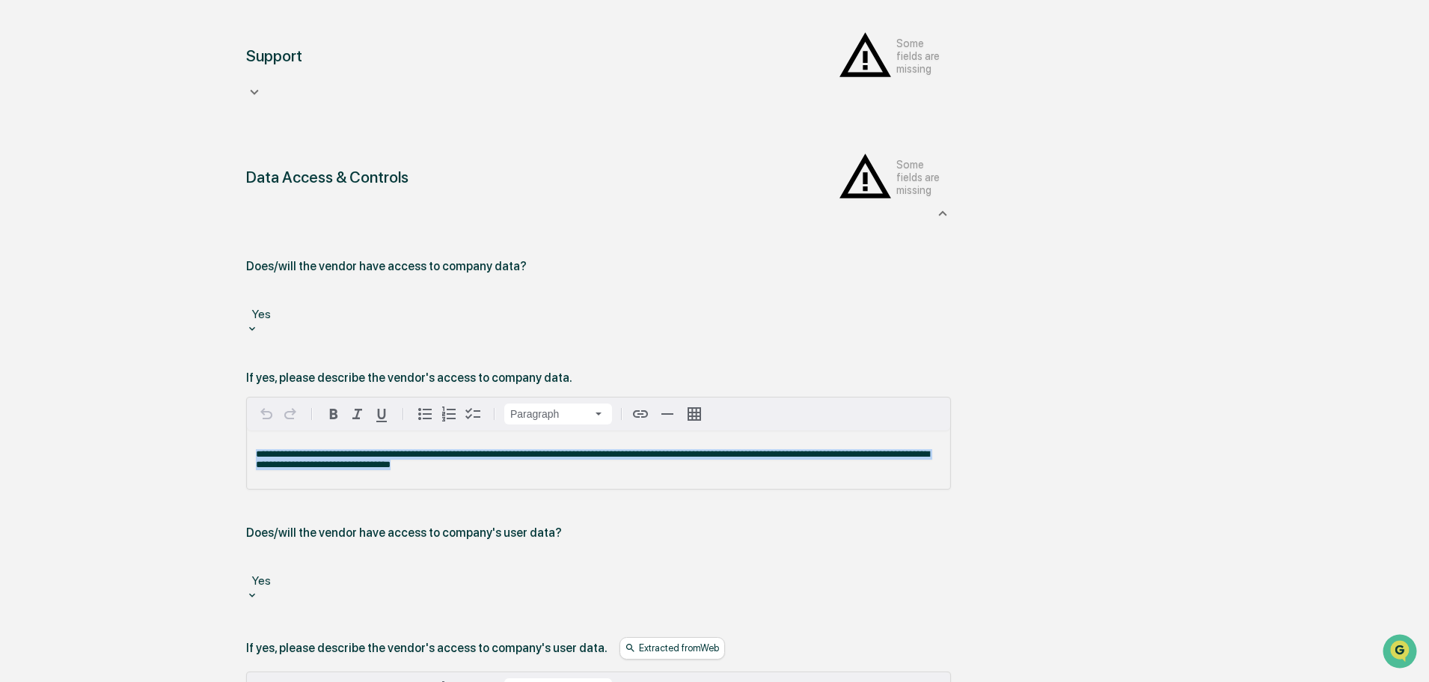
drag, startPoint x: 476, startPoint y: 367, endPoint x: 130, endPoint y: 338, distance: 346.8
click at [498, 449] on p "**********" at bounding box center [598, 459] width 685 height 21
drag, startPoint x: 495, startPoint y: 365, endPoint x: 338, endPoint y: 338, distance: 158.7
click at [338, 430] on div "**********" at bounding box center [598, 459] width 703 height 58
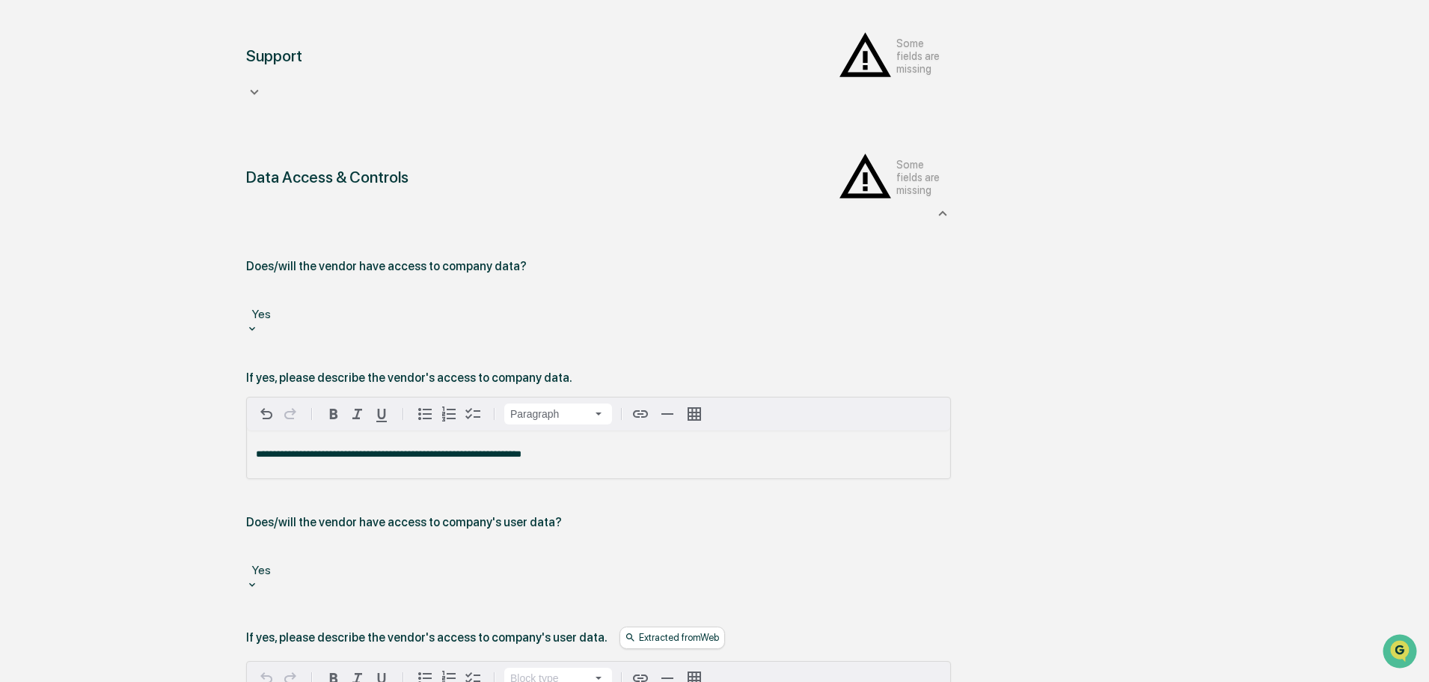
click at [456, 449] on span "**********" at bounding box center [389, 454] width 266 height 10
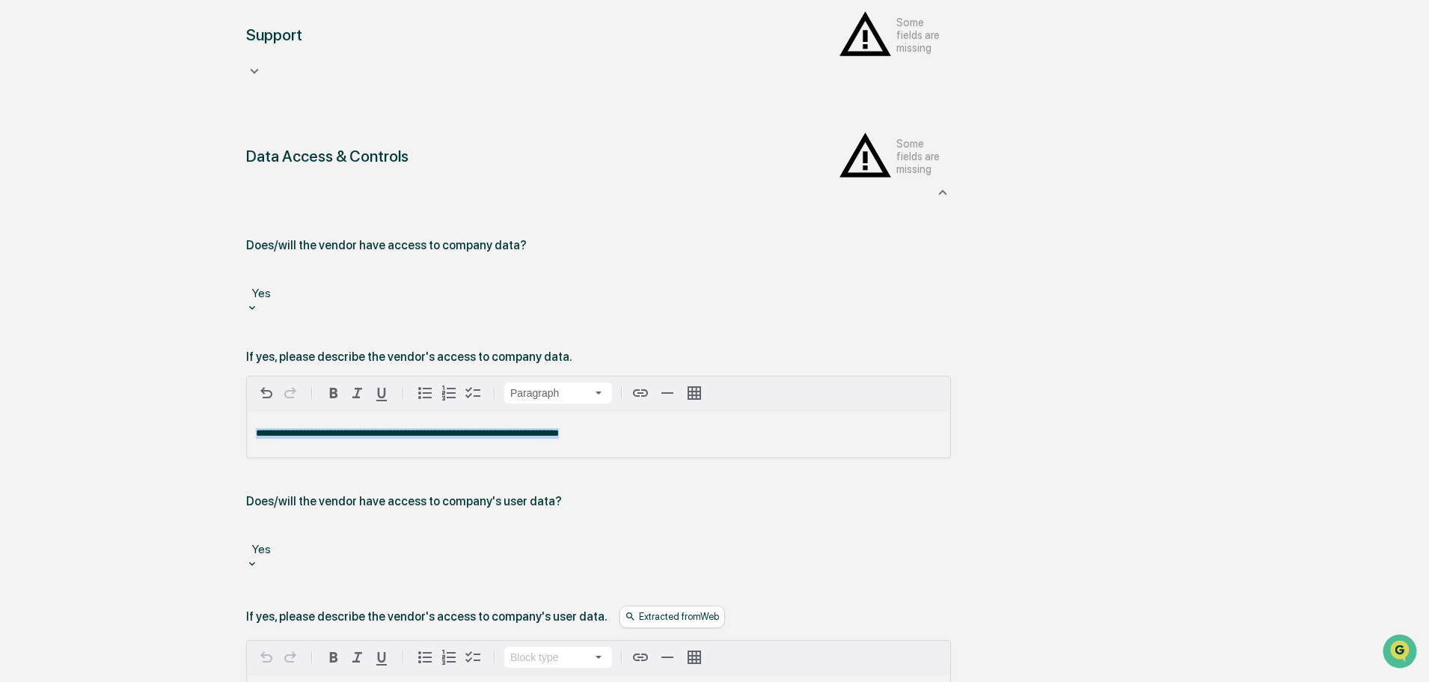
scroll to position [684, 0]
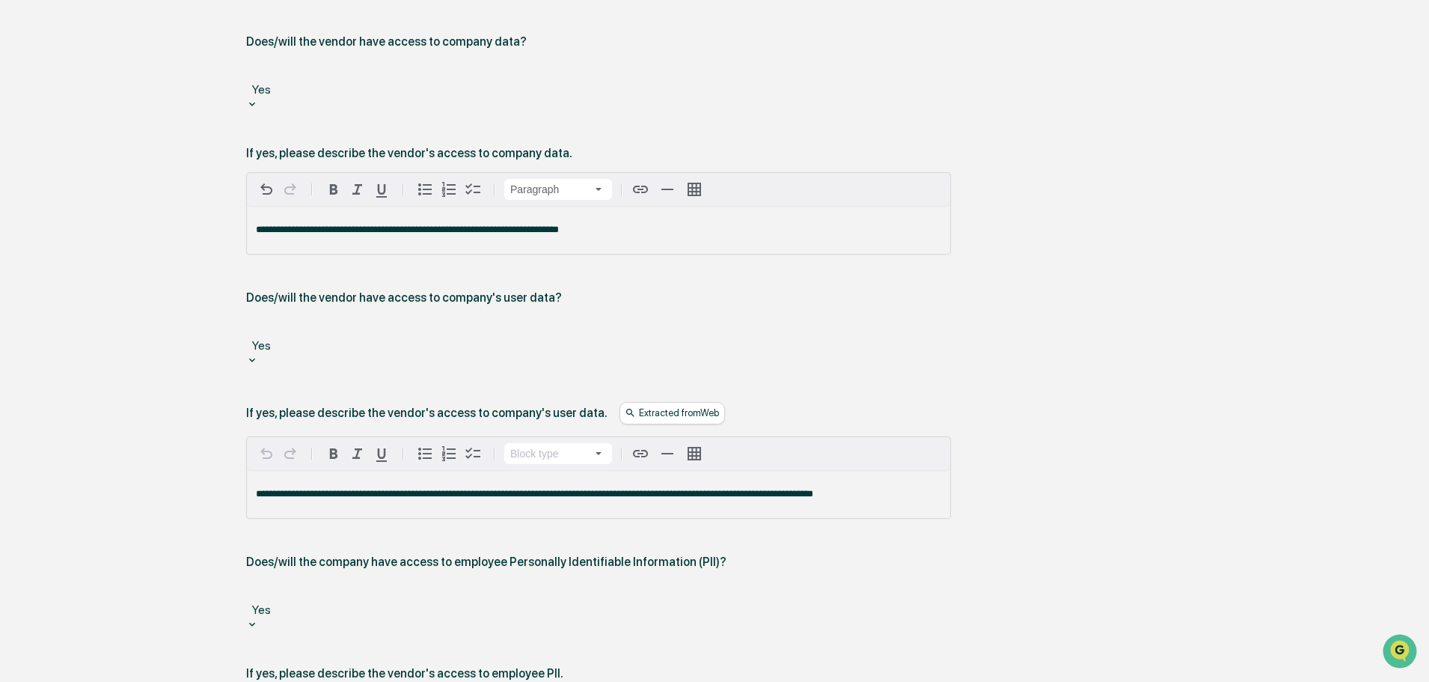
click at [554, 470] on div "**********" at bounding box center [598, 494] width 703 height 48
click at [385, 470] on div "**********" at bounding box center [598, 494] width 703 height 48
click at [377, 489] on span "**********" at bounding box center [534, 494] width 557 height 10
copy span "**********"
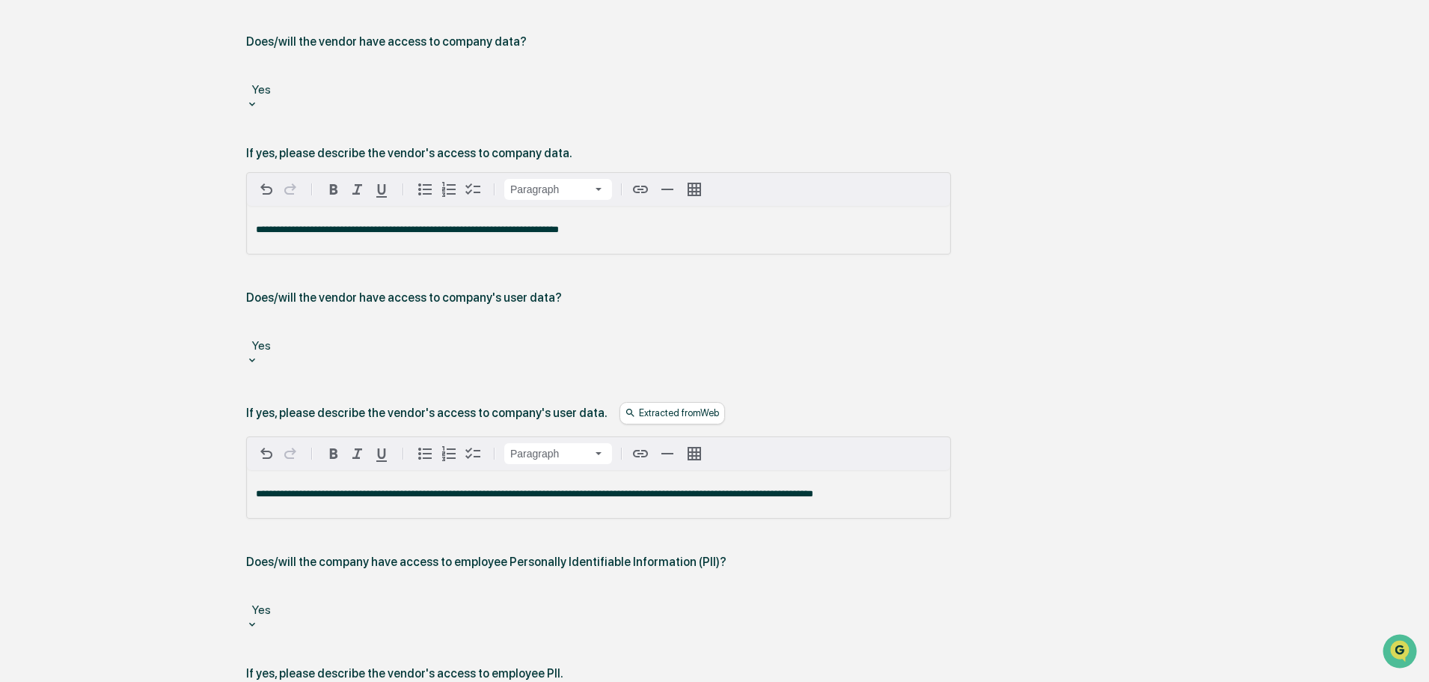
click at [375, 206] on div "**********" at bounding box center [598, 230] width 703 height 48
click at [371, 489] on span "**********" at bounding box center [534, 494] width 557 height 10
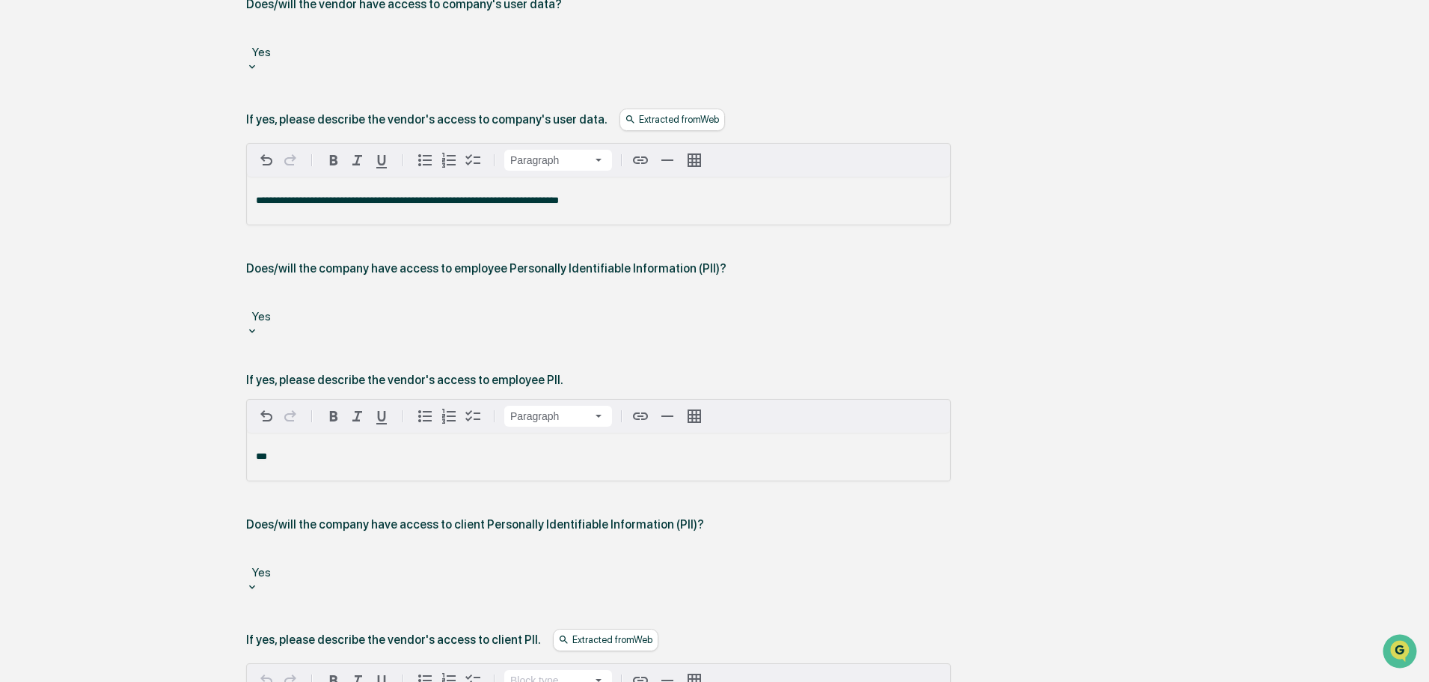
scroll to position [983, 0]
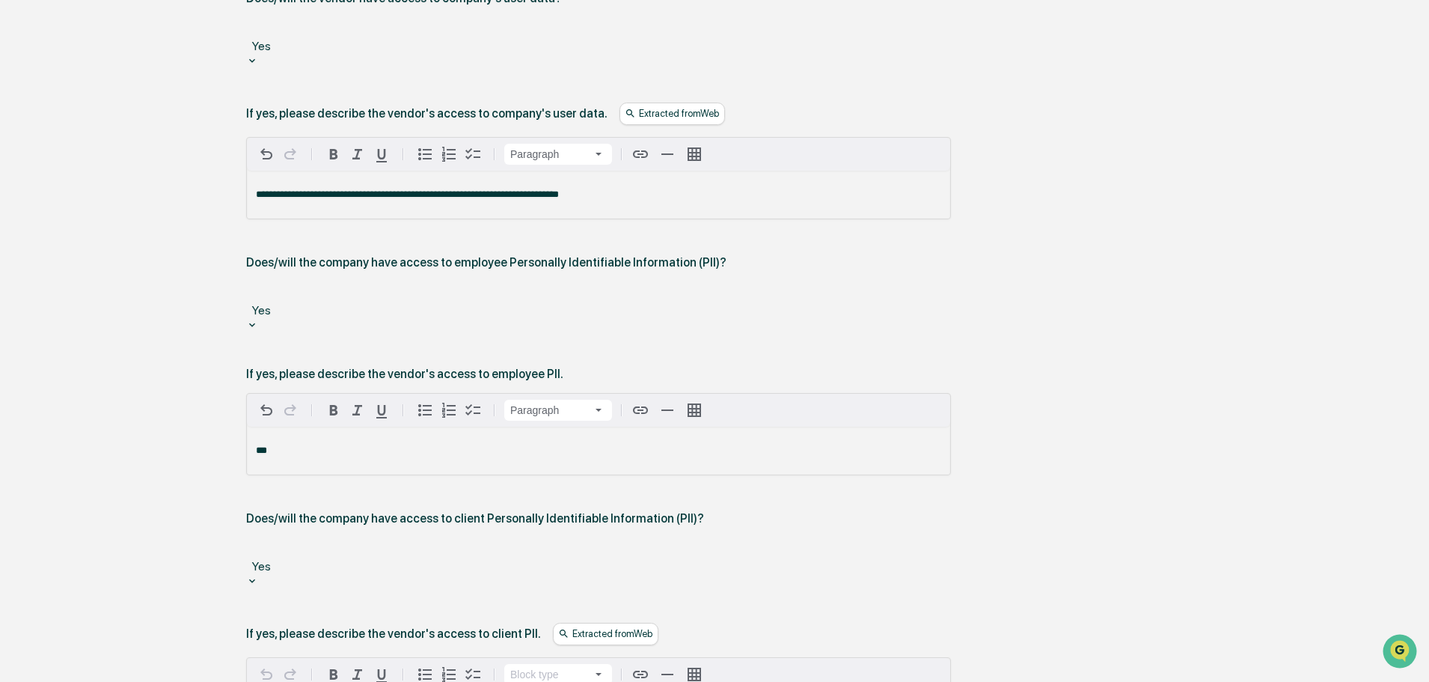
click at [343, 445] on p "***" at bounding box center [598, 450] width 685 height 10
drag, startPoint x: 343, startPoint y: 304, endPoint x: 115, endPoint y: 283, distance: 228.5
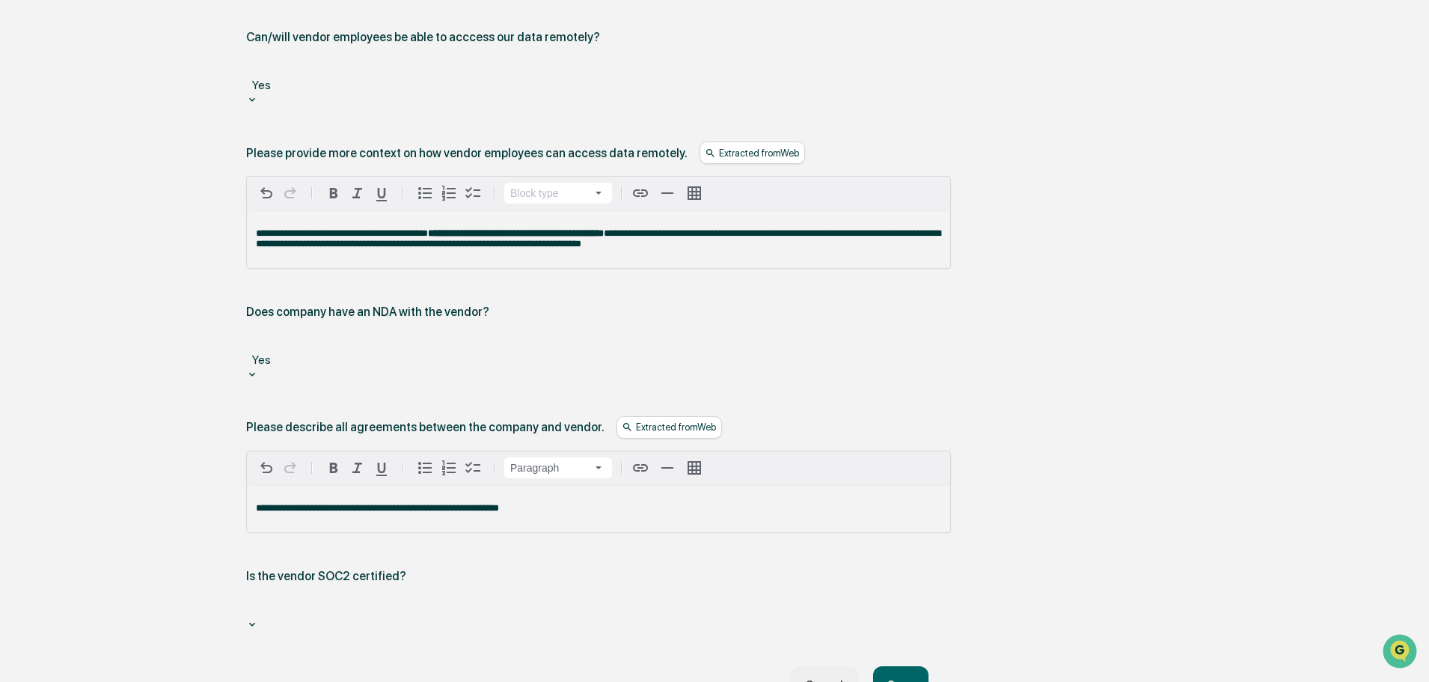
scroll to position [2030, 0]
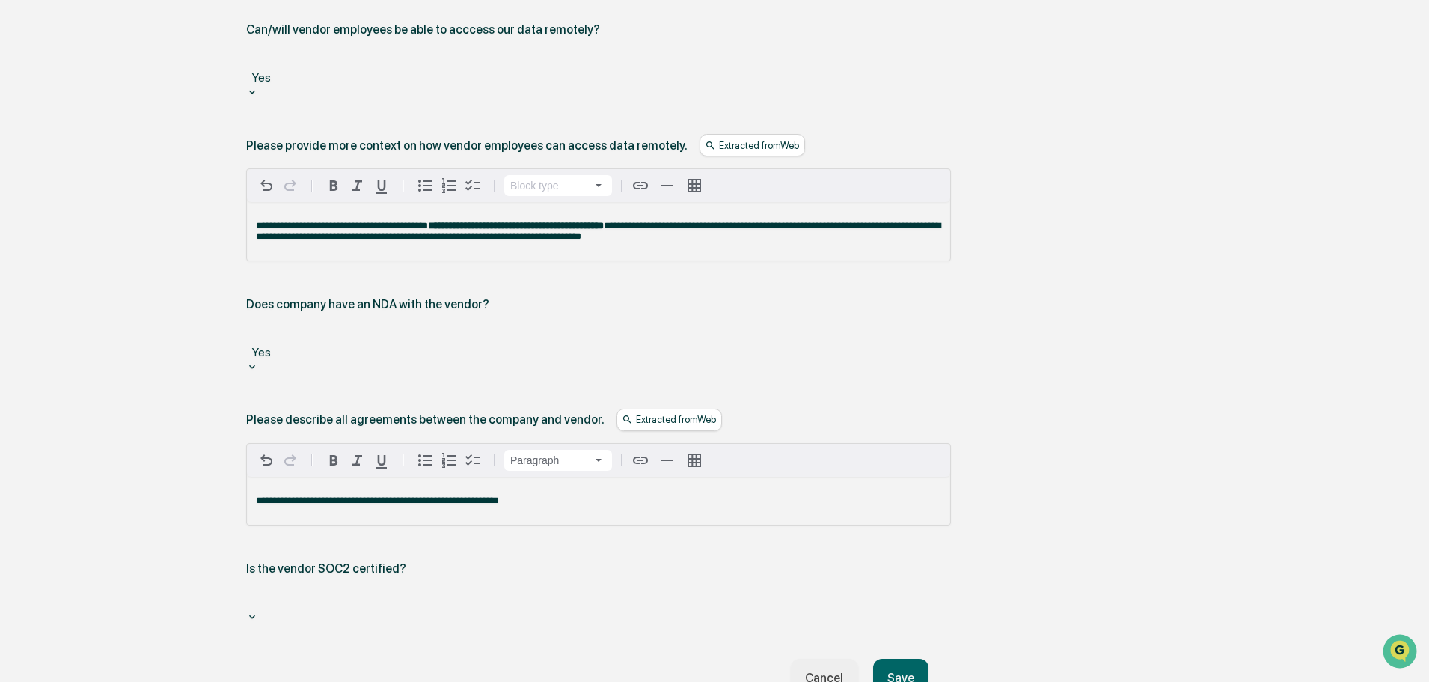
click at [705, 518] on button "Save" at bounding box center [900, 677] width 55 height 38
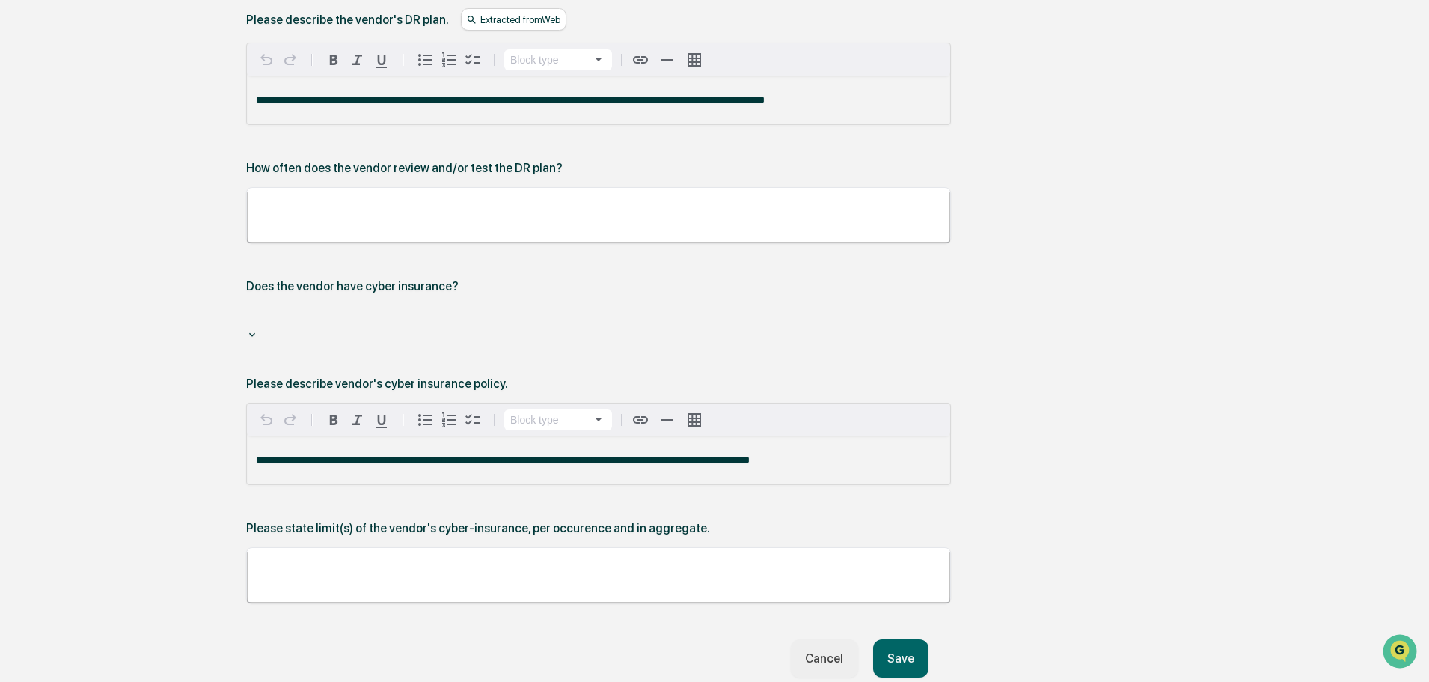
scroll to position [2446, 0]
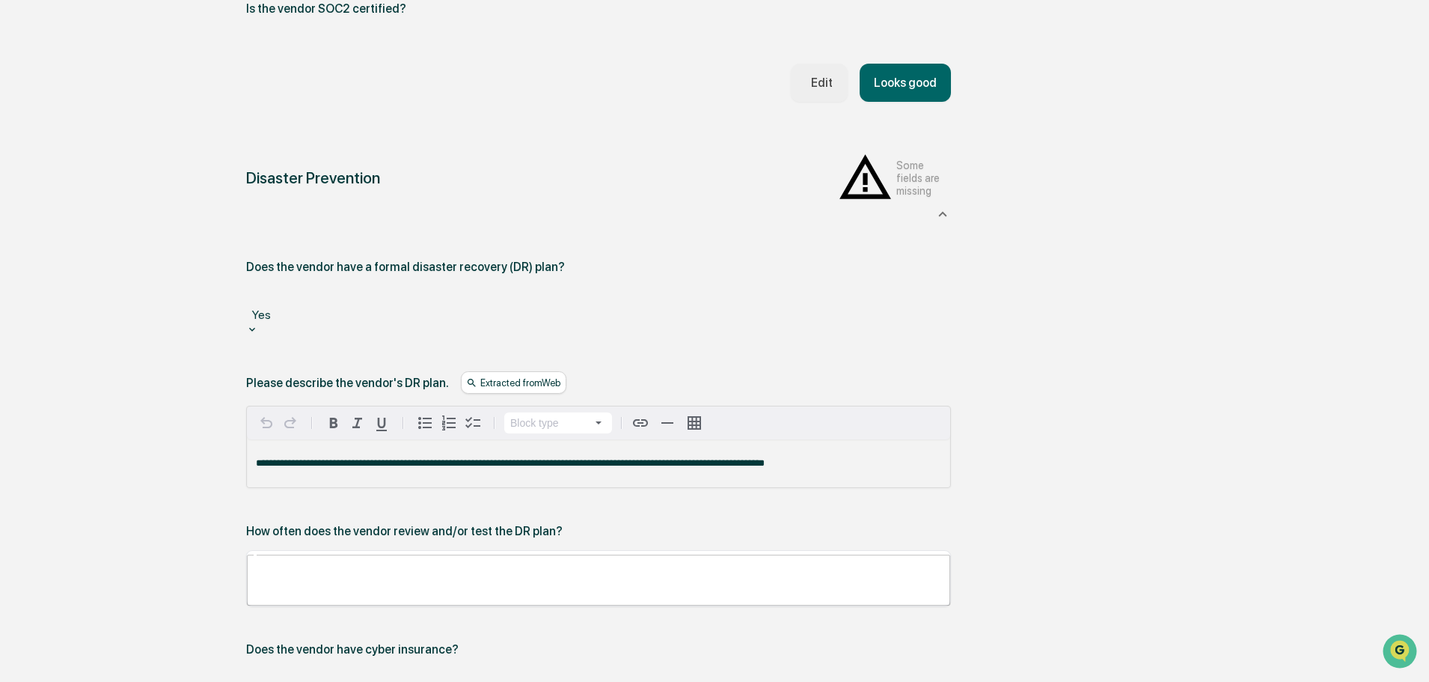
scroll to position [1997, 0]
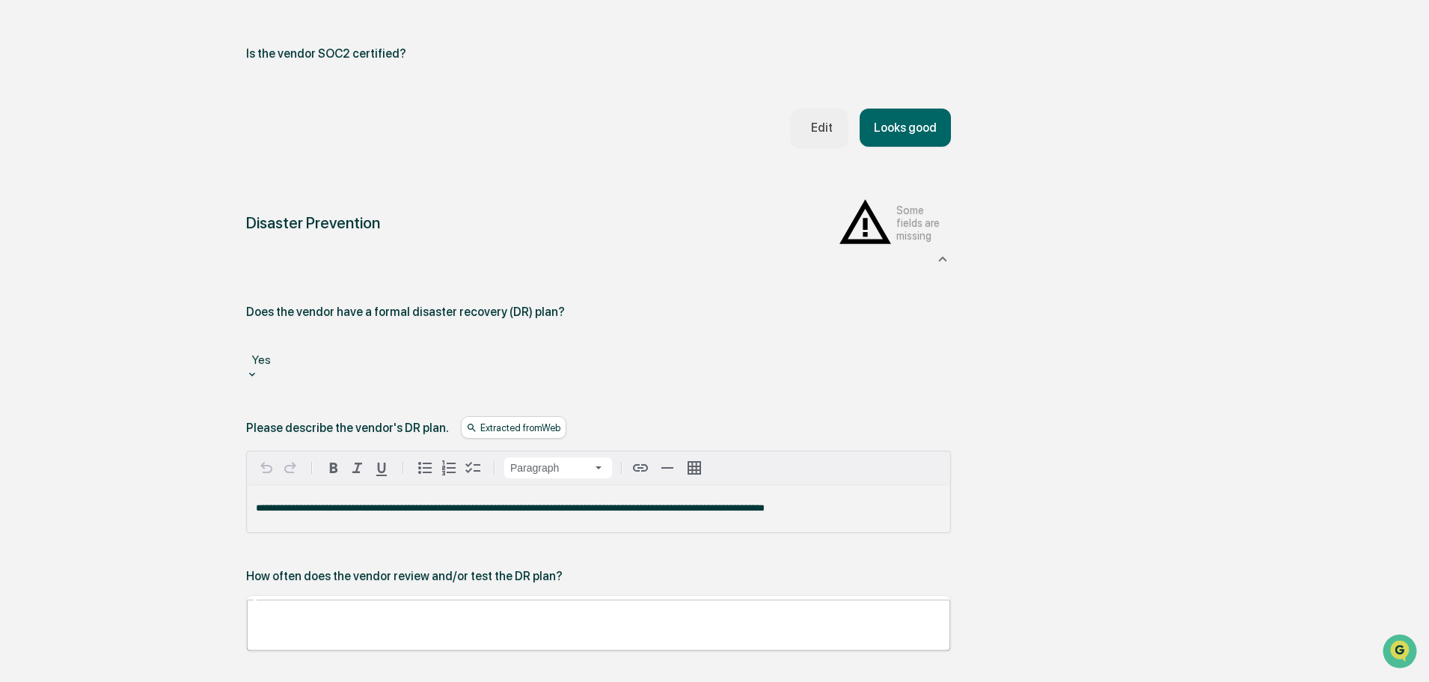
click at [705, 484] on div "**********" at bounding box center [598, 508] width 703 height 48
drag, startPoint x: 795, startPoint y: 387, endPoint x: 75, endPoint y: 366, distance: 720.0
click at [75, 366] on div "Overview Vendor Details Entry Details Review Vendor Data Vendor Risk Assessment…" at bounding box center [714, 96] width 1414 height 3831
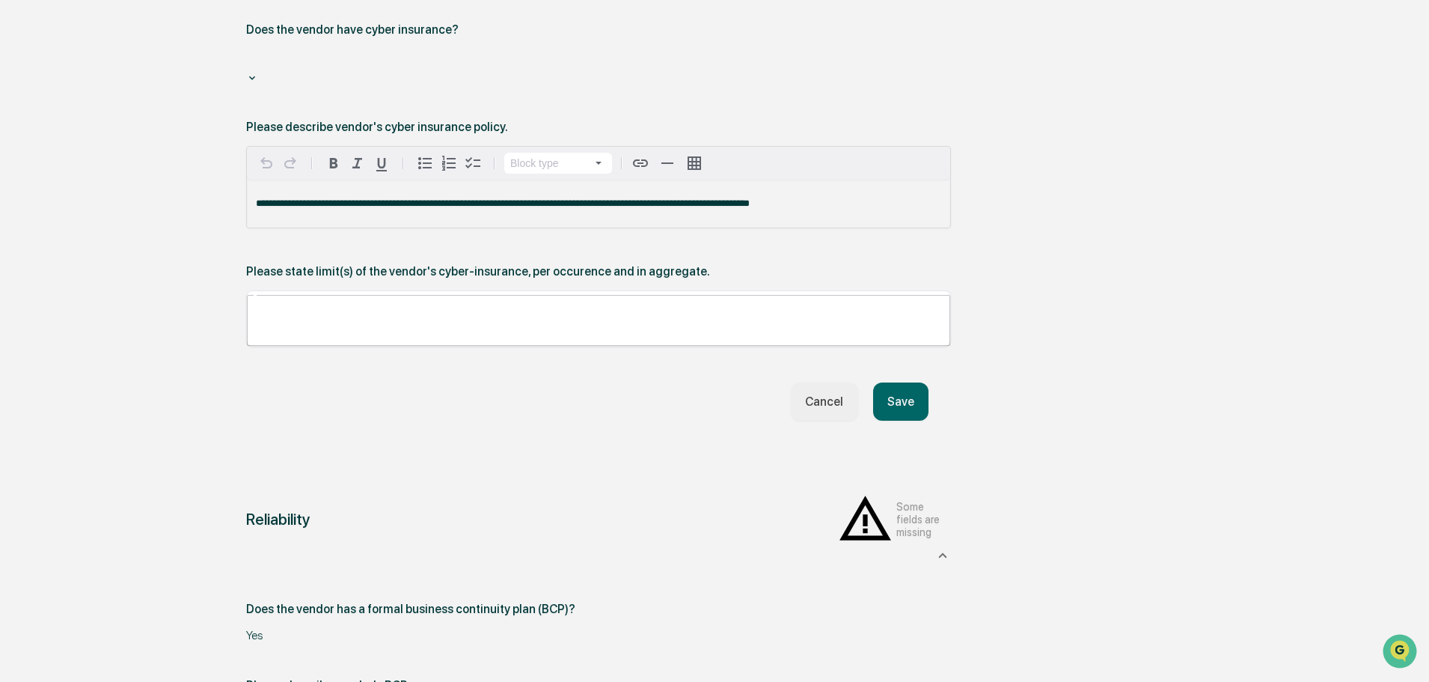
scroll to position [2670, 0]
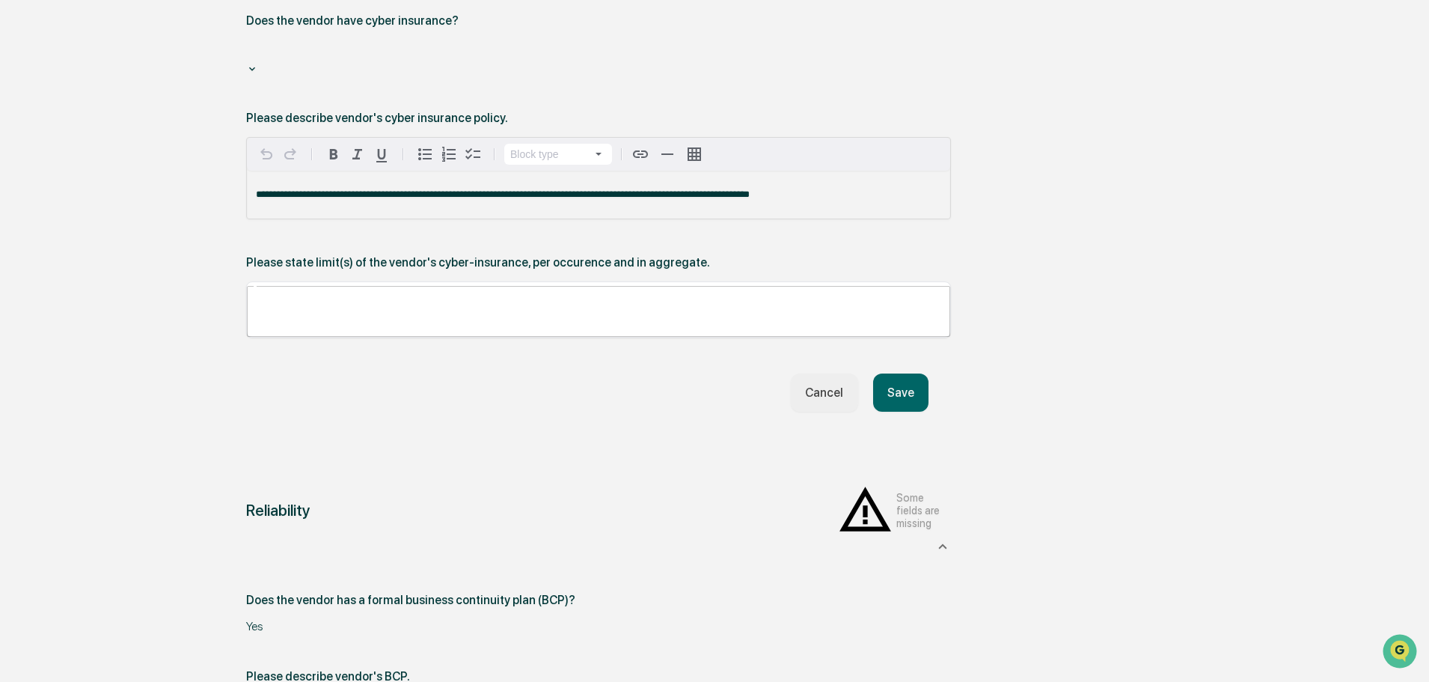
click at [705, 373] on button "Save" at bounding box center [900, 392] width 55 height 38
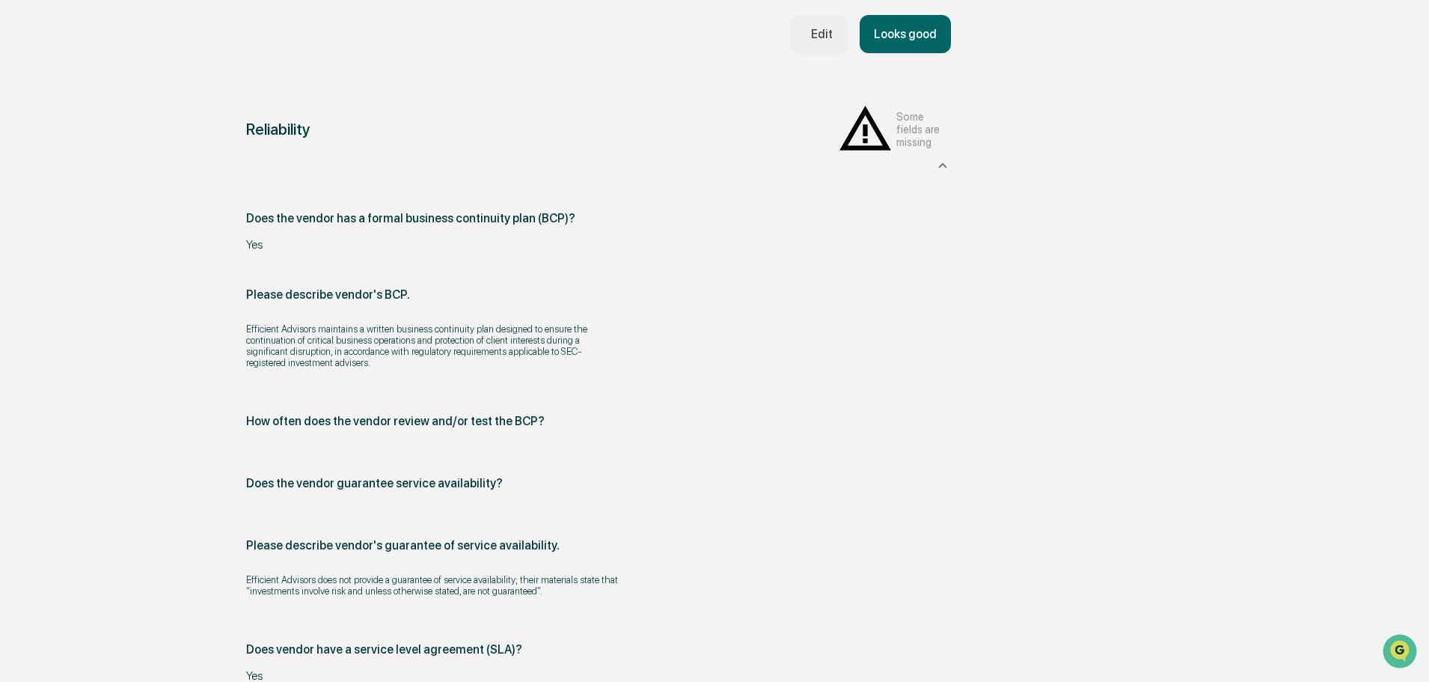
scroll to position [2941, 0]
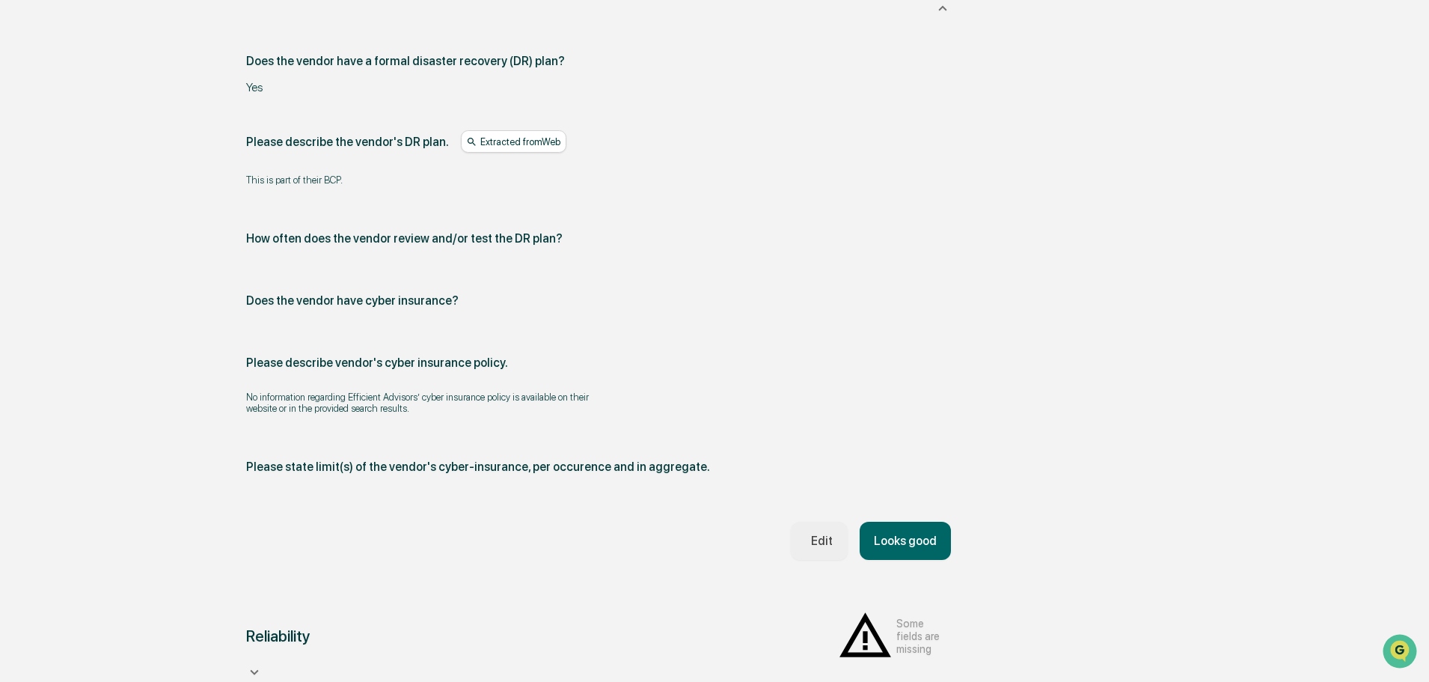
scroll to position [2224, 0]
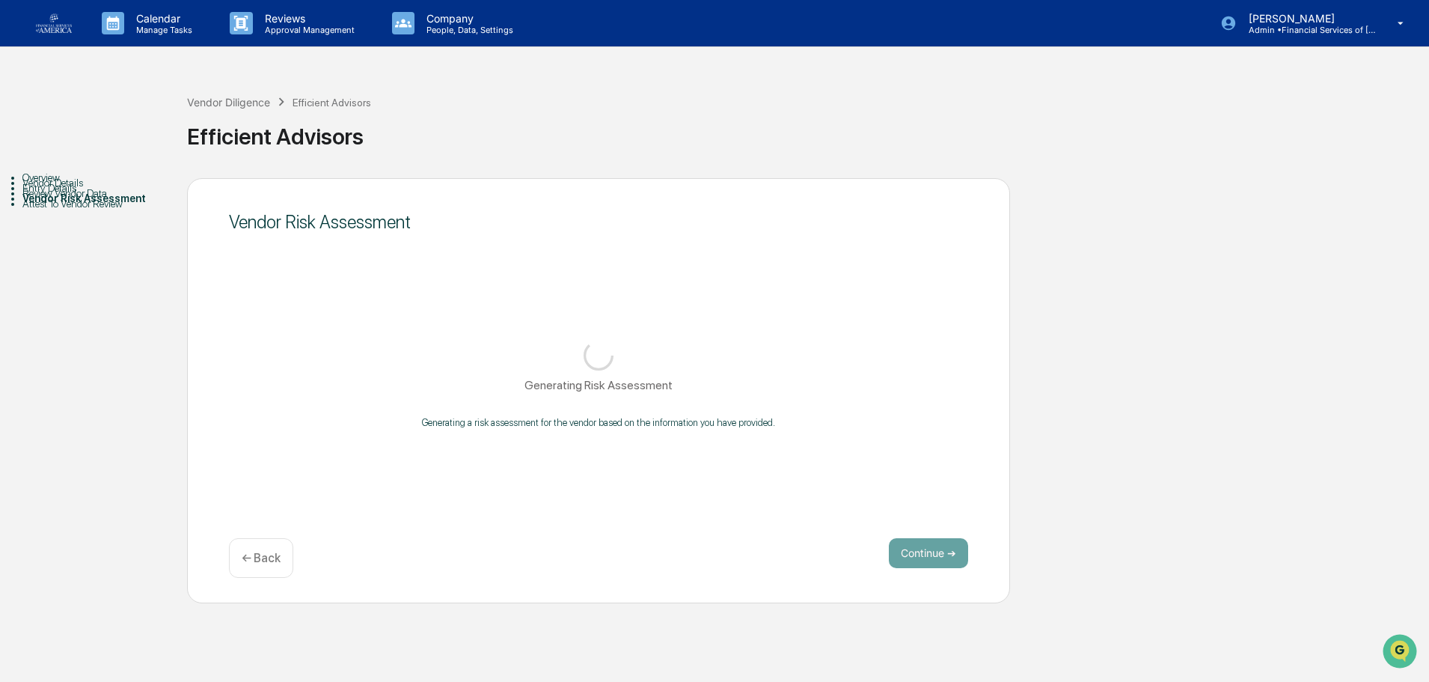
scroll to position [0, 0]
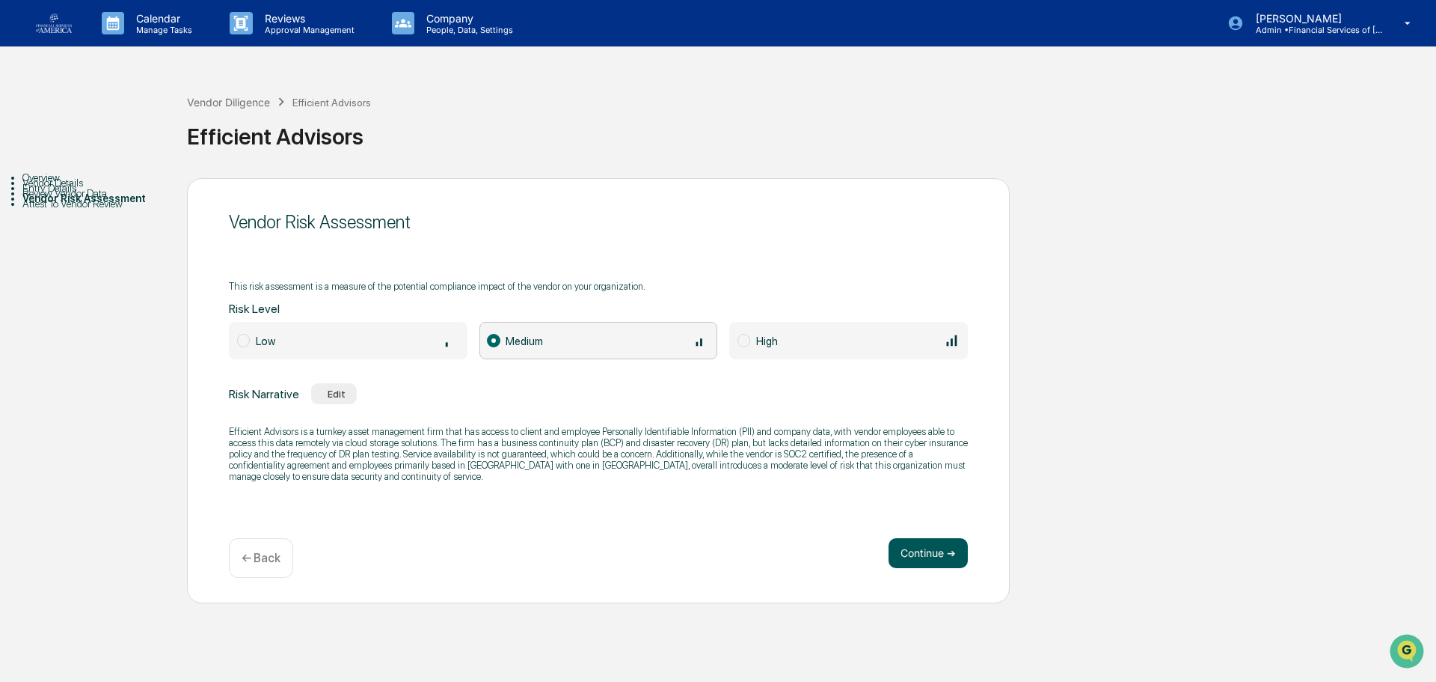
click at [705, 518] on button "Continue ➔" at bounding box center [928, 553] width 79 height 30
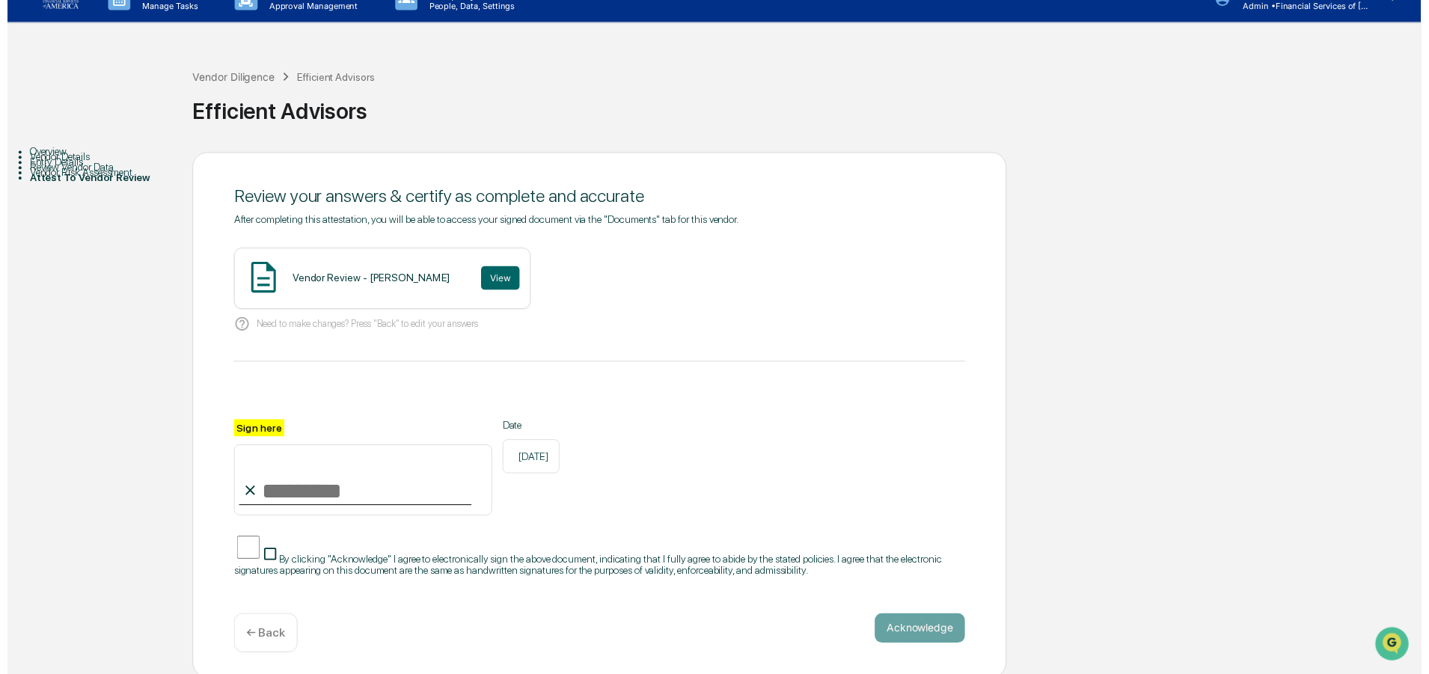
scroll to position [36, 0]
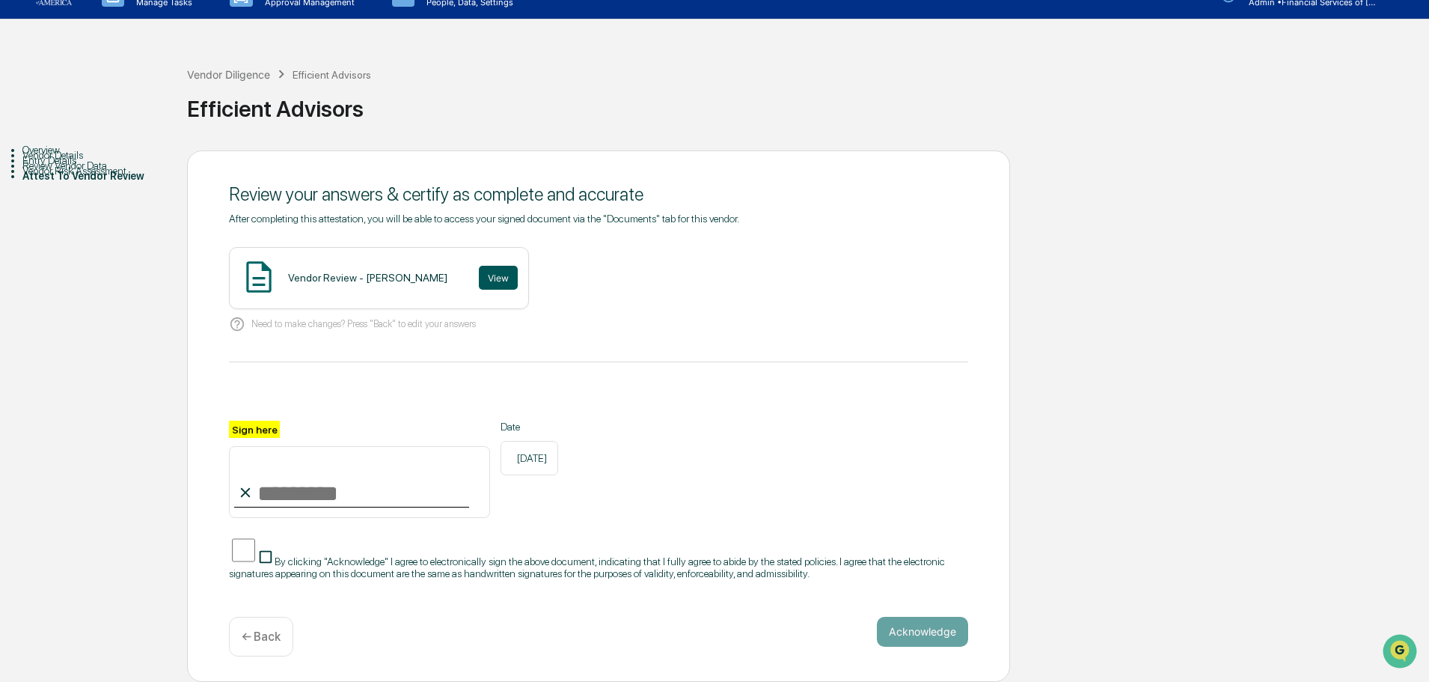
click at [489, 269] on button "View" at bounding box center [498, 278] width 39 height 24
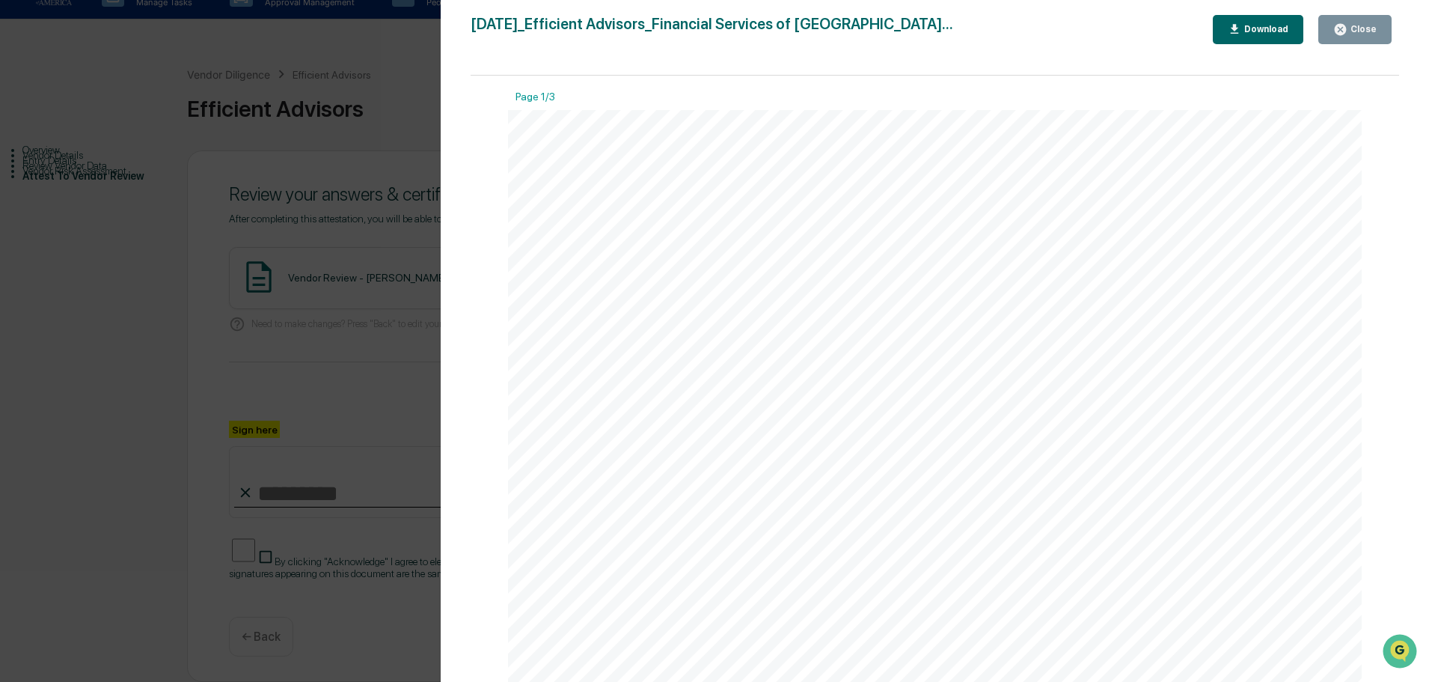
click at [387, 195] on div "Version History 08/15/2025, 02:23 PM Nicholas Shaheen 2025-08-15_Efficient Advi…" at bounding box center [714, 341] width 1429 height 682
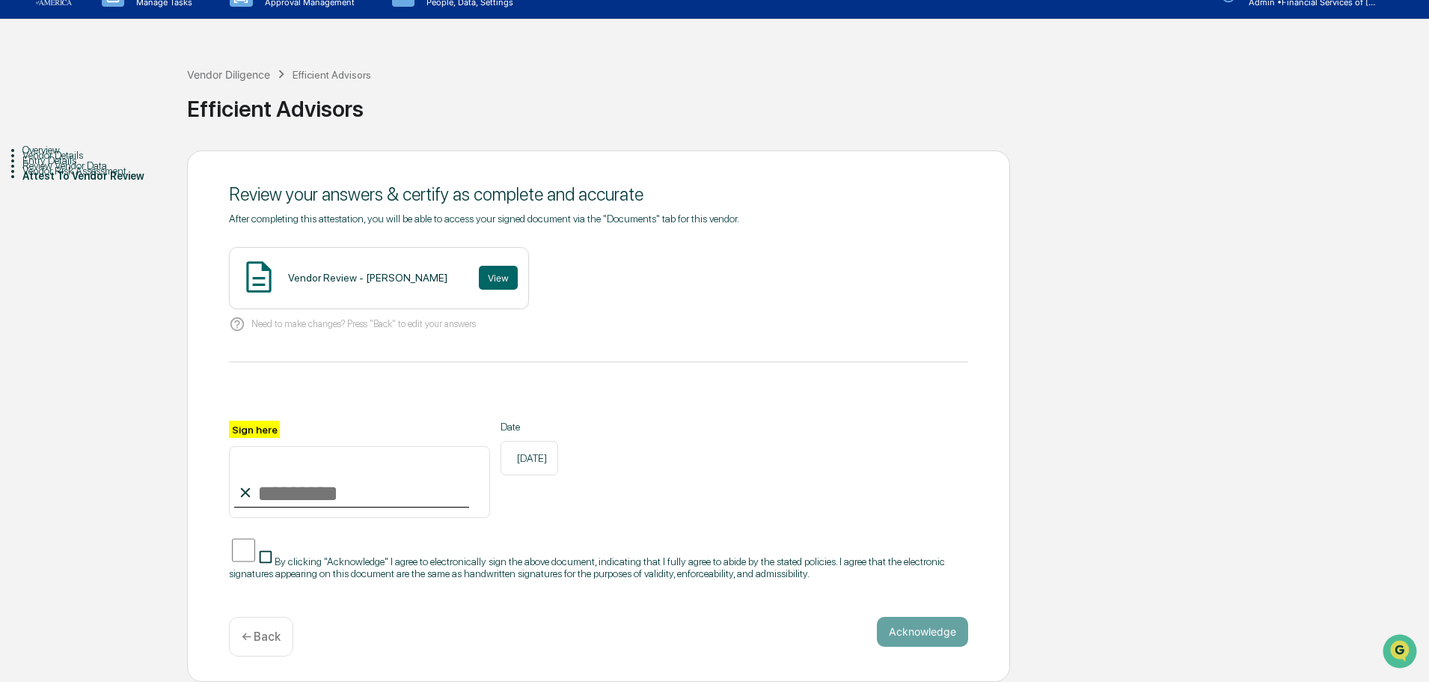
click at [274, 499] on input "Sign here" at bounding box center [359, 482] width 261 height 72
type input "**********"
click at [269, 518] on span "By clicking "Acknowledge" I agree to electronically sign the above document, in…" at bounding box center [587, 567] width 716 height 24
click at [705, 518] on button "Acknowledge" at bounding box center [922, 631] width 91 height 30
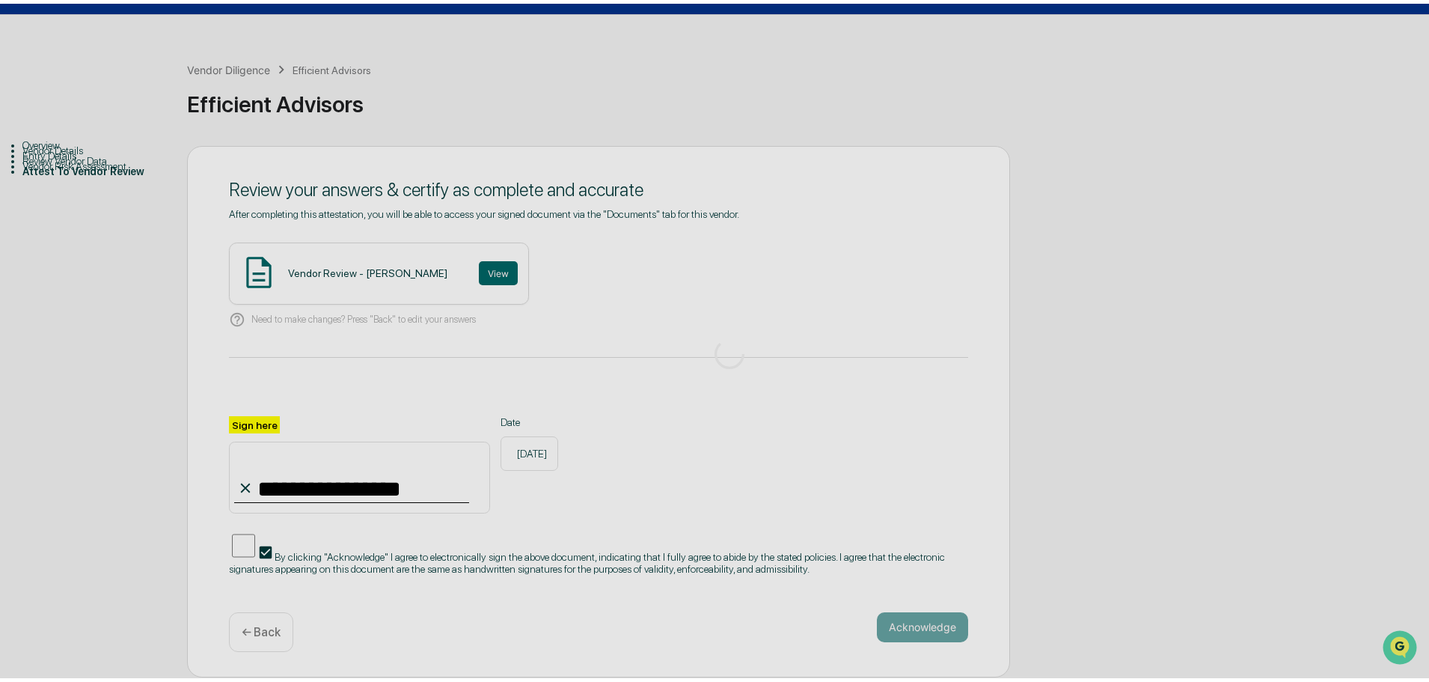
scroll to position [0, 0]
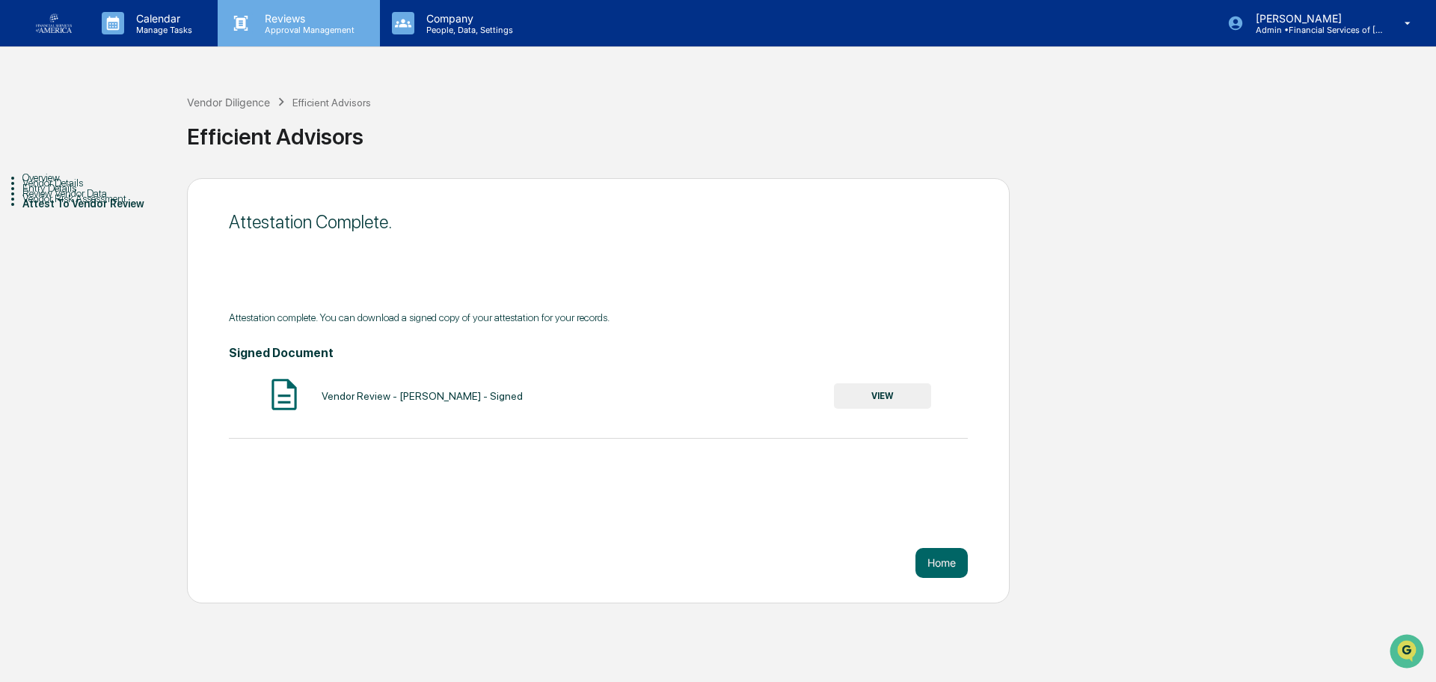
click at [282, 25] on p "Approval Management" at bounding box center [307, 30] width 109 height 10
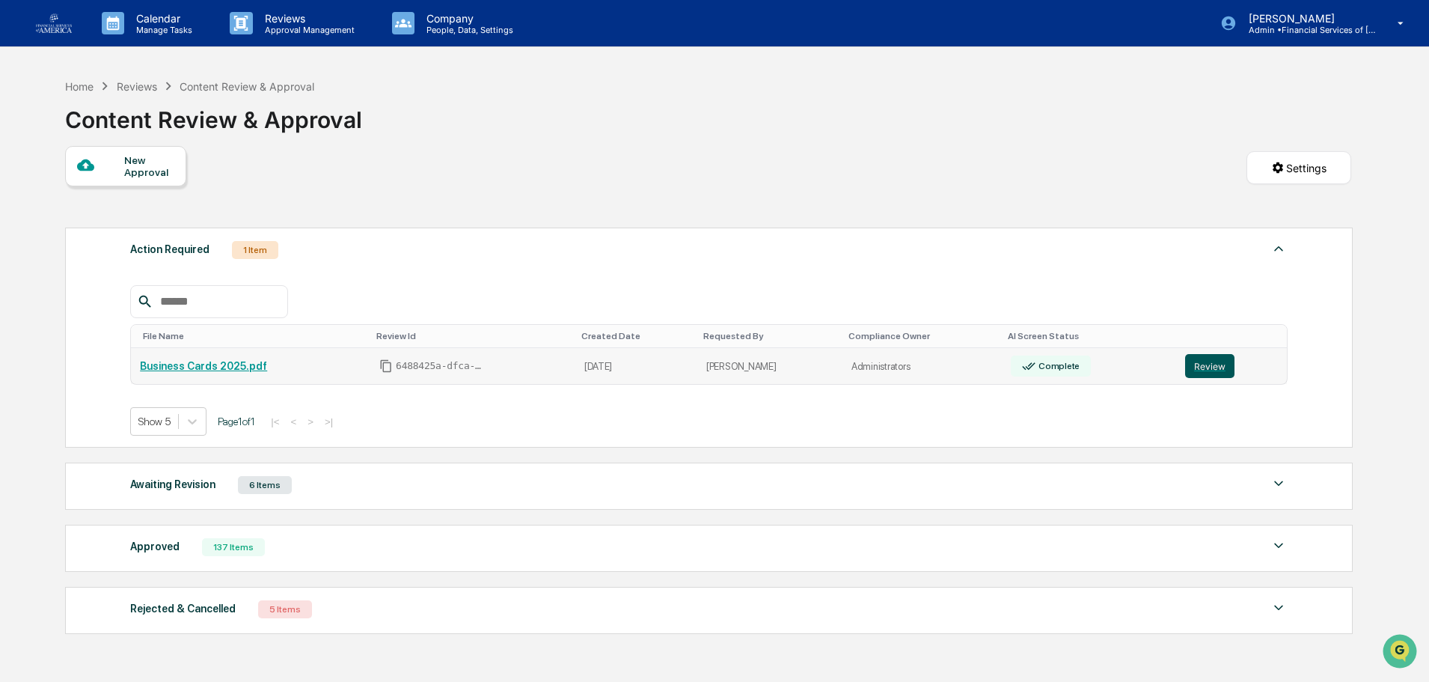
click at [705, 364] on button "Review" at bounding box center [1209, 366] width 49 height 24
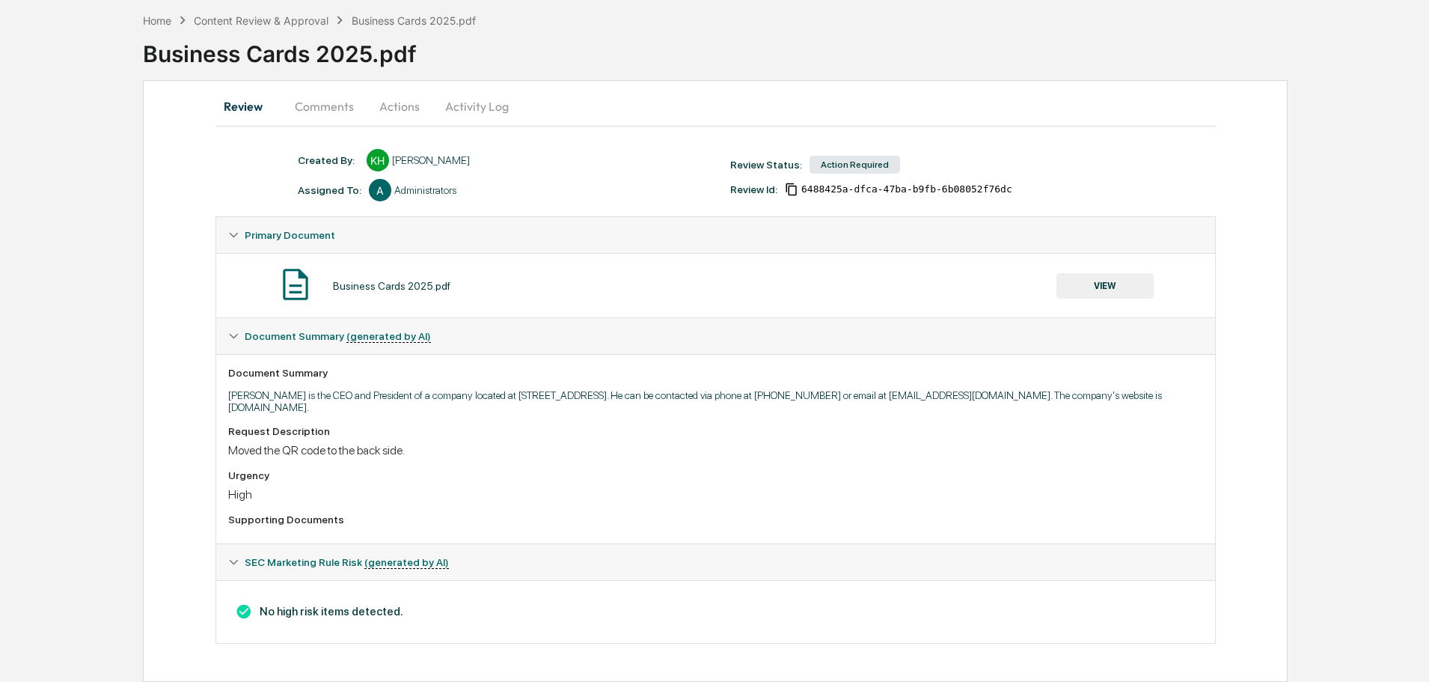
click at [1096, 289] on button "VIEW" at bounding box center [1104, 285] width 97 height 25
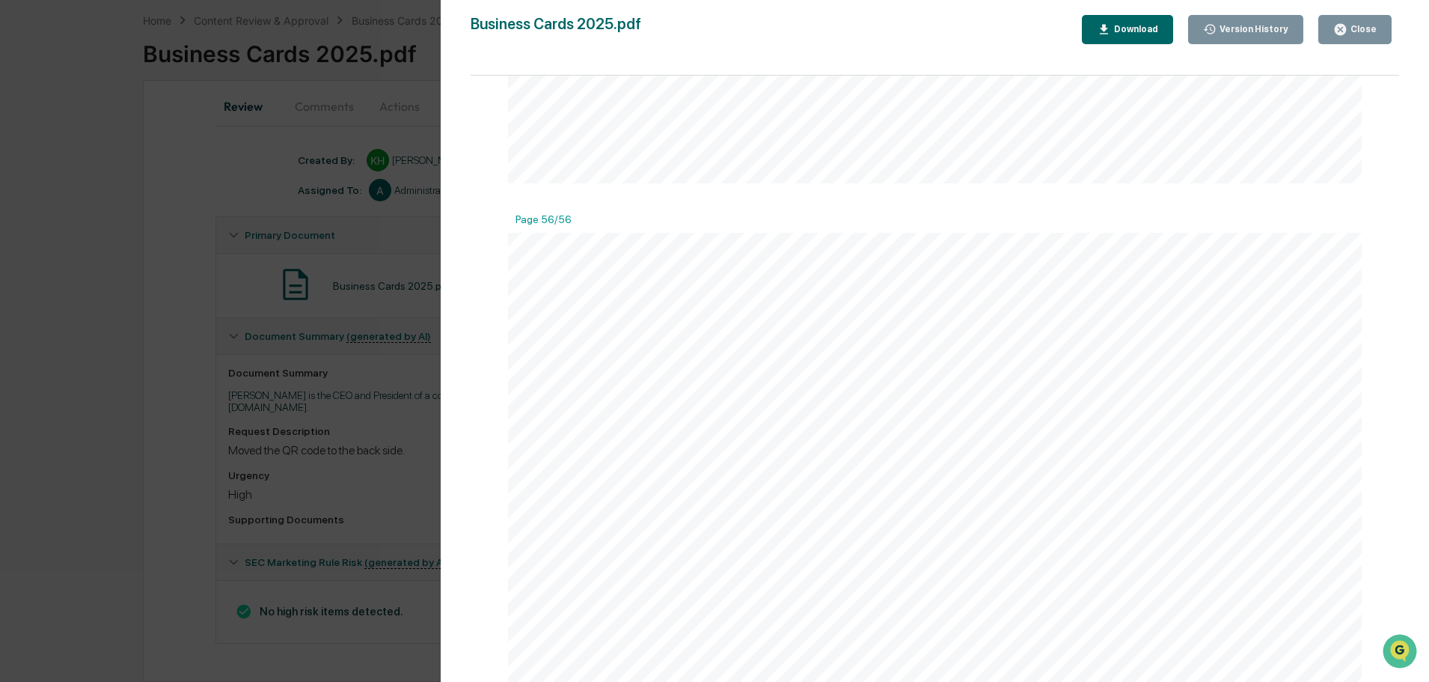
scroll to position [30340, 0]
click at [1383, 31] on button "Close" at bounding box center [1354, 29] width 73 height 29
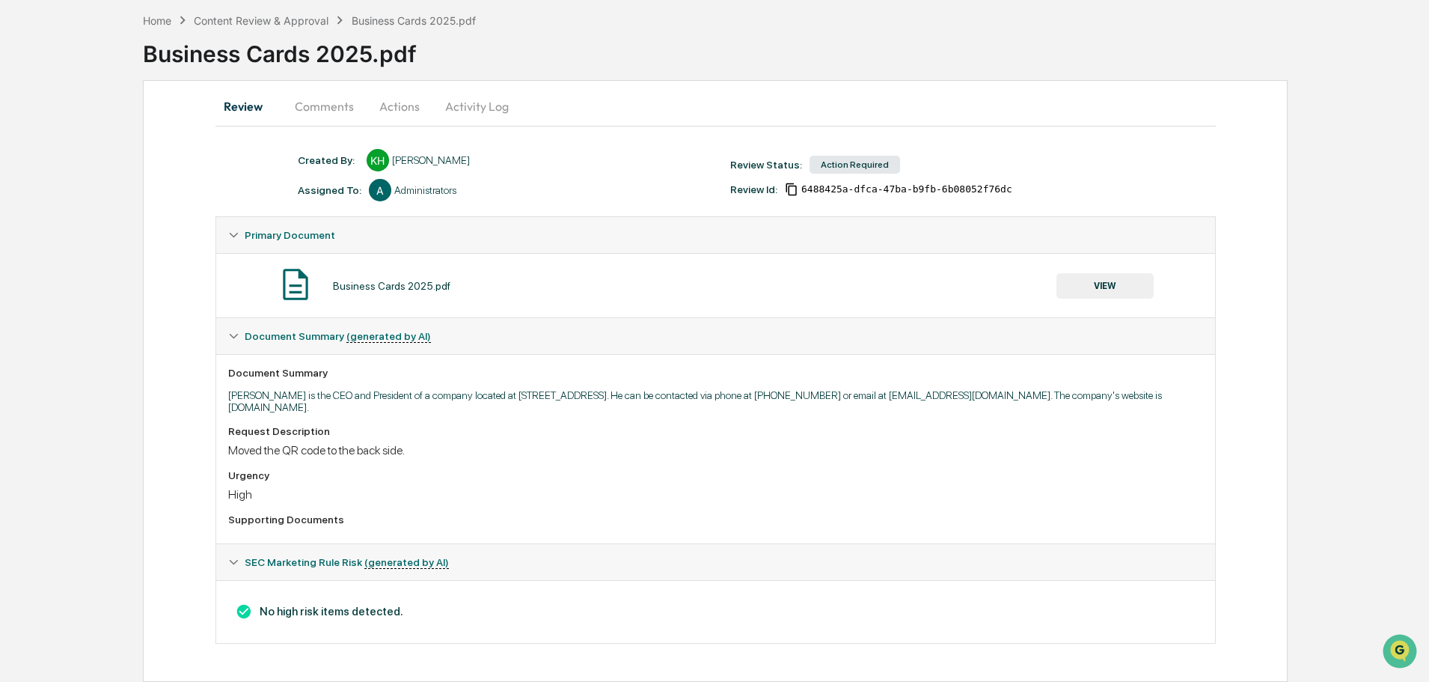
click at [413, 106] on button "Actions" at bounding box center [399, 106] width 67 height 36
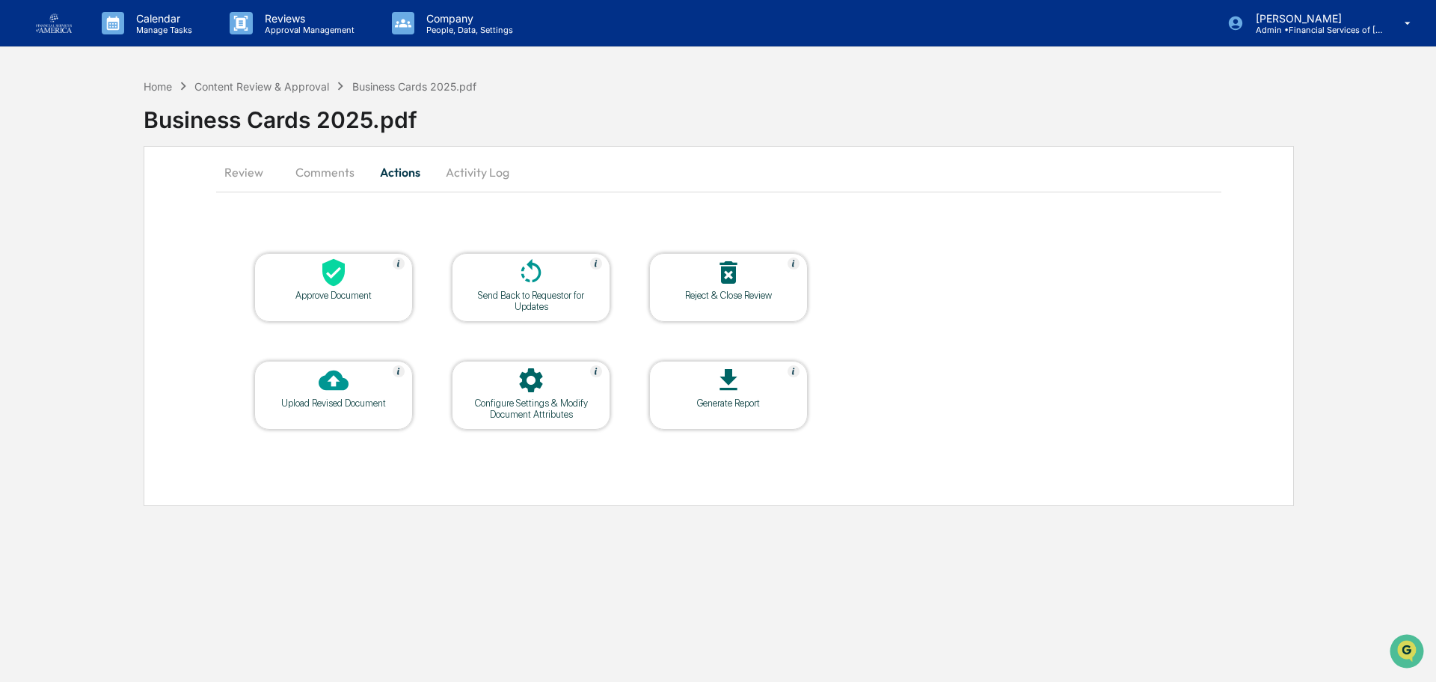
click at [370, 300] on div "Approve Document" at bounding box center [333, 295] width 135 height 11
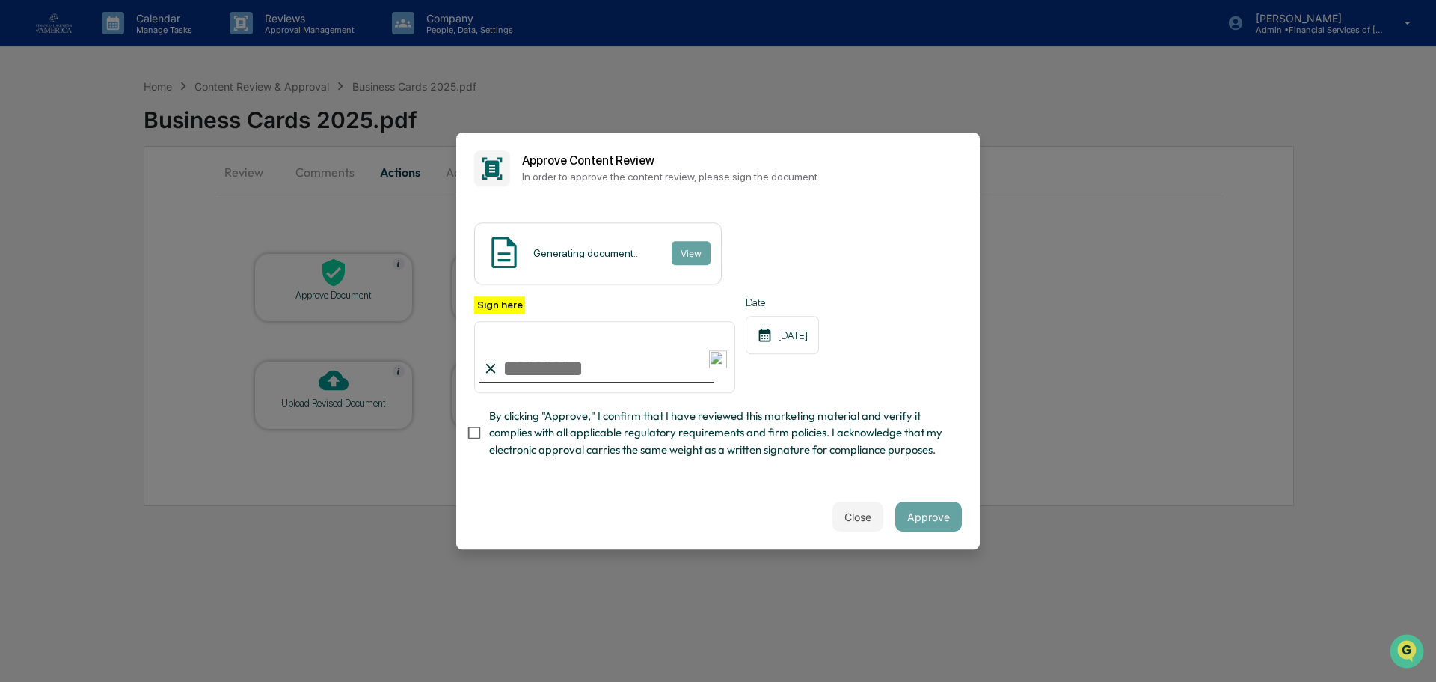
click at [538, 368] on input "Sign here" at bounding box center [604, 357] width 261 height 72
type input "**********"
click at [553, 466] on div "**********" at bounding box center [718, 381] width 488 height 170
click at [567, 439] on span "By clicking "Approve," I confirm that I have reviewed this marketing material a…" at bounding box center [719, 433] width 461 height 50
click at [940, 521] on button "Approve" at bounding box center [929, 516] width 67 height 30
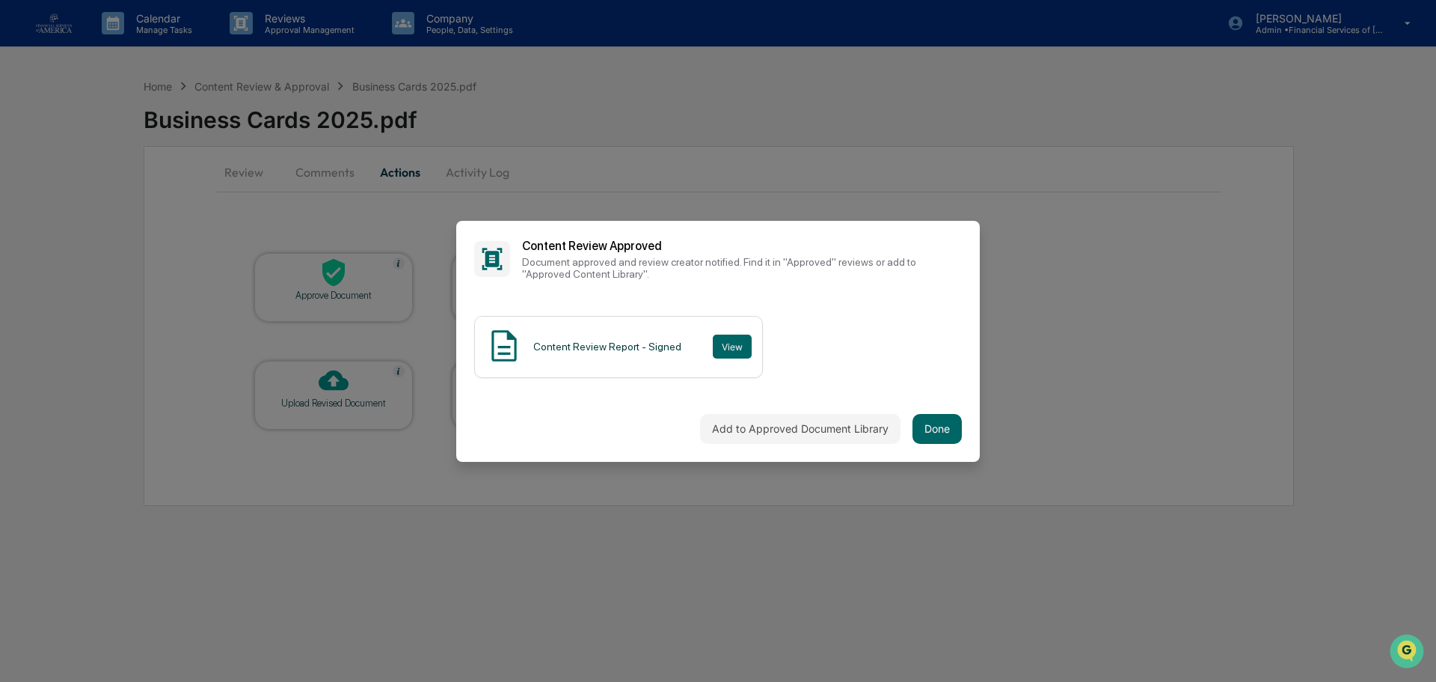
click at [916, 411] on div "Add to Approved Document Library Done" at bounding box center [718, 429] width 524 height 66
click at [929, 421] on button "Done" at bounding box center [937, 429] width 49 height 30
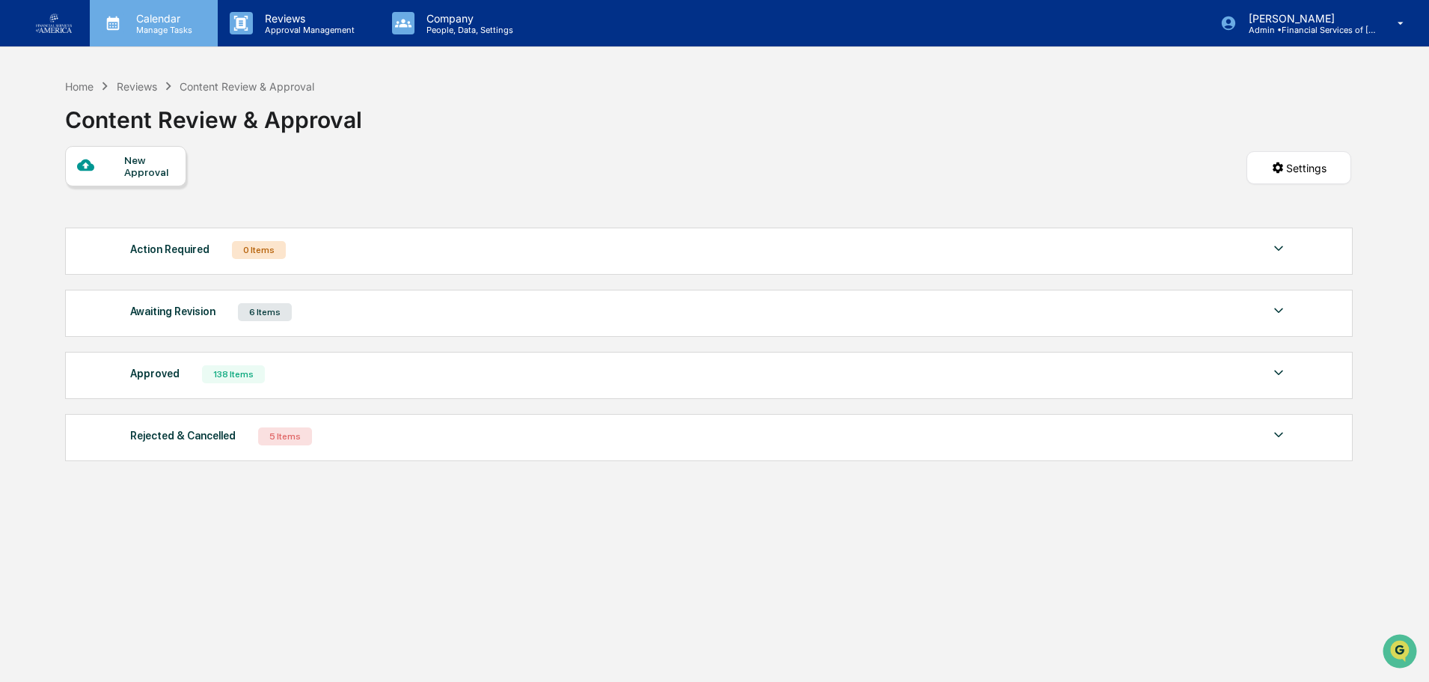
click at [169, 28] on p "Manage Tasks" at bounding box center [162, 30] width 76 height 10
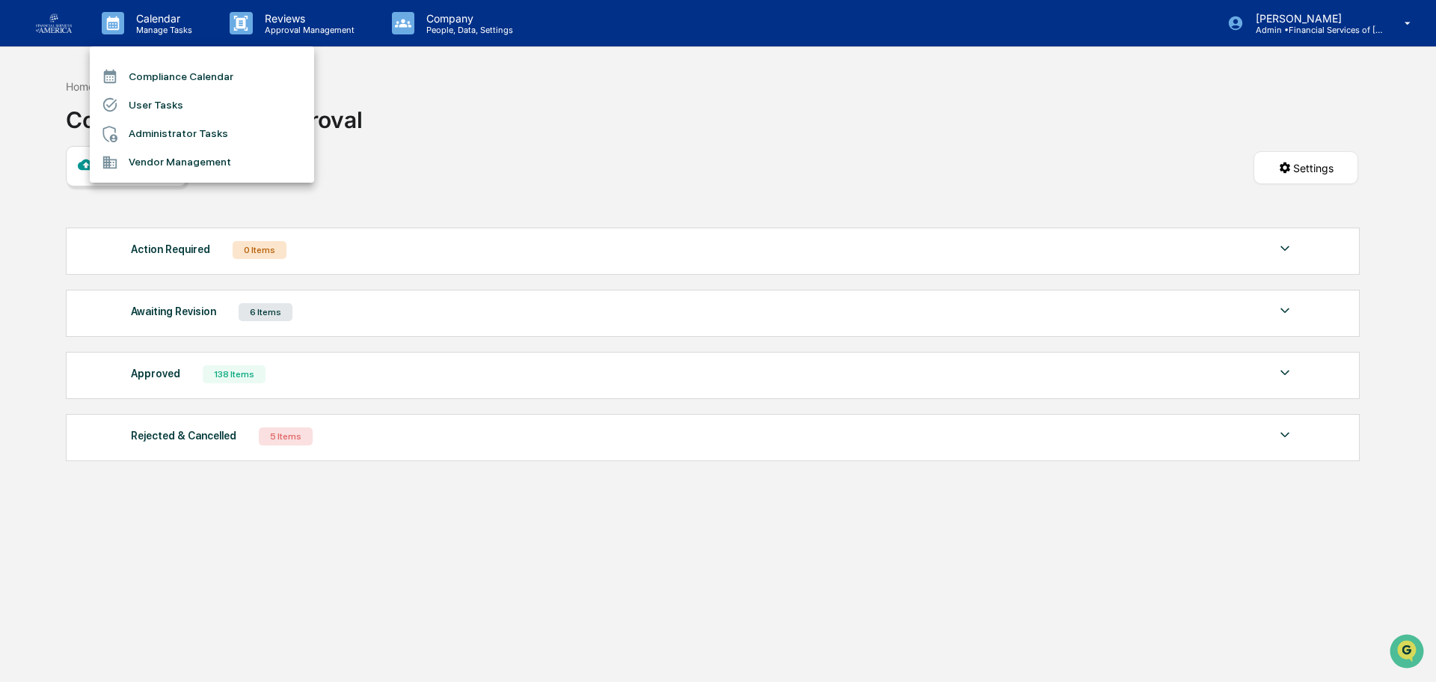
click at [171, 110] on li "User Tasks" at bounding box center [202, 105] width 224 height 28
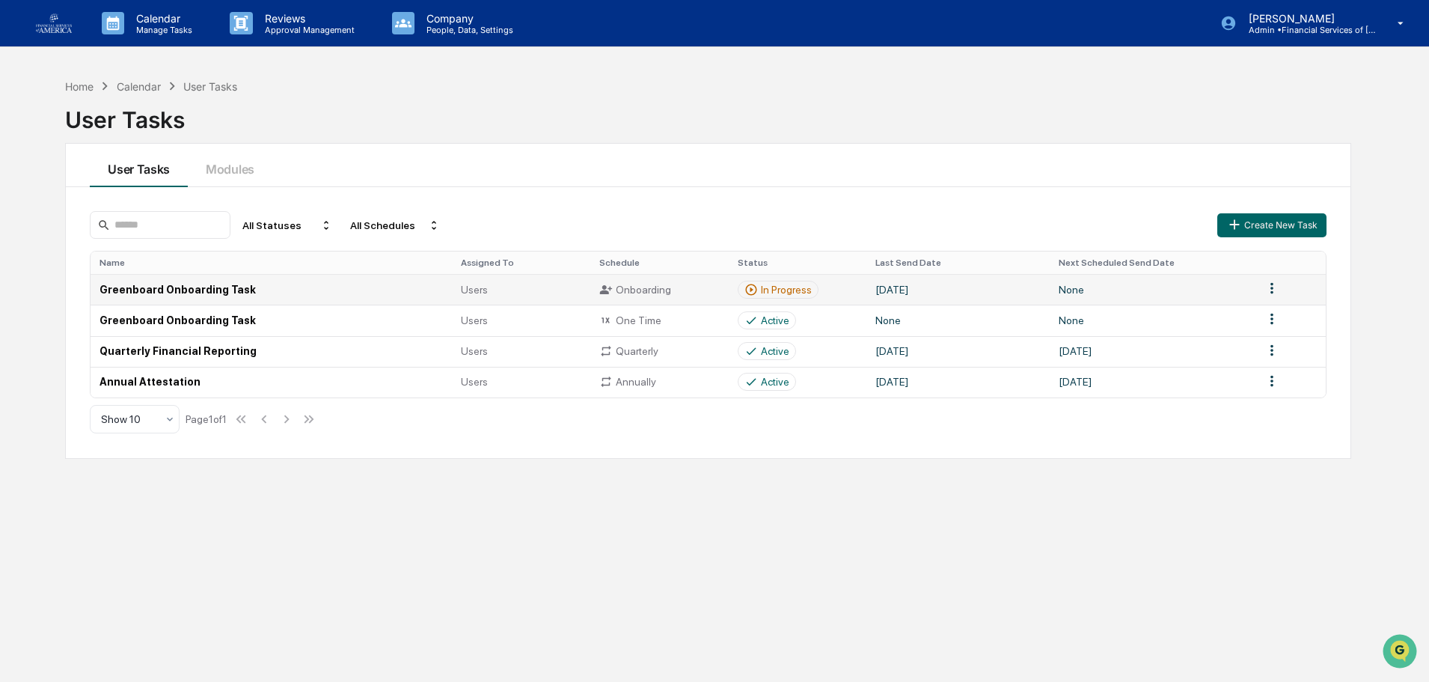
click at [154, 283] on td "Greenboard Onboarding Task" at bounding box center [271, 289] width 361 height 31
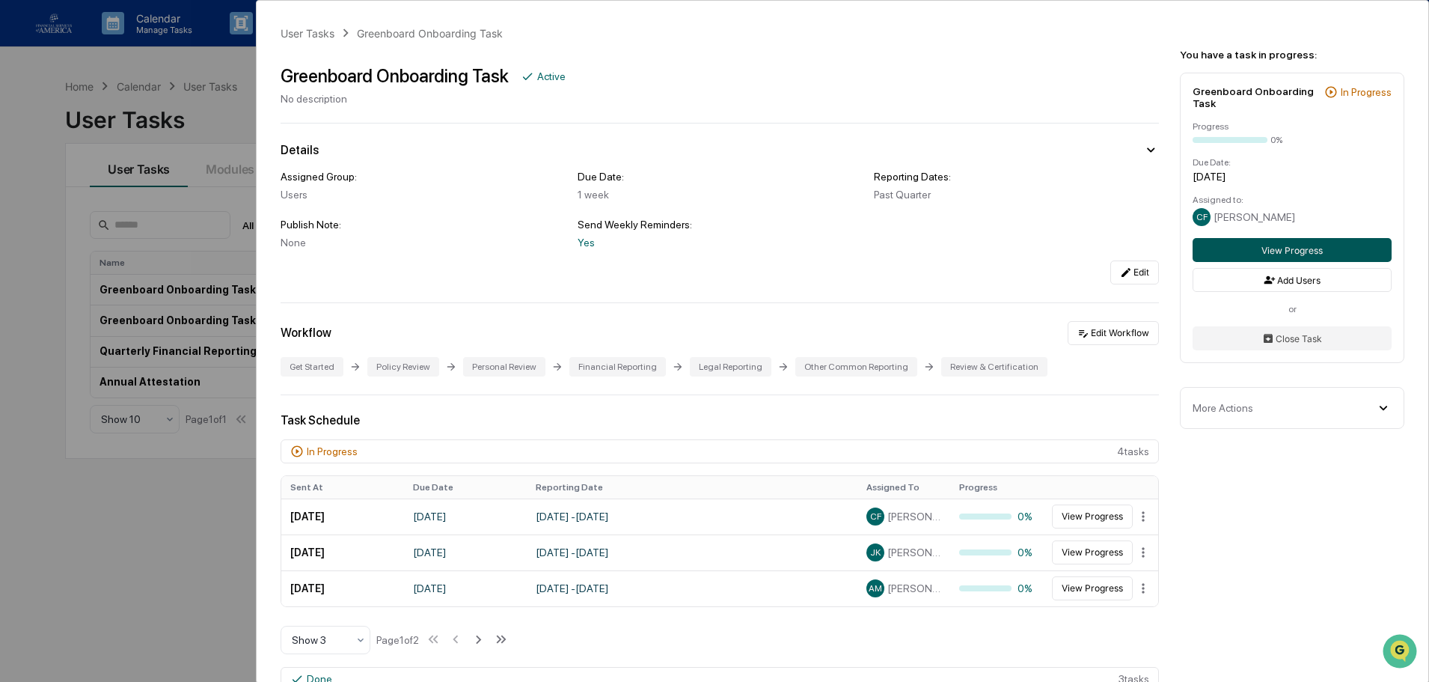
click at [1354, 254] on button "View Progress" at bounding box center [1292, 250] width 199 height 24
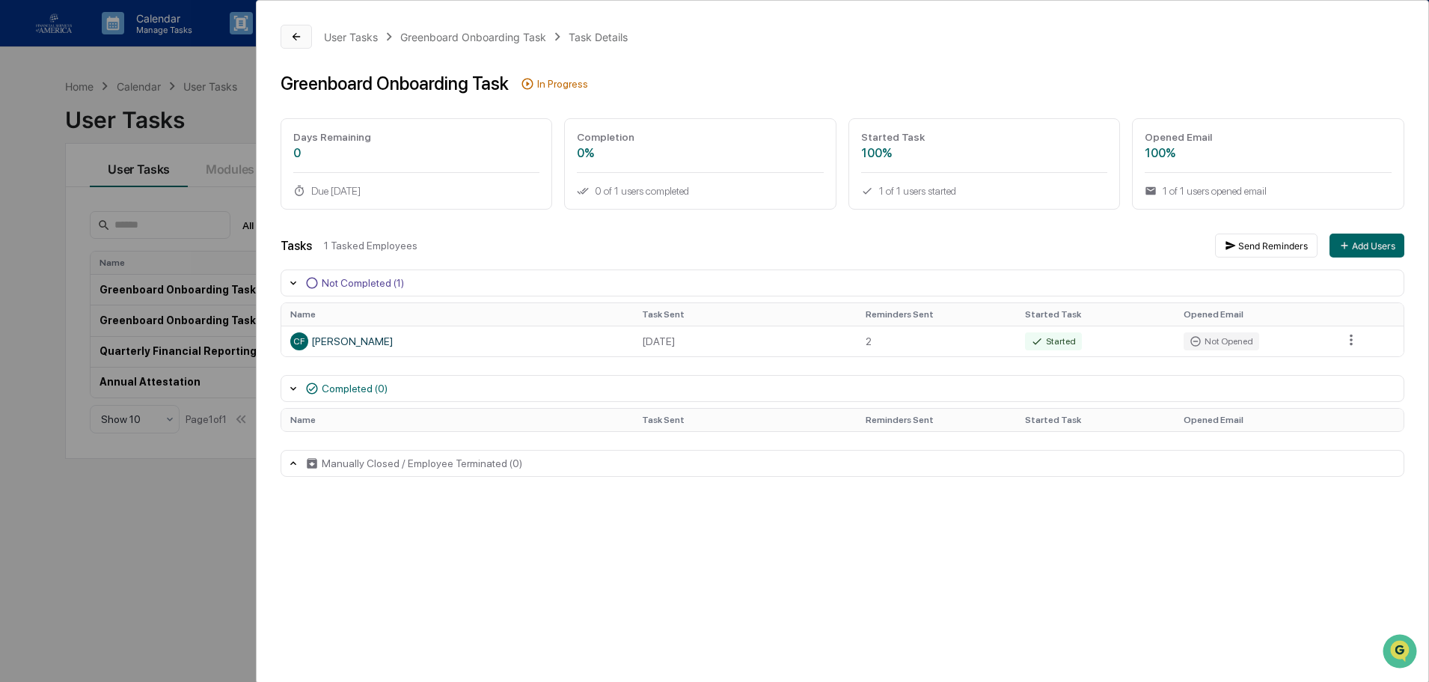
click at [294, 40] on icon at bounding box center [296, 37] width 12 height 12
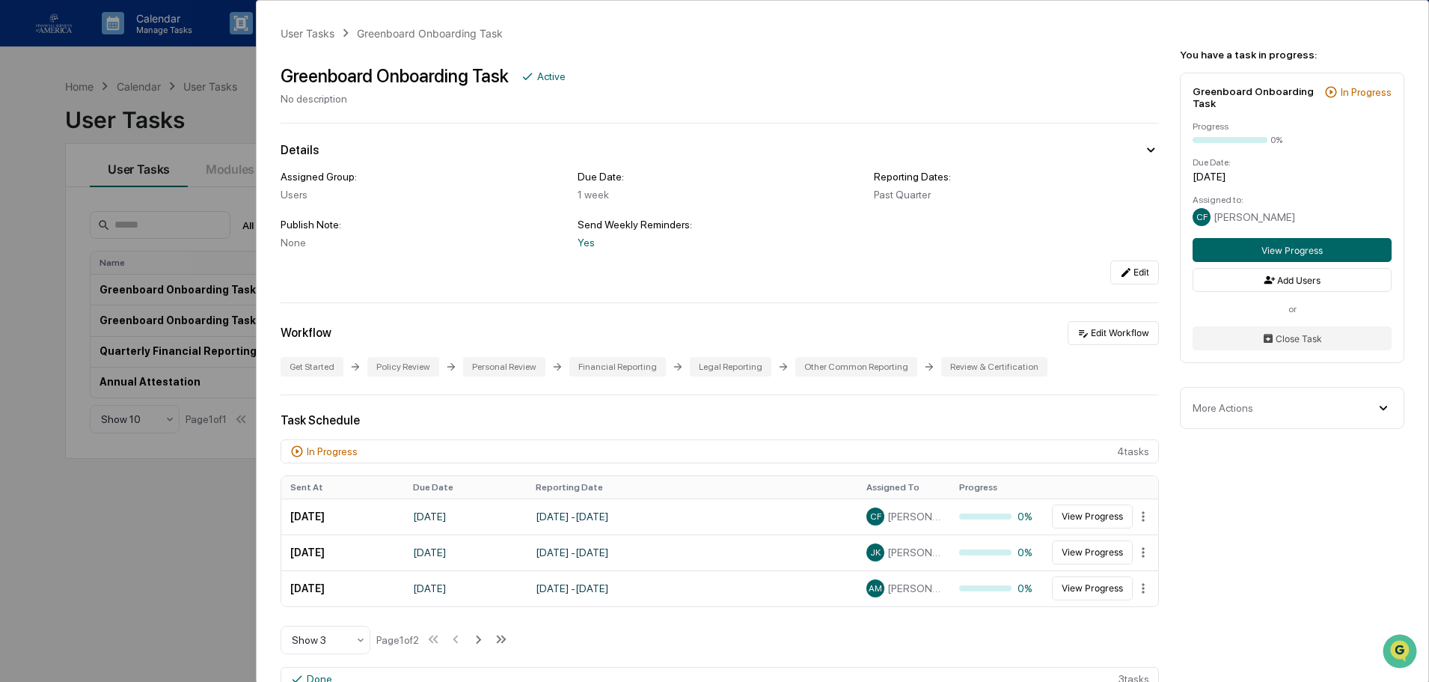
drag, startPoint x: 1271, startPoint y: 412, endPoint x: 1299, endPoint y: 412, distance: 27.7
click at [1271, 412] on div "More Actions" at bounding box center [1292, 408] width 199 height 16
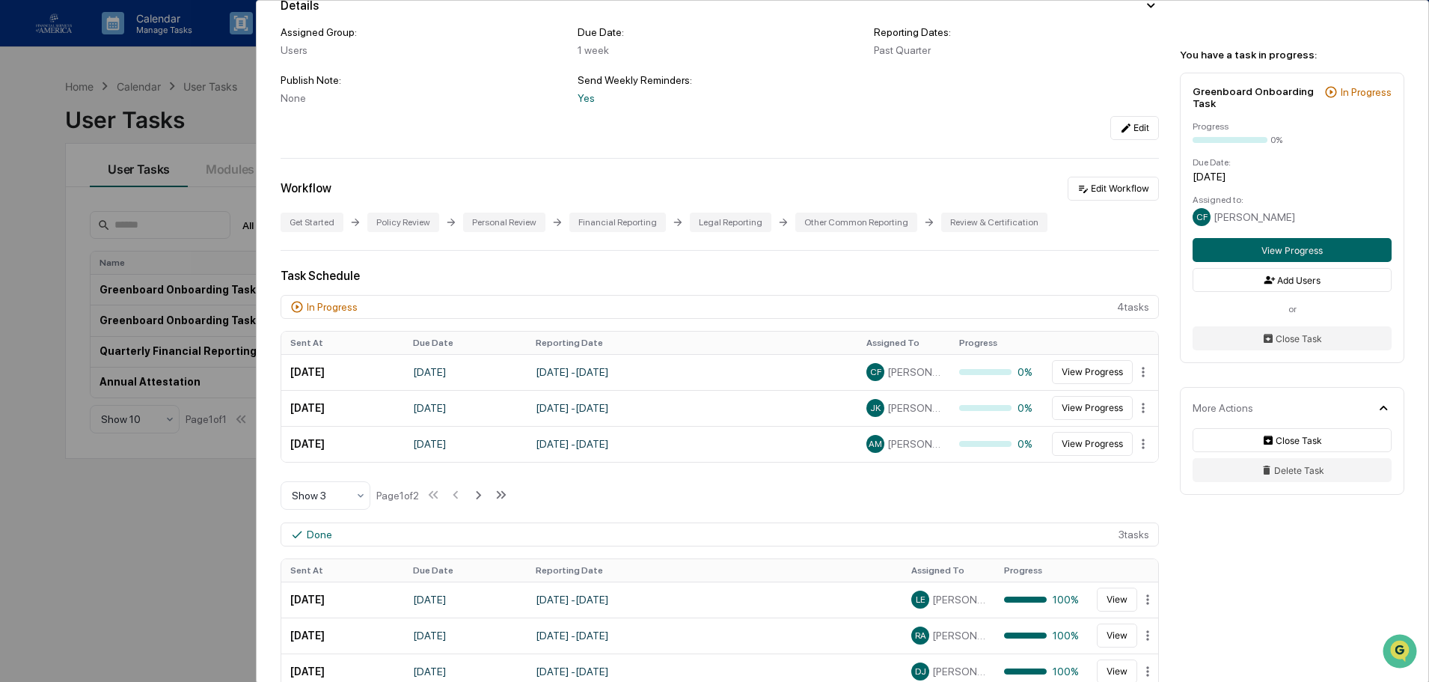
scroll to position [150, 0]
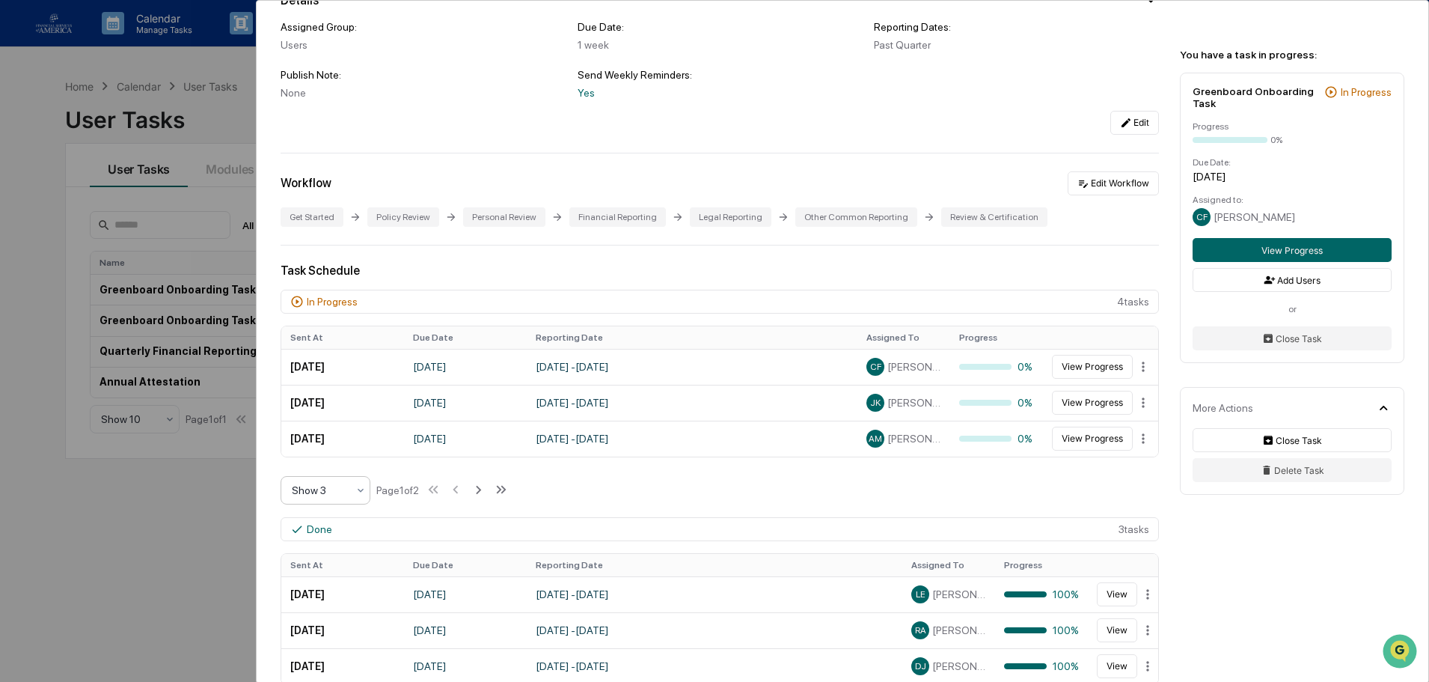
click at [328, 501] on div "Show 3" at bounding box center [326, 490] width 90 height 28
click at [330, 501] on div "Show 3" at bounding box center [326, 490] width 90 height 28
click at [334, 499] on div "Show 3" at bounding box center [319, 490] width 70 height 21
drag, startPoint x: 269, startPoint y: 598, endPoint x: 302, endPoint y: 570, distance: 43.6
click at [302, 580] on div "User Tasks Greenboard Onboarding Task Greenboard Onboarding Task Active No desc…" at bounding box center [843, 573] width 1172 height 1445
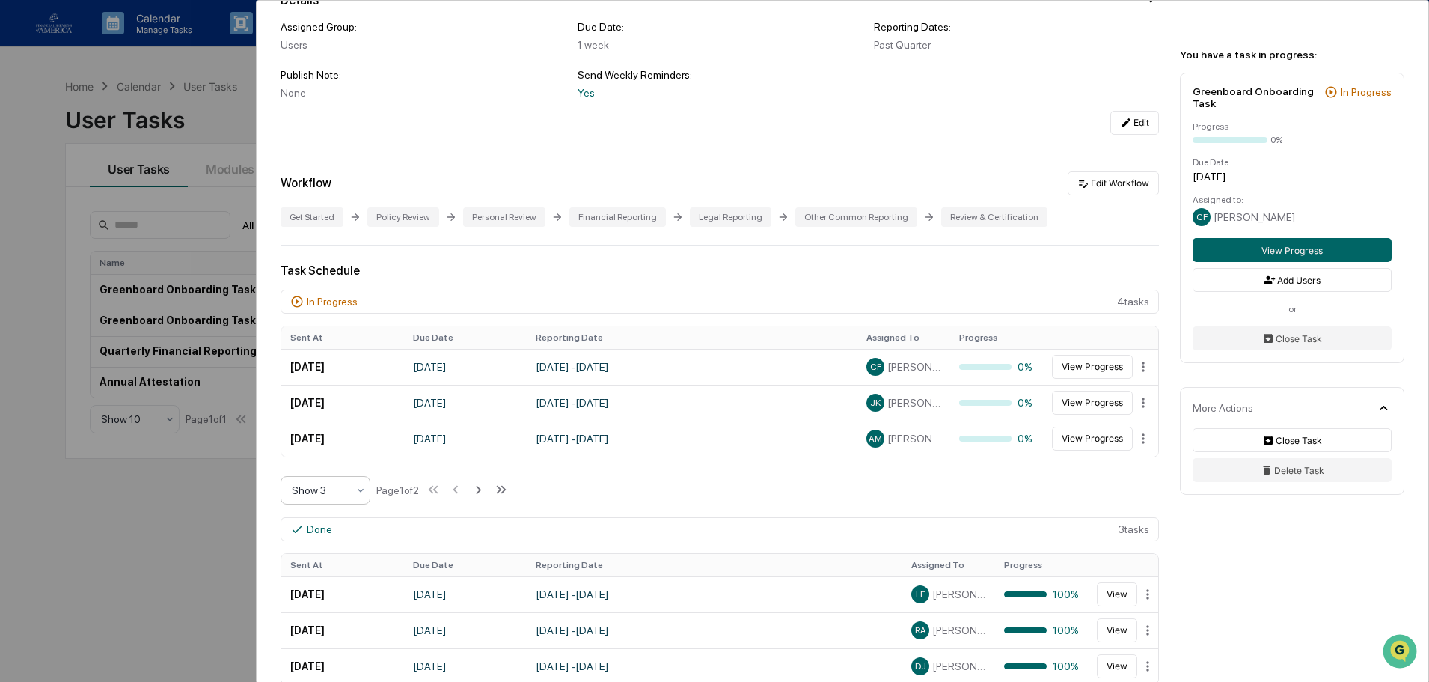
click at [318, 492] on div at bounding box center [319, 490] width 55 height 15
click at [316, 579] on div "Show 10" at bounding box center [325, 586] width 88 height 30
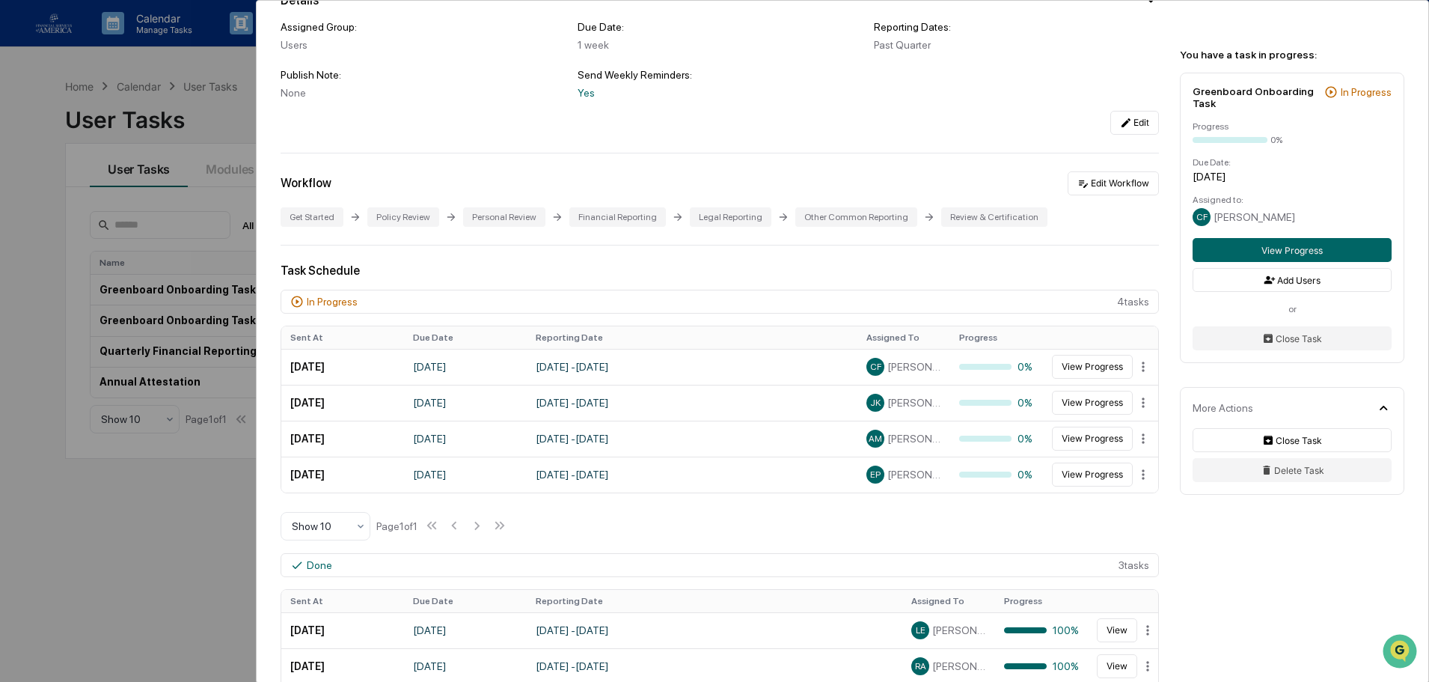
click at [1233, 225] on div "CF [PERSON_NAME]" at bounding box center [1292, 217] width 199 height 18
click at [1298, 248] on button "View Progress" at bounding box center [1292, 250] width 199 height 24
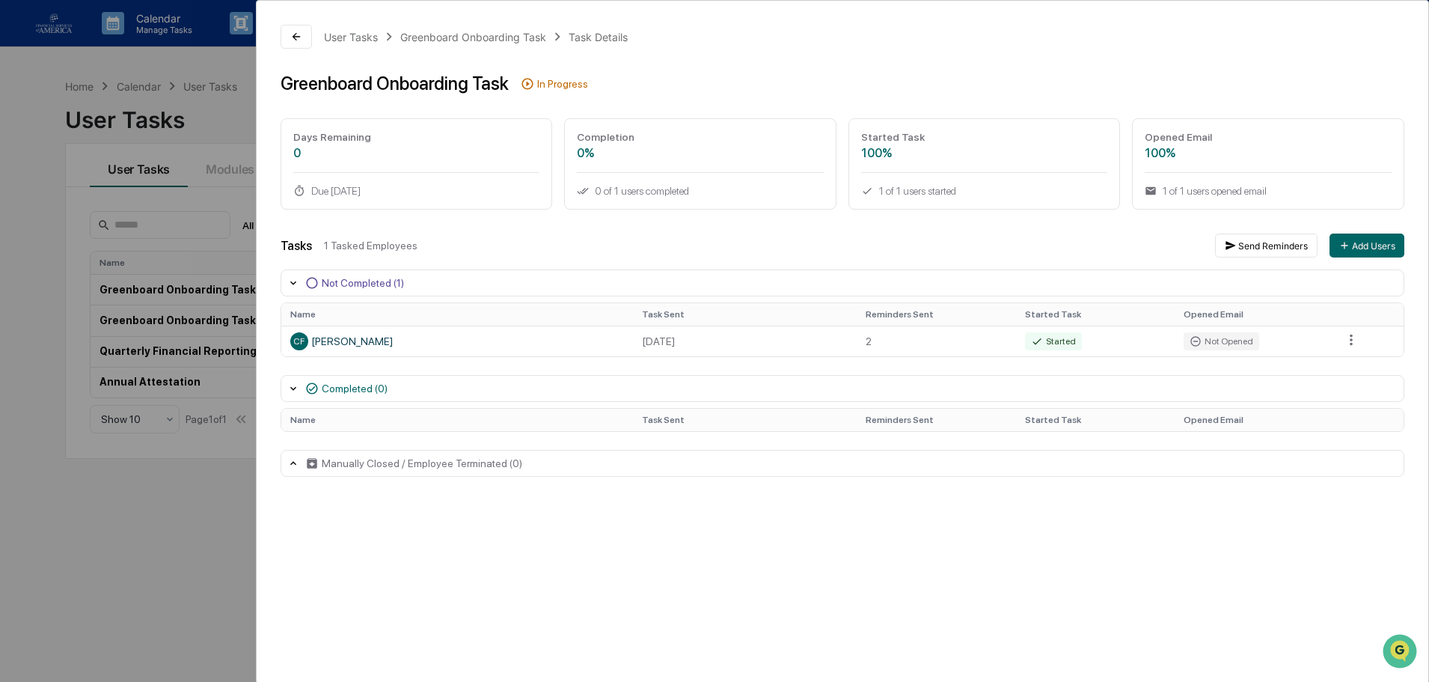
click at [272, 30] on div "User Tasks Greenboard Onboarding Task Task Details Greenboard Onboarding Task I…" at bounding box center [843, 251] width 1172 height 500
click at [292, 34] on icon at bounding box center [296, 37] width 12 height 12
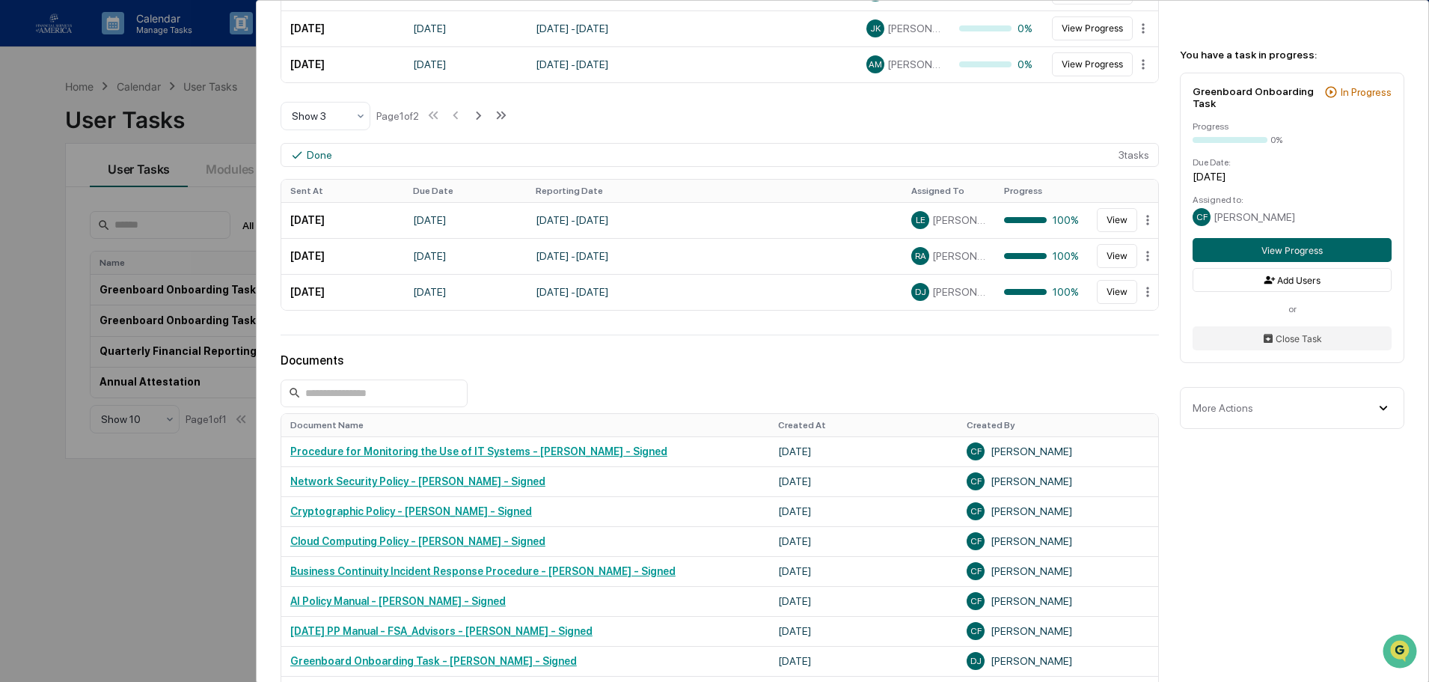
scroll to position [75, 0]
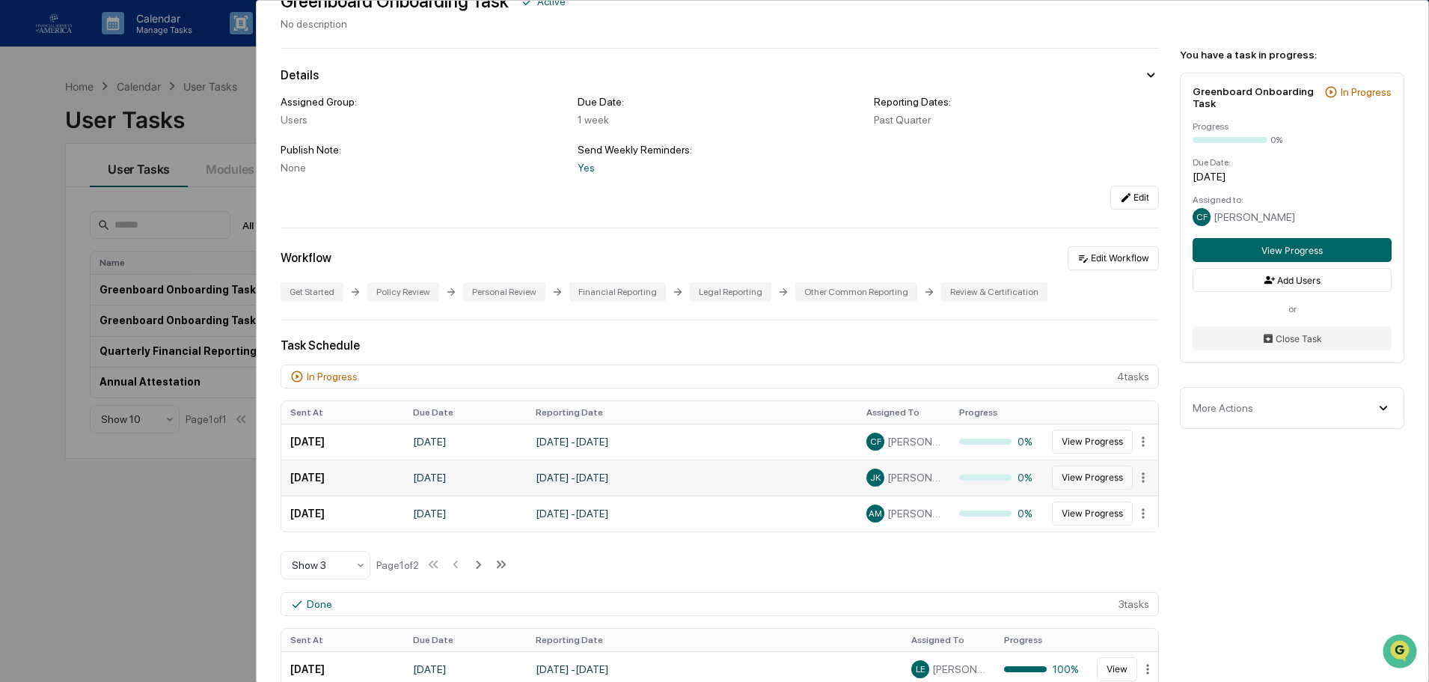
click at [1072, 468] on button "View Progress" at bounding box center [1092, 477] width 81 height 24
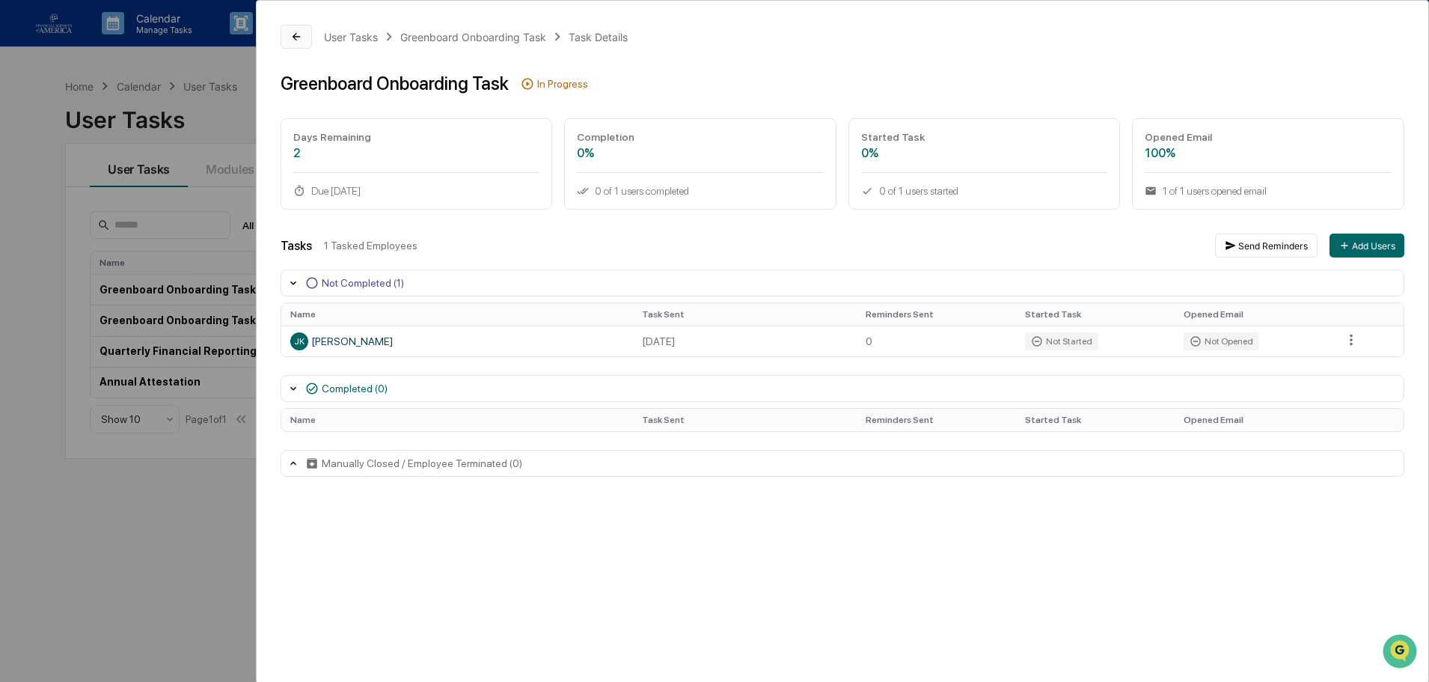
click at [294, 33] on icon at bounding box center [296, 37] width 12 height 12
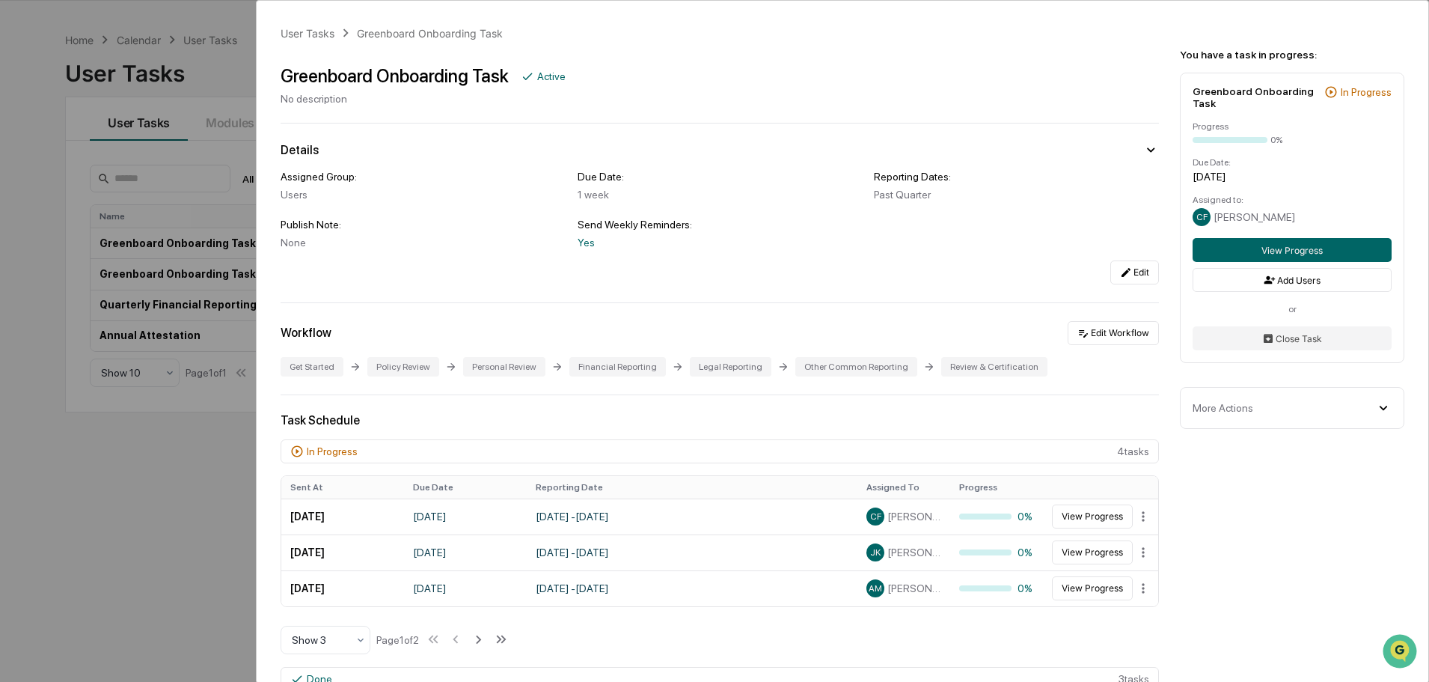
scroll to position [71, 0]
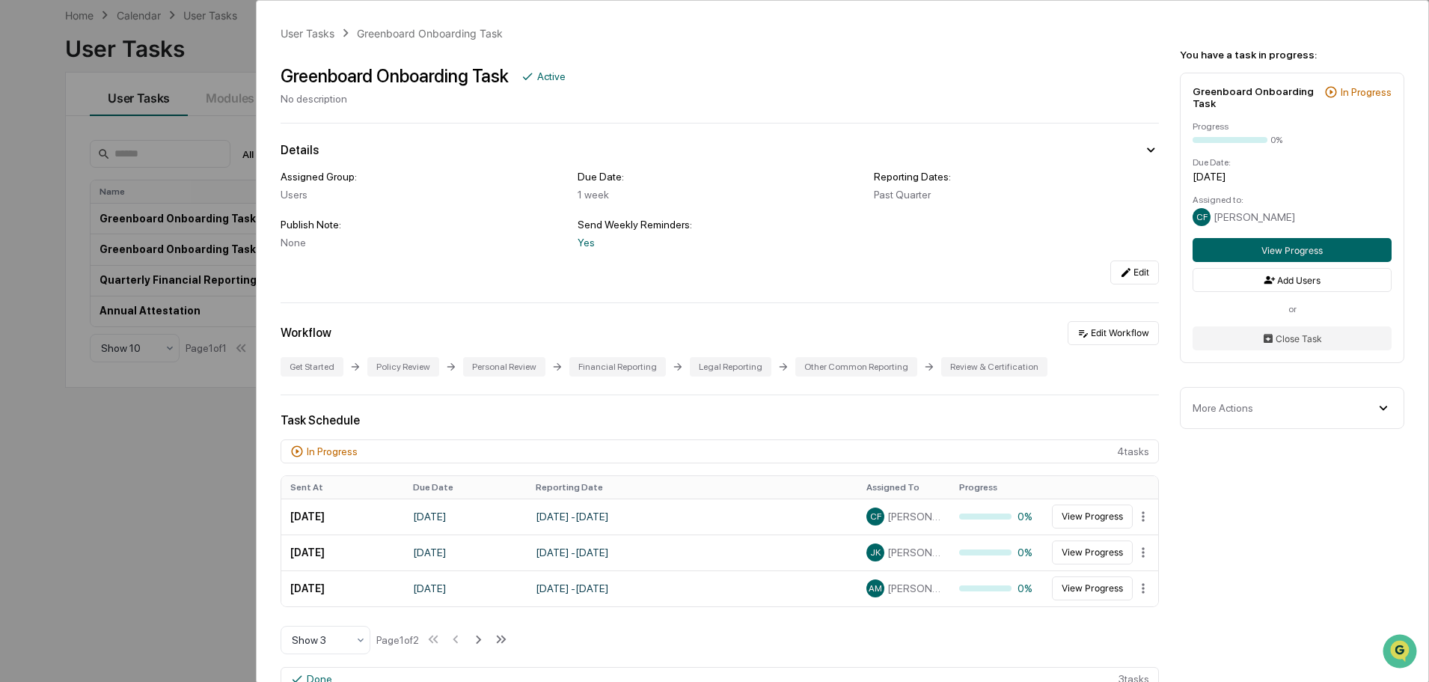
click at [196, 92] on div "User Tasks Greenboard Onboarding Task Greenboard Onboarding Task Active No desc…" at bounding box center [714, 341] width 1429 height 682
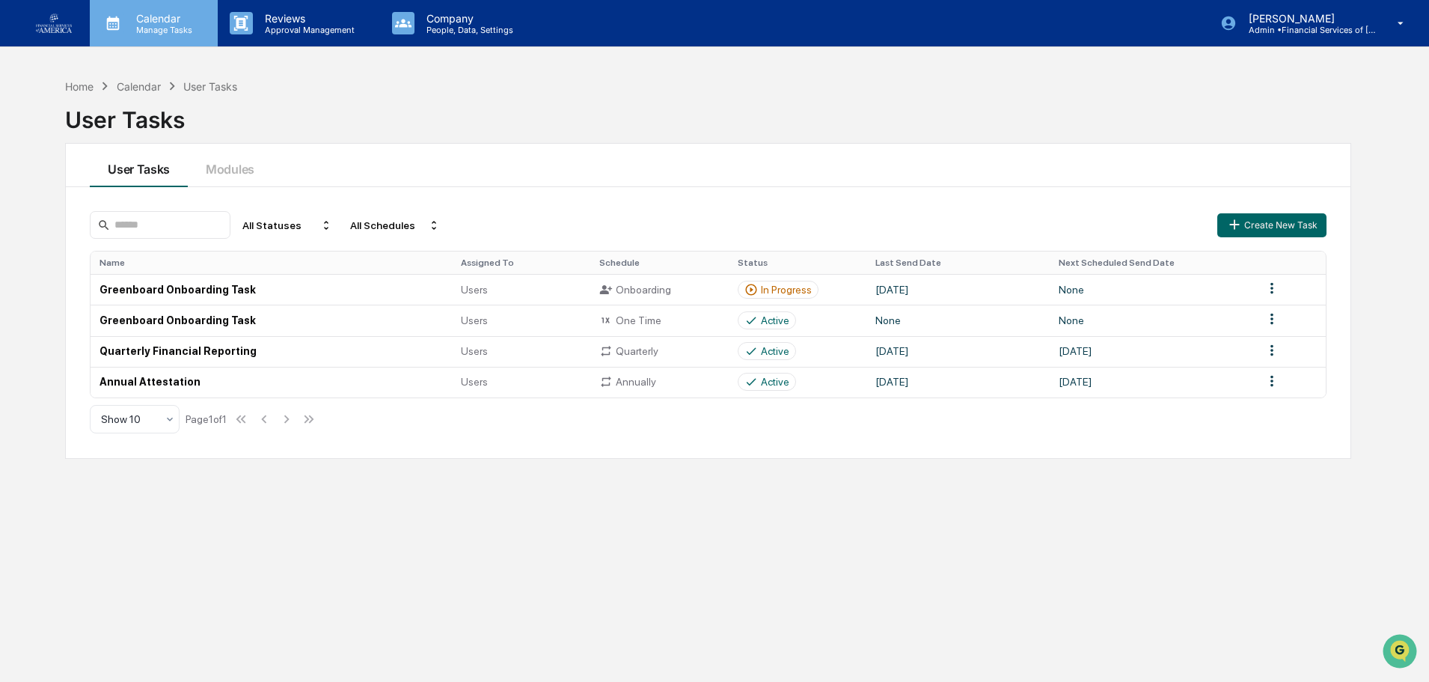
click at [174, 17] on p "Calendar" at bounding box center [162, 18] width 76 height 13
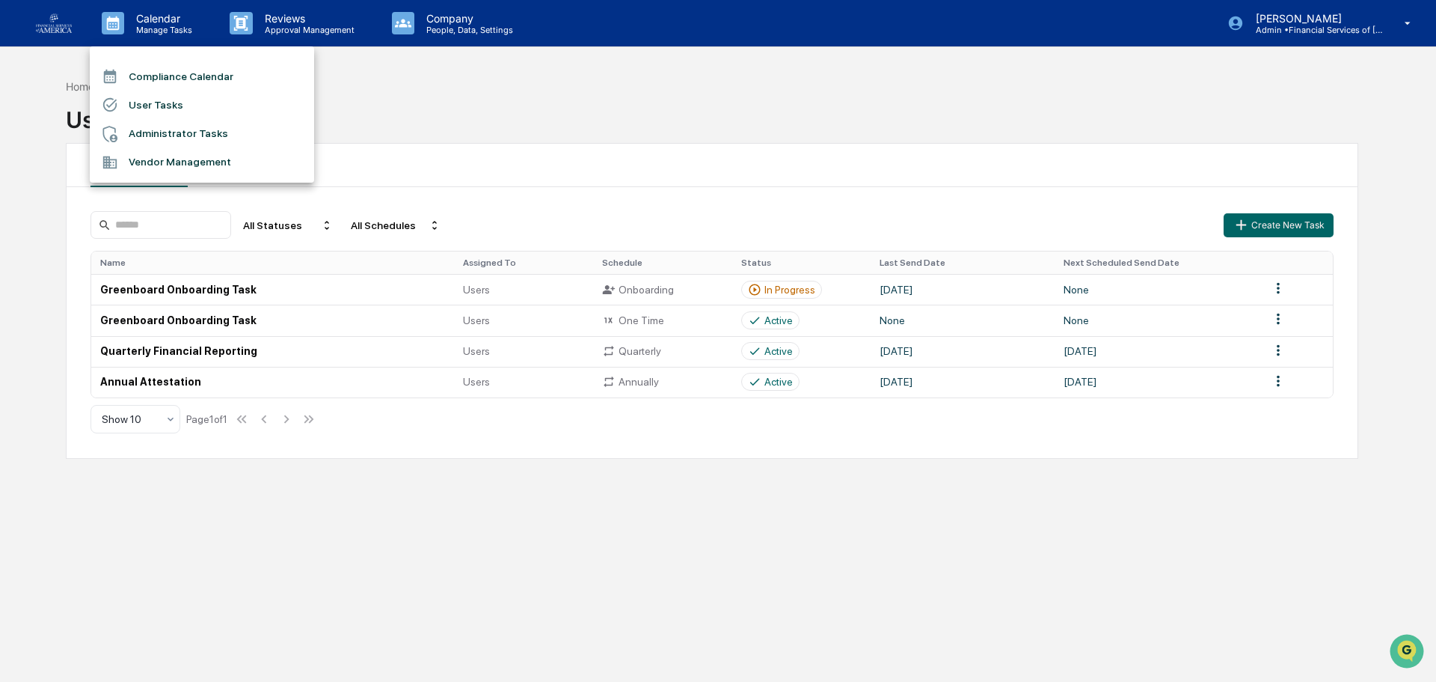
click at [185, 152] on li "Vendor Management" at bounding box center [202, 162] width 224 height 28
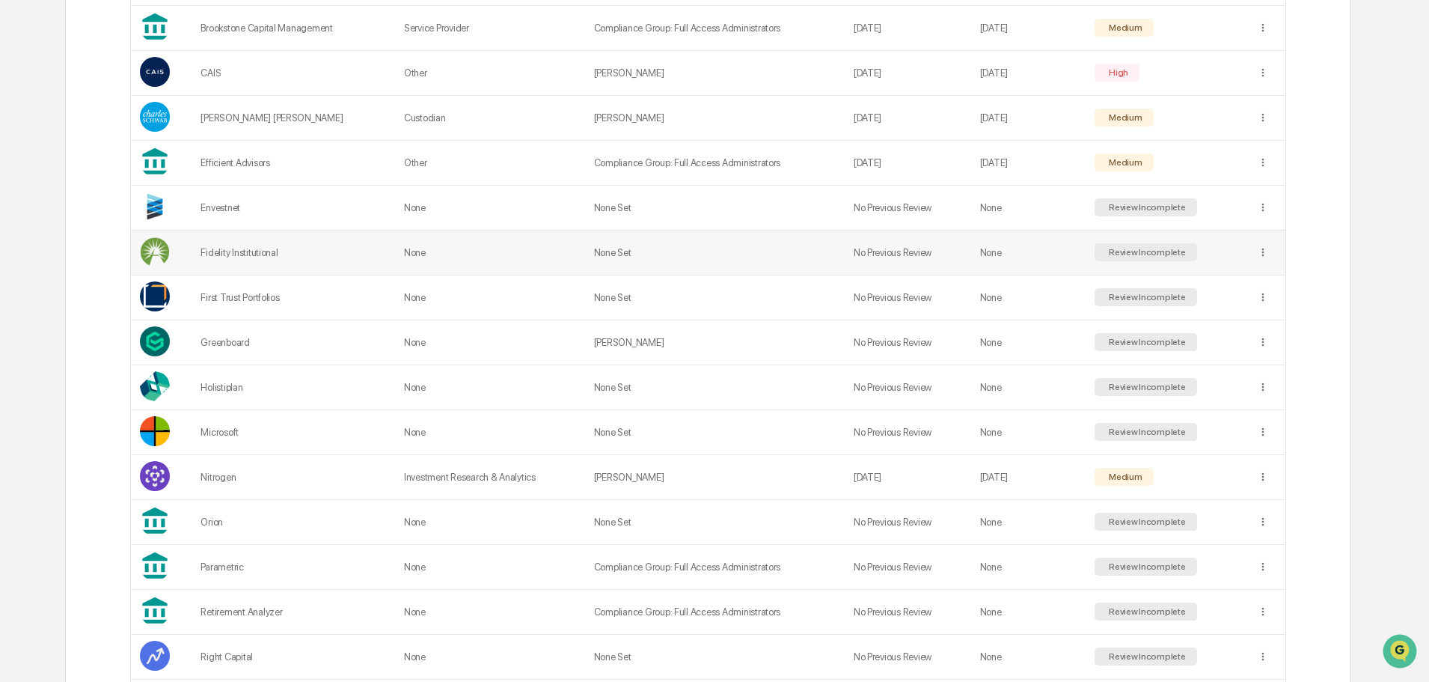
scroll to position [599, 0]
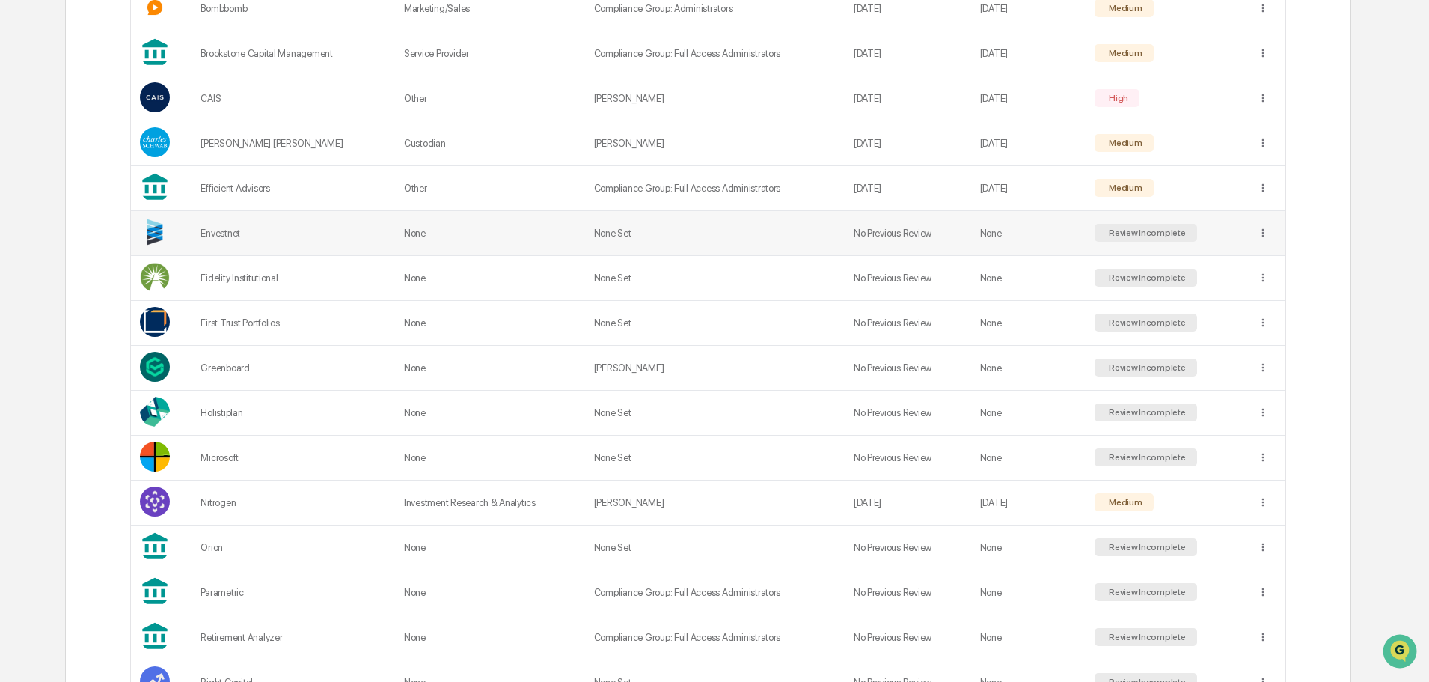
click at [226, 230] on div "Envestnet" at bounding box center [294, 232] width 186 height 11
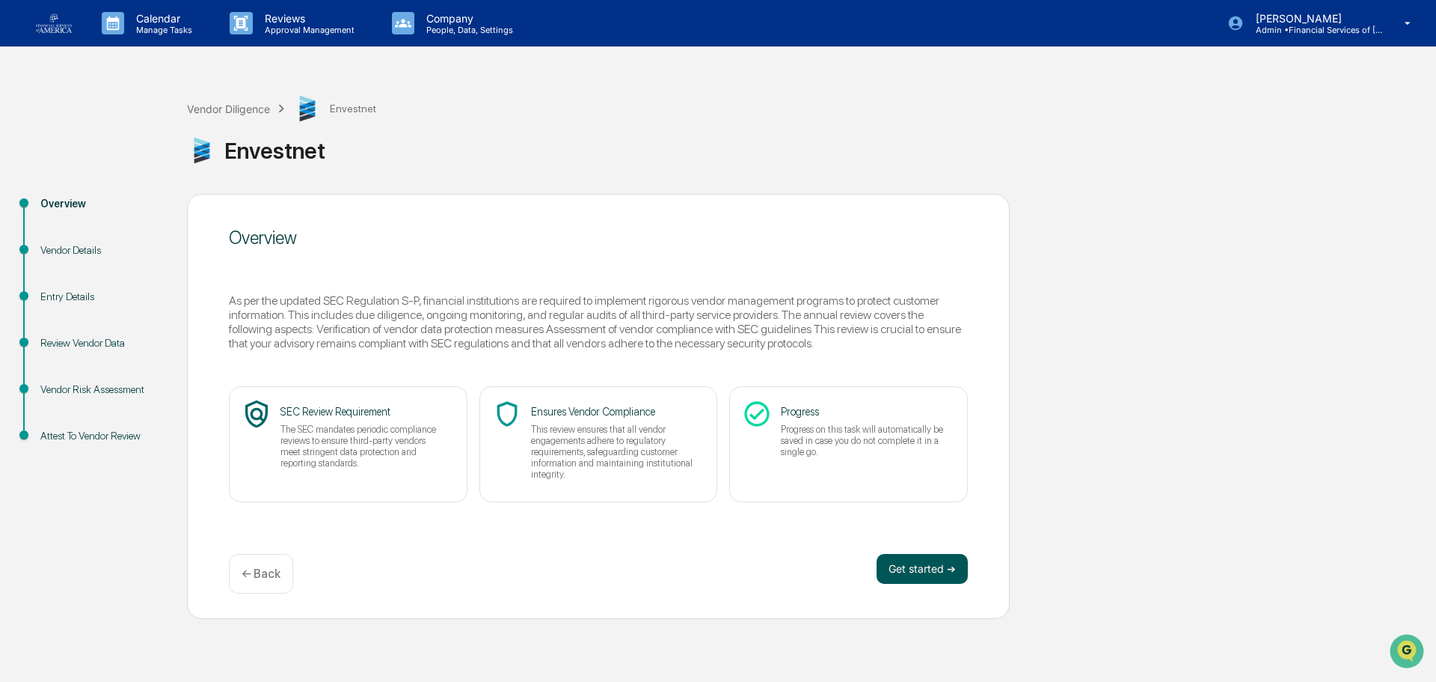
click at [915, 564] on button "Get started ➔" at bounding box center [922, 569] width 91 height 30
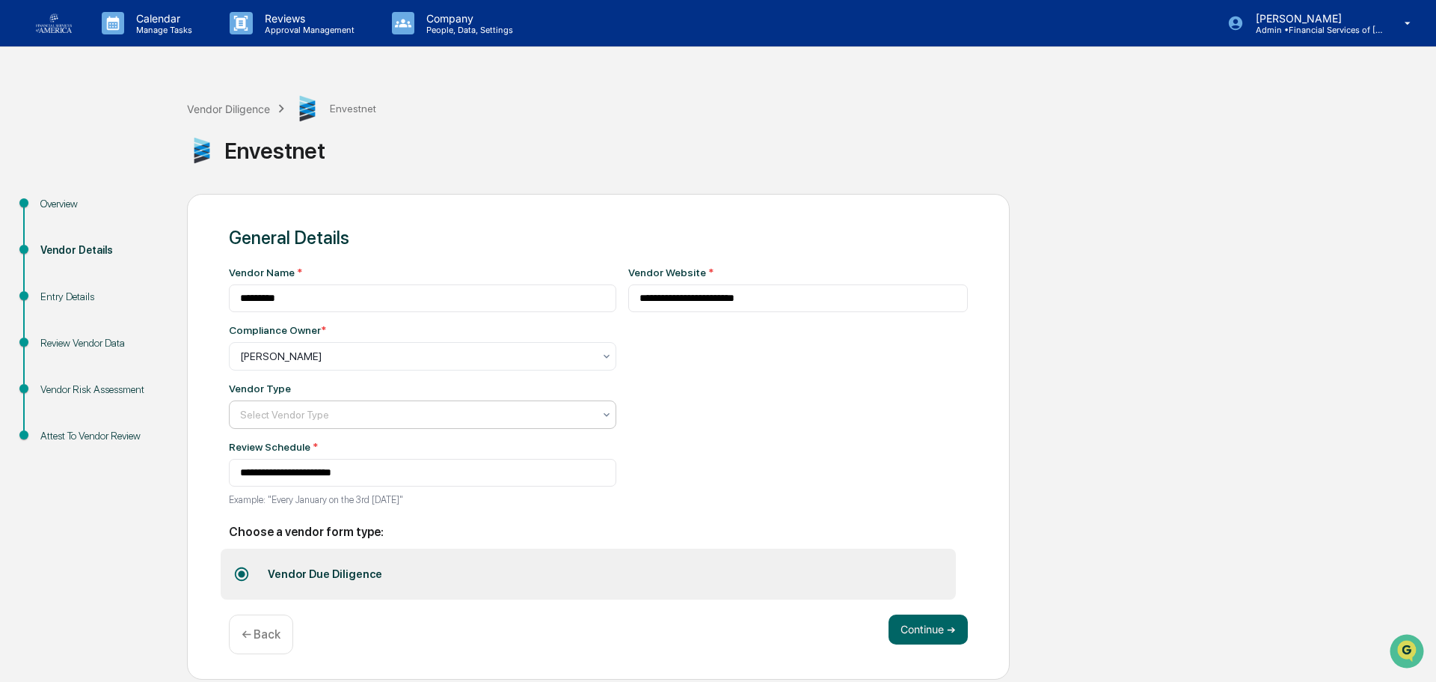
click at [275, 367] on div "Select Vendor Type" at bounding box center [417, 356] width 368 height 21
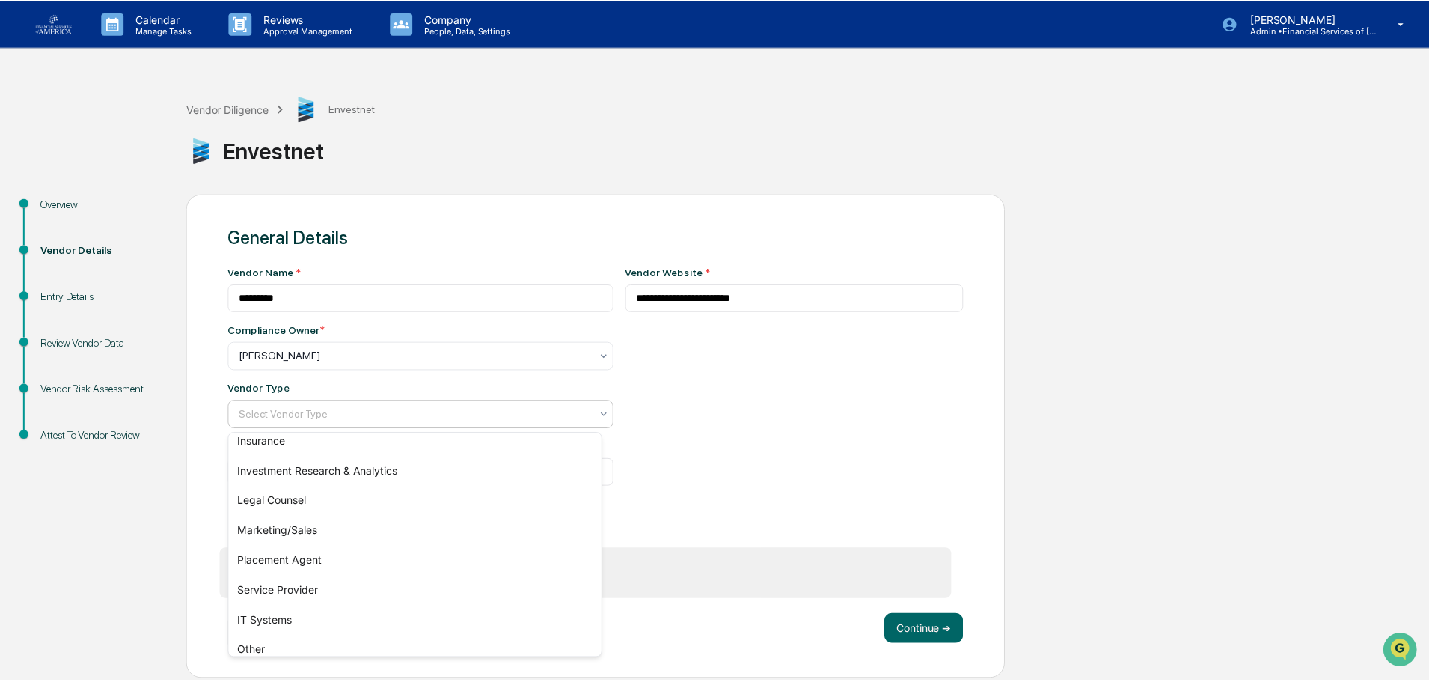
scroll to position [171, 0]
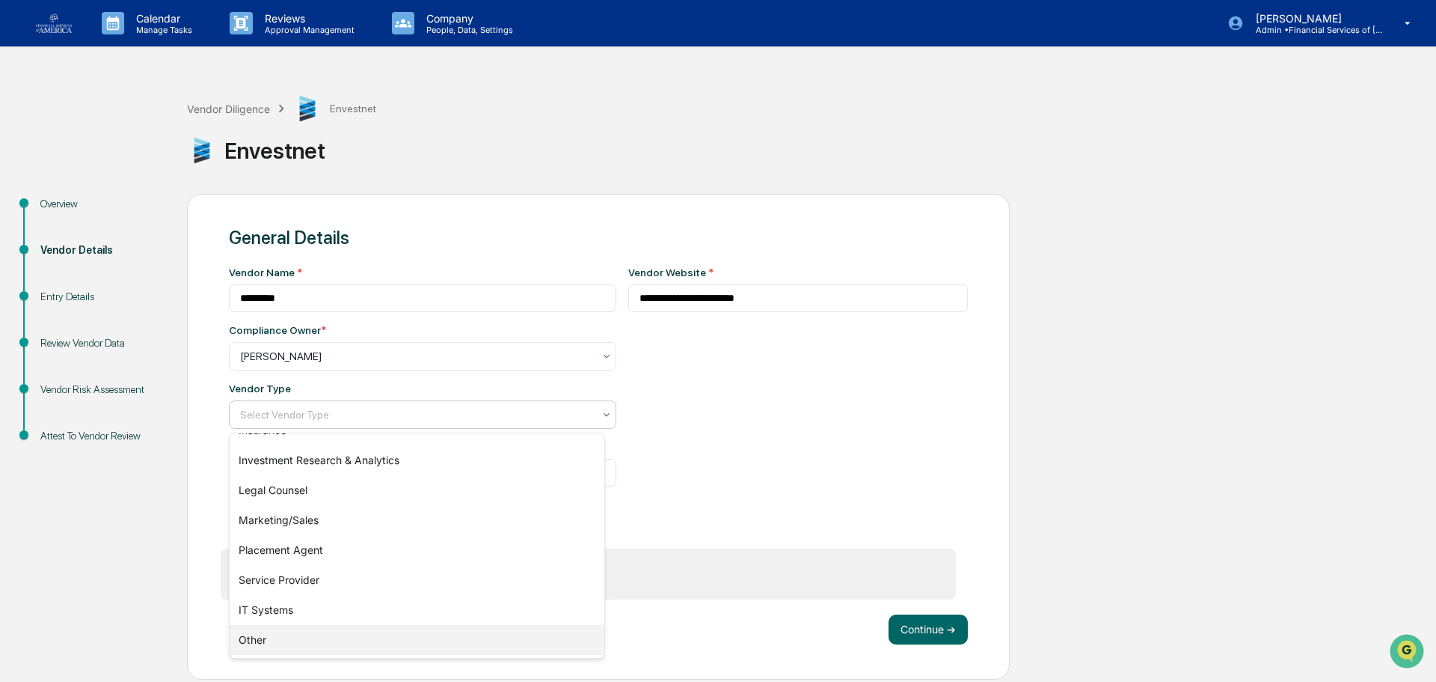
click at [271, 637] on div "Other" at bounding box center [417, 640] width 375 height 30
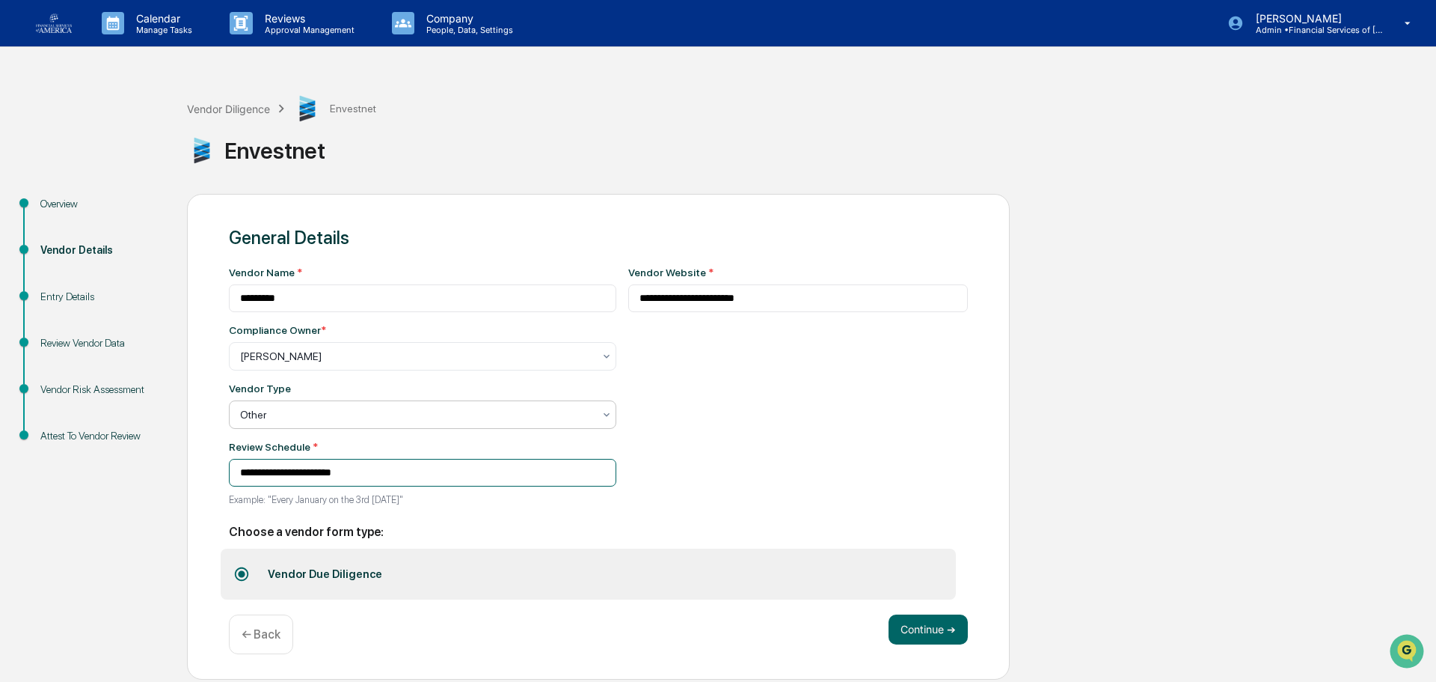
click at [285, 474] on input "**********" at bounding box center [423, 473] width 388 height 28
type input "**********"
click at [912, 627] on button "Continue ➔" at bounding box center [928, 629] width 79 height 30
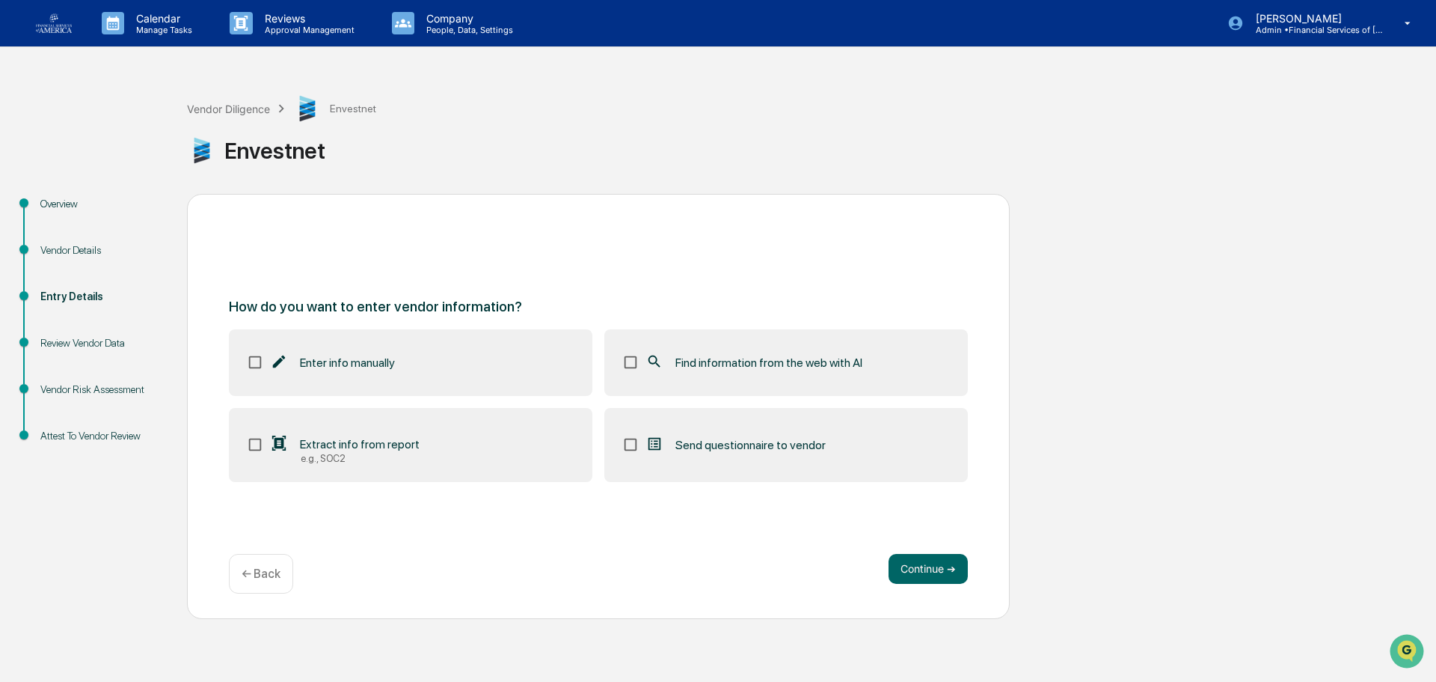
click at [667, 361] on div "Find information from the web with AI" at bounding box center [754, 362] width 217 height 18
click at [930, 566] on button "Continue ➔" at bounding box center [928, 569] width 79 height 30
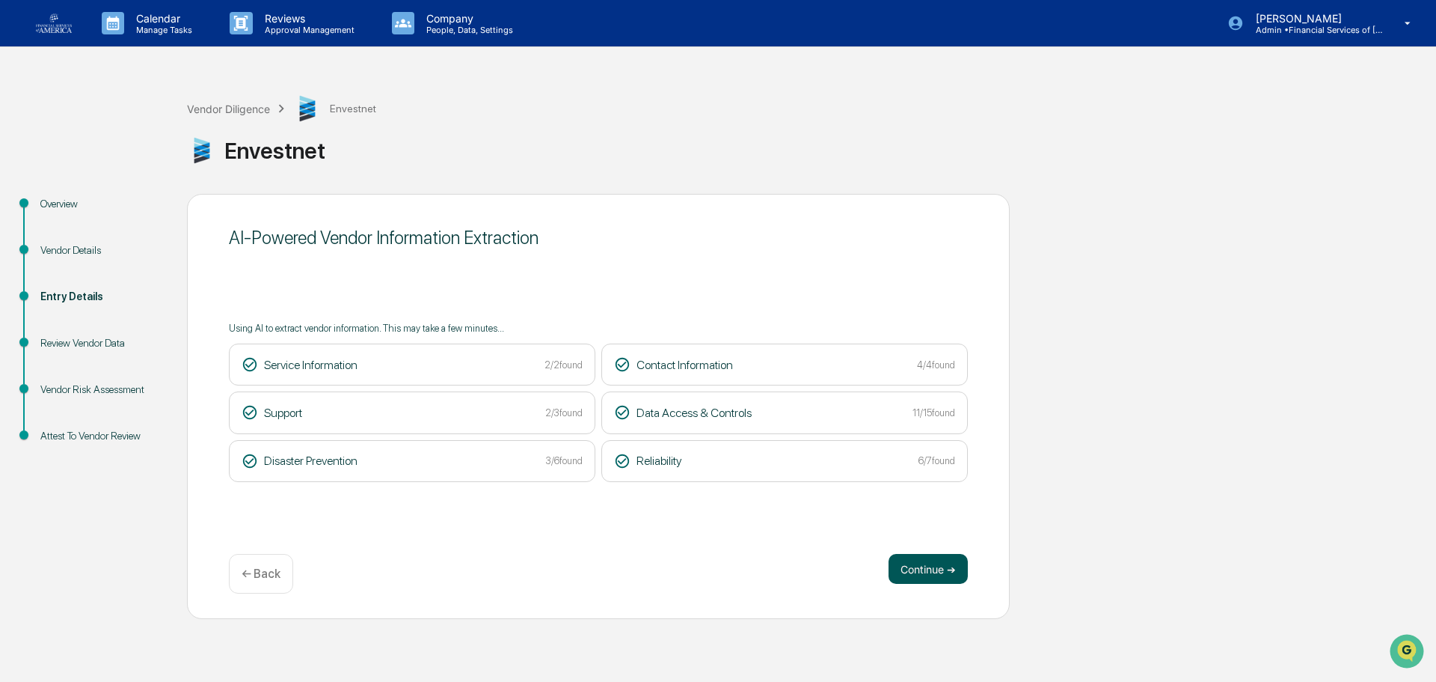
click at [916, 563] on button "Continue ➔" at bounding box center [928, 569] width 79 height 30
